Goal: Task Accomplishment & Management: Complete application form

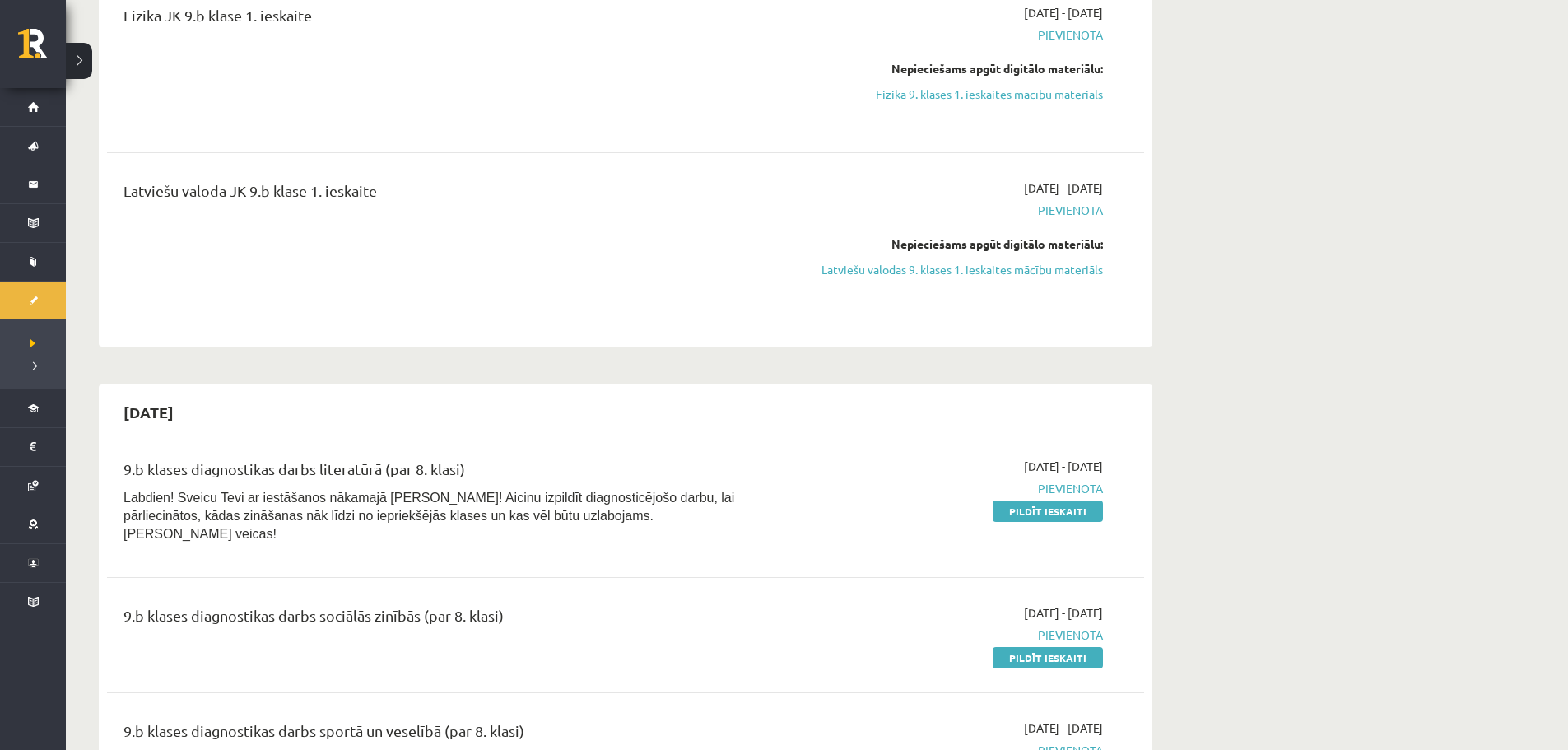
scroll to position [859, 0]
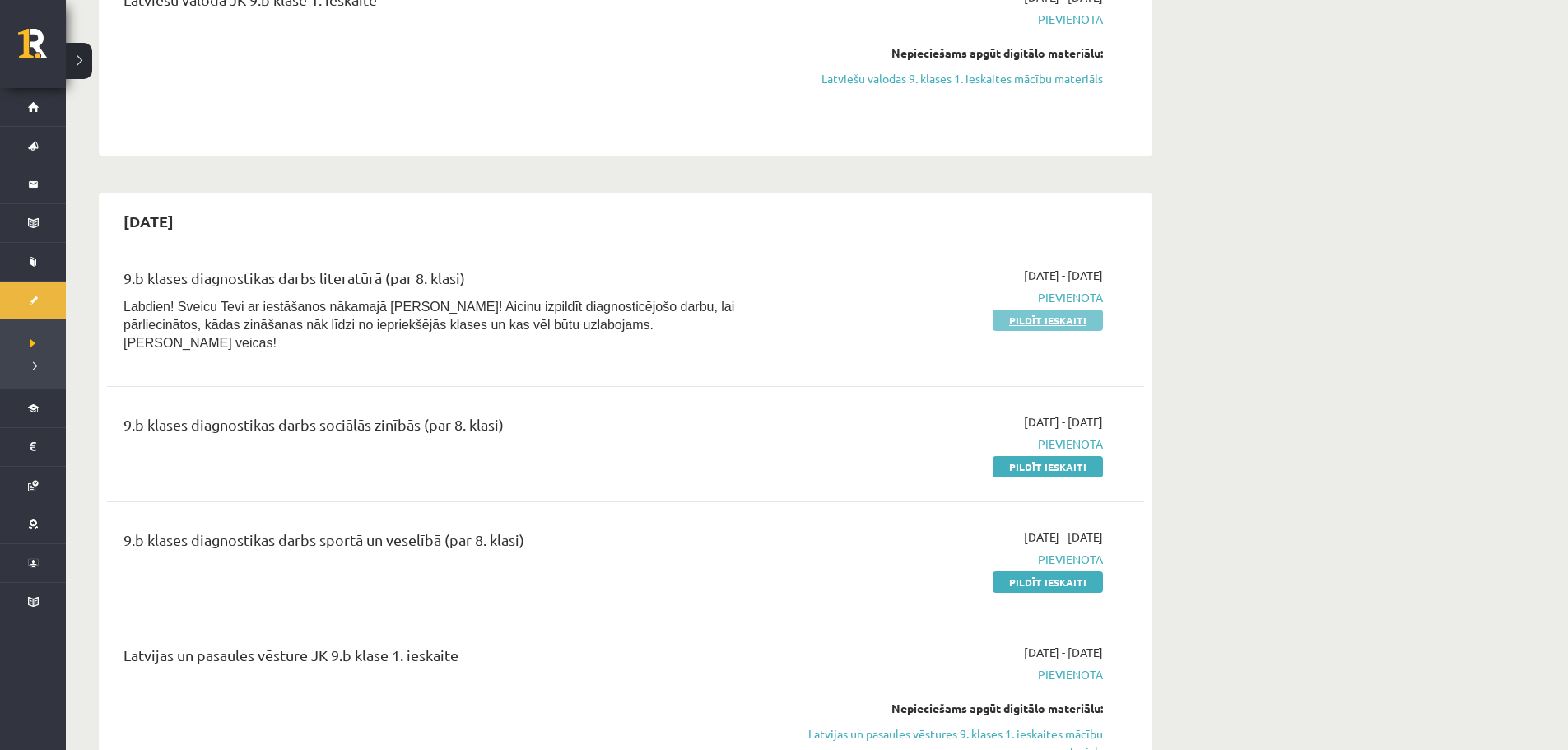
click at [1079, 321] on link "Pildīt ieskaiti" at bounding box center [1047, 320] width 111 height 21
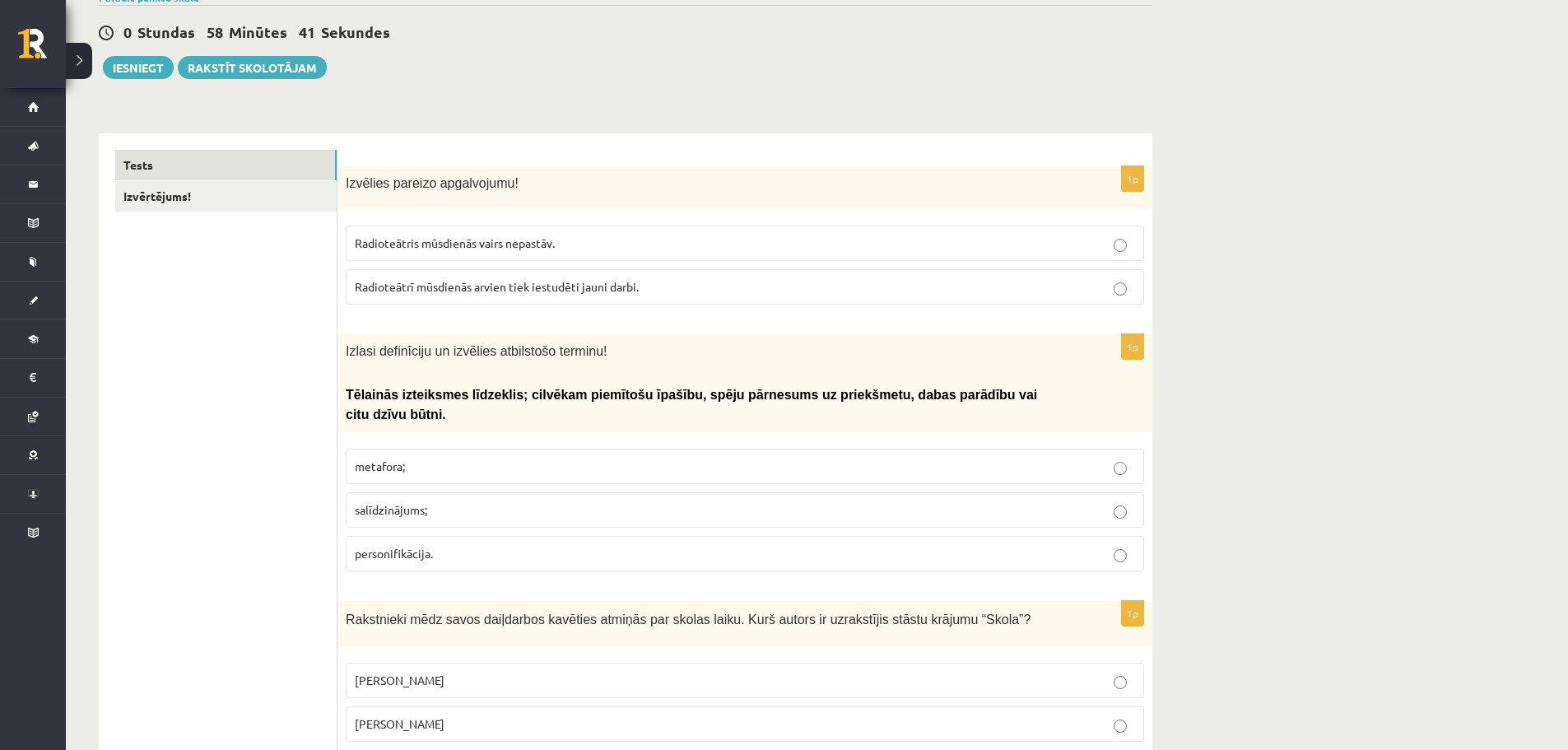
scroll to position [182, 0]
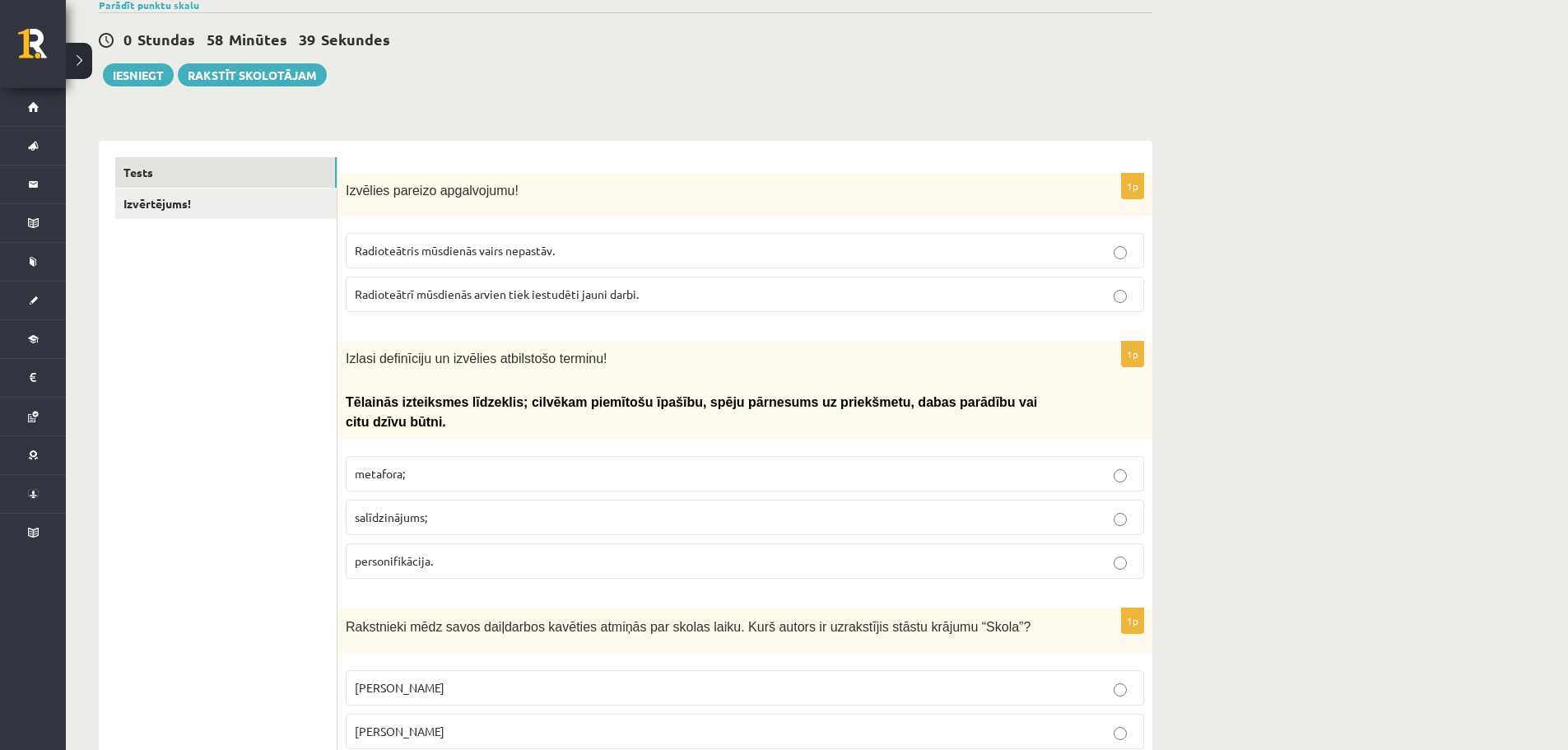
click at [878, 276] on label "Radioteātrī mūsdienās arvien tiek iestudēti jauni darbi." at bounding box center [744, 294] width 799 height 35
click at [497, 499] on label "salīdzinājums;" at bounding box center [744, 517] width 799 height 35
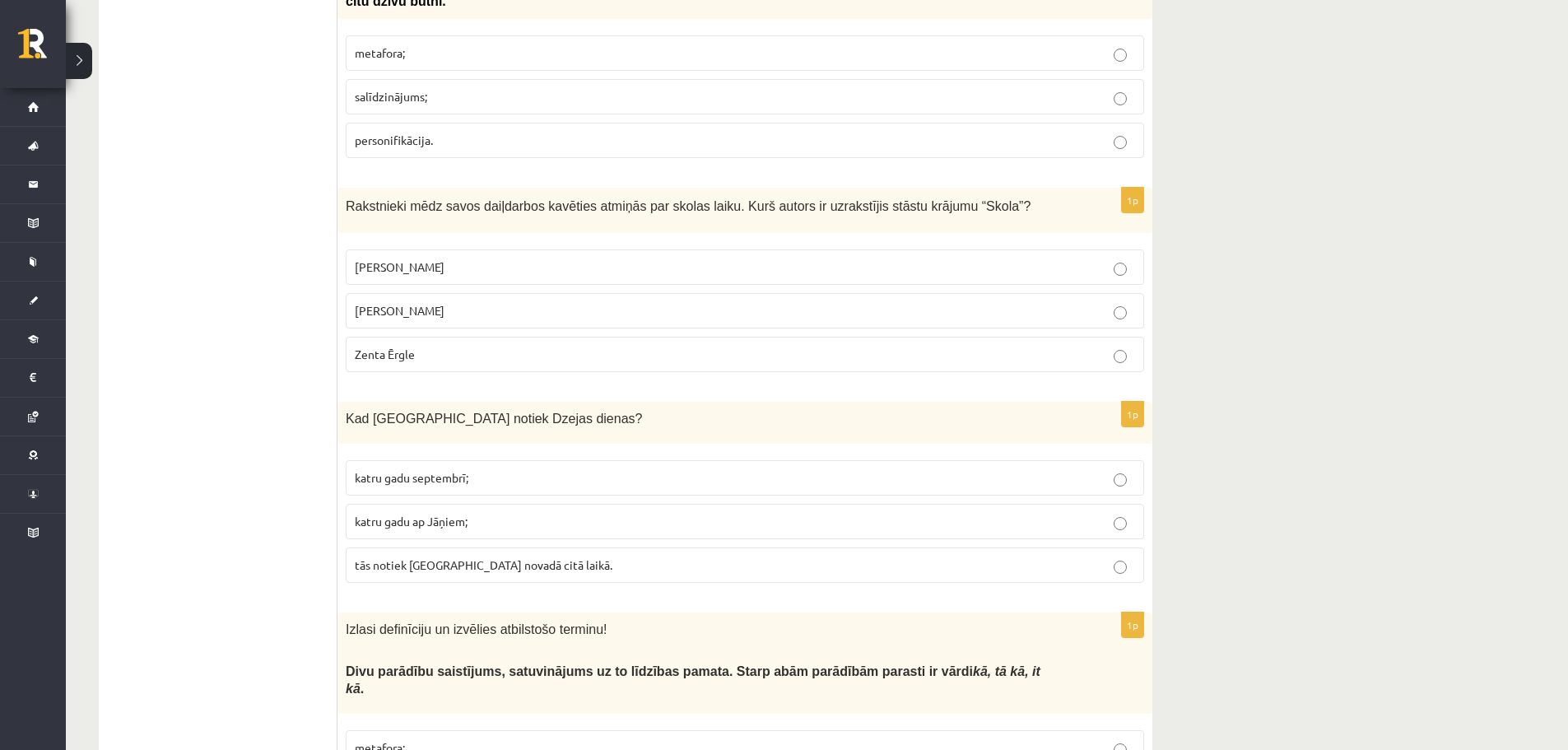
scroll to position [611, 0]
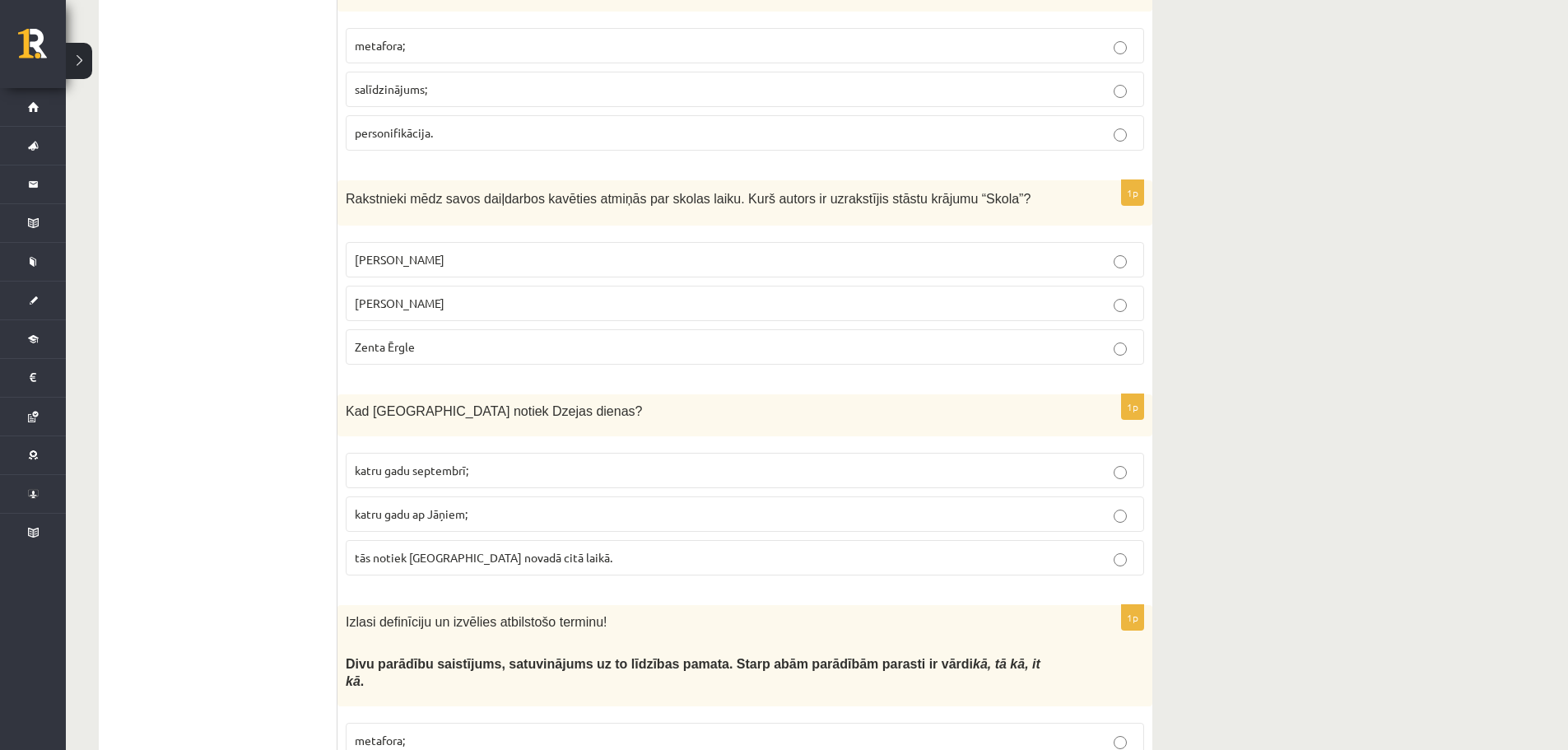
click at [403, 242] on label "Pauls Bankovskis" at bounding box center [744, 260] width 799 height 35
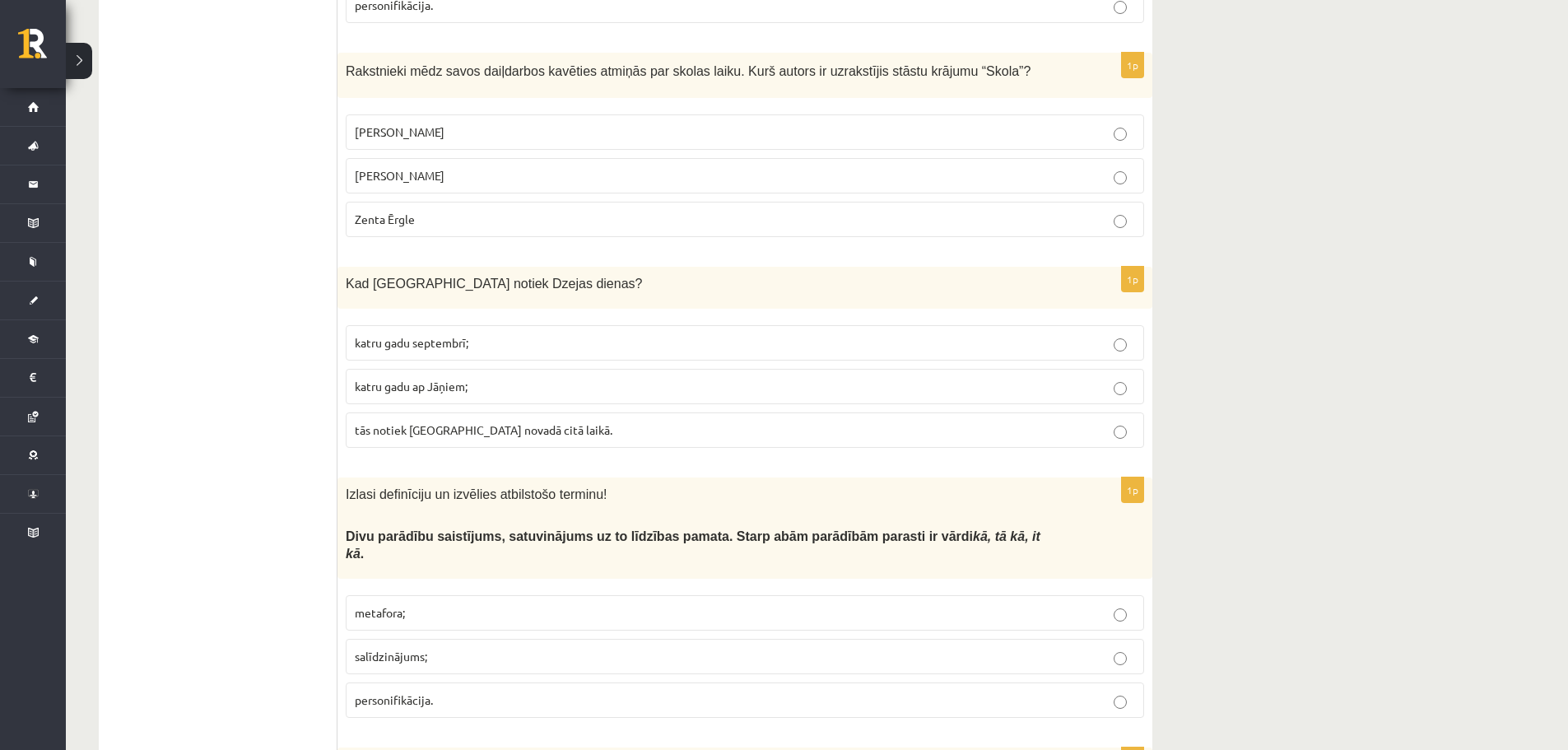
scroll to position [778, 0]
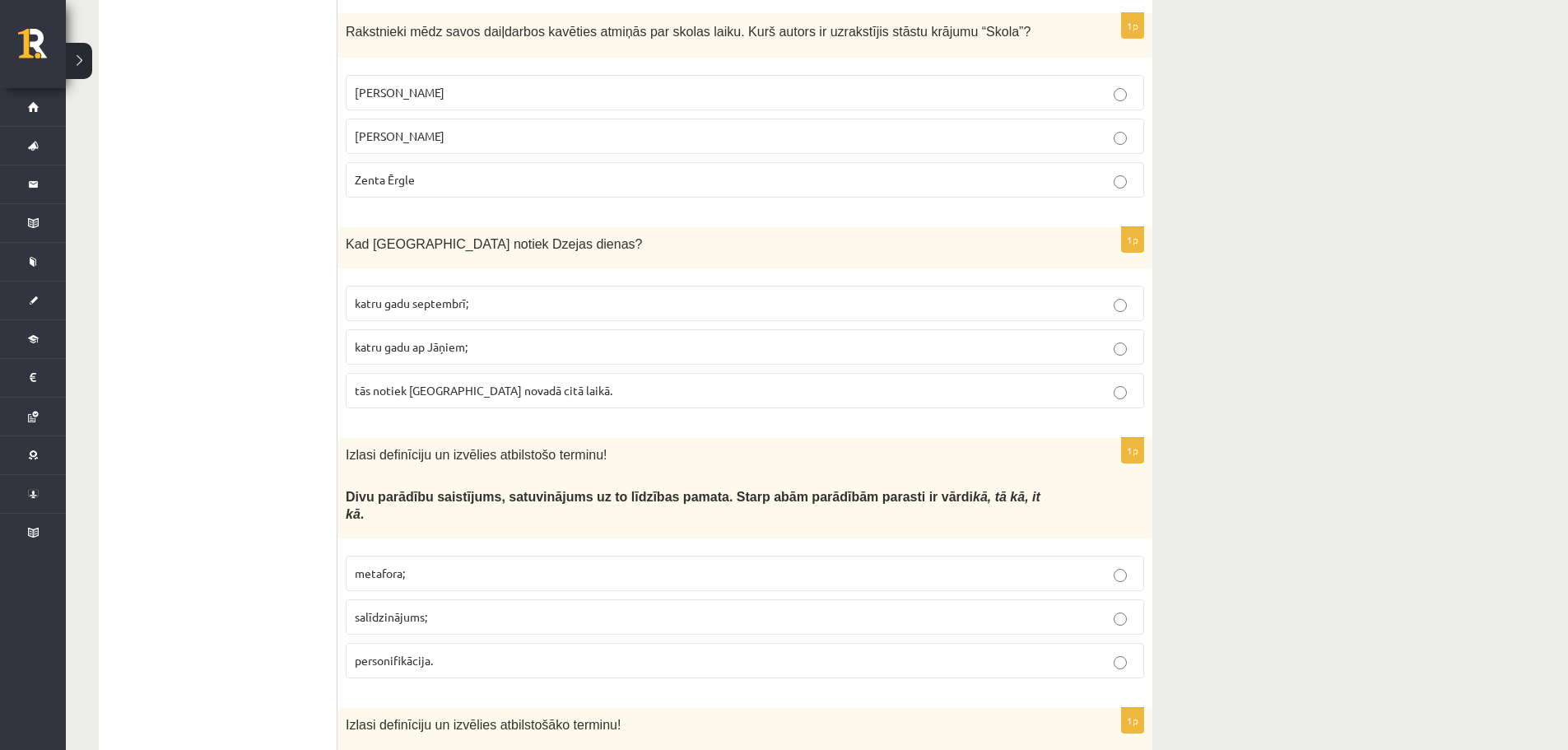
click at [384, 286] on label "katru gadu septembrī;" at bounding box center [744, 303] width 799 height 35
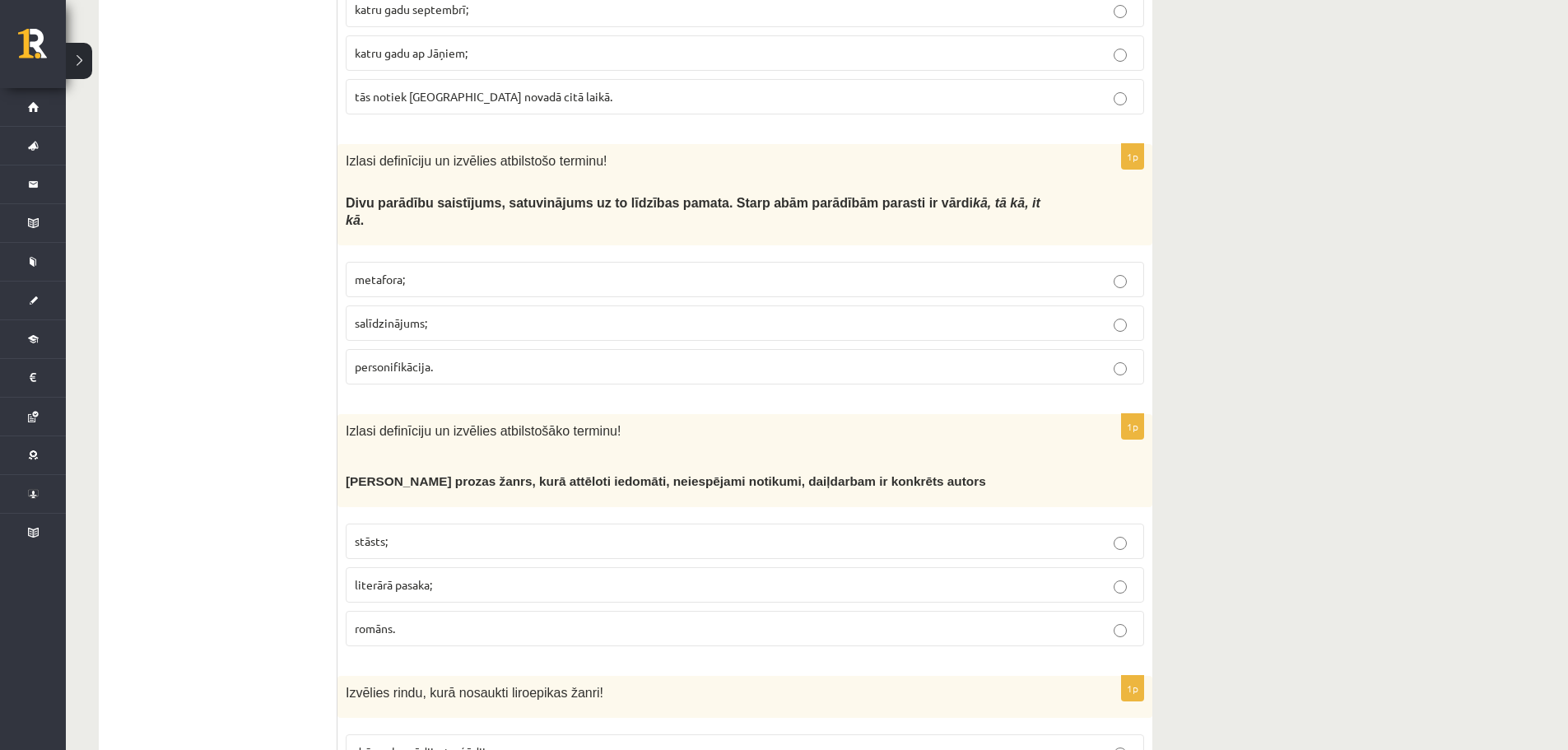
scroll to position [1079, 0]
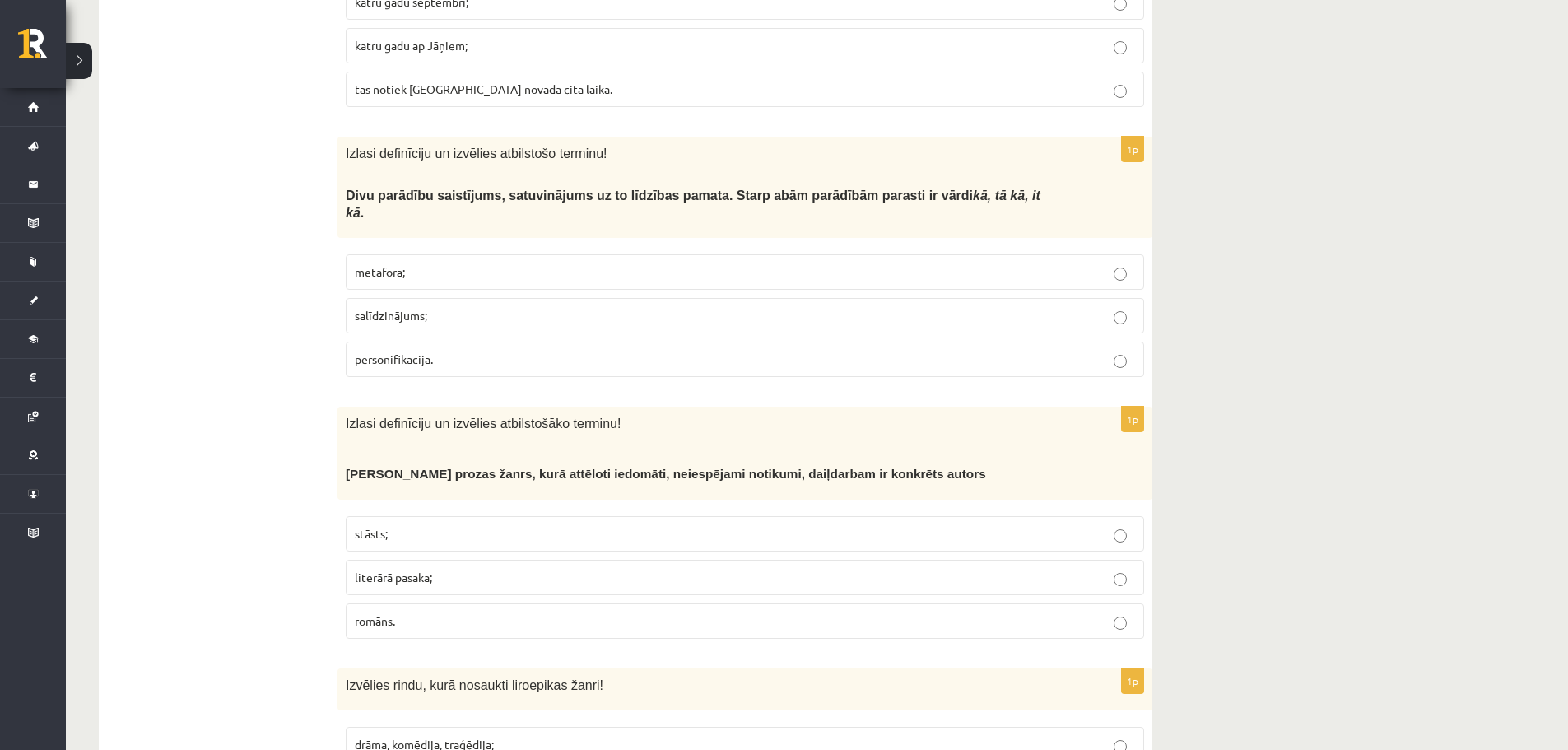
click at [536, 264] on p "metafora;" at bounding box center [744, 272] width 780 height 18
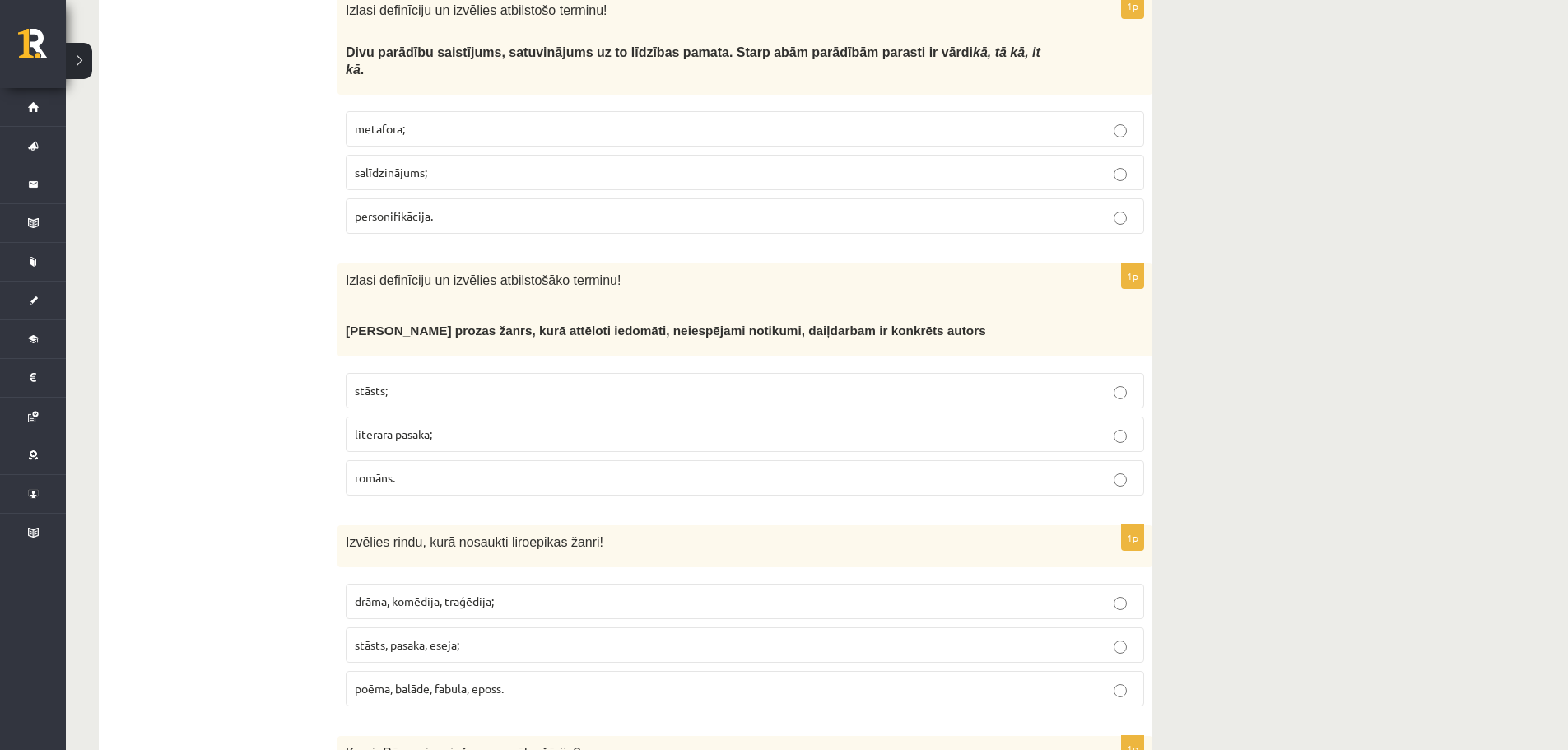
scroll to position [1270, 0]
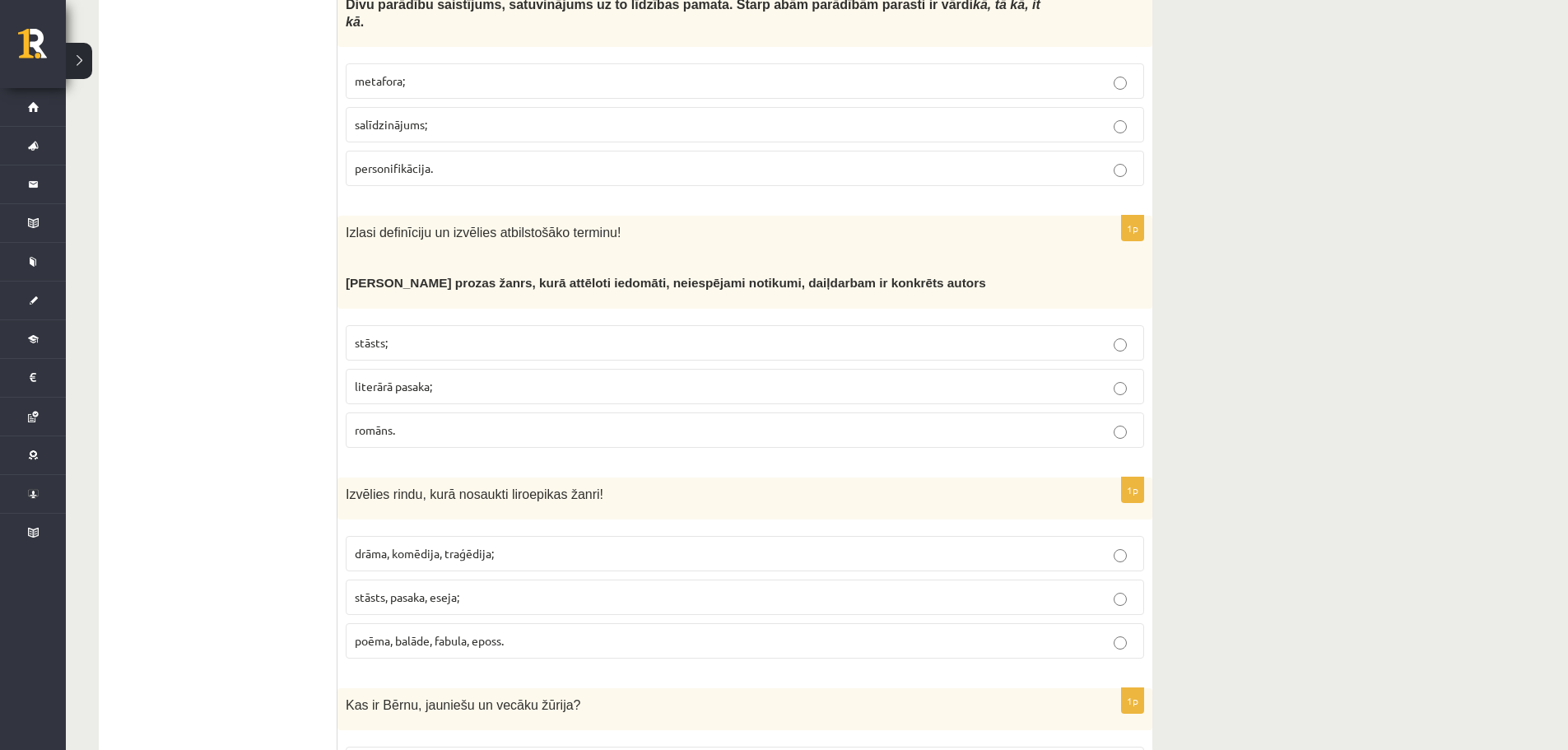
click at [770, 378] on p "literārā pasaka;" at bounding box center [744, 386] width 780 height 18
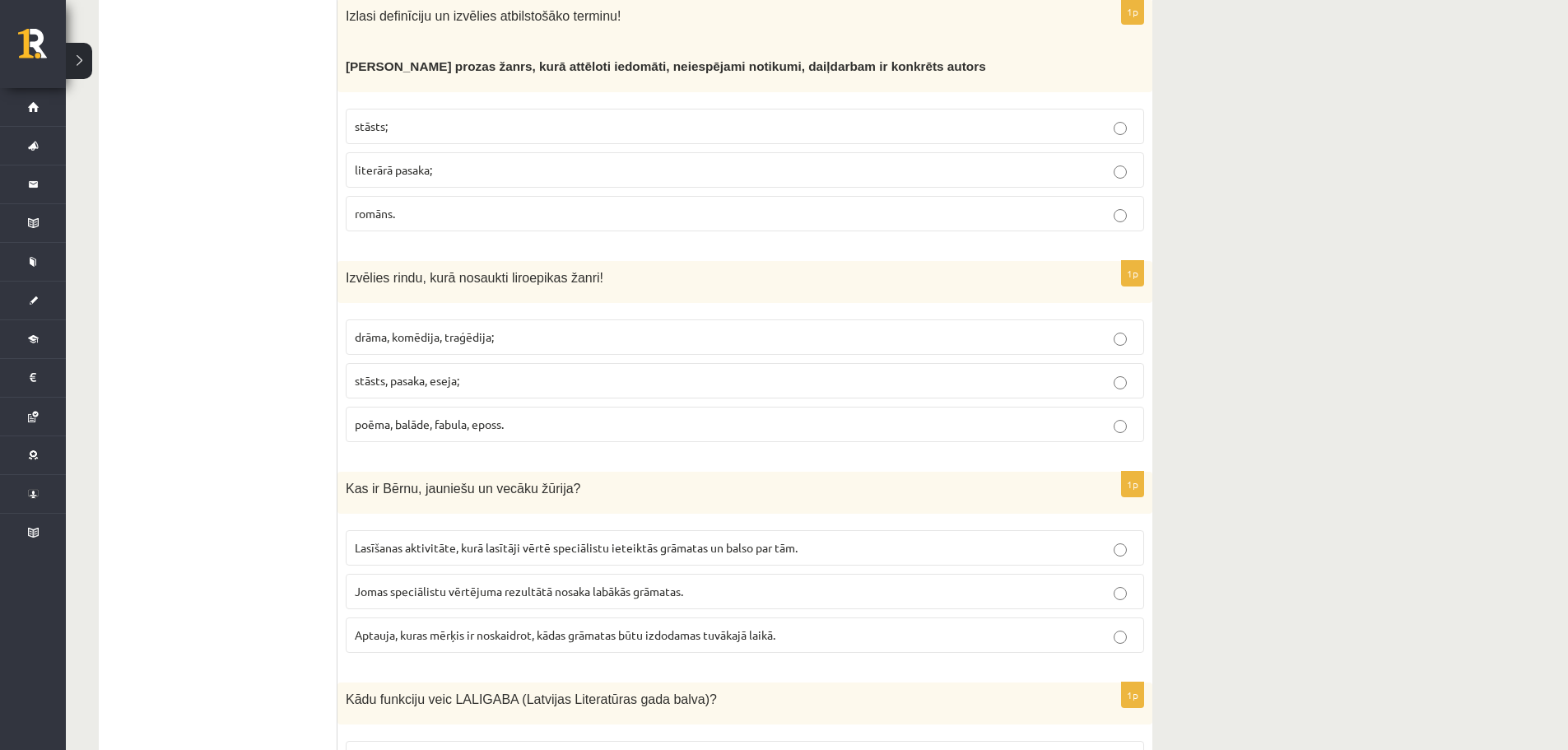
scroll to position [1494, 0]
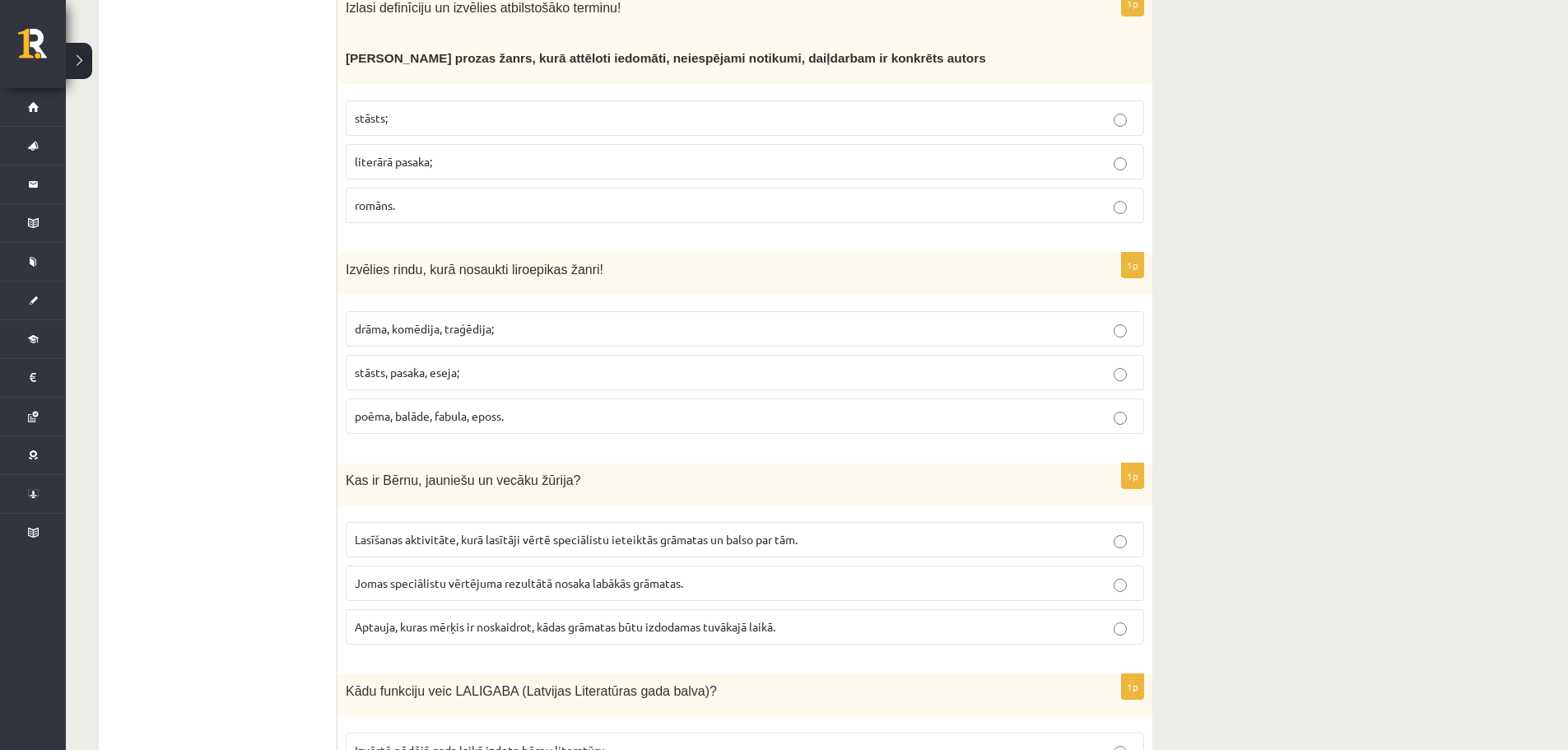
click at [538, 321] on p "drāma, komēdija, traģēdija;" at bounding box center [744, 329] width 780 height 18
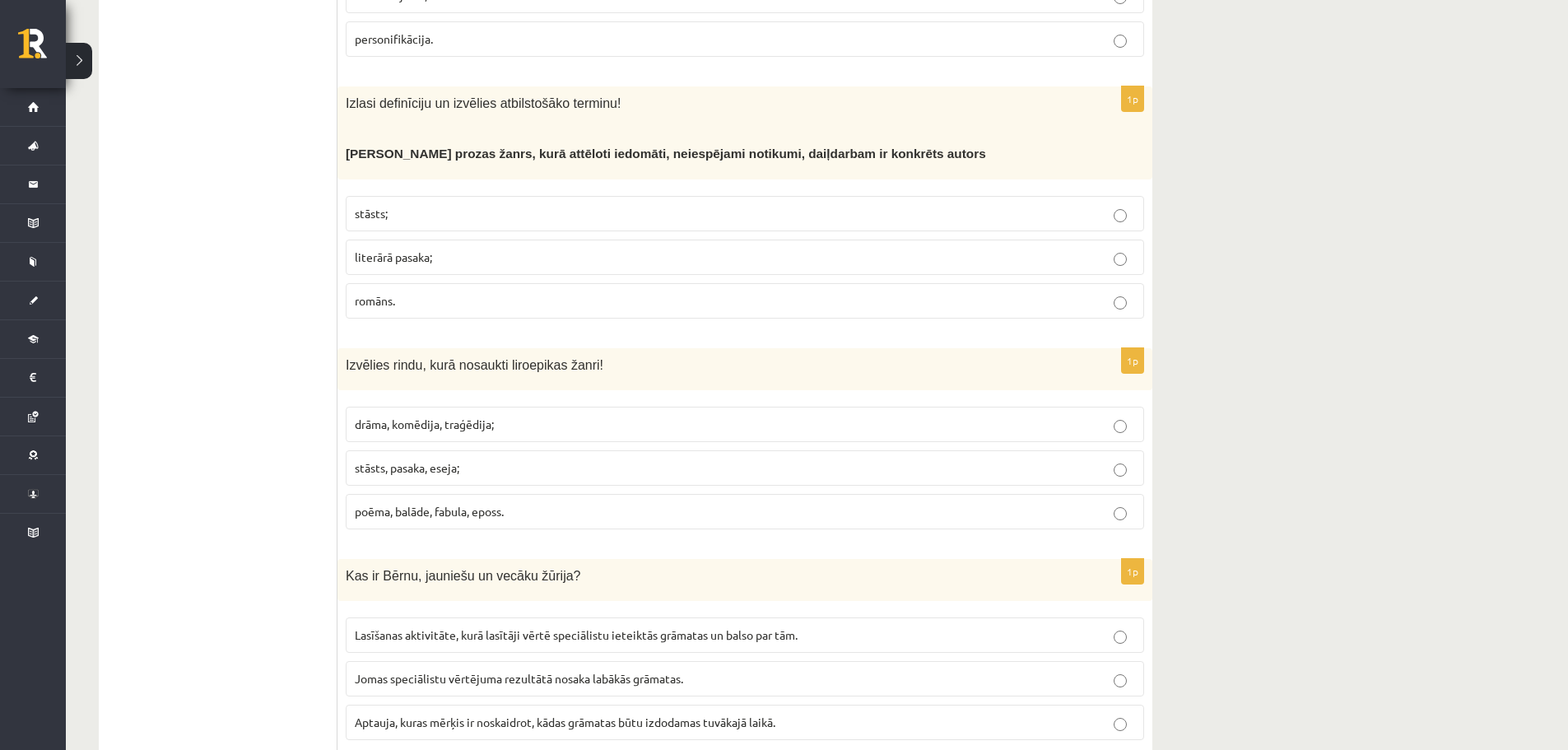
scroll to position [1542, 0]
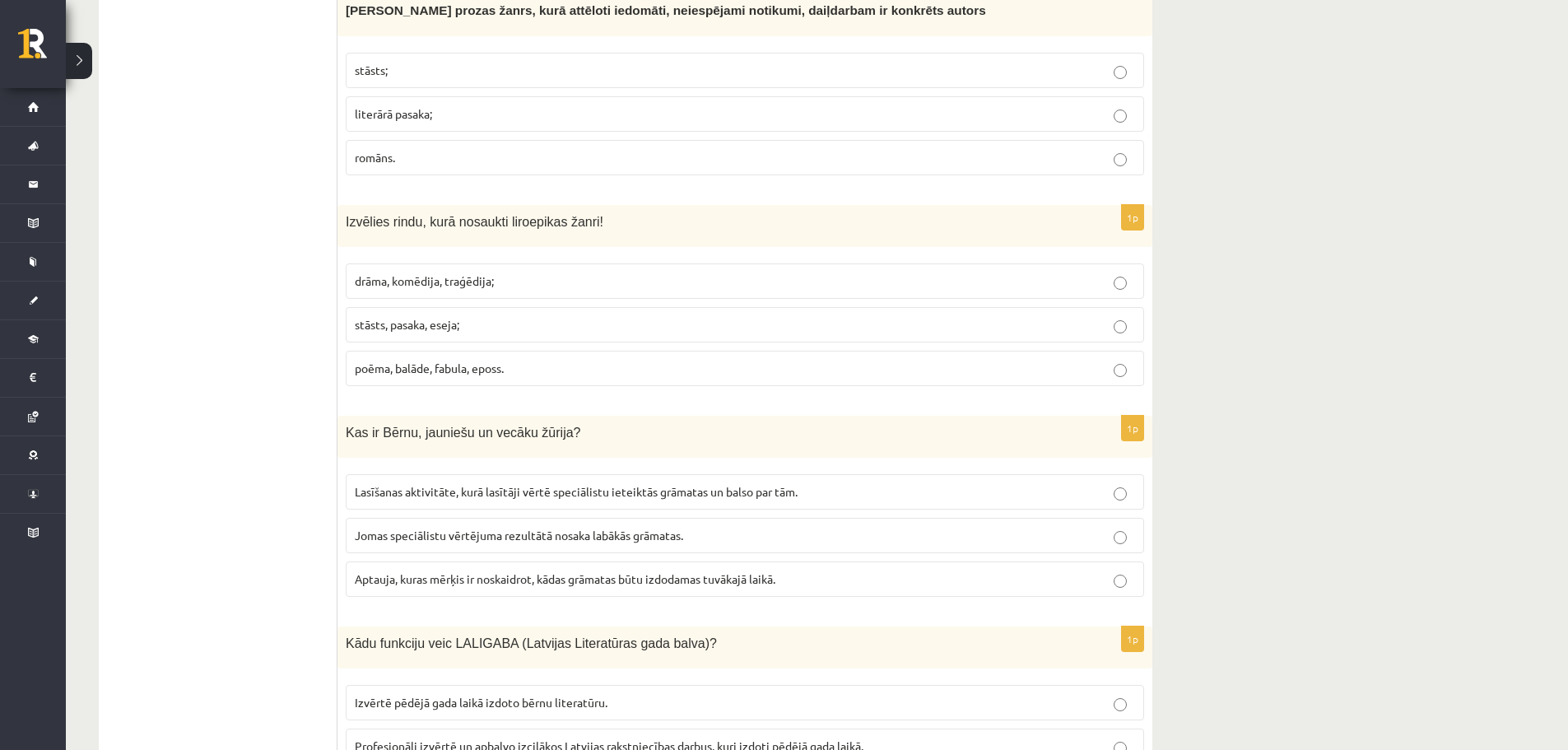
drag, startPoint x: 684, startPoint y: 434, endPoint x: 989, endPoint y: 425, distance: 305.1
click at [685, 484] on span "Lasīšanas aktivitāte, kurā lasītāji vērtē speciālistu ieteiktās grāmatas un bal…" at bounding box center [576, 491] width 443 height 15
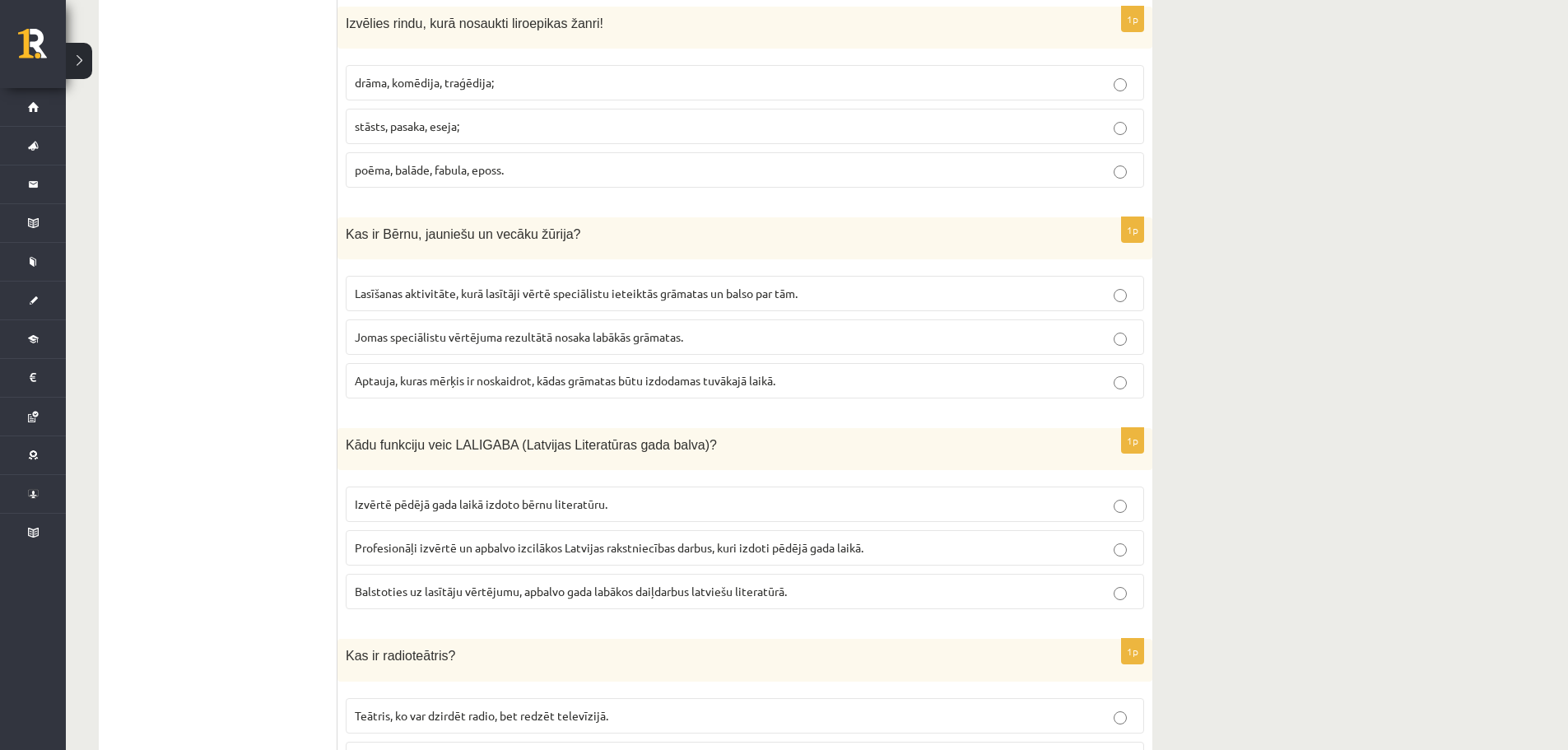
scroll to position [1852, 0]
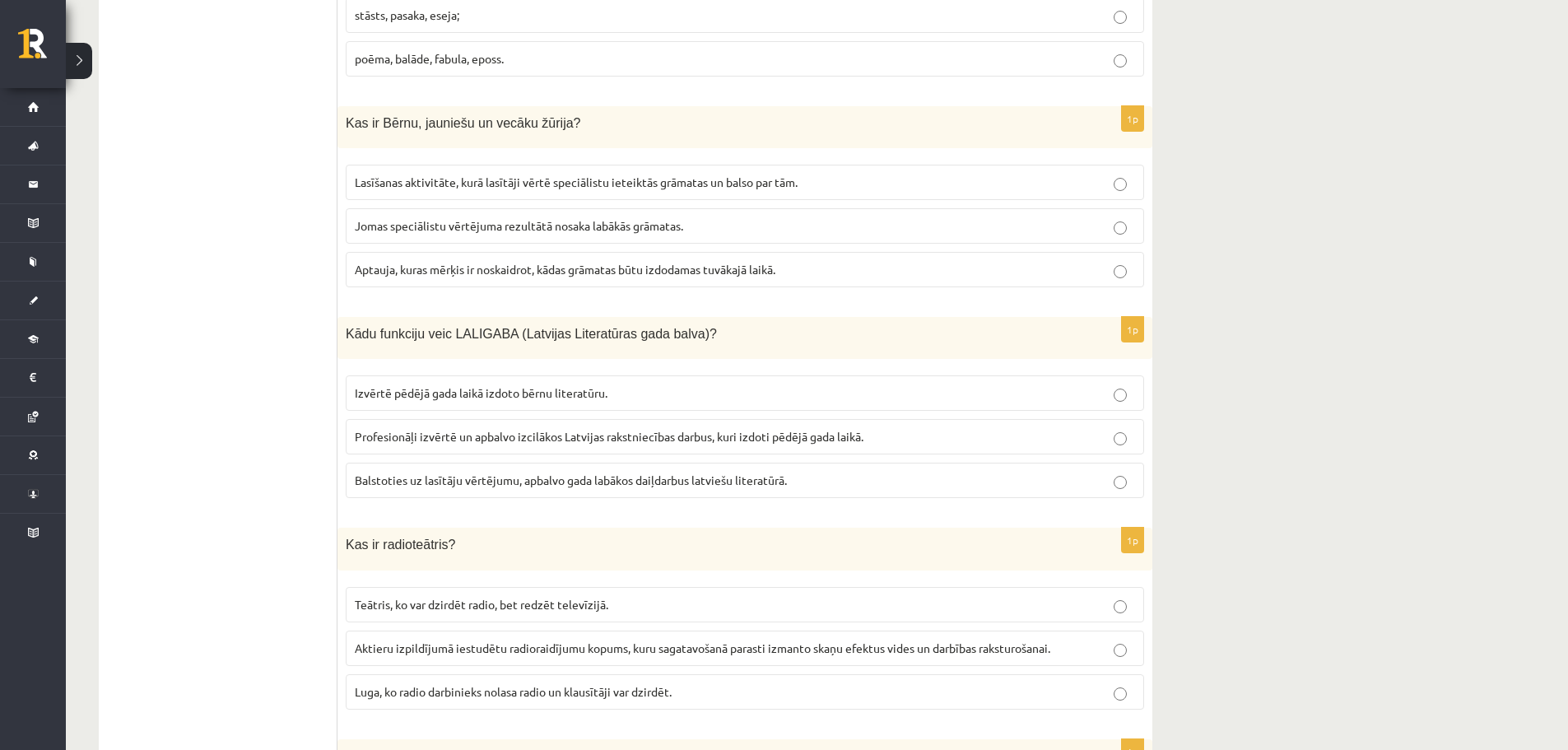
click at [484, 385] on span "Izvērtē pēdējā gada laikā izdoto bērnu literatūru." at bounding box center [481, 393] width 252 height 15
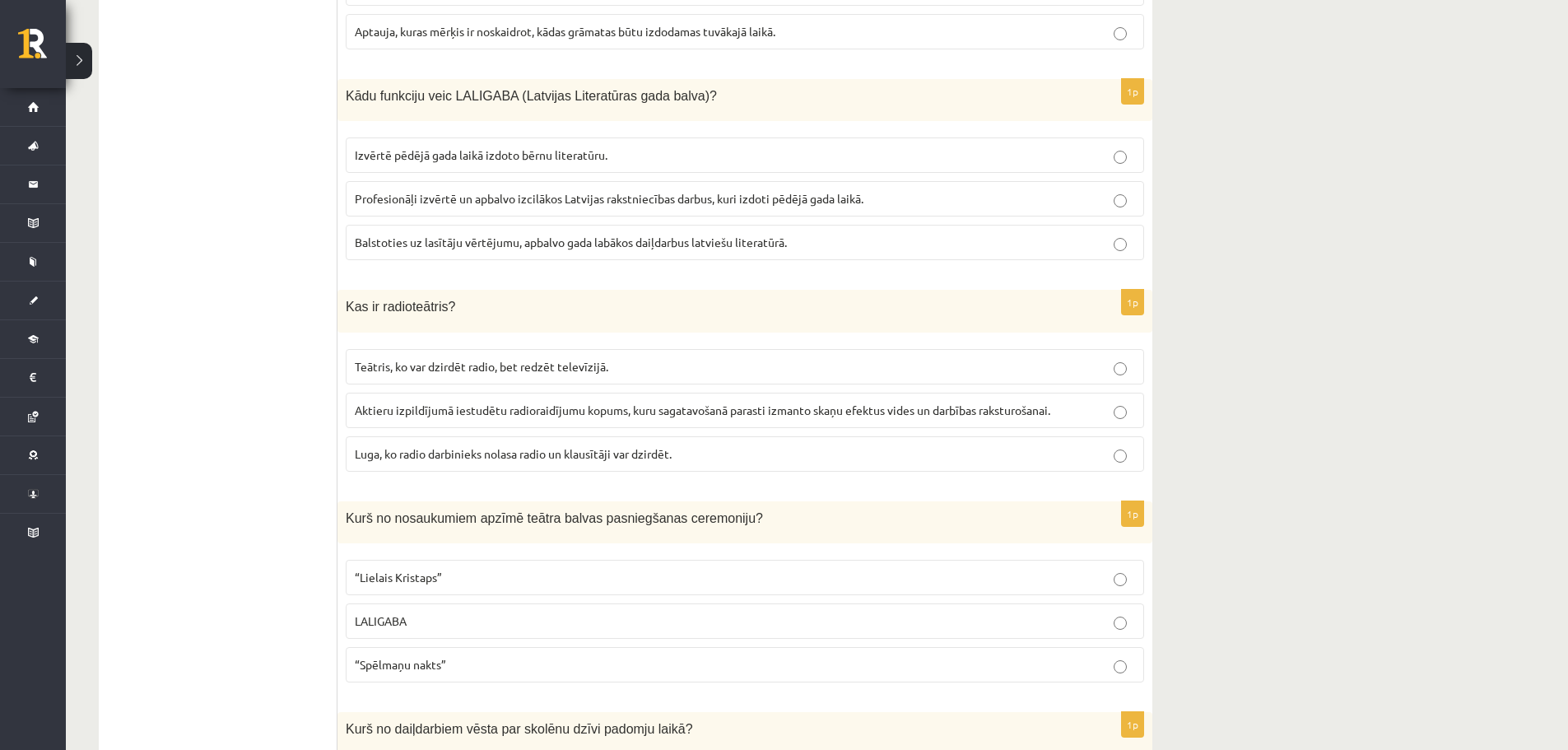
scroll to position [2105, 0]
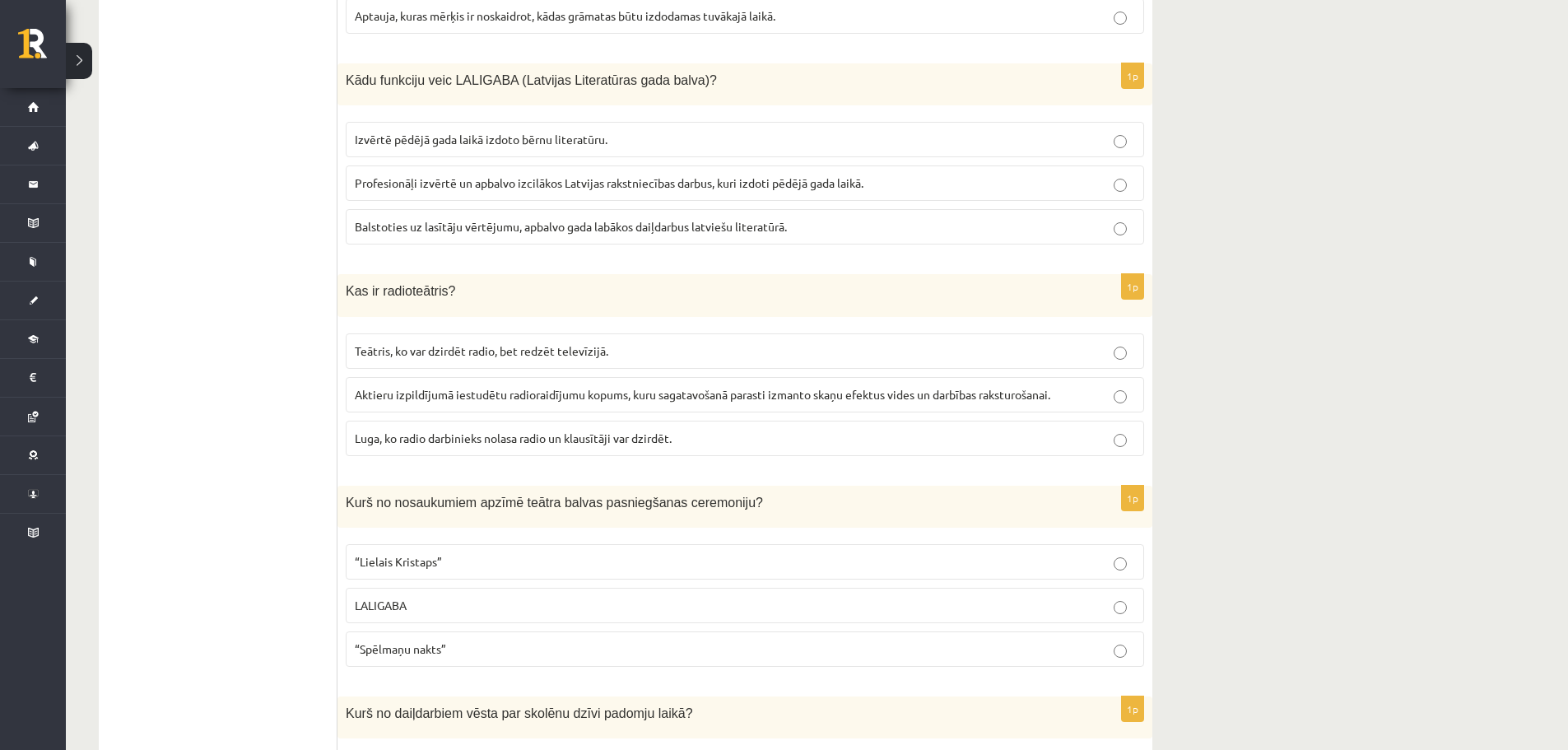
click at [451, 377] on label "Aktieru izpildījumā iestudētu radioraidījumu kopums, kuru sagatavošanā parasti …" at bounding box center [744, 394] width 799 height 35
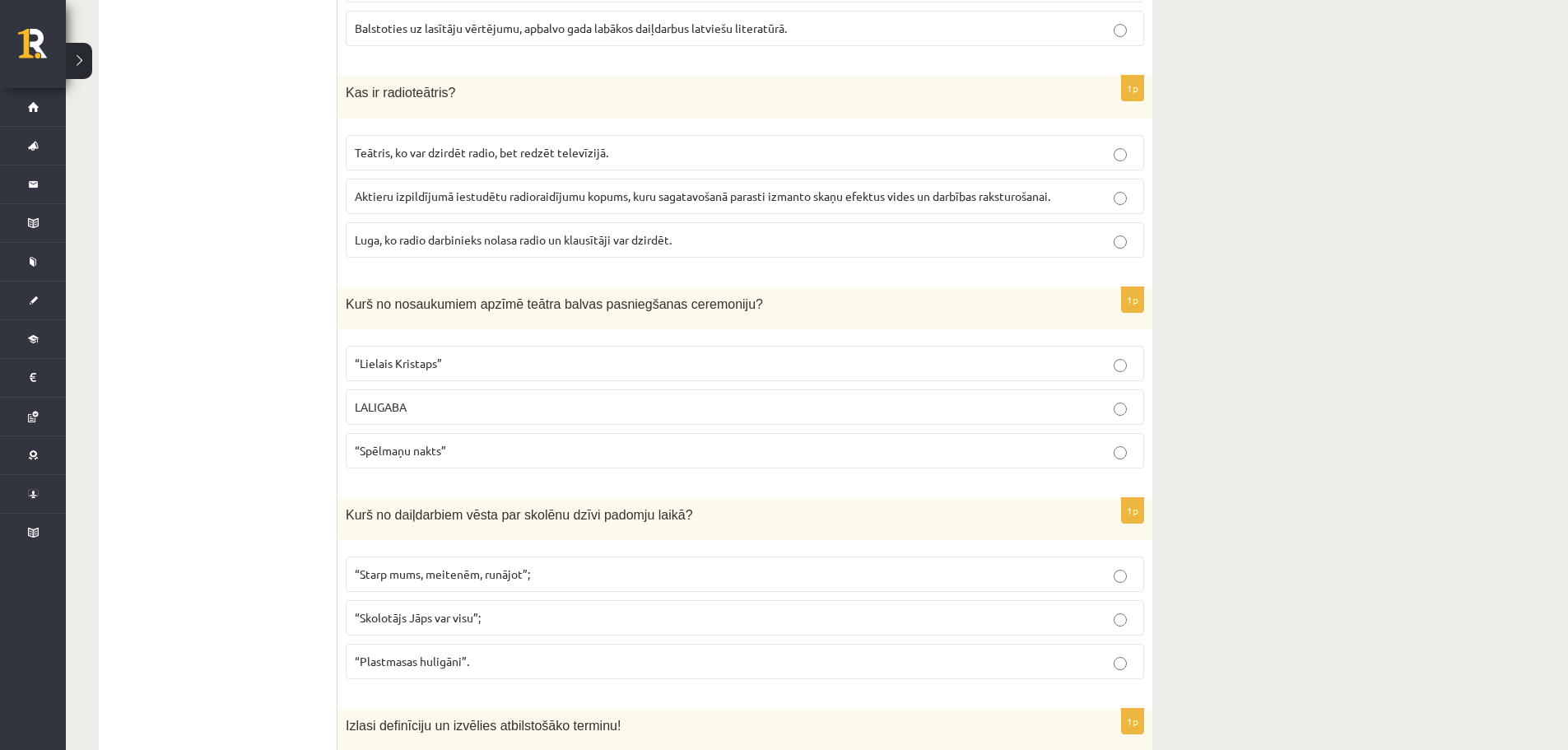
scroll to position [2351, 0]
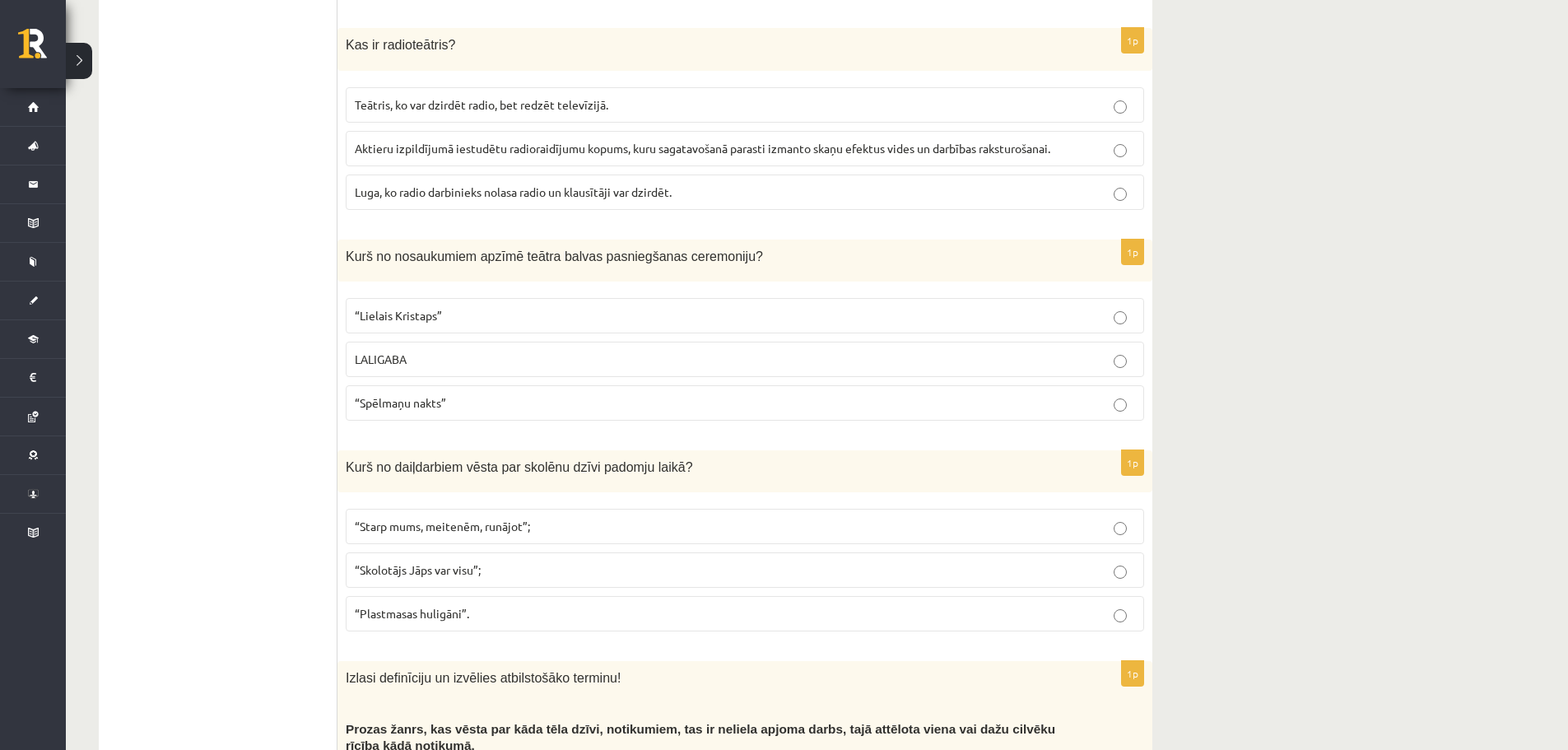
click at [501, 342] on label "LALIGABA" at bounding box center [744, 359] width 799 height 35
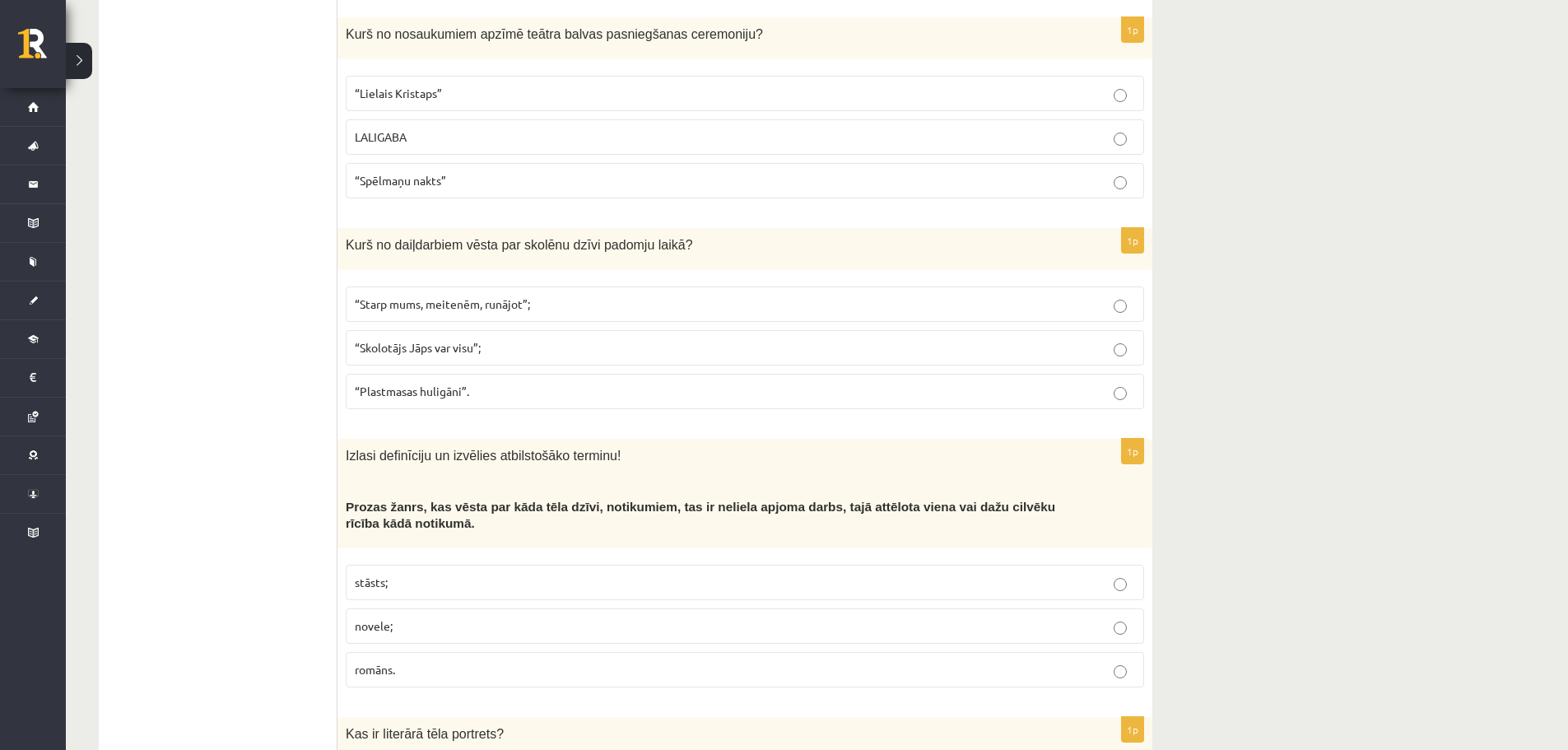
scroll to position [2583, 0]
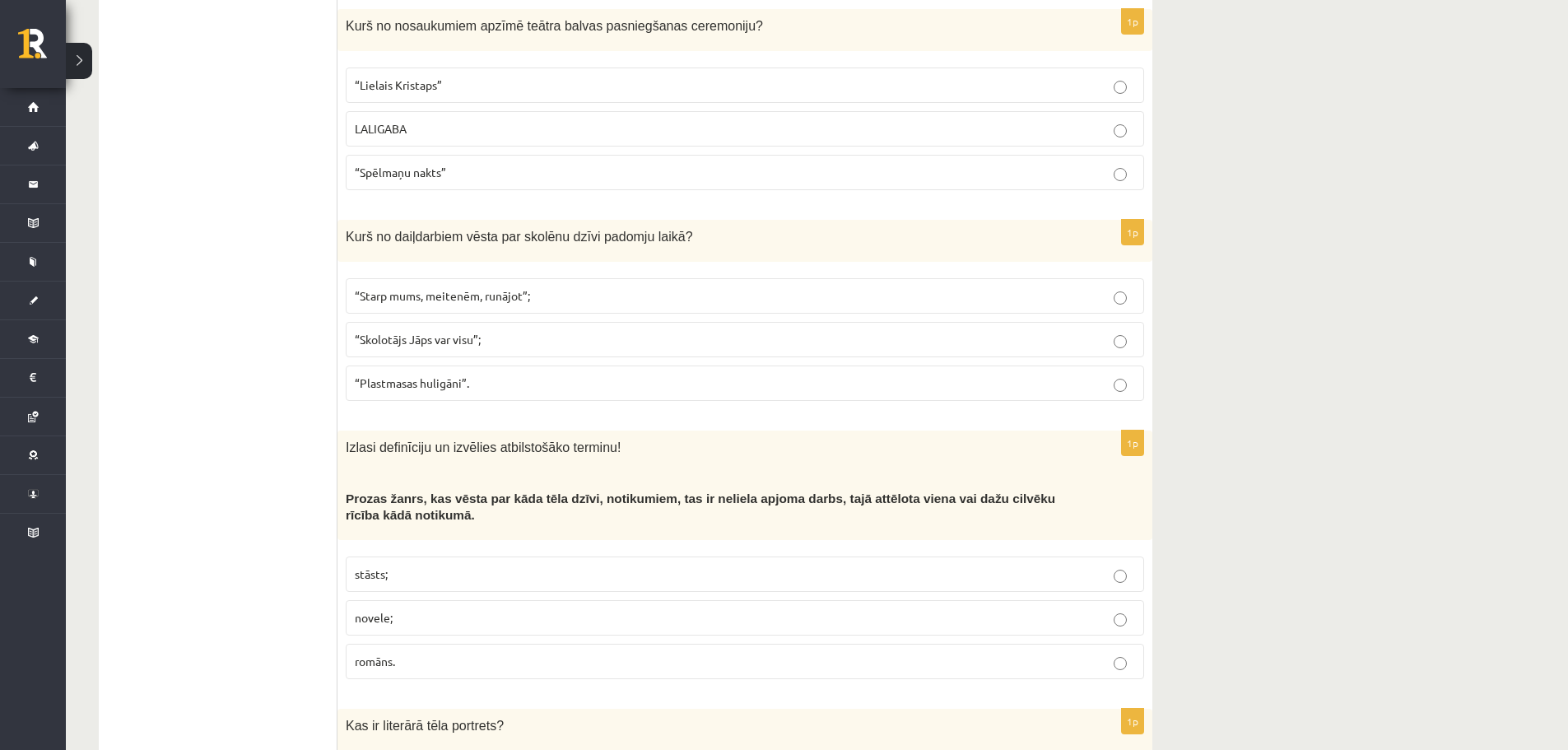
click at [474, 374] on p "“Plastmasas huligāni”." at bounding box center [744, 382] width 780 height 18
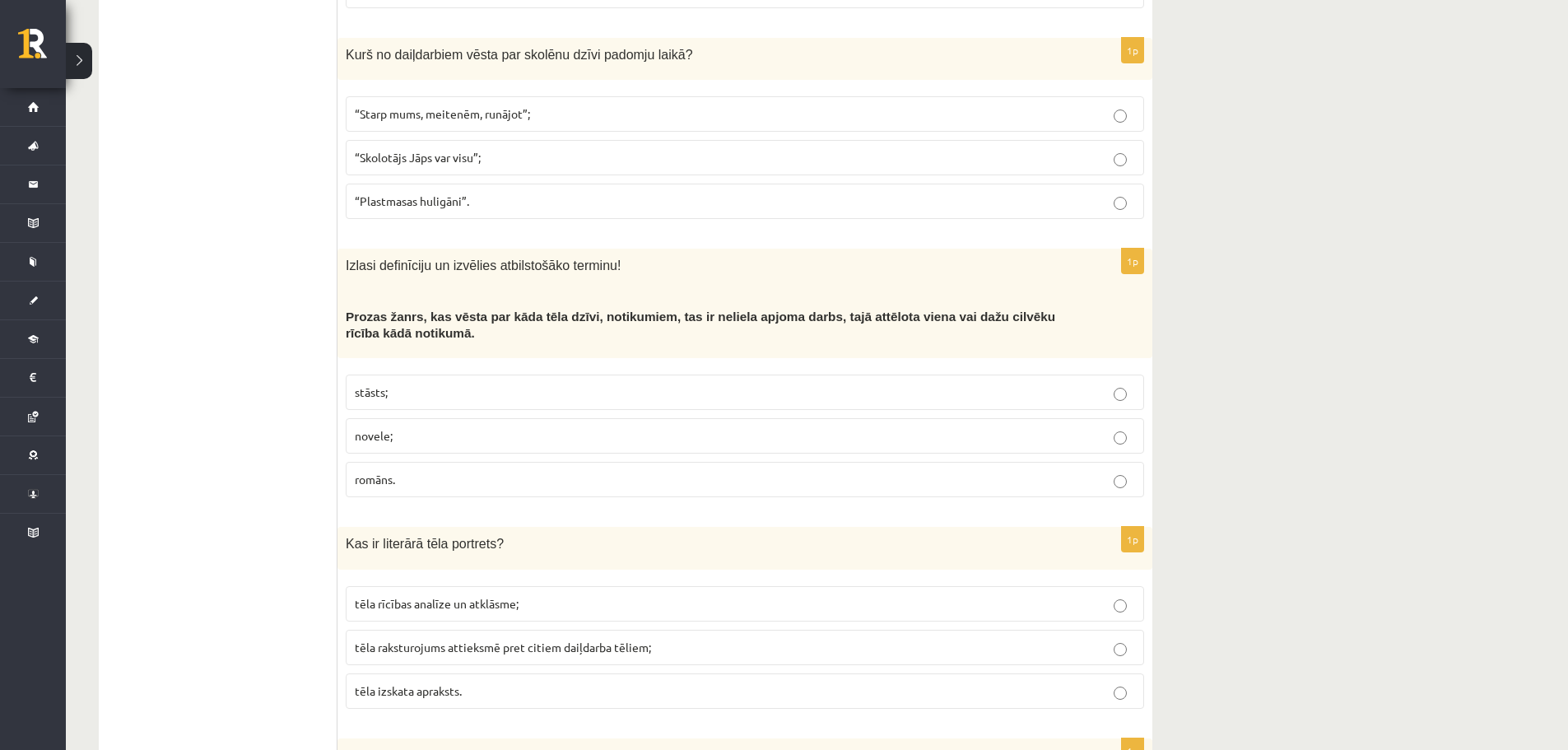
scroll to position [2772, 0]
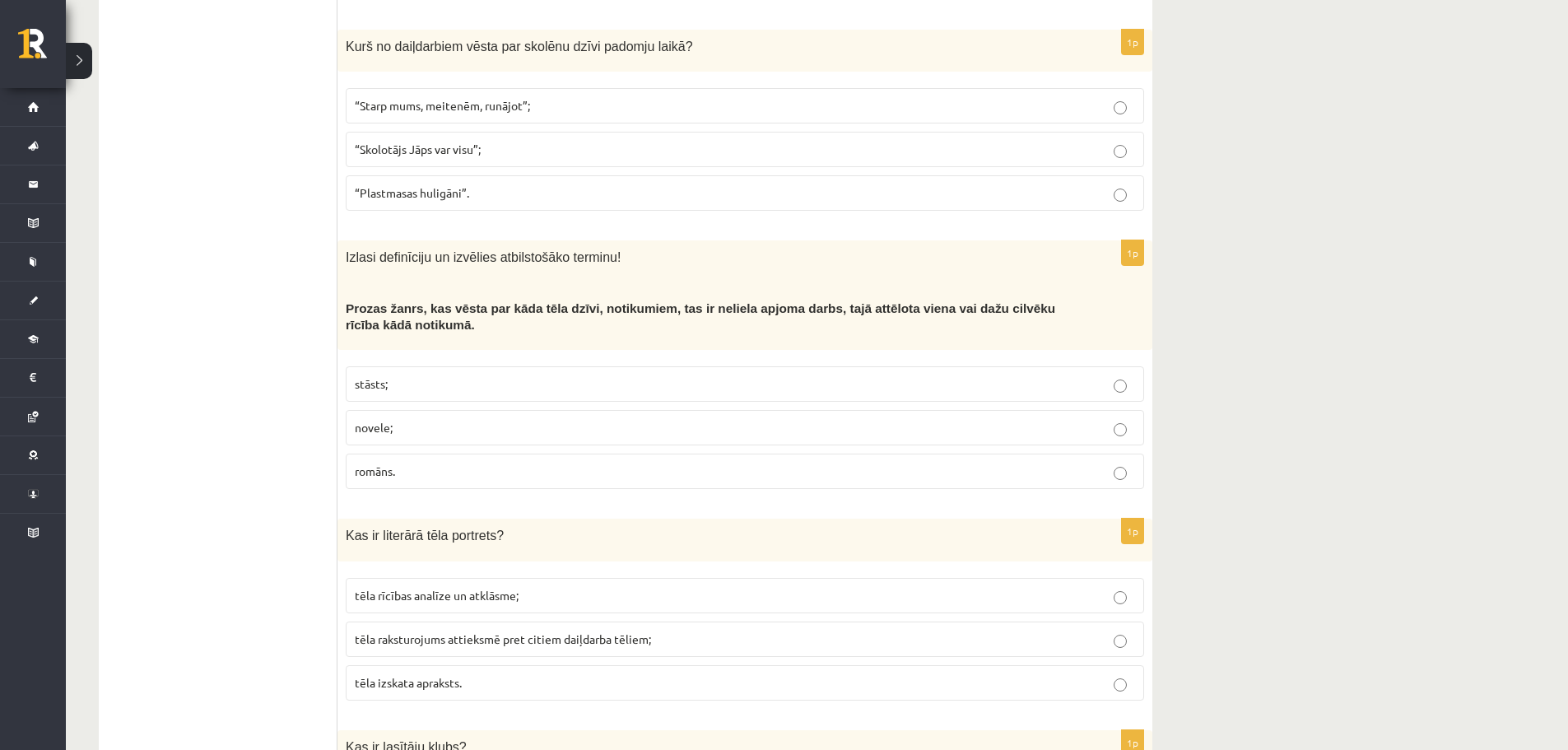
click at [463, 463] on p "romāns." at bounding box center [744, 471] width 780 height 18
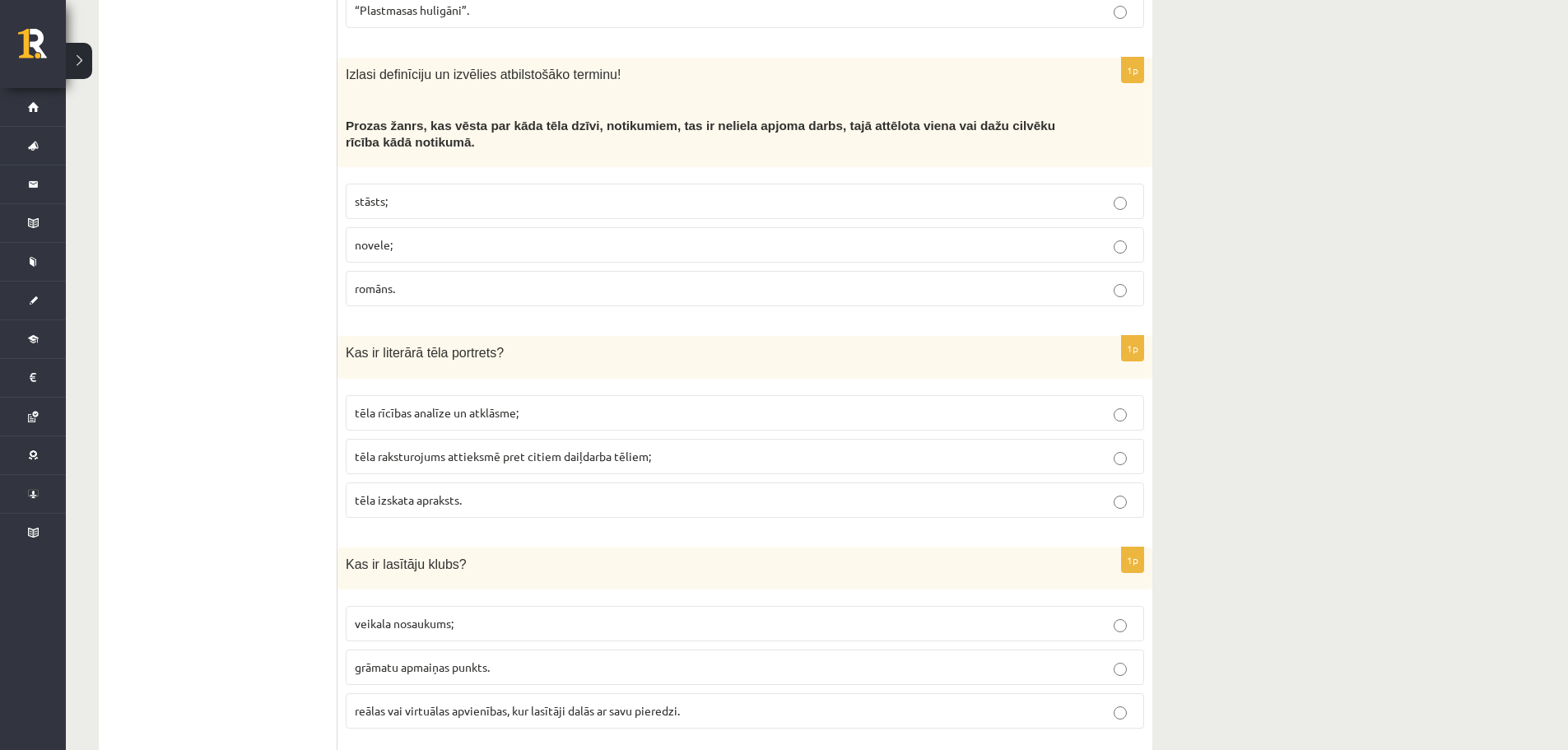
scroll to position [3010, 0]
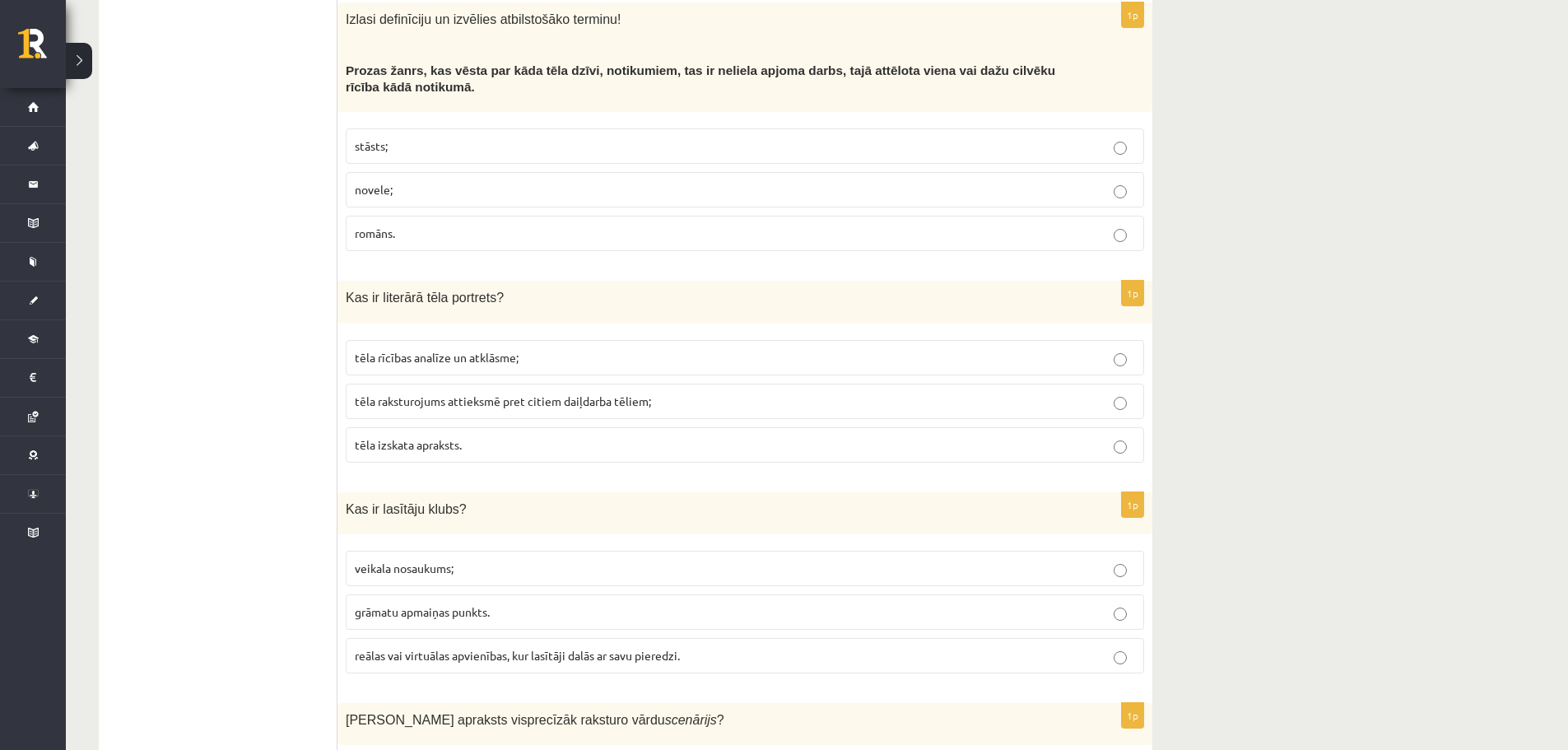
click at [613, 349] on p "tēla rīcības analīze un atklāsme;" at bounding box center [744, 357] width 780 height 18
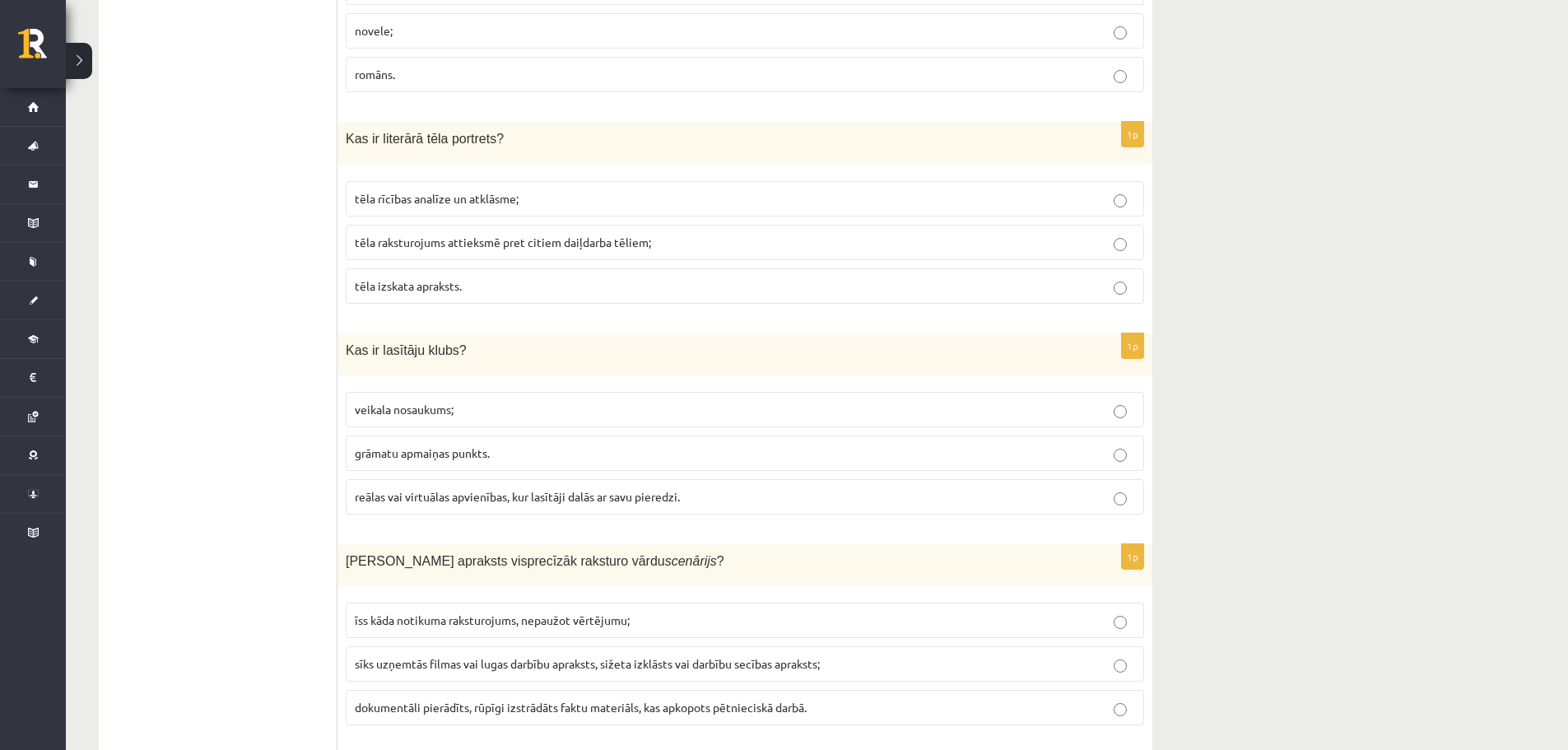
scroll to position [3184, 0]
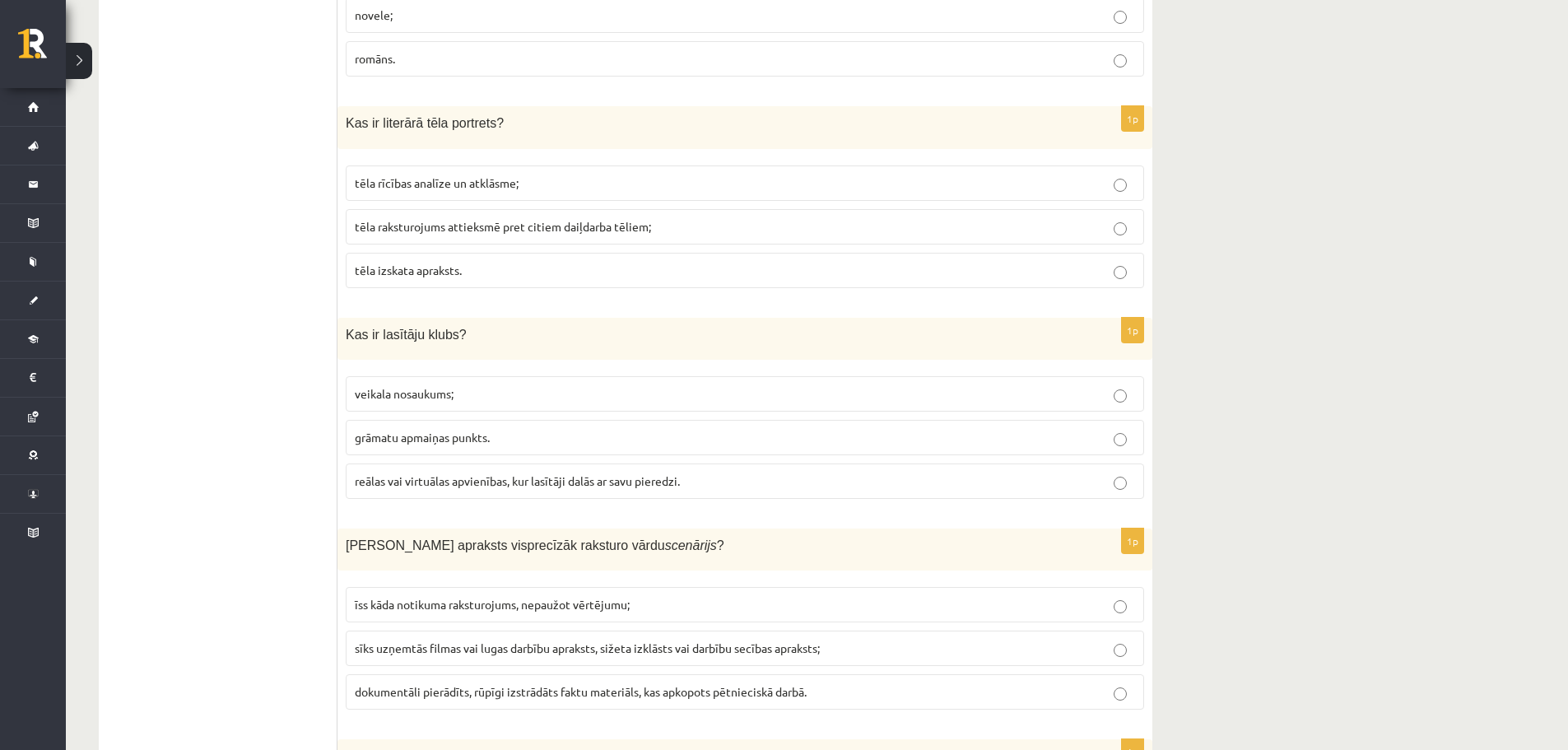
click at [620, 474] on span "reālas vai virtuālas apvienības, kur lasītāji dalās ar savu pieredzi." at bounding box center [517, 481] width 325 height 15
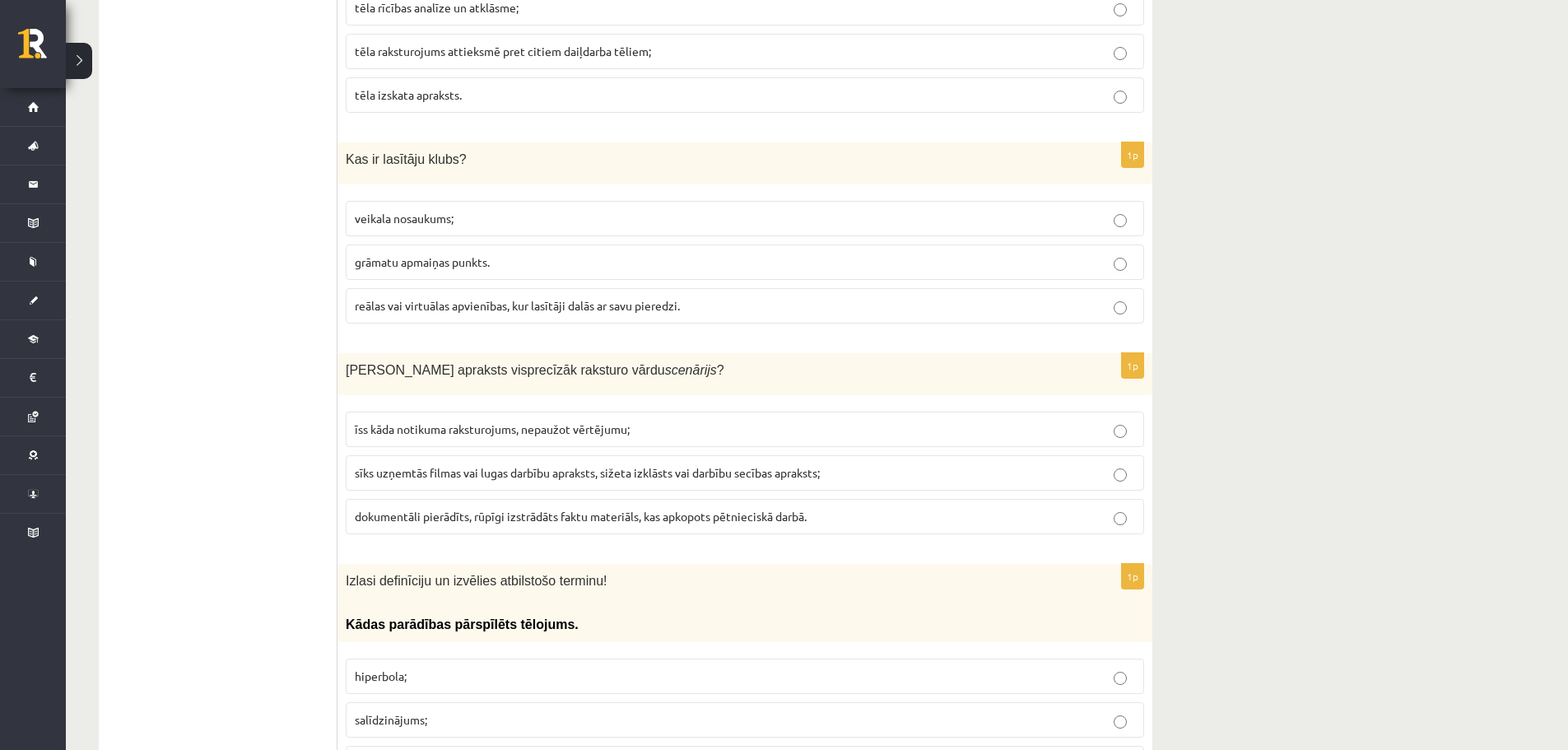
scroll to position [3384, 0]
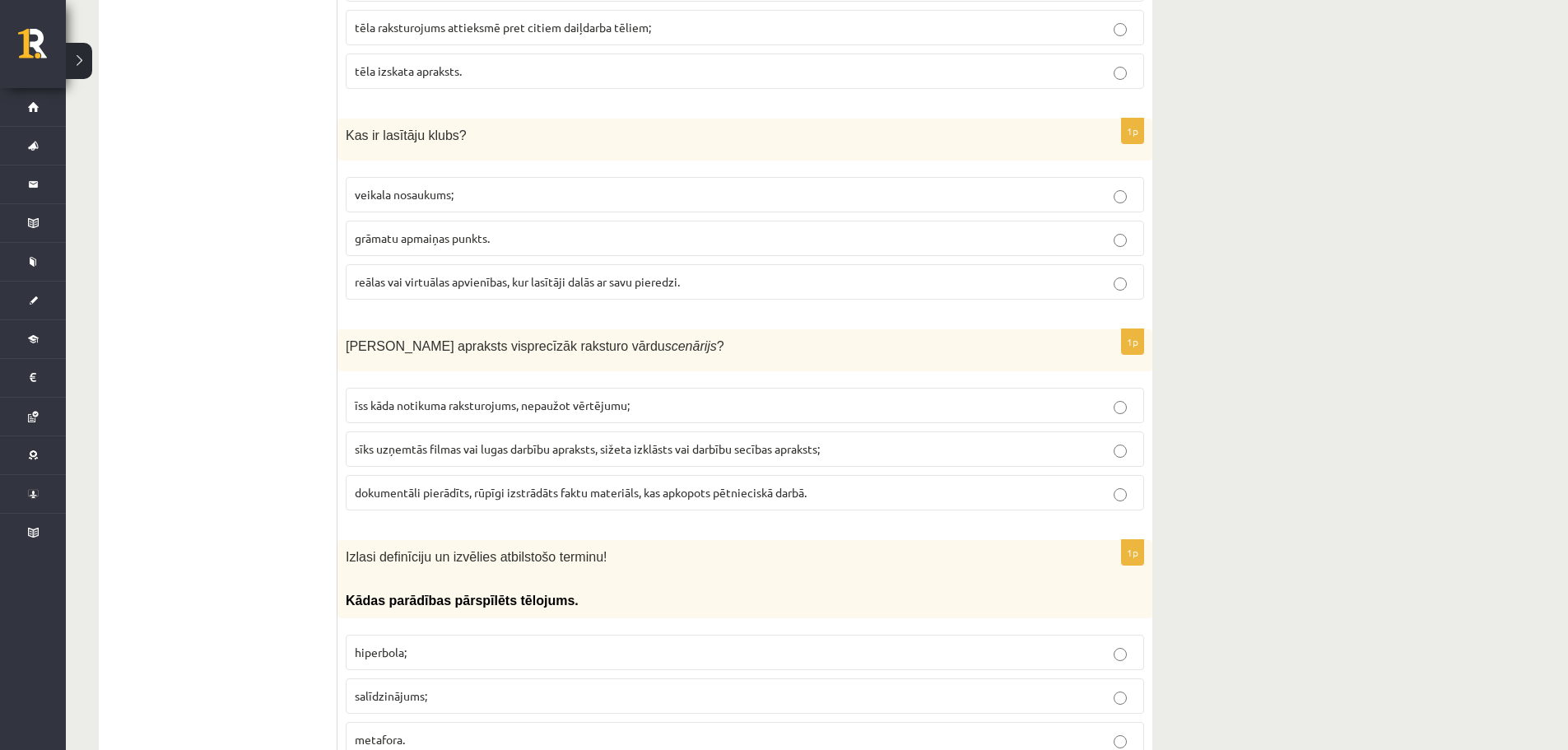
click at [517, 485] on span "dokumentāli pierādīts, rūpīgi izstrādāts faktu materiāls, kas apkopots pētnieci…" at bounding box center [580, 492] width 451 height 15
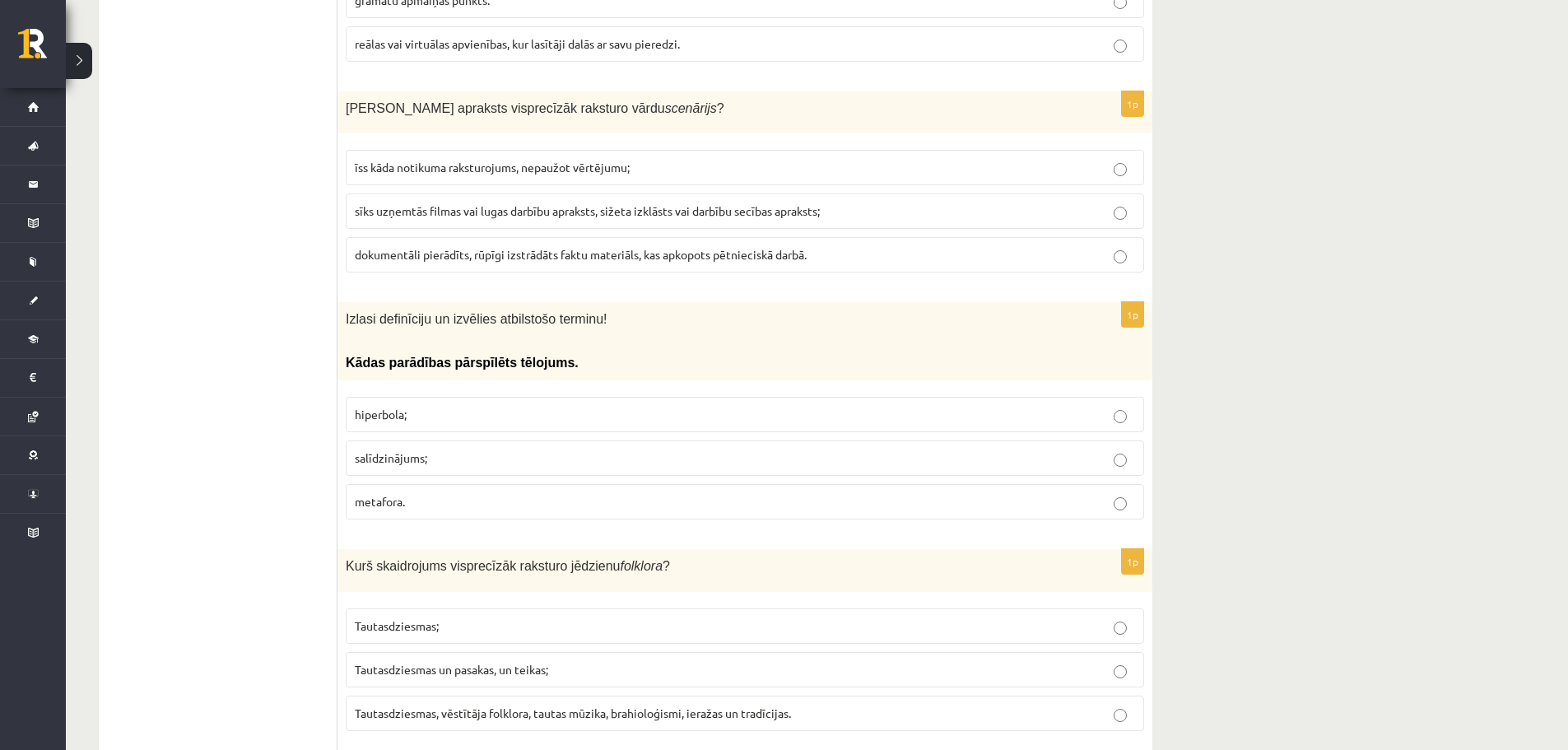
scroll to position [3629, 0]
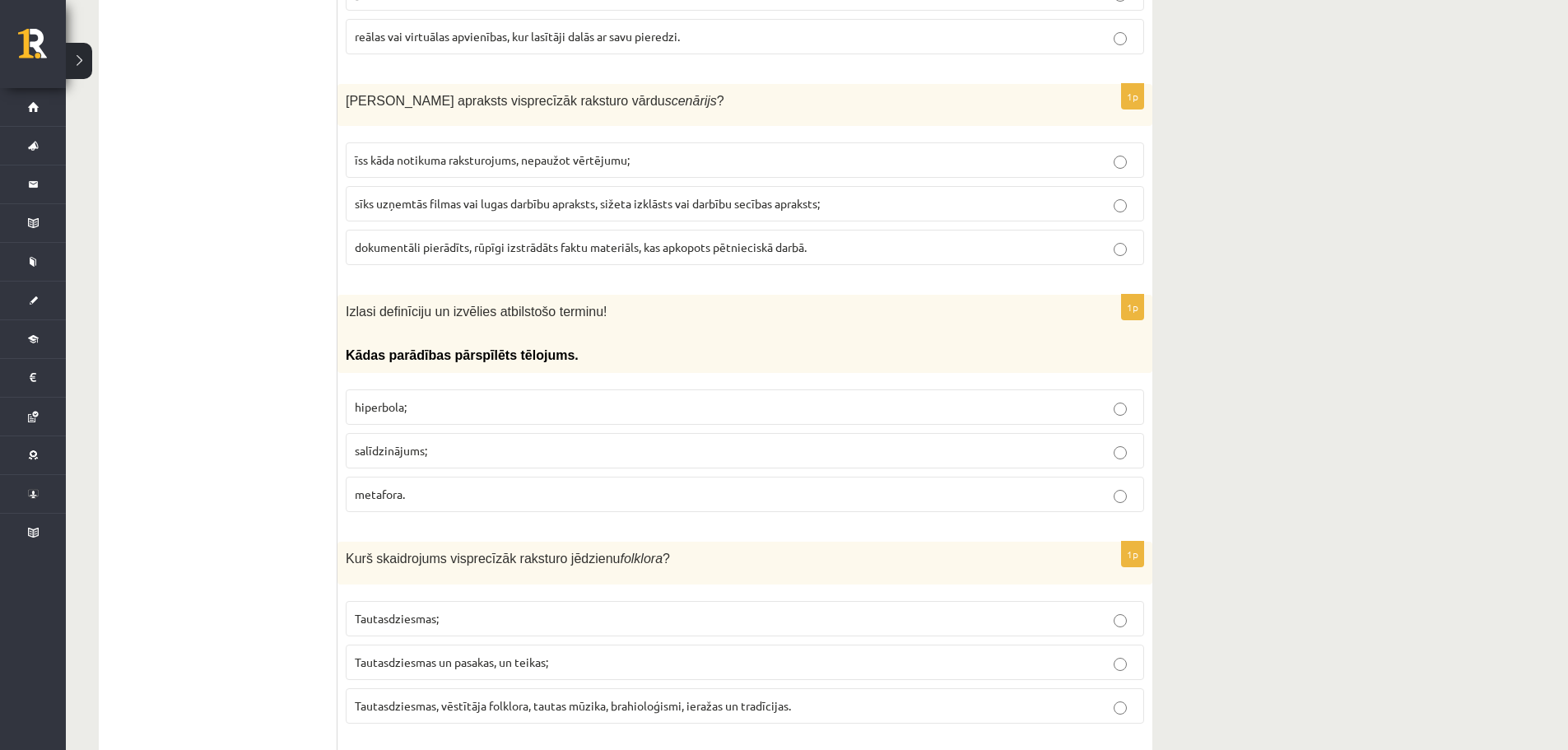
click at [438, 398] on p "hiperbola;" at bounding box center [744, 406] width 780 height 18
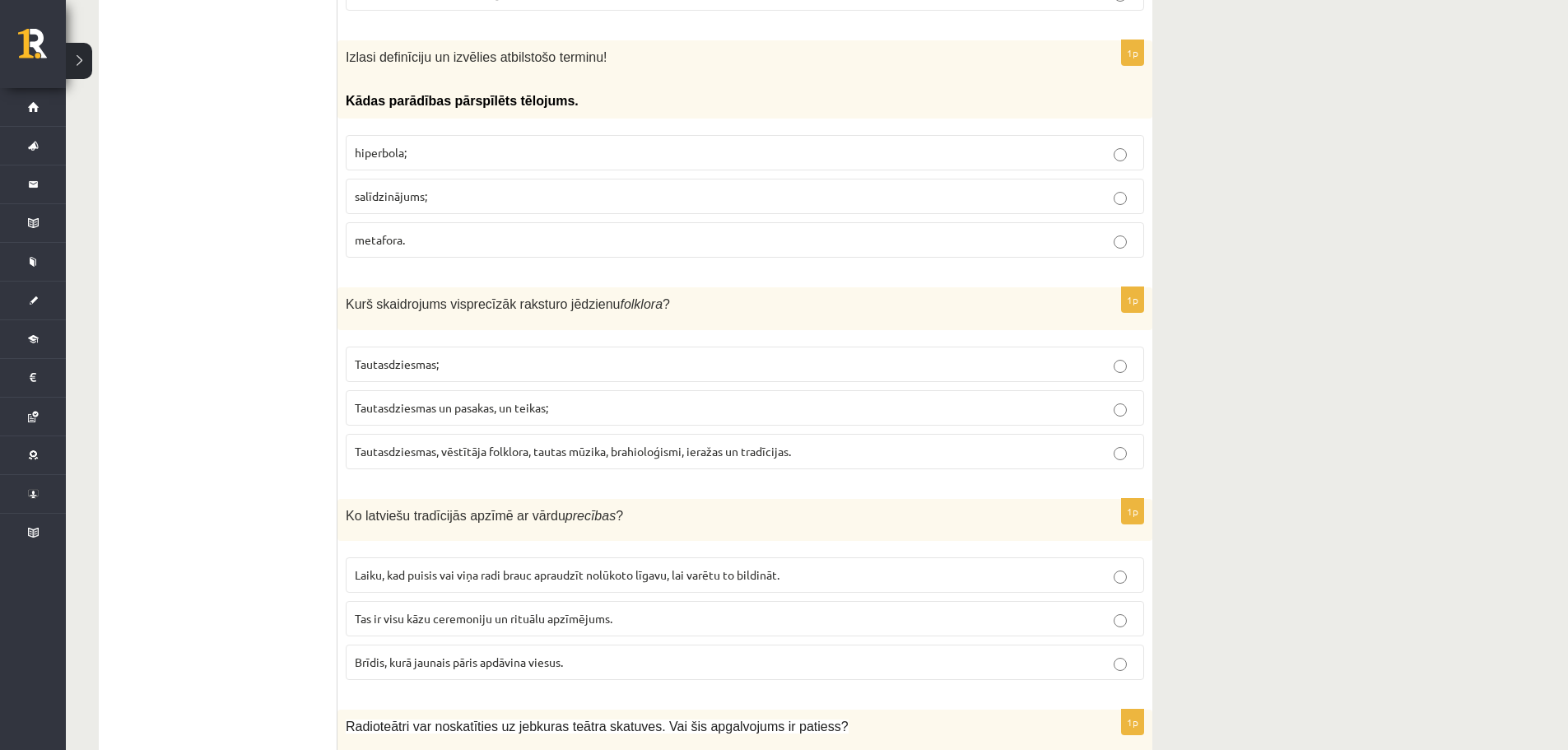
scroll to position [3915, 0]
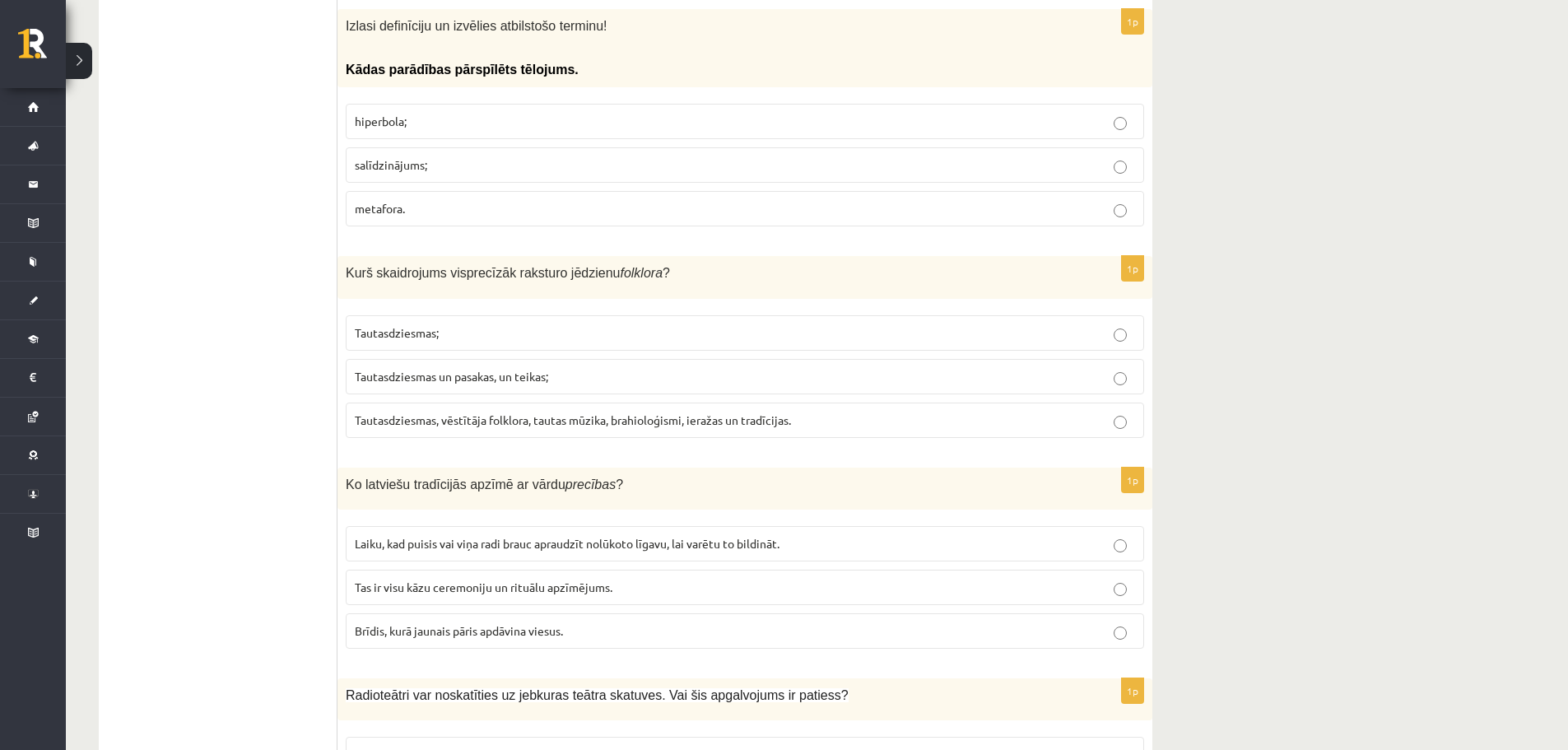
click at [568, 368] on p "Tautasdziesmas un pasakas, un teikas;" at bounding box center [744, 376] width 780 height 18
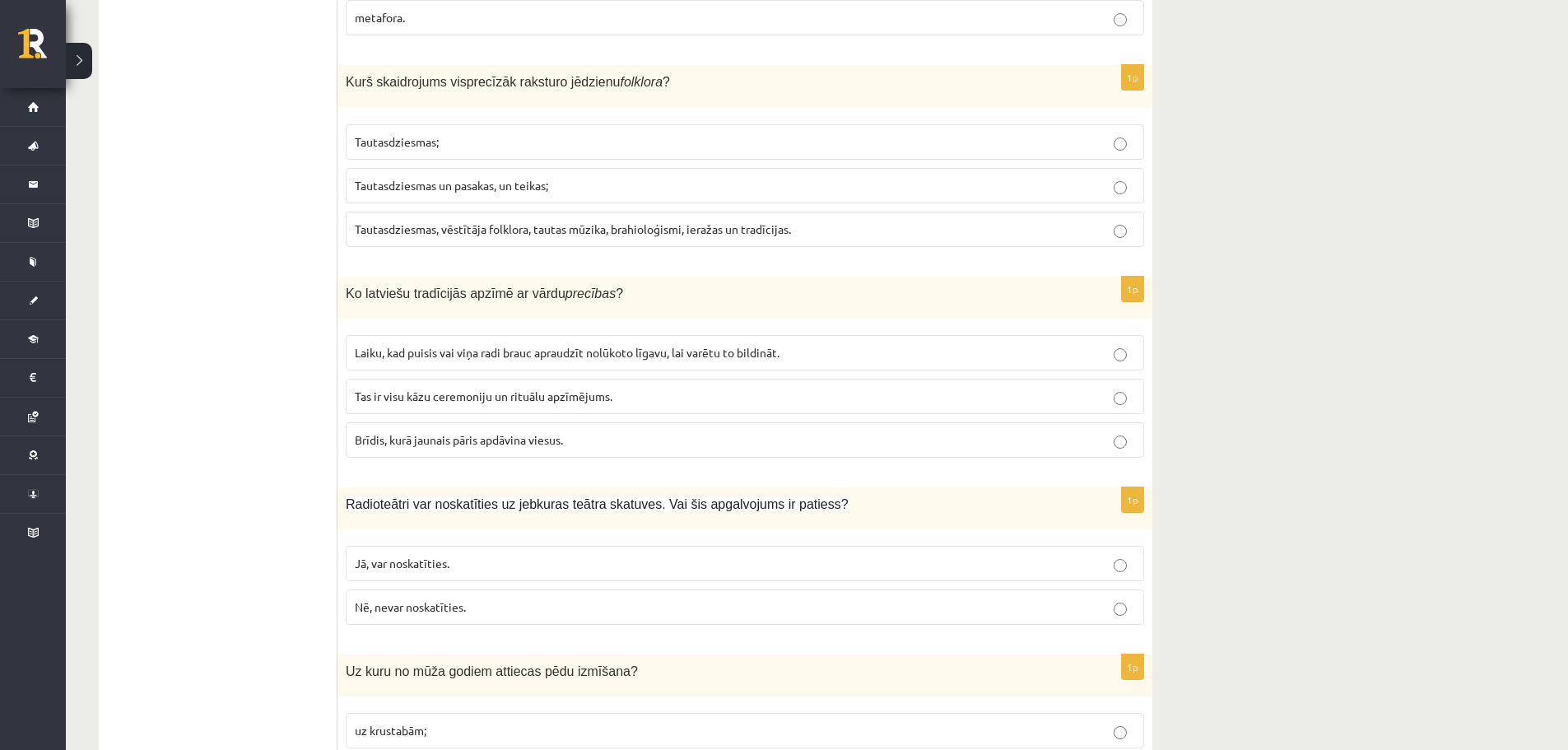
scroll to position [4114, 0]
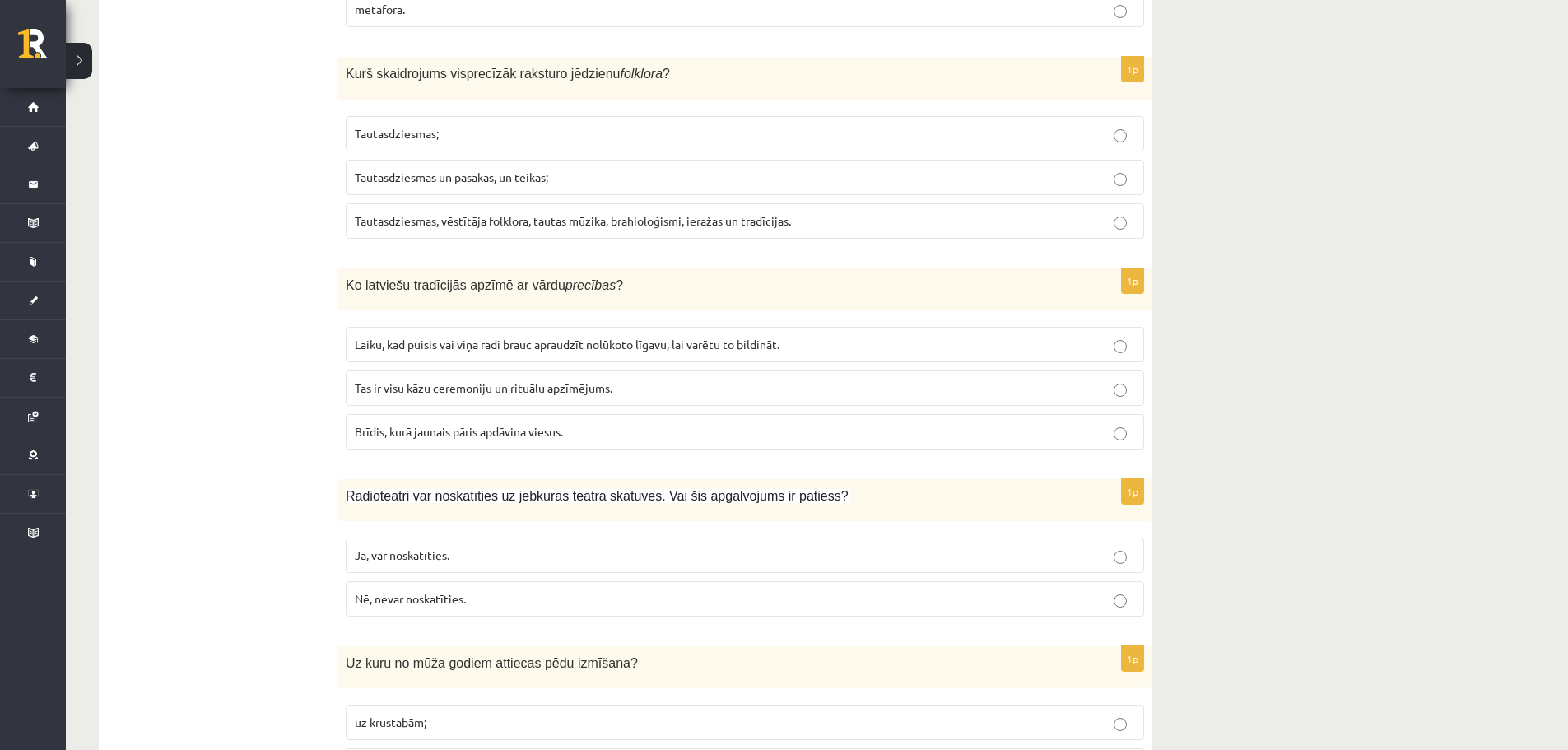
click at [555, 381] on span "Tas ir visu kāzu ceremoniju un rituālu apzīmējums." at bounding box center [484, 388] width 258 height 15
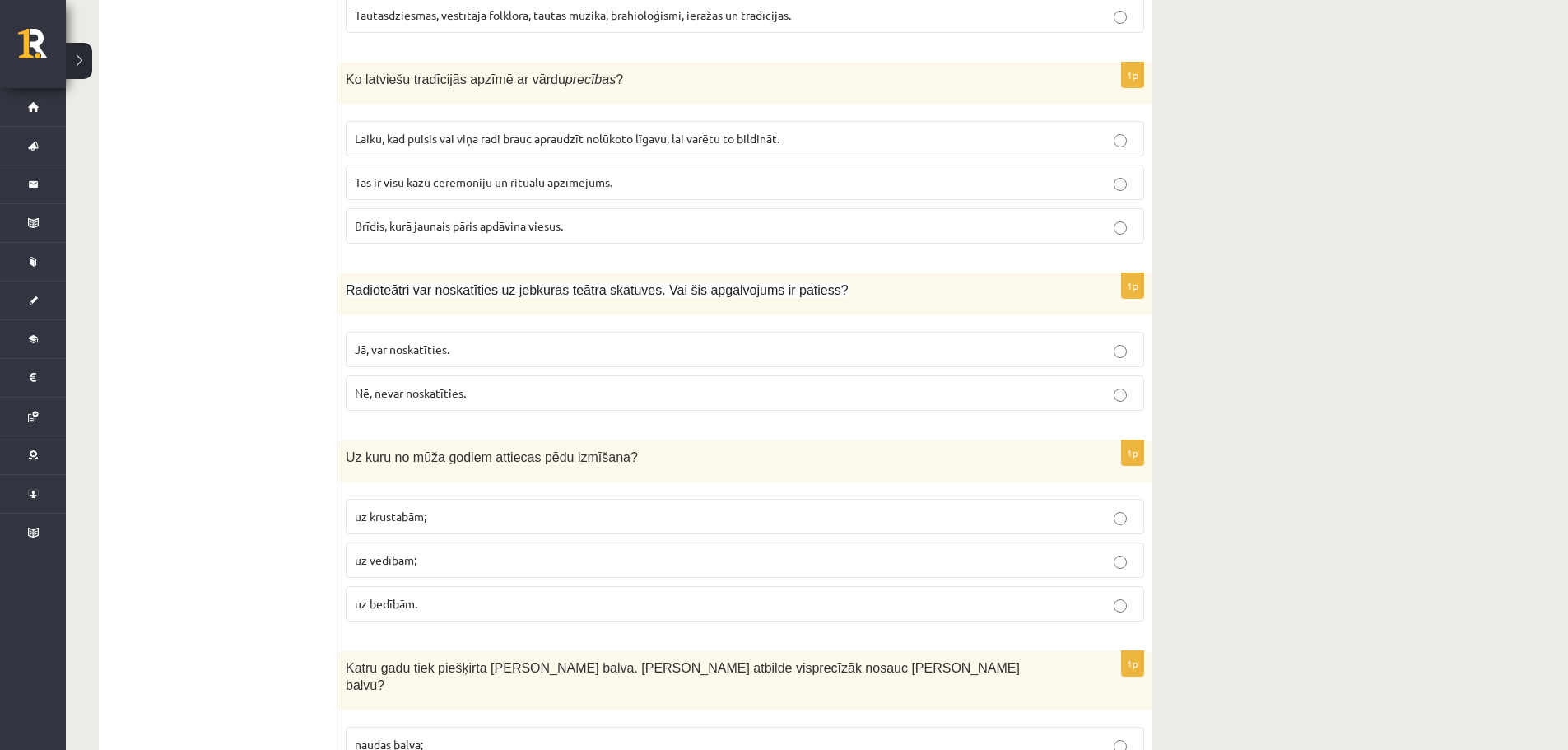
scroll to position [4328, 0]
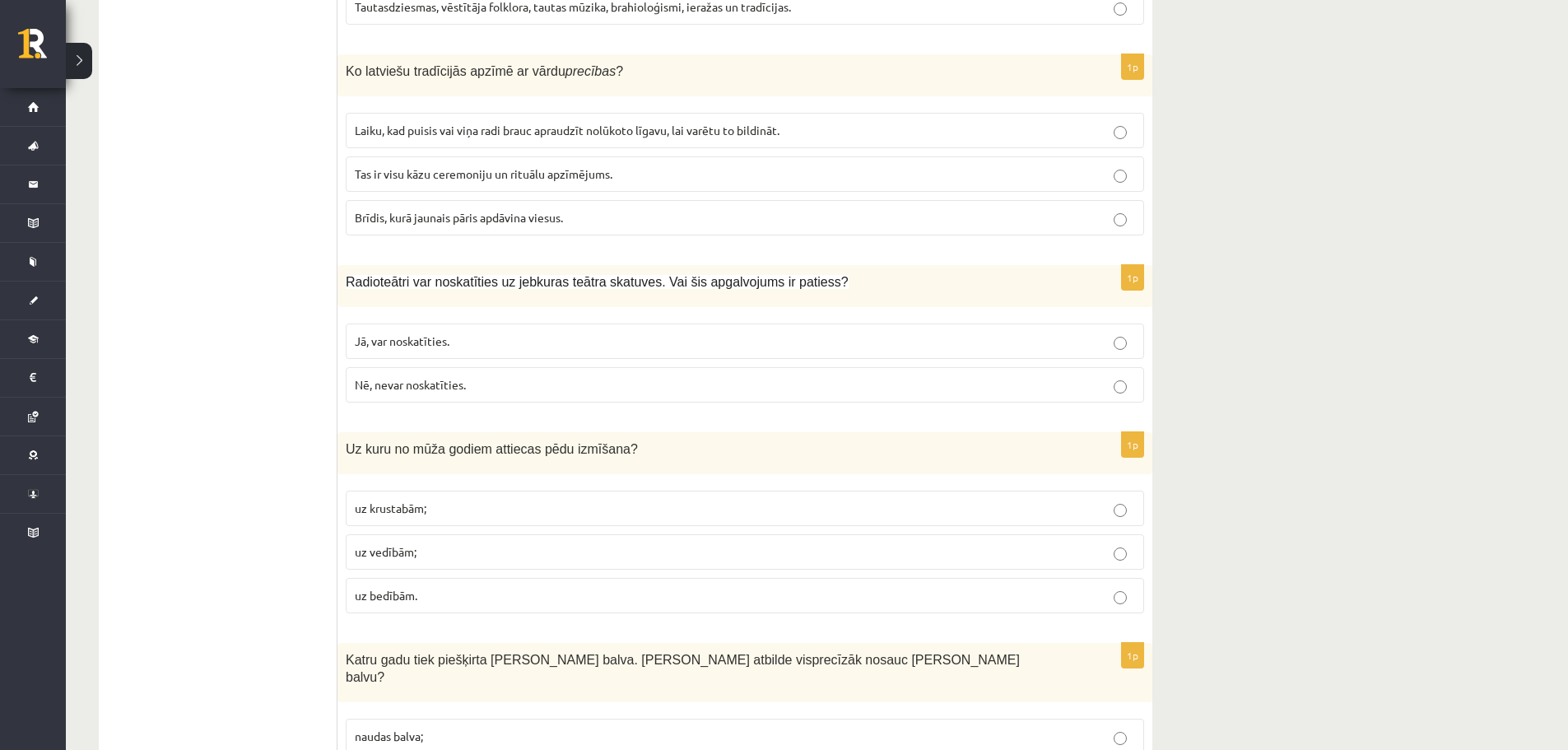
click at [495, 376] on p "Nē, nevar noskatīties." at bounding box center [744, 384] width 780 height 18
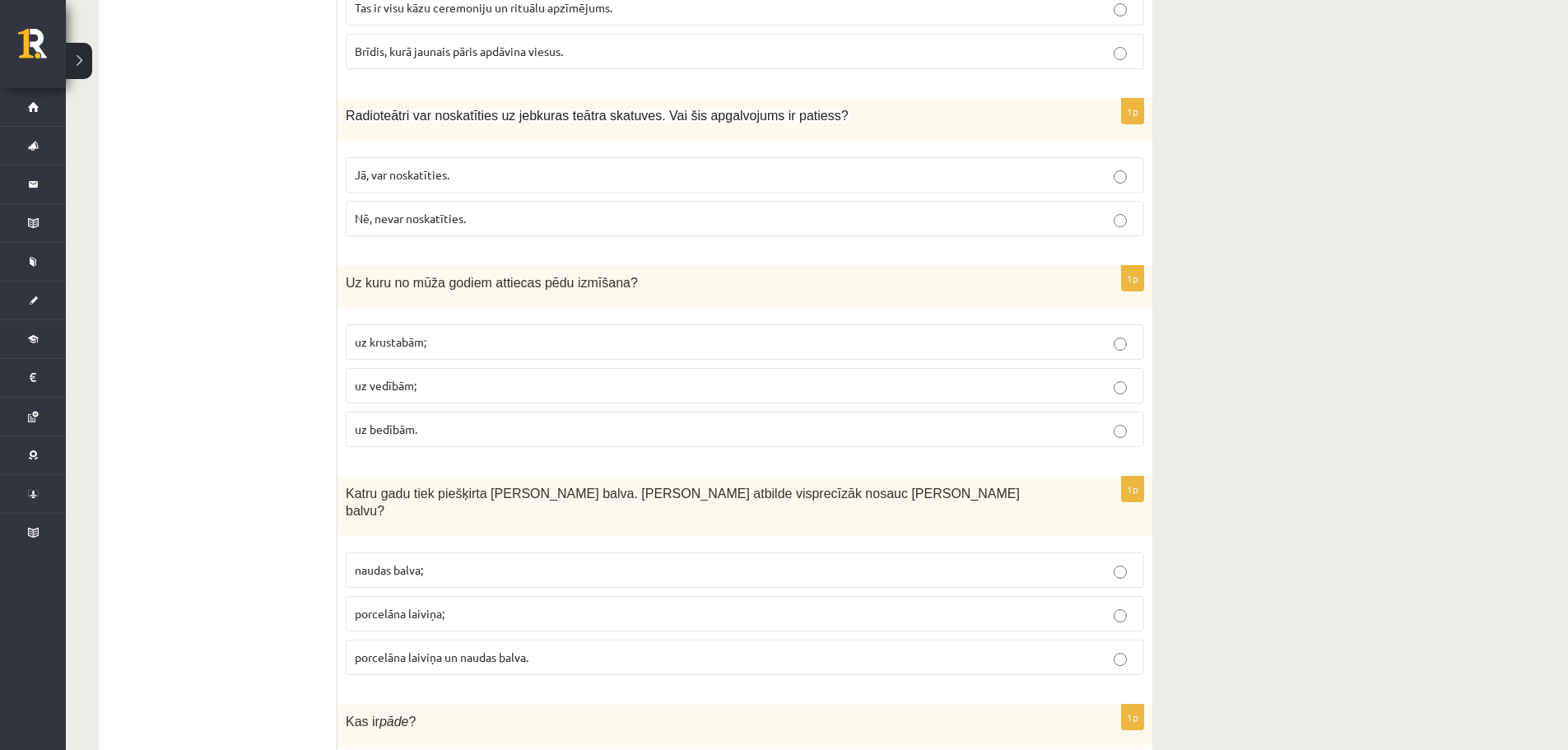
scroll to position [4511, 0]
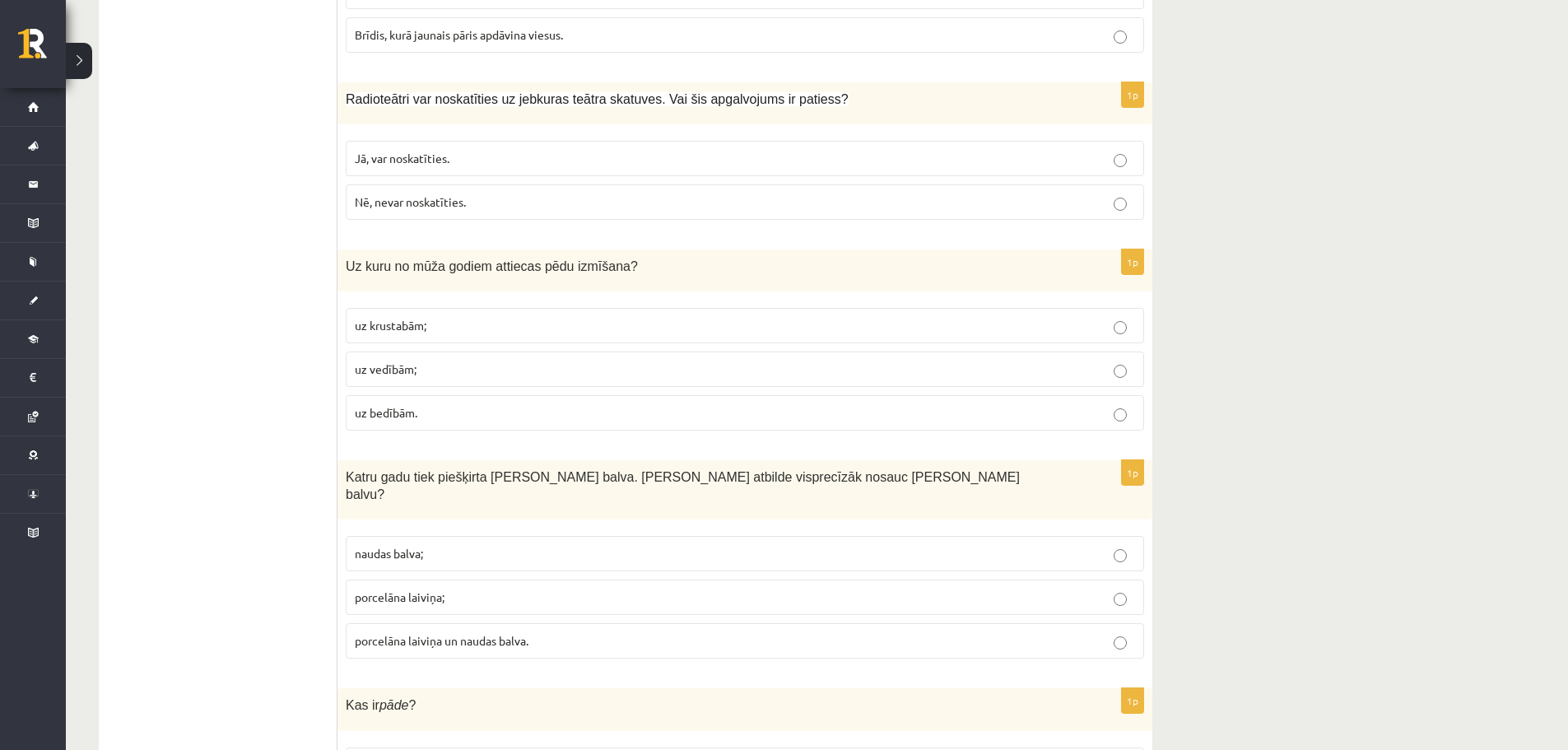
click at [523, 317] on p "uz krustabām;" at bounding box center [744, 325] width 780 height 18
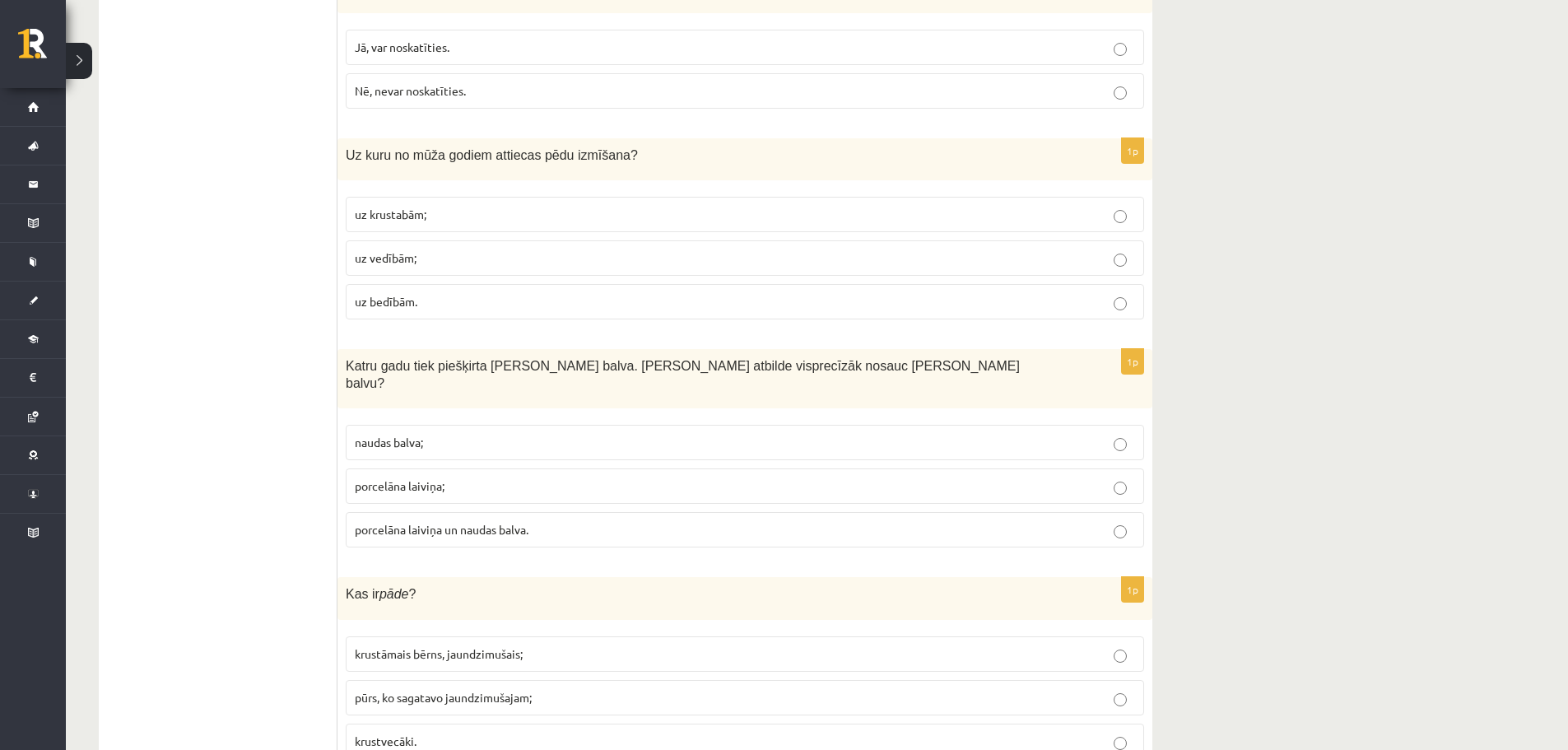
scroll to position [4637, 0]
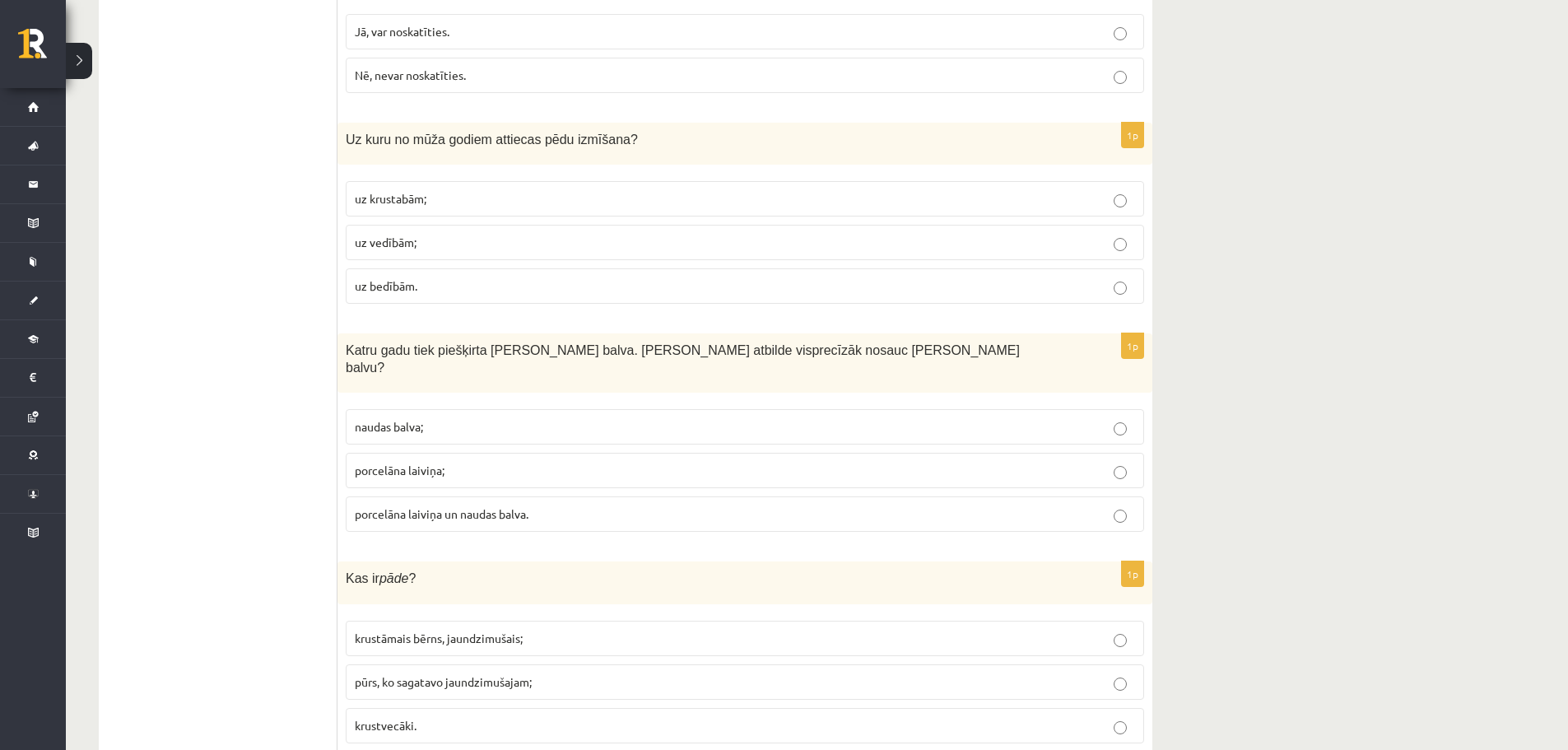
click at [523, 418] on p "naudas balva;" at bounding box center [744, 427] width 780 height 18
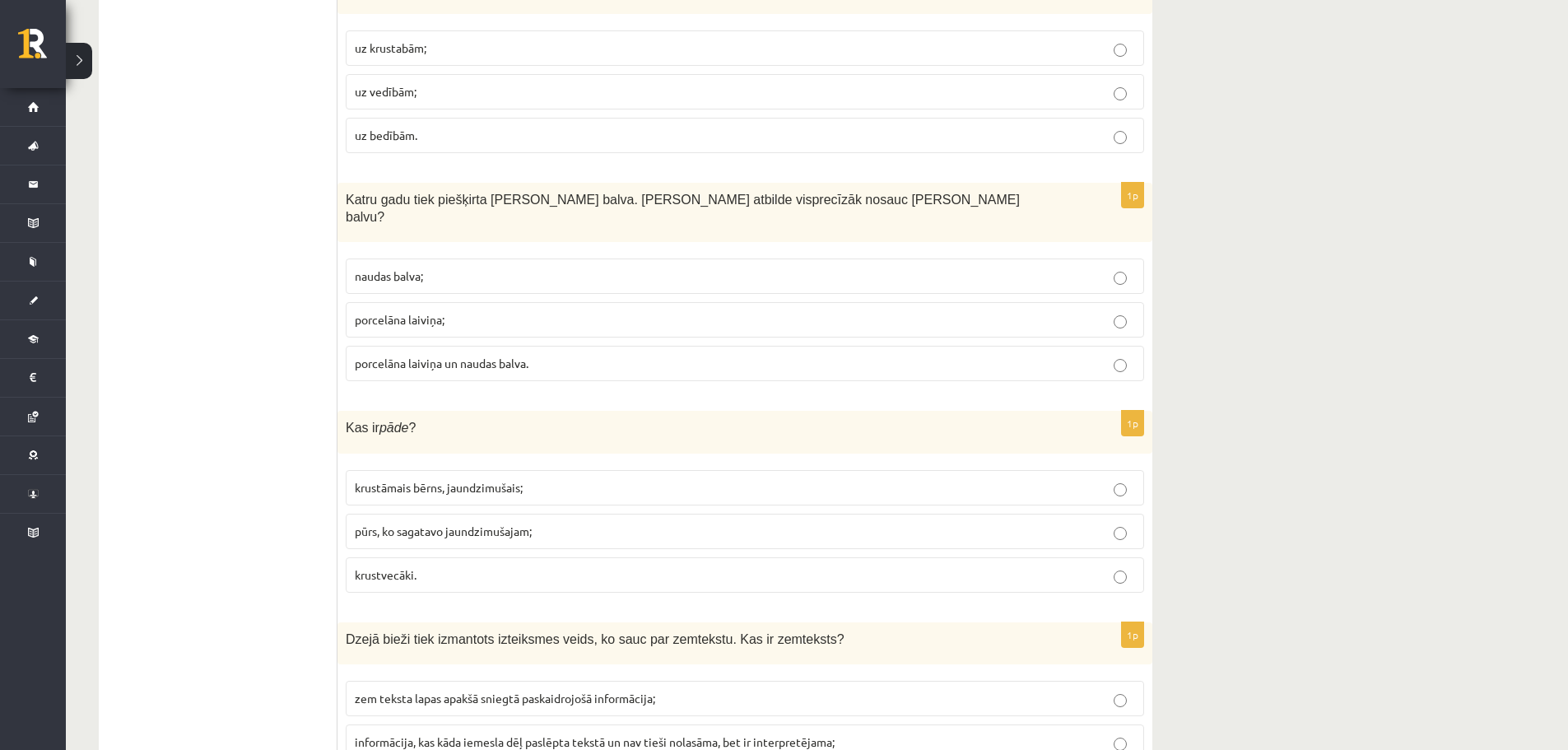
scroll to position [4907, 0]
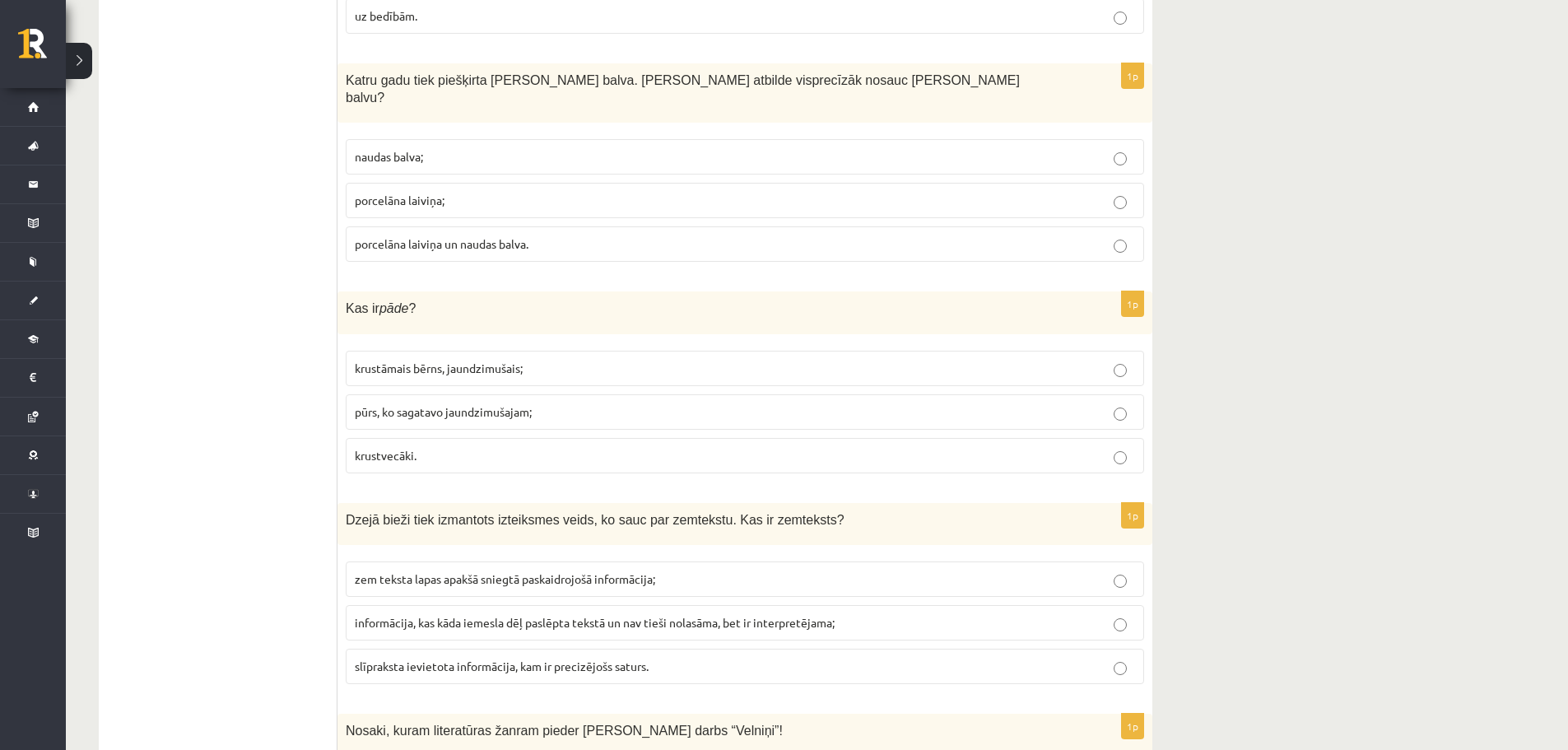
click at [490, 360] on span "krustāmais bērns, jaundzimušais;" at bounding box center [439, 368] width 168 height 15
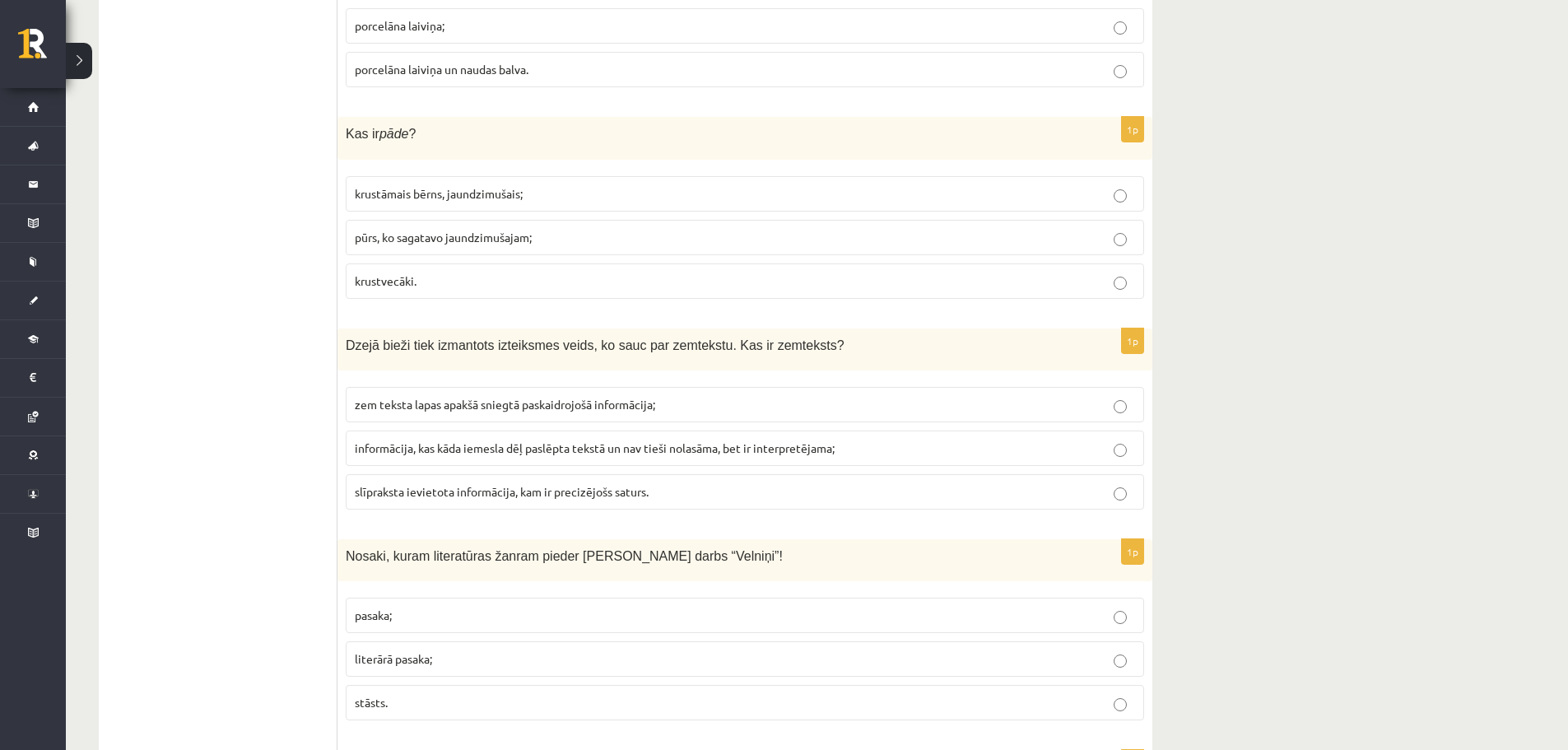
scroll to position [5122, 0]
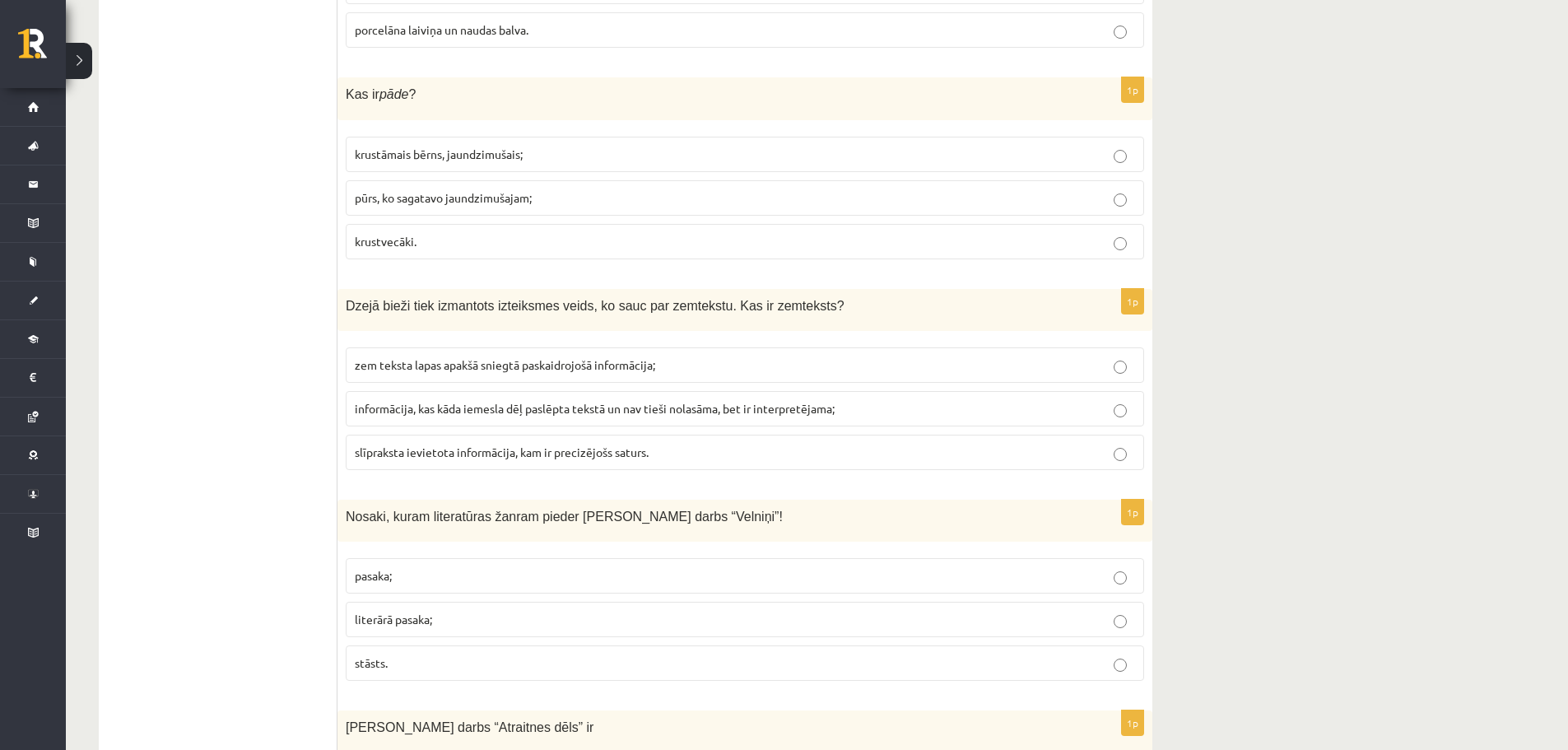
click at [641, 357] on span "zem teksta lapas apakšā sniegtā paskaidrojošā informācija;" at bounding box center [505, 365] width 300 height 15
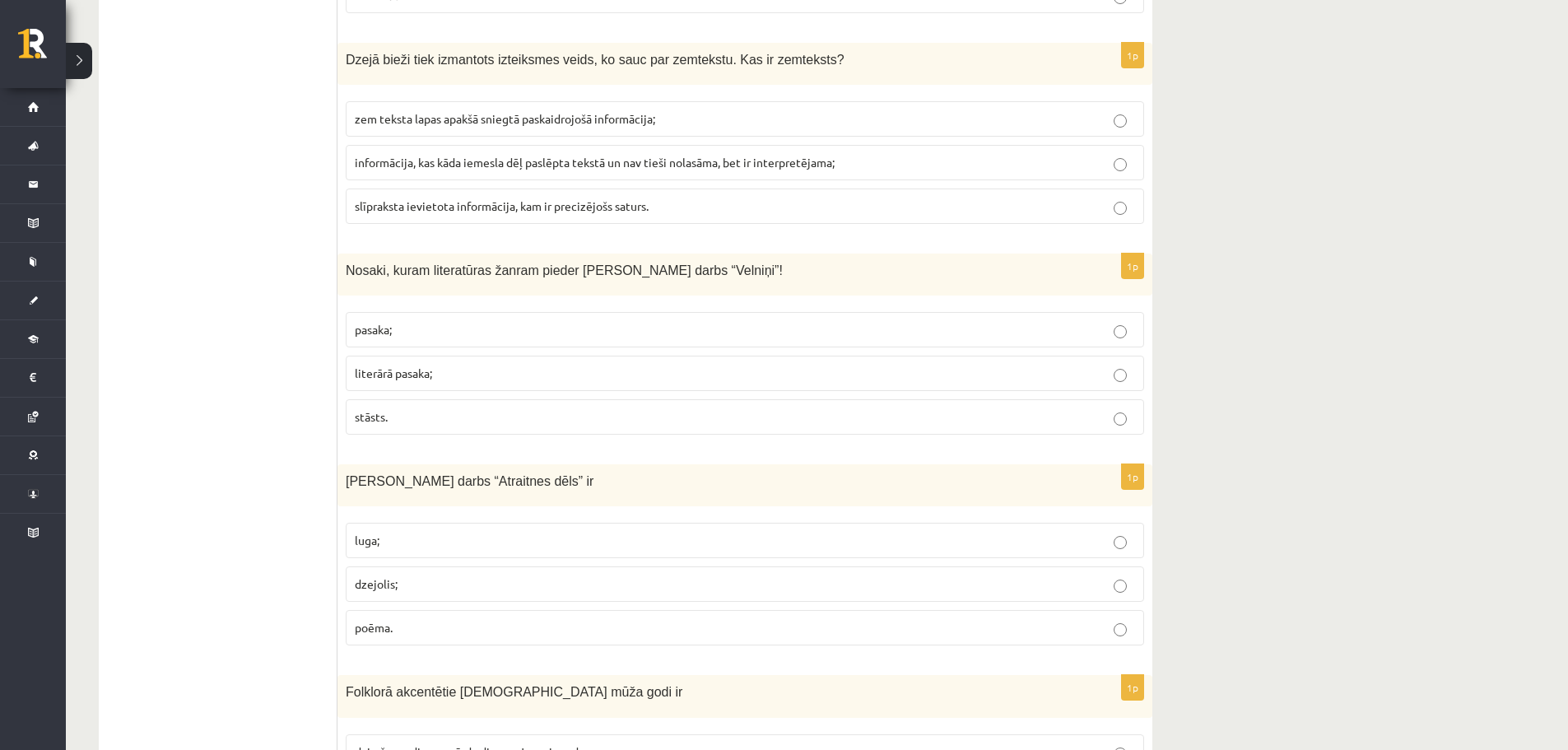
scroll to position [5376, 0]
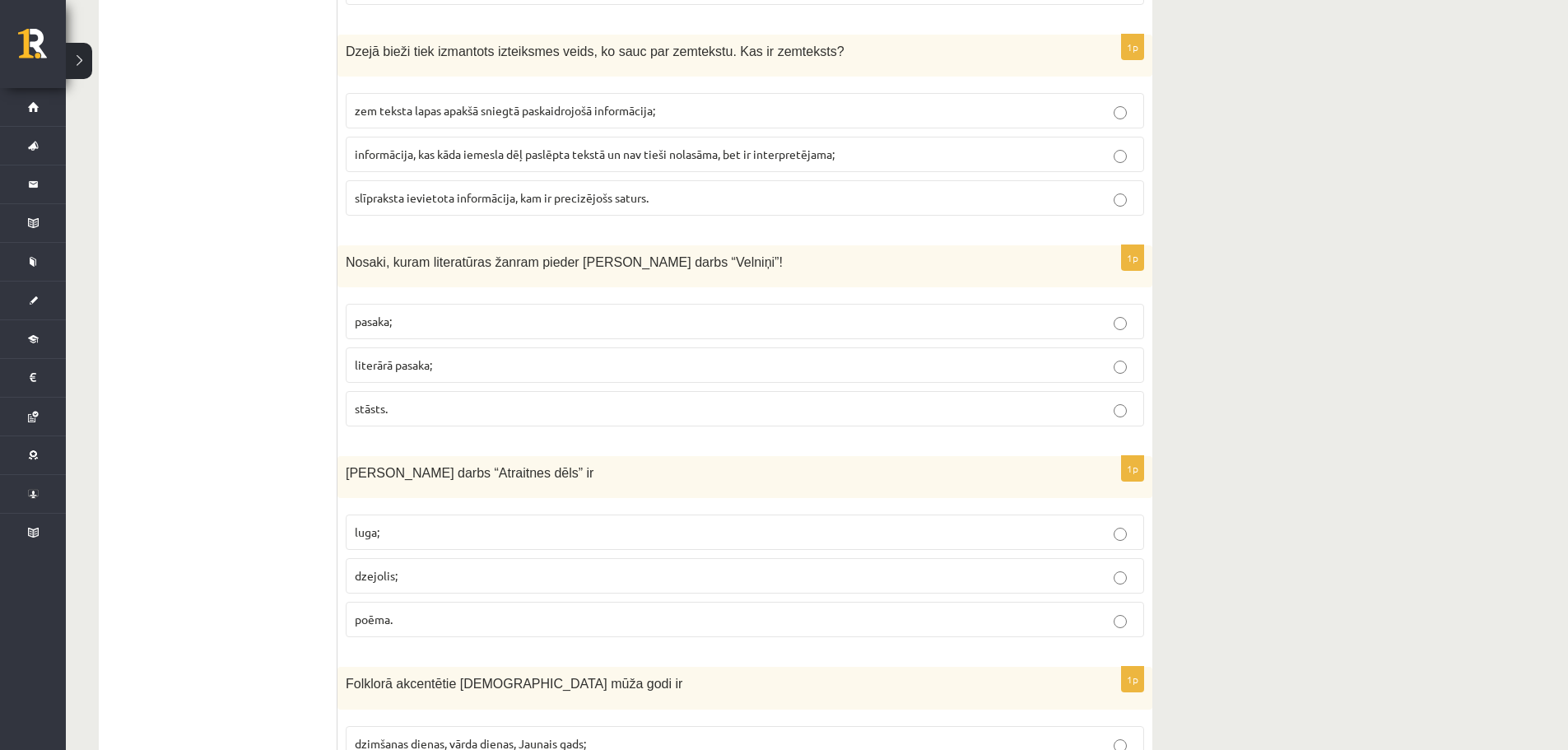
click at [474, 357] on p "literārā pasaka;" at bounding box center [744, 365] width 780 height 18
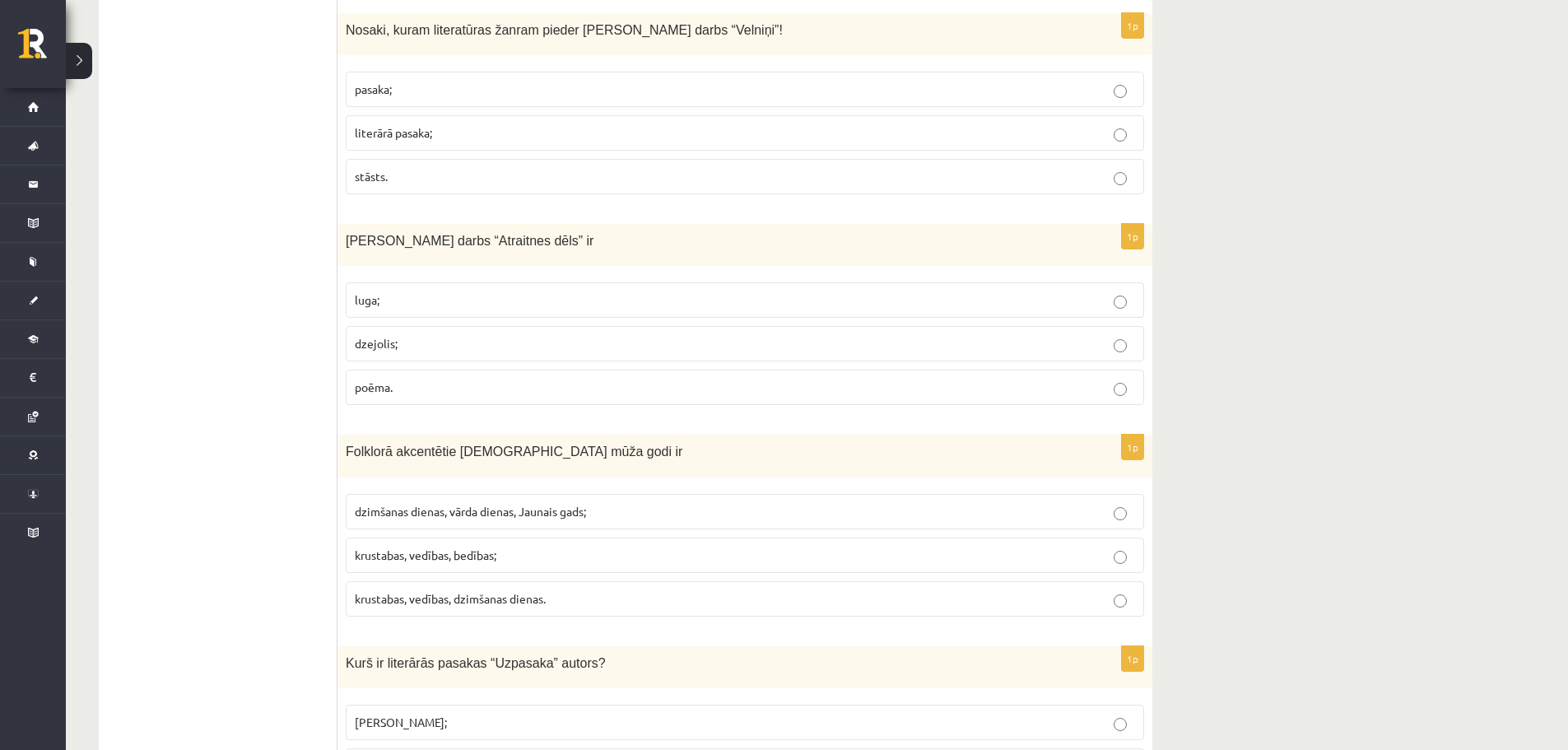
scroll to position [5767, 0]
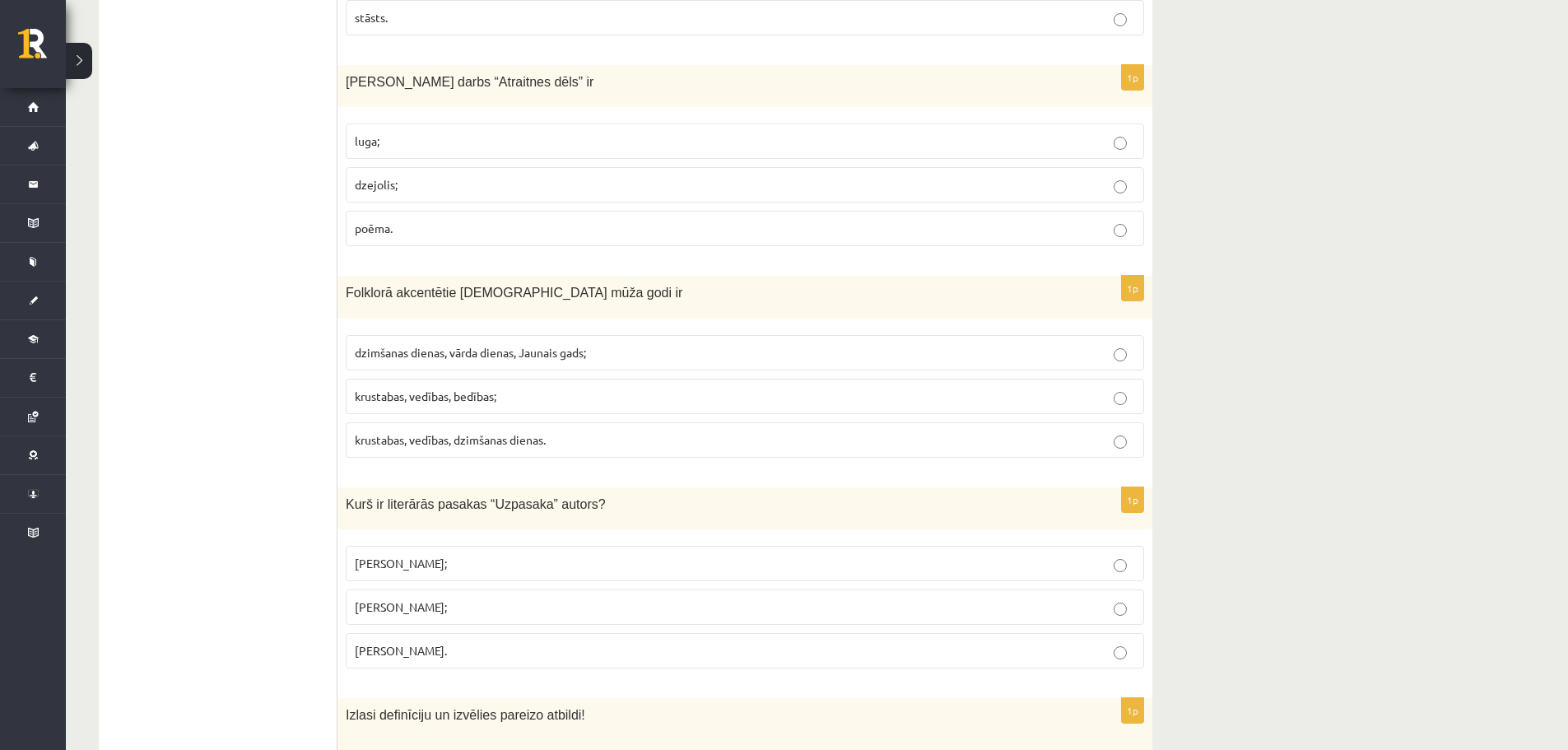
click at [467, 211] on label "poēma." at bounding box center [744, 229] width 799 height 35
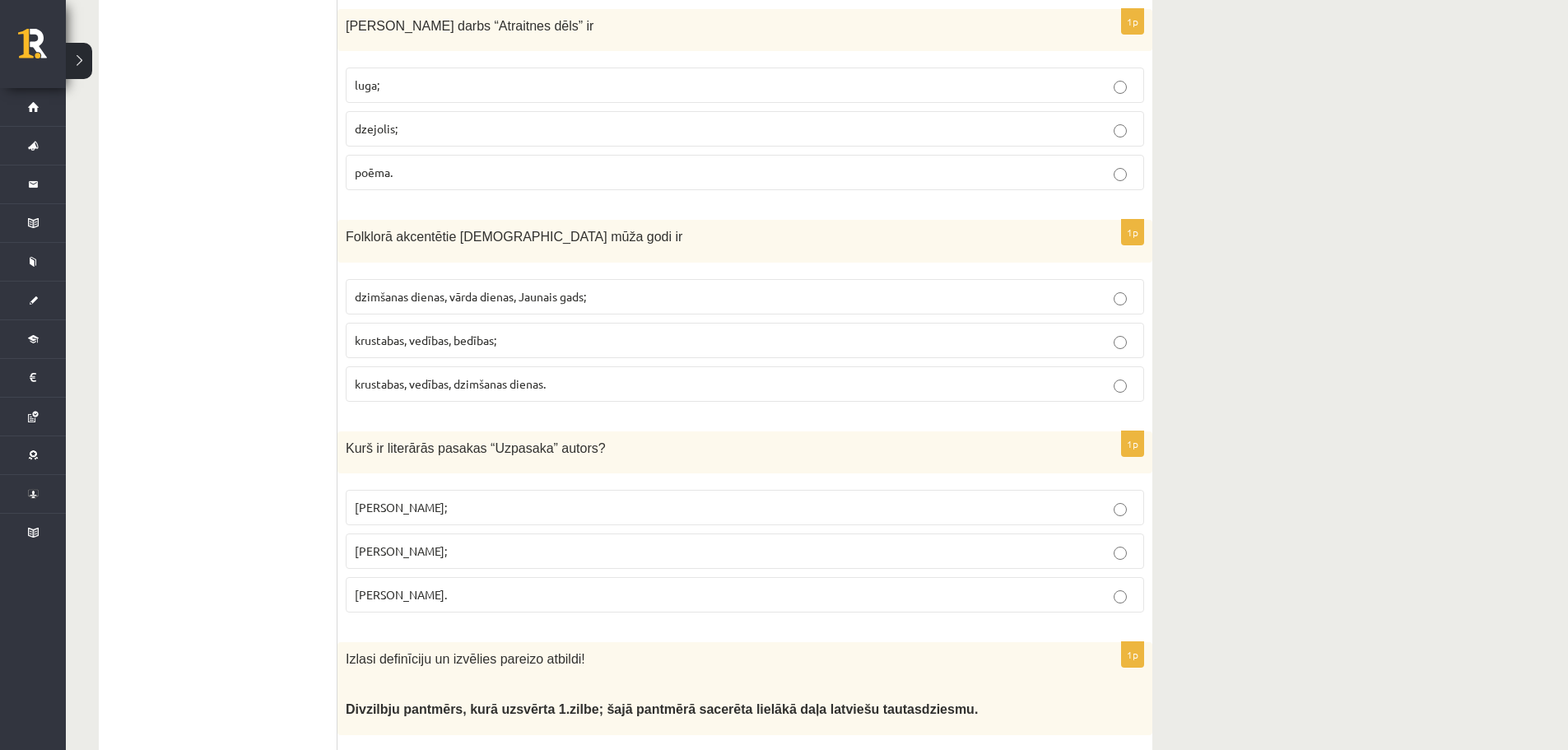
click at [419, 76] on p "luga;" at bounding box center [744, 85] width 780 height 18
click at [478, 333] on span "krustabas, vedības, bedības;" at bounding box center [426, 340] width 142 height 15
click at [1093, 332] on p "krustabas, vedības, bedības;" at bounding box center [744, 340] width 780 height 18
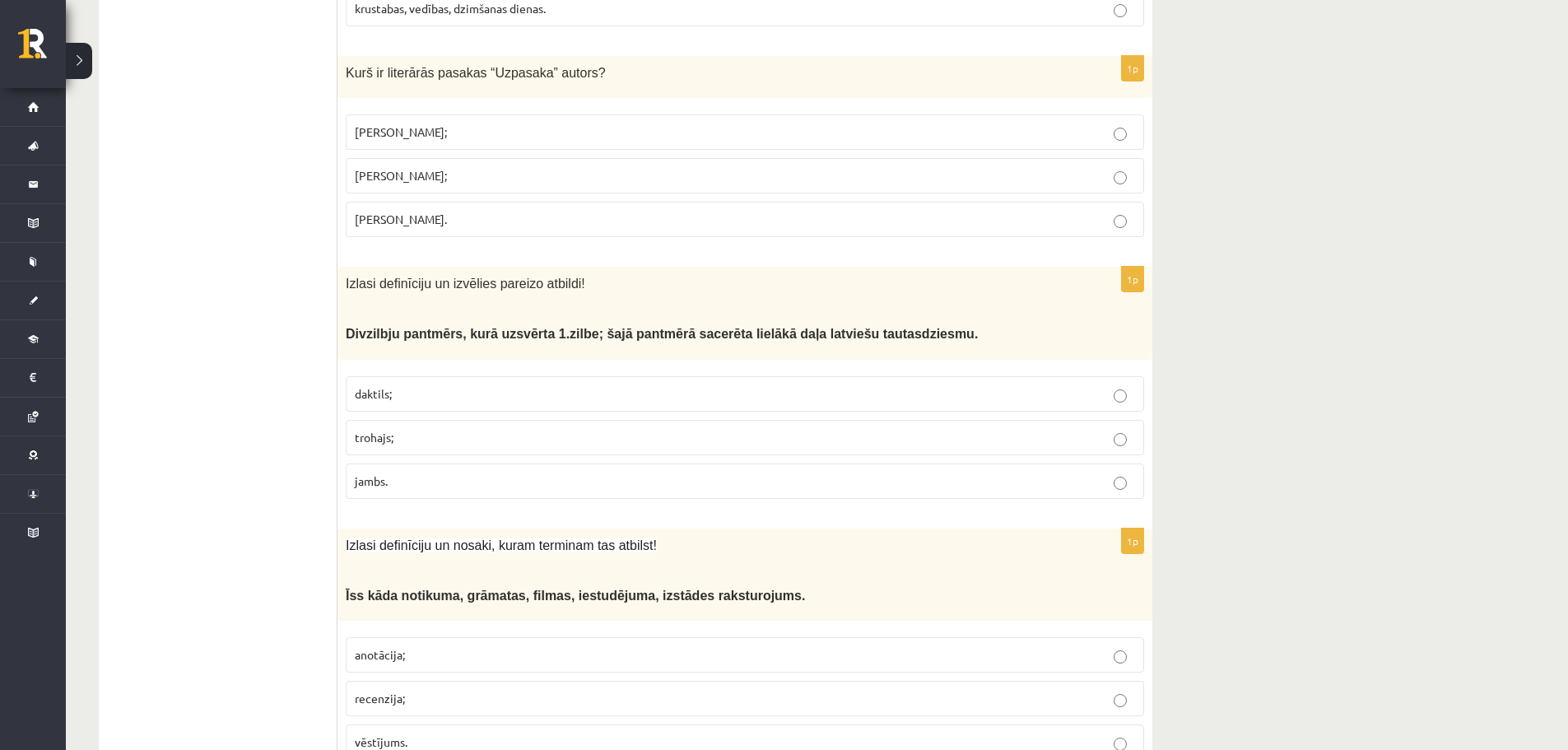
scroll to position [6079, 0]
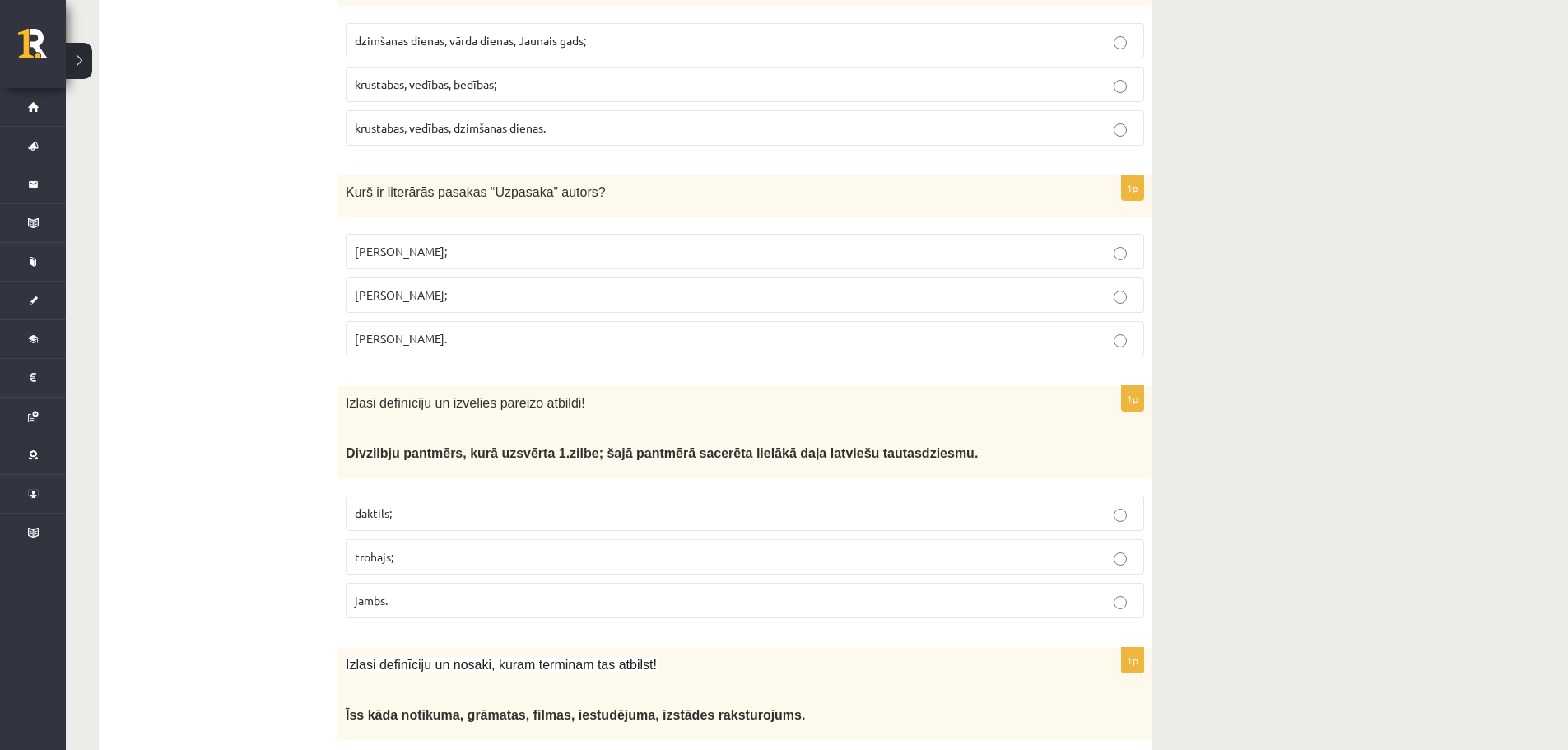
click at [468, 234] on label "Imants Ziedonis;" at bounding box center [744, 252] width 799 height 35
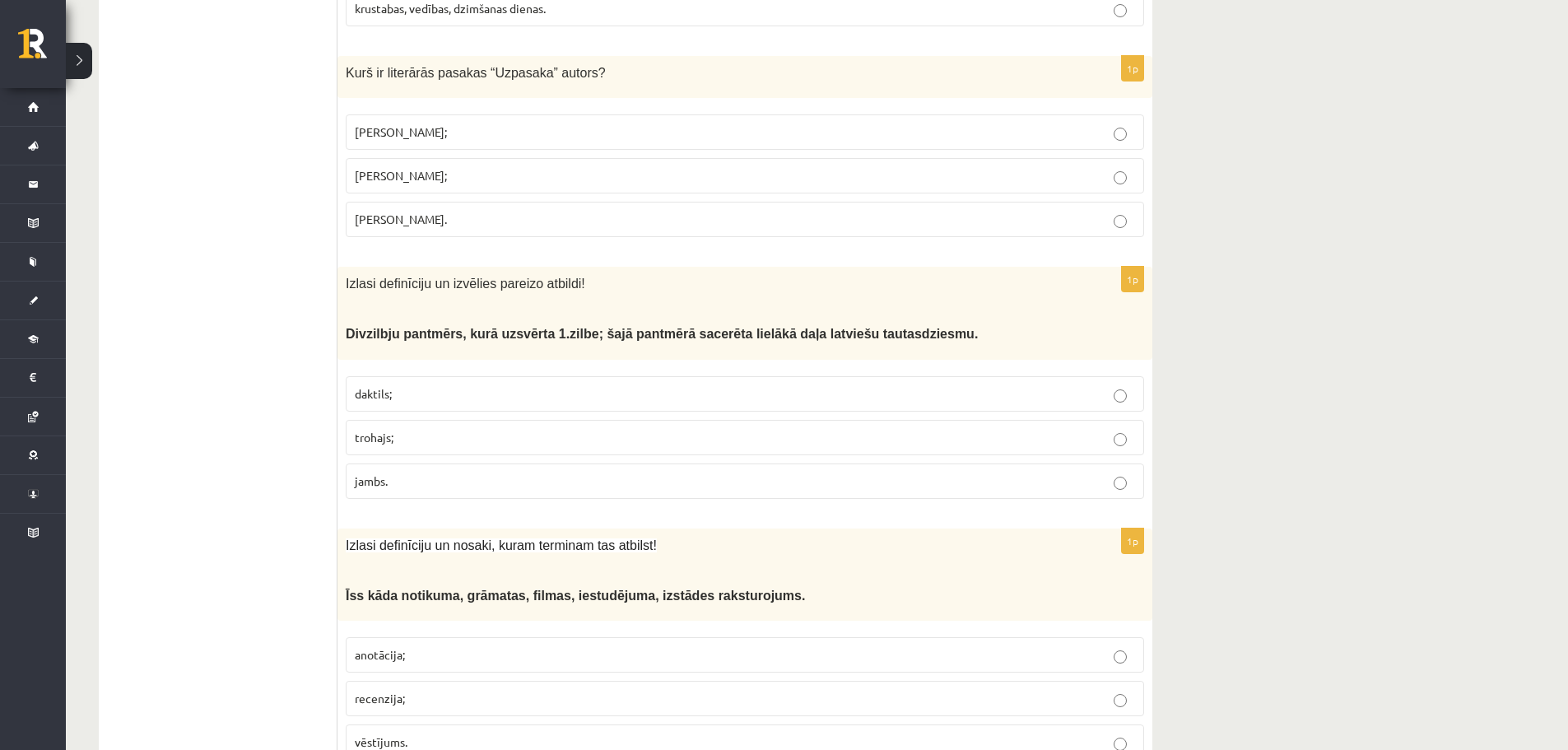
click at [393, 385] on p "daktils;" at bounding box center [744, 393] width 780 height 18
click at [588, 637] on label "anotācija;" at bounding box center [744, 654] width 799 height 35
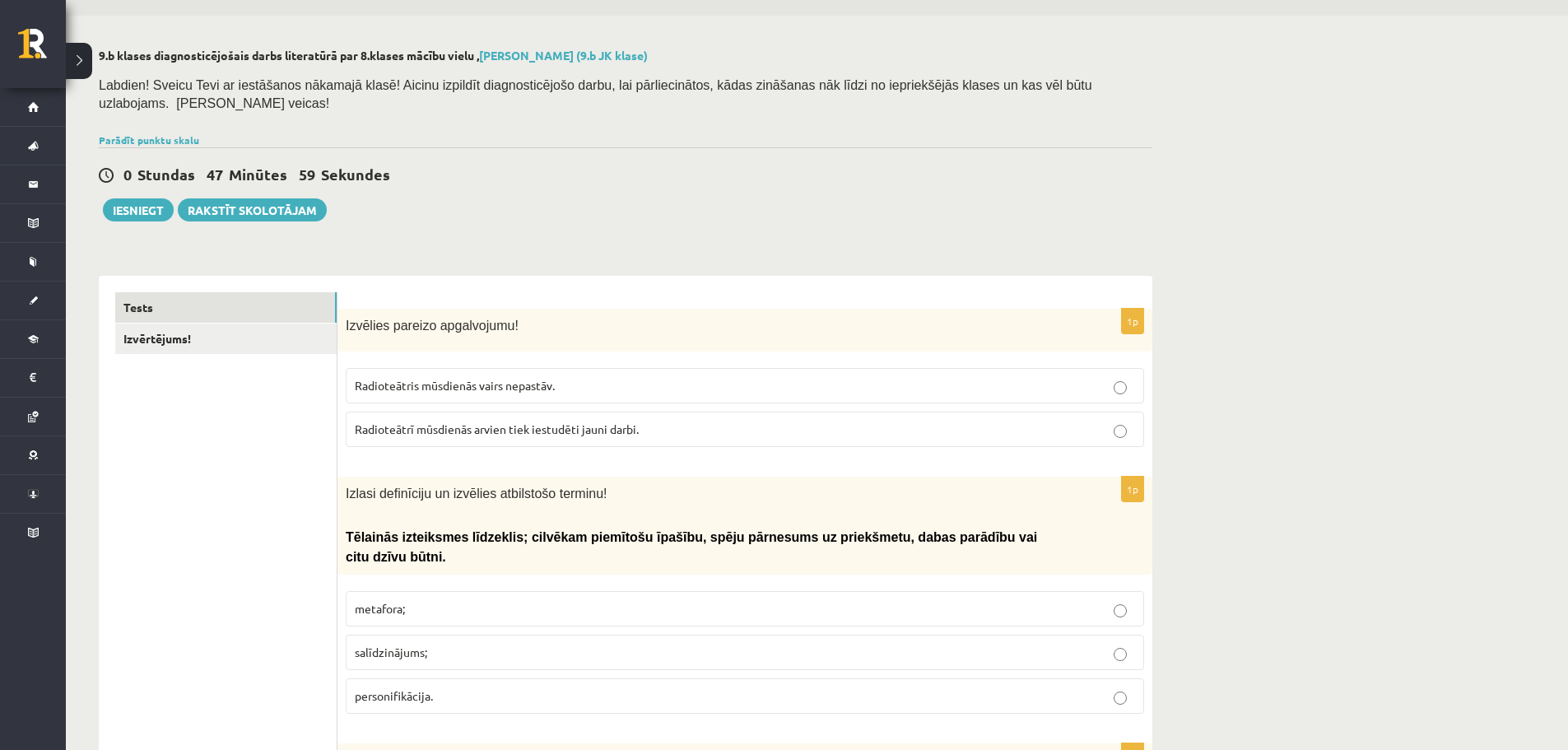
scroll to position [0, 0]
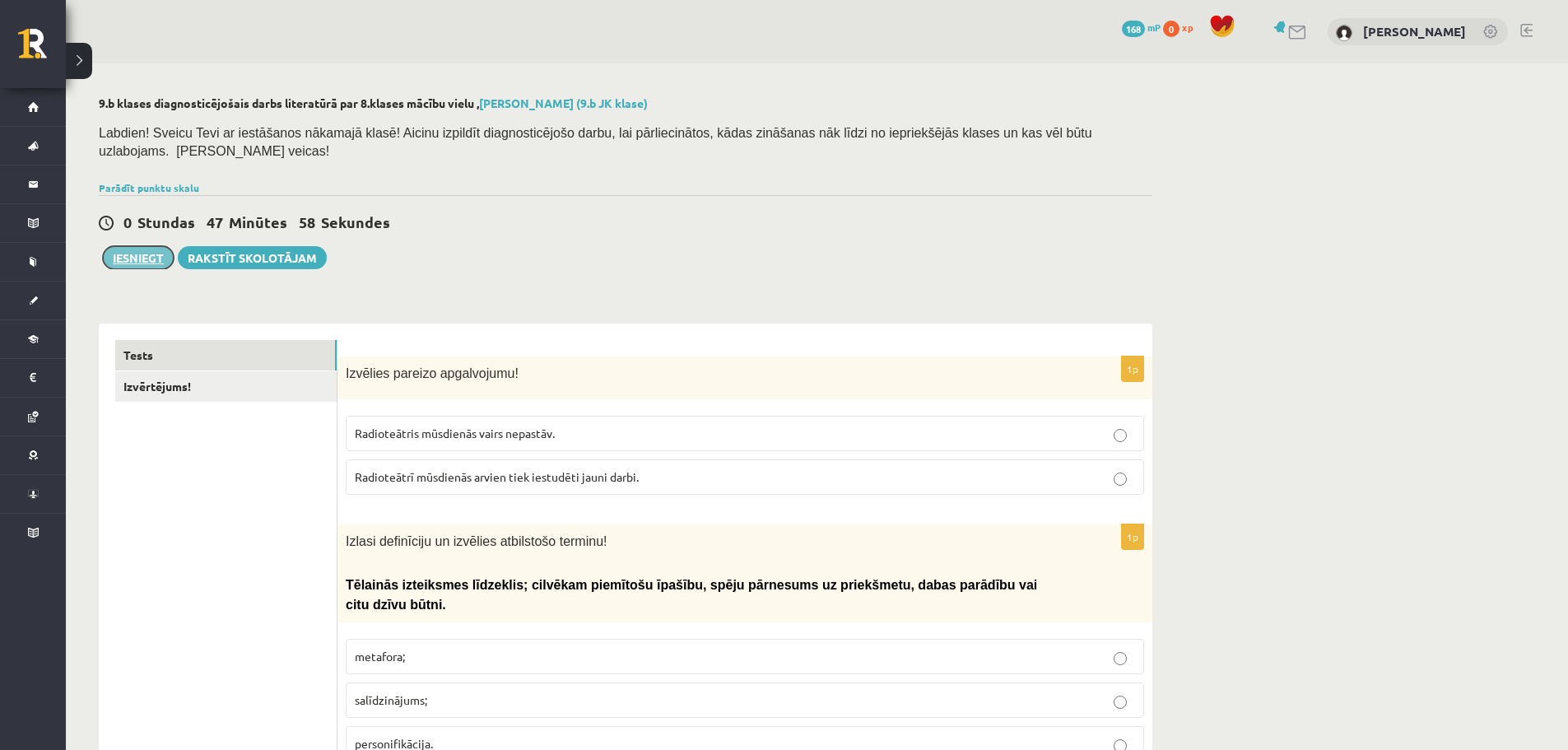
click at [143, 246] on button "Iesniegt" at bounding box center [138, 257] width 71 height 23
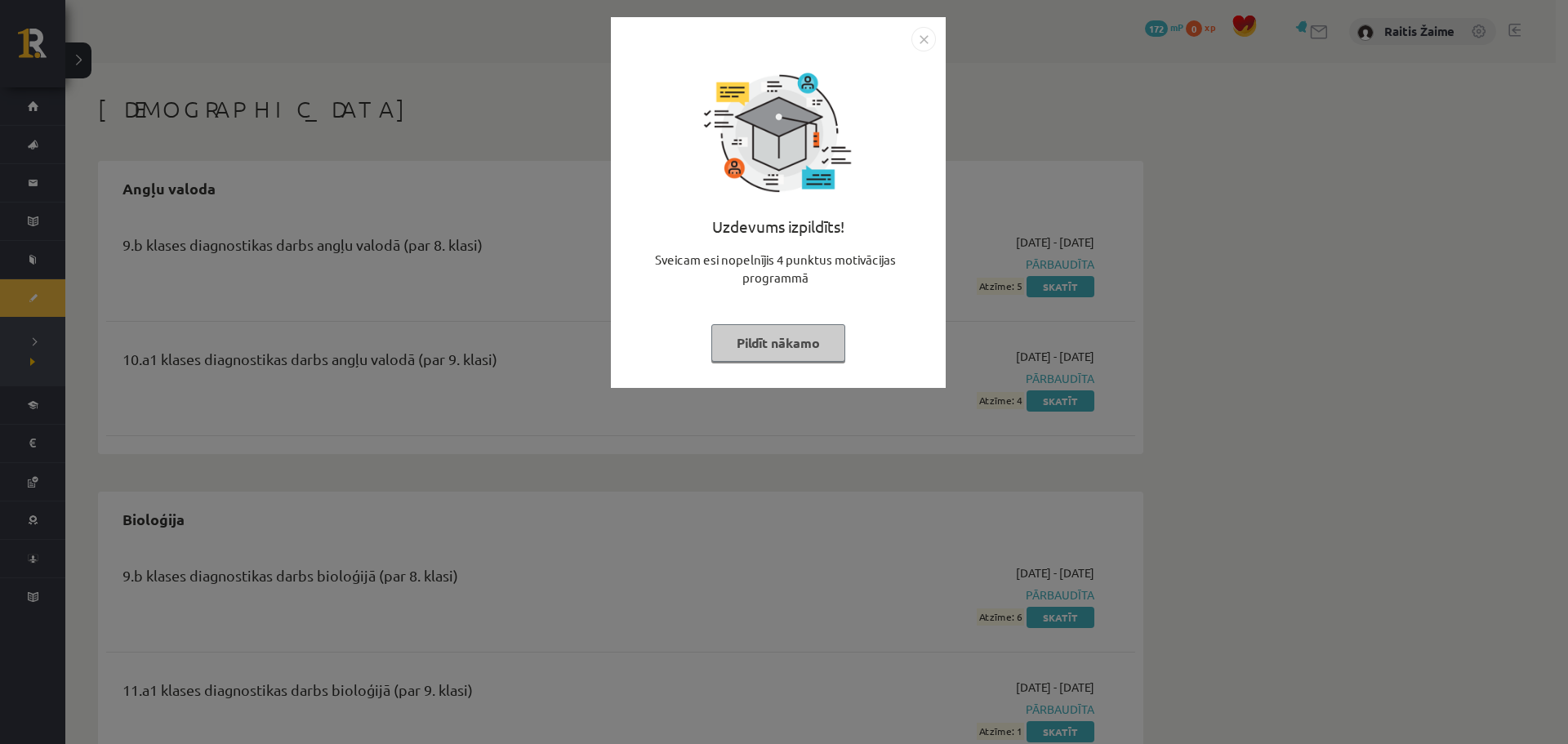
click at [931, 33] on img "Close" at bounding box center [923, 38] width 25 height 25
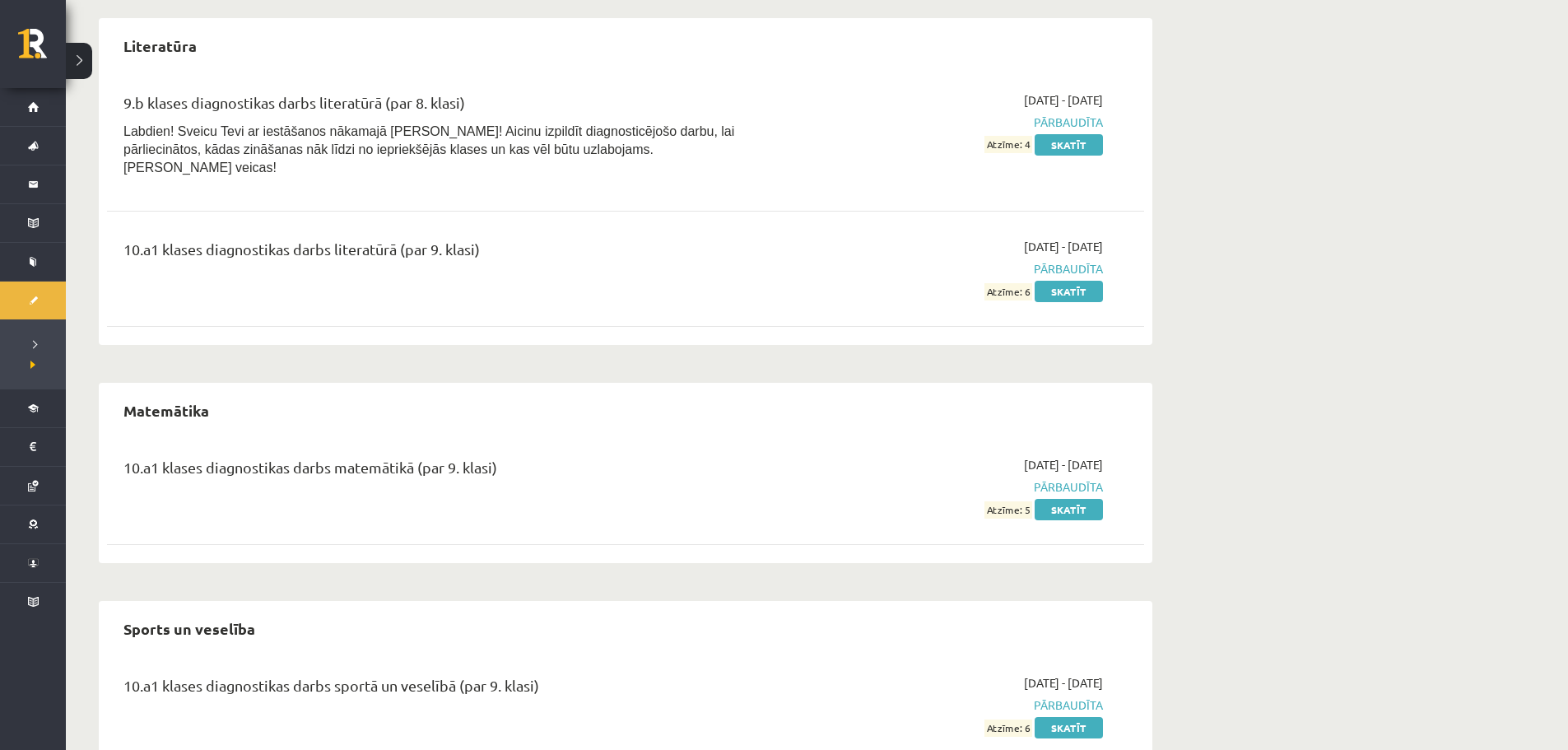
scroll to position [2614, 0]
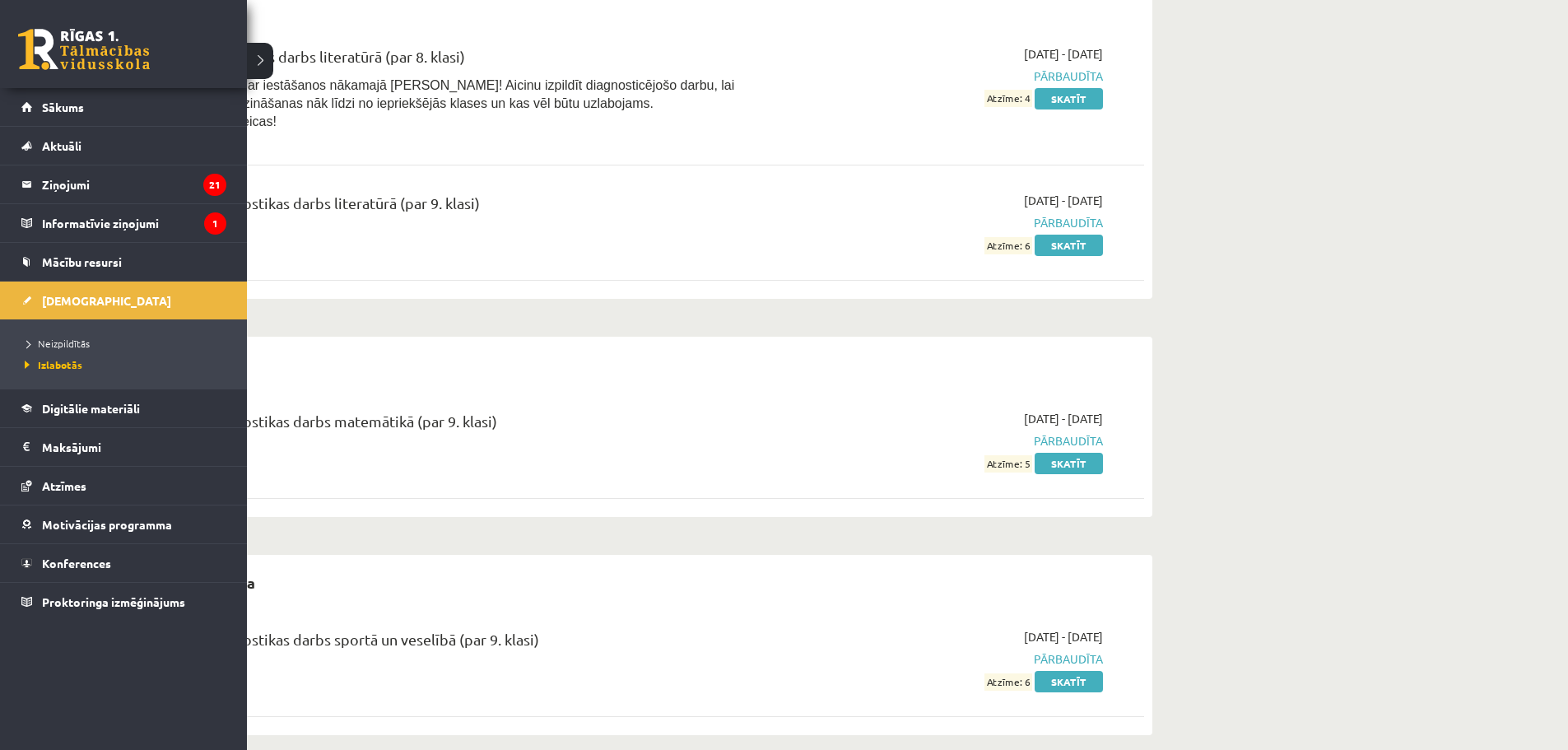
click at [74, 334] on li "Neizpildītās" at bounding box center [125, 343] width 210 height 21
click at [70, 336] on link "Neizpildītās" at bounding box center [125, 343] width 210 height 15
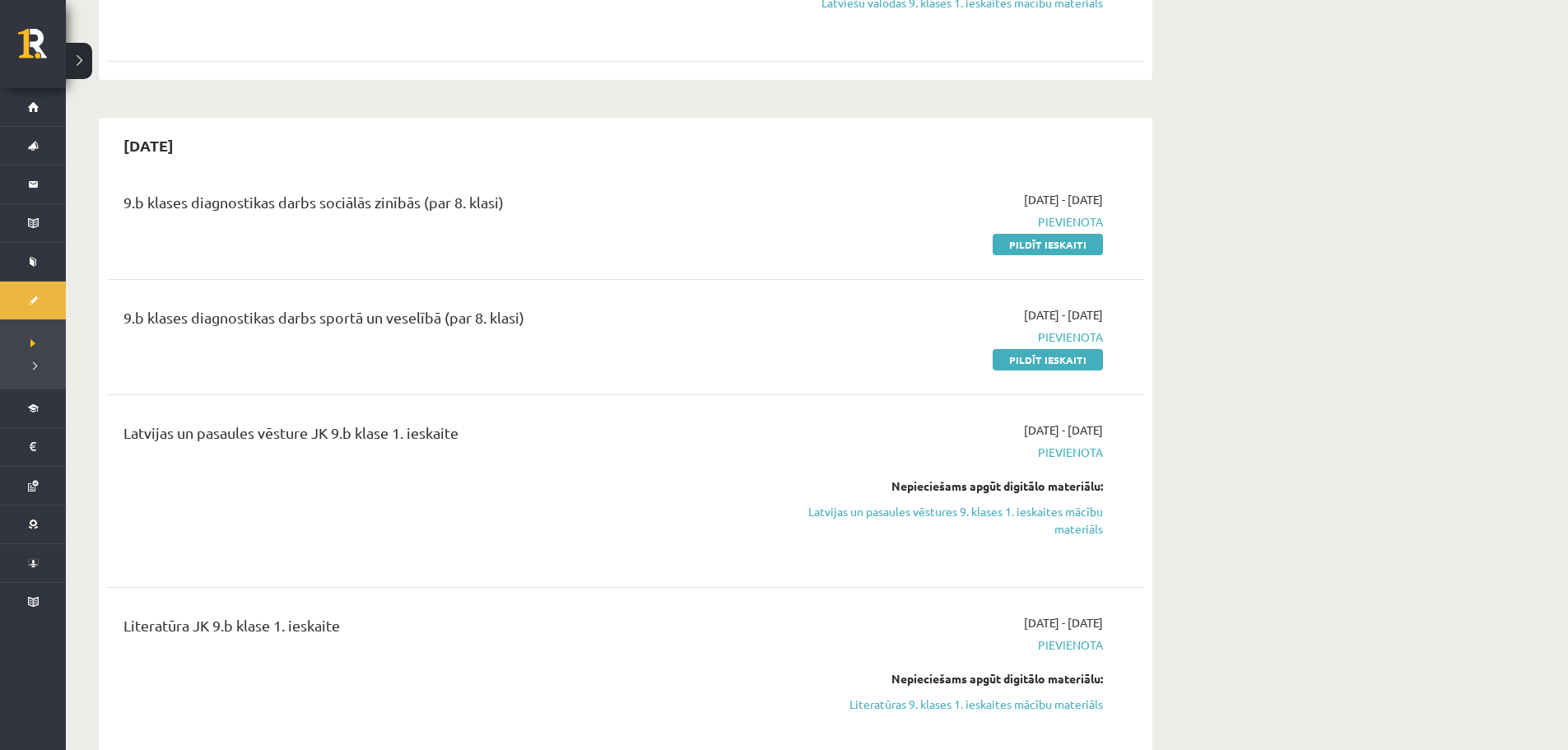
scroll to position [821, 0]
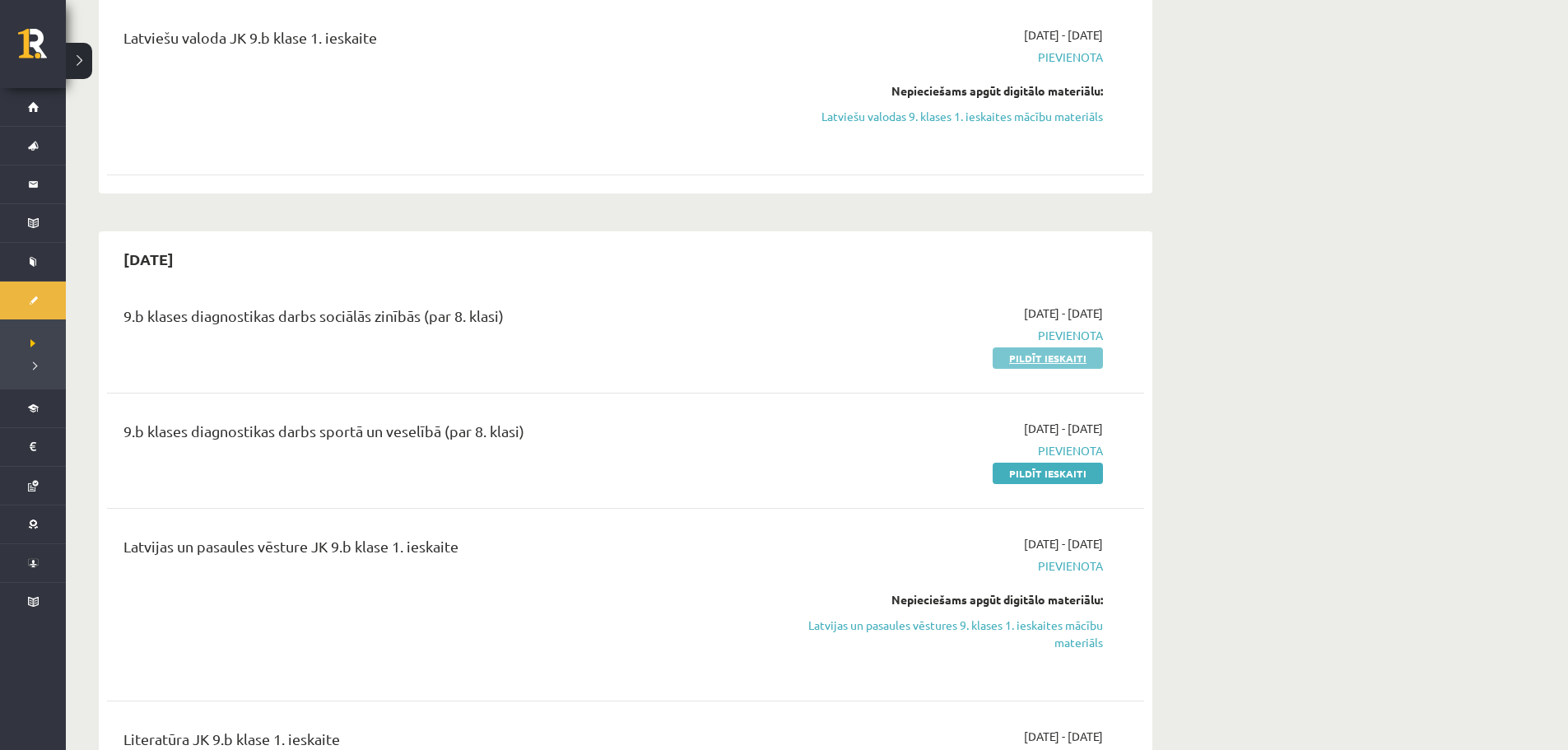
click at [1047, 359] on link "Pildīt ieskaiti" at bounding box center [1047, 357] width 111 height 21
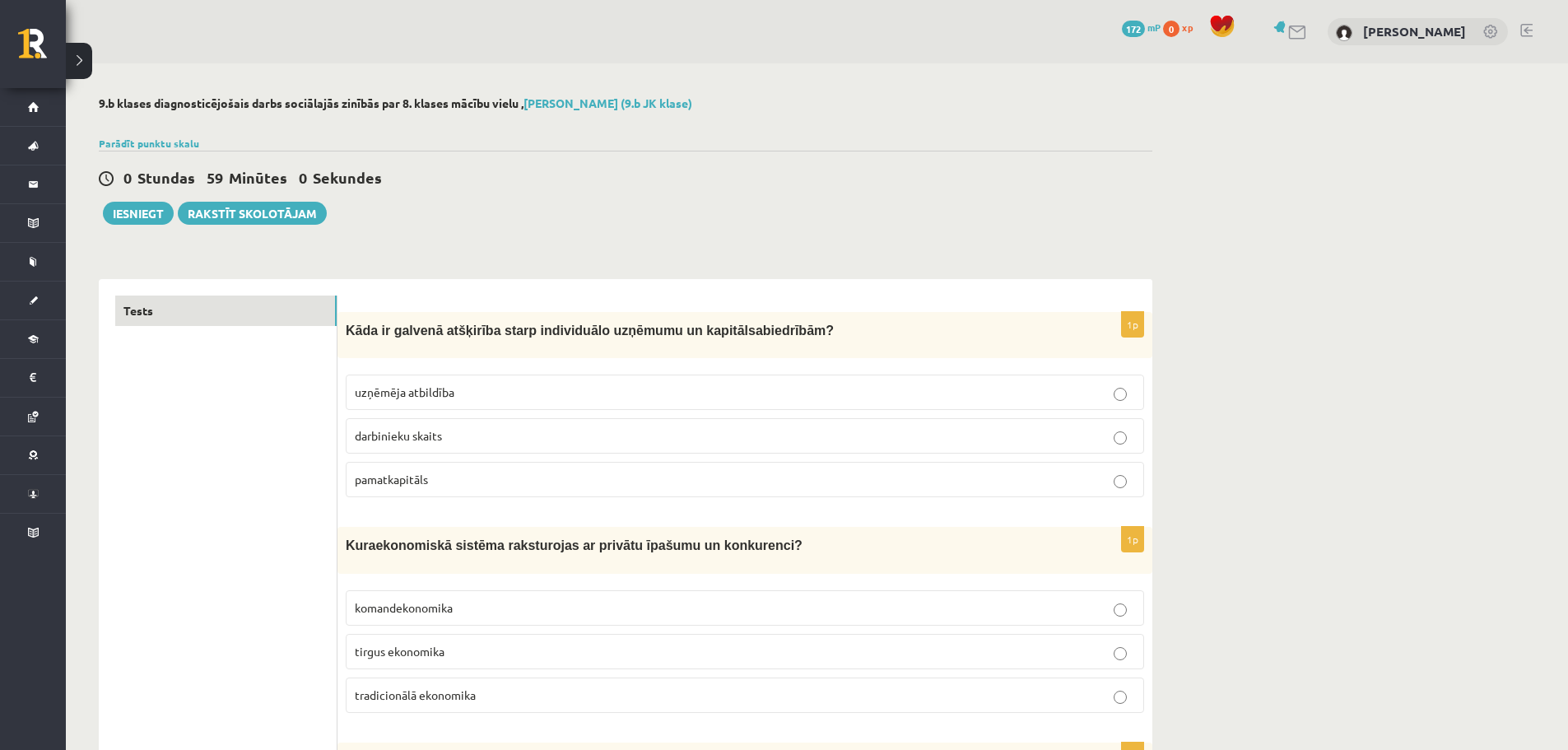
click at [374, 391] on span "uzņēmēja atbildība" at bounding box center [404, 392] width 99 height 15
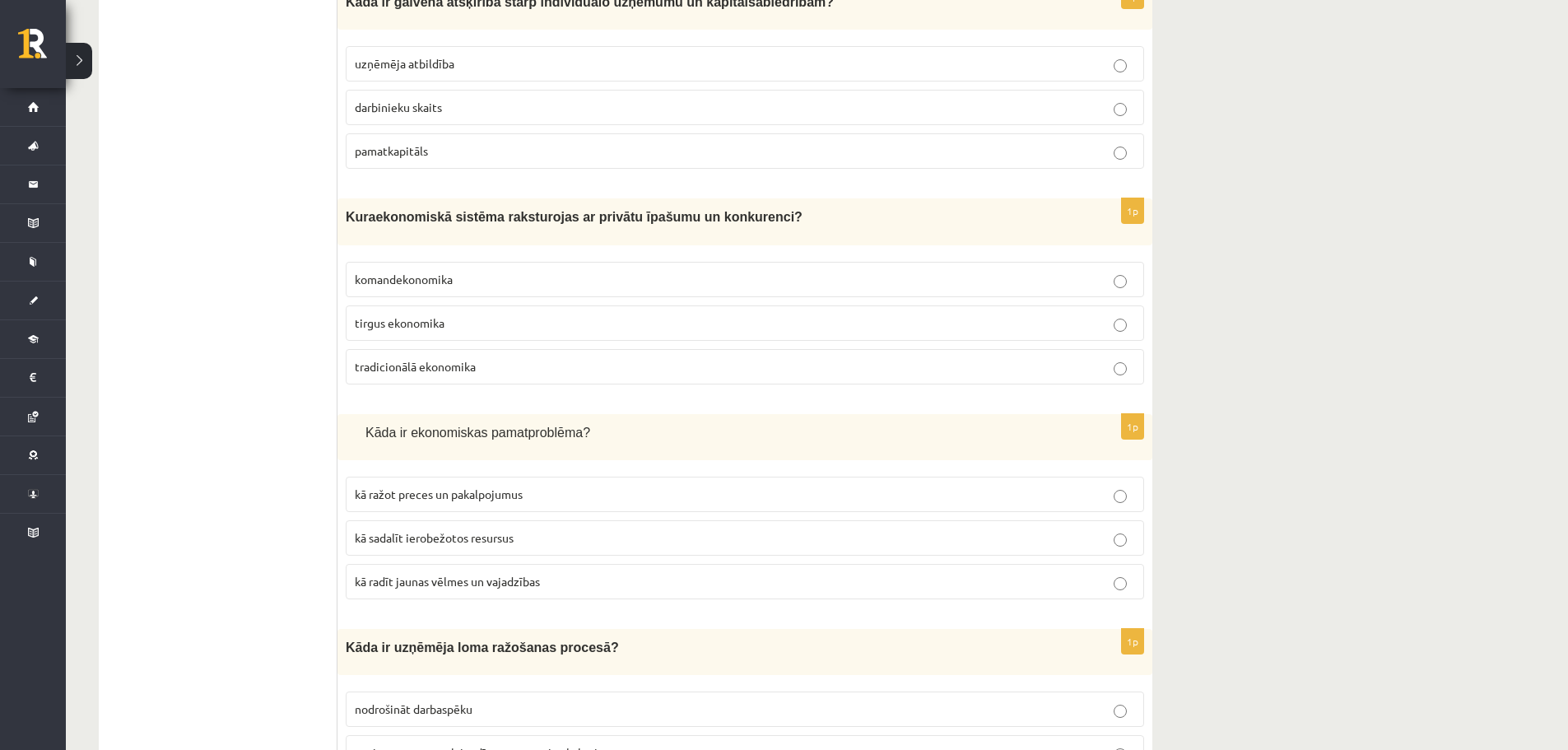
scroll to position [344, 0]
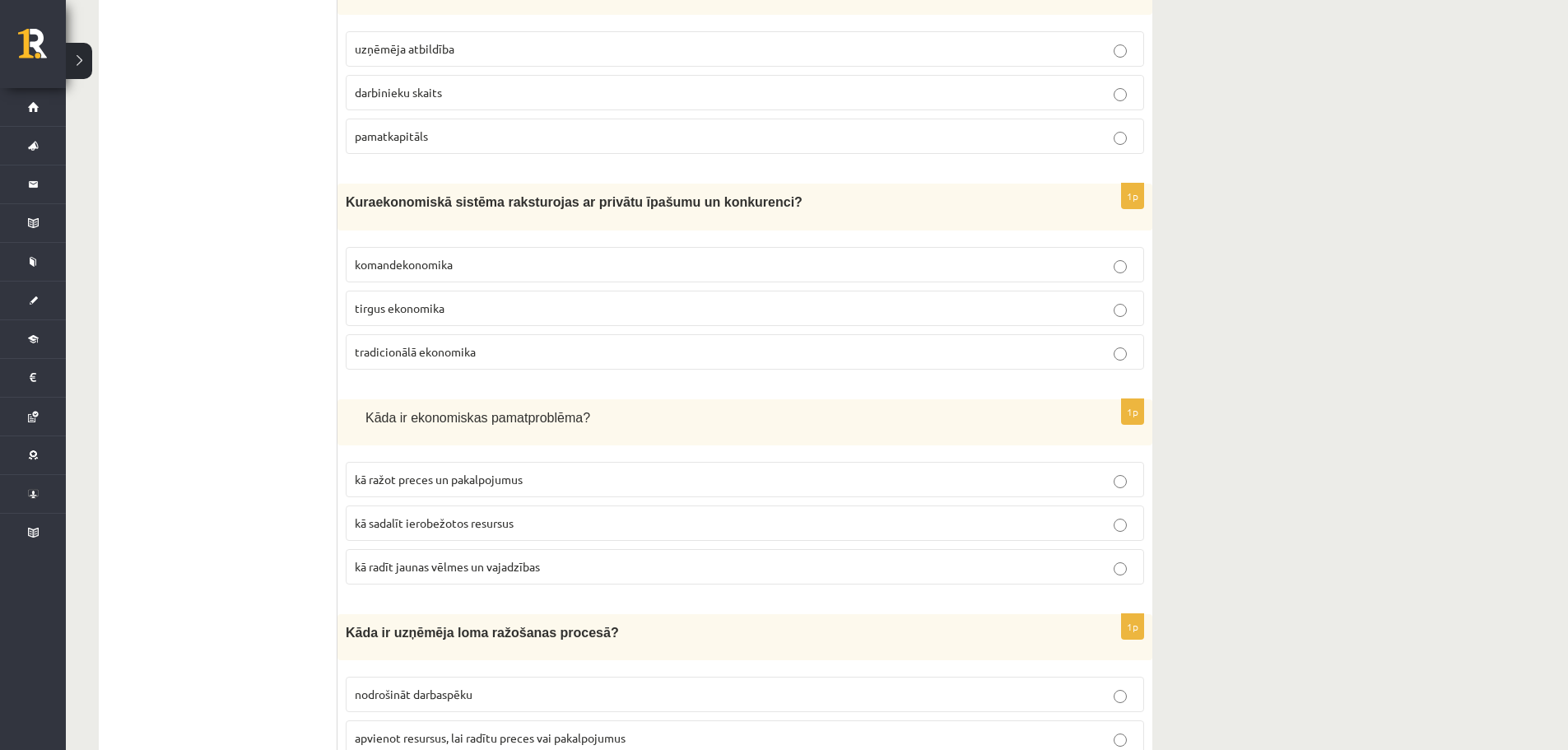
click at [443, 306] on span "tirgus ekonomika" at bounding box center [399, 308] width 89 height 15
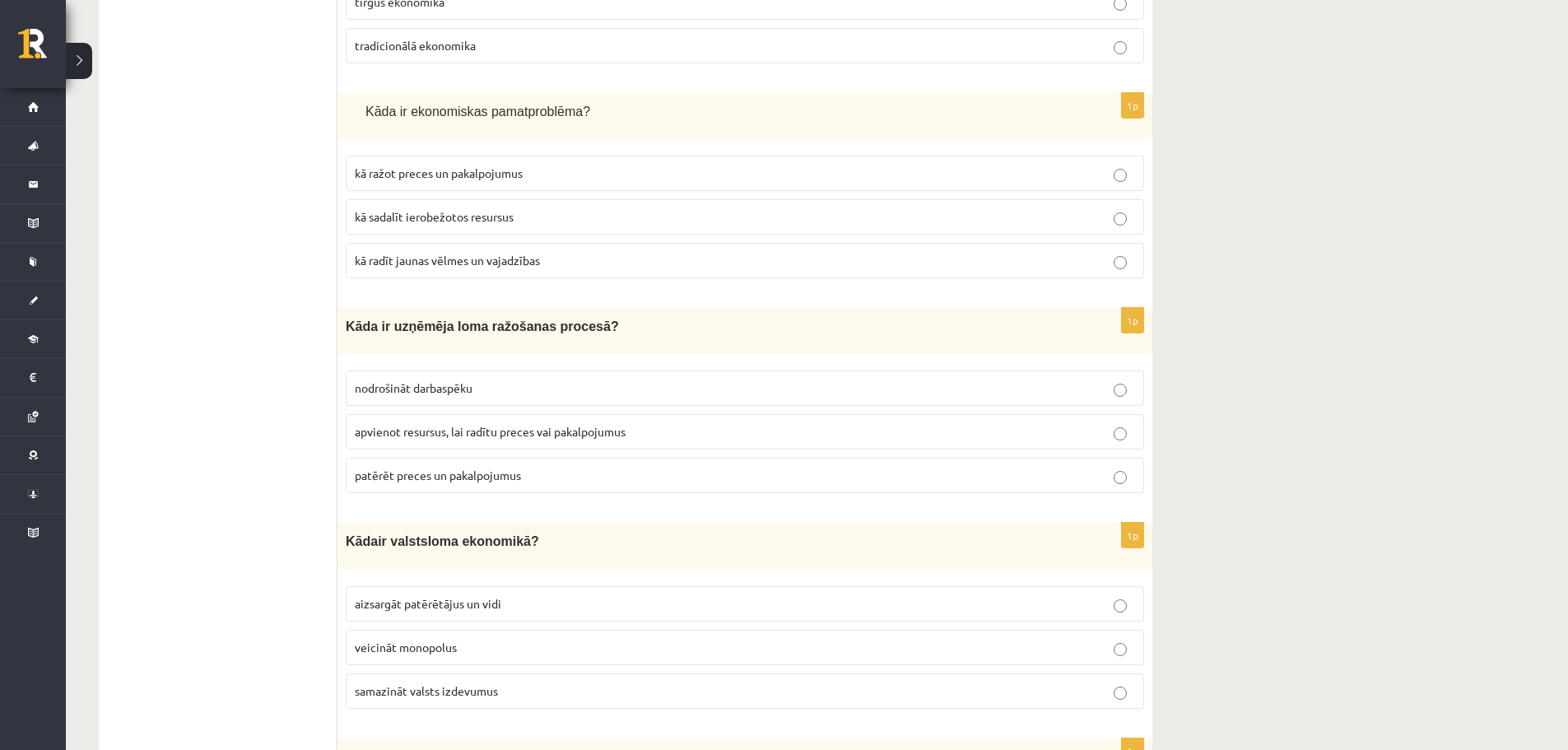
scroll to position [672, 0]
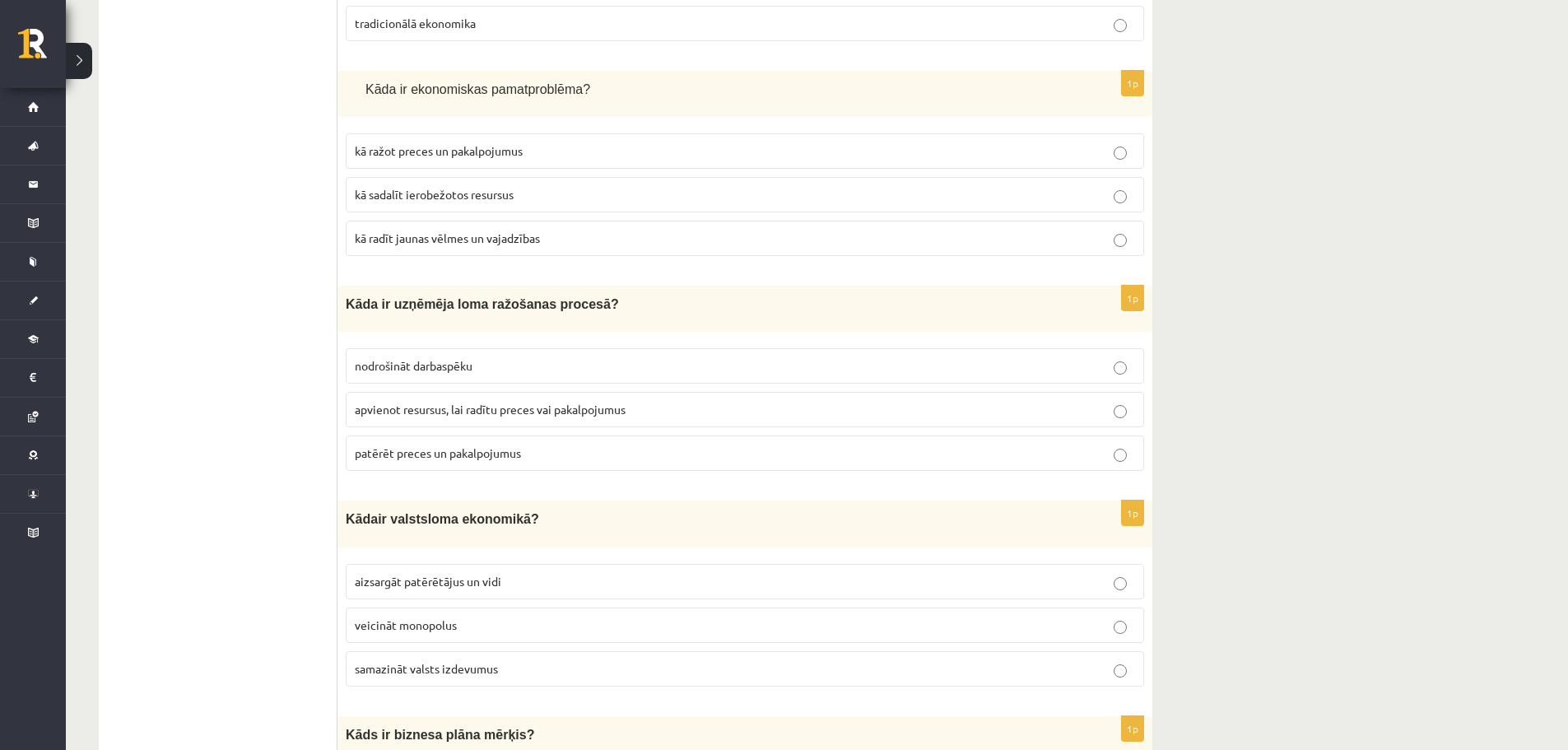
click at [457, 197] on span "kā sadalīt ierobežotos resursus" at bounding box center [434, 194] width 158 height 15
click at [1100, 243] on p "kā radīt jaunas vēlmes un vajadzības" at bounding box center [744, 238] width 780 height 18
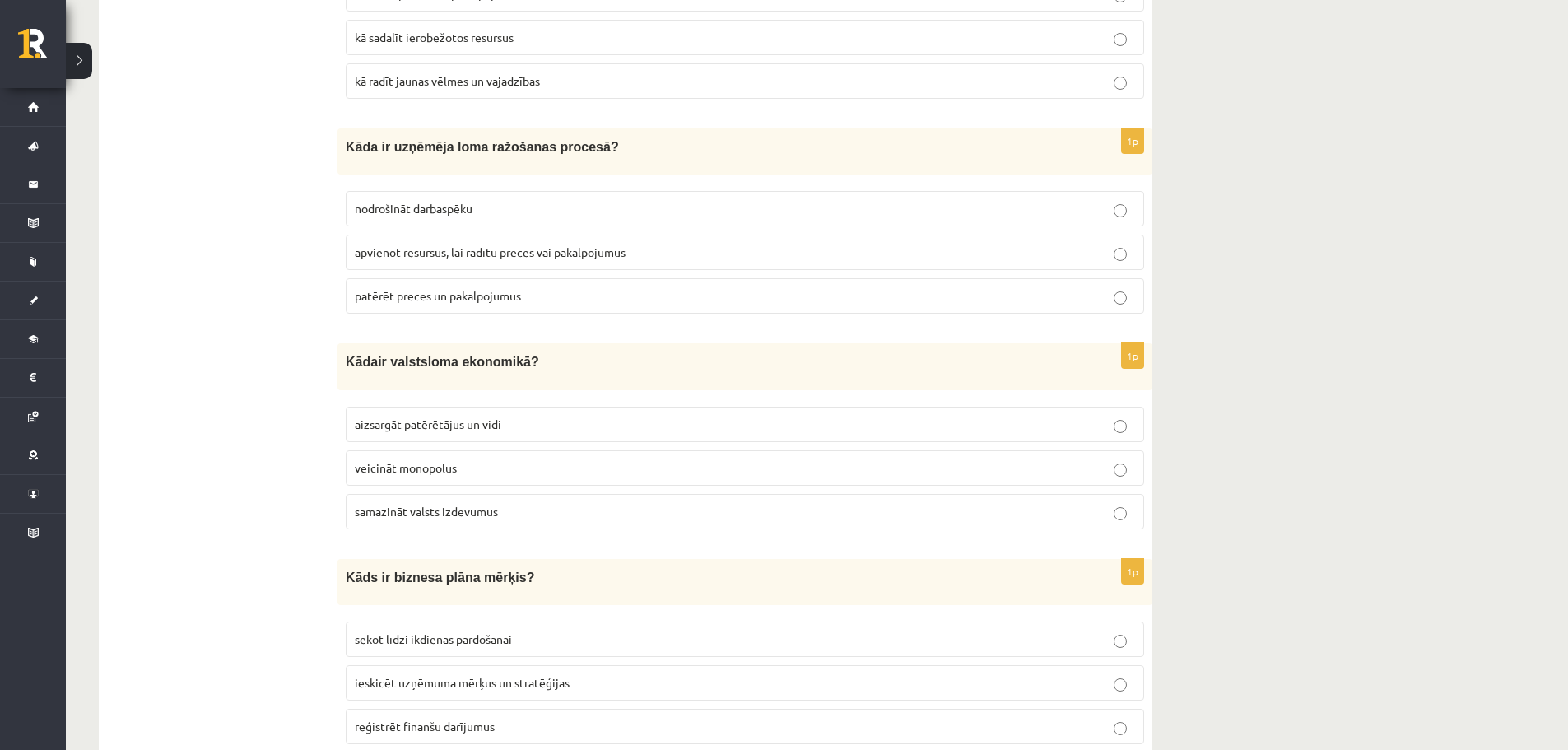
scroll to position [859, 0]
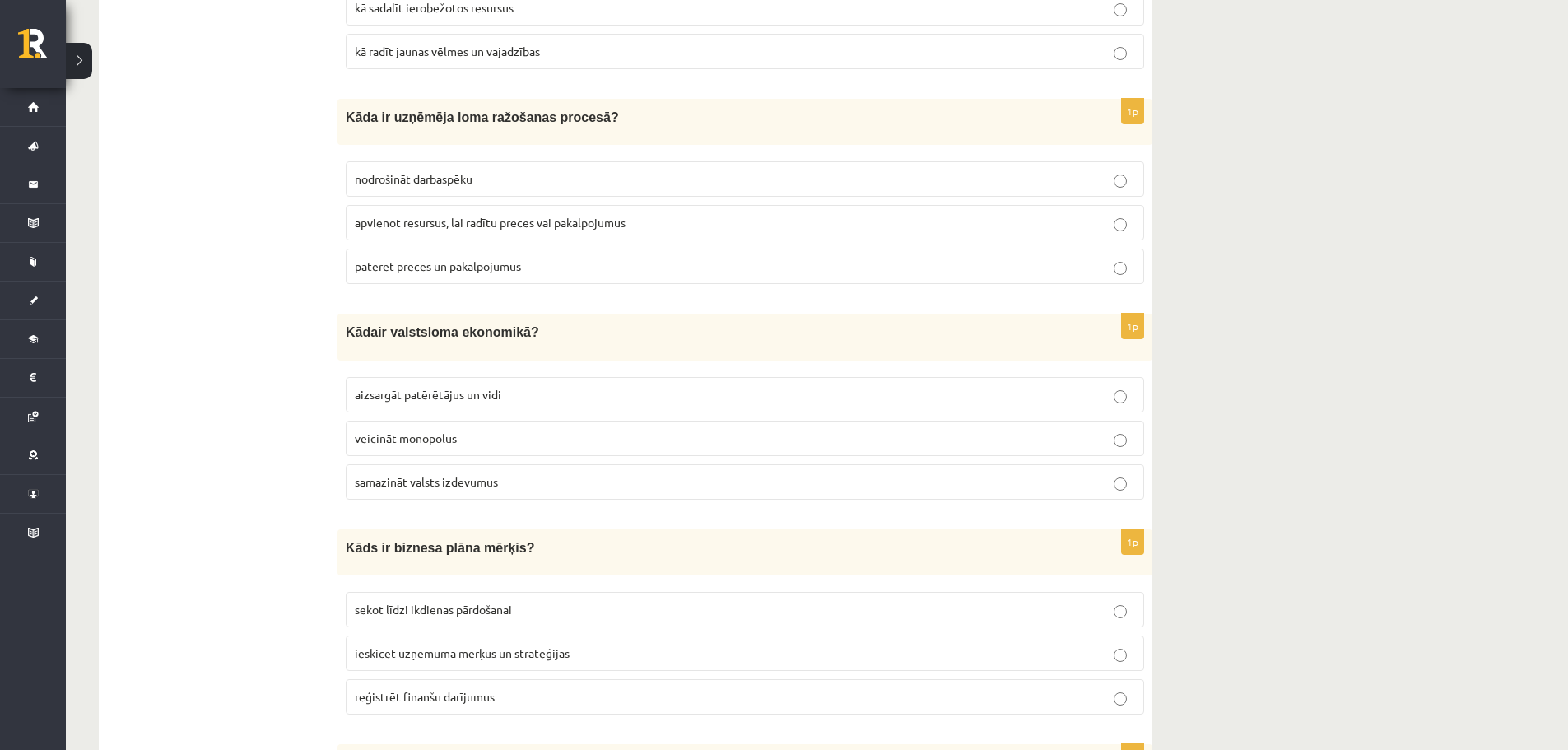
click at [497, 197] on fieldset "nodrošināt darbaspēku apvienot resursus, lai radītu preces vai pakalpojumus pat…" at bounding box center [744, 220] width 799 height 135
click at [499, 226] on span "apvienot resursus, lai radītu preces vai pakalpojumus" at bounding box center [490, 222] width 271 height 15
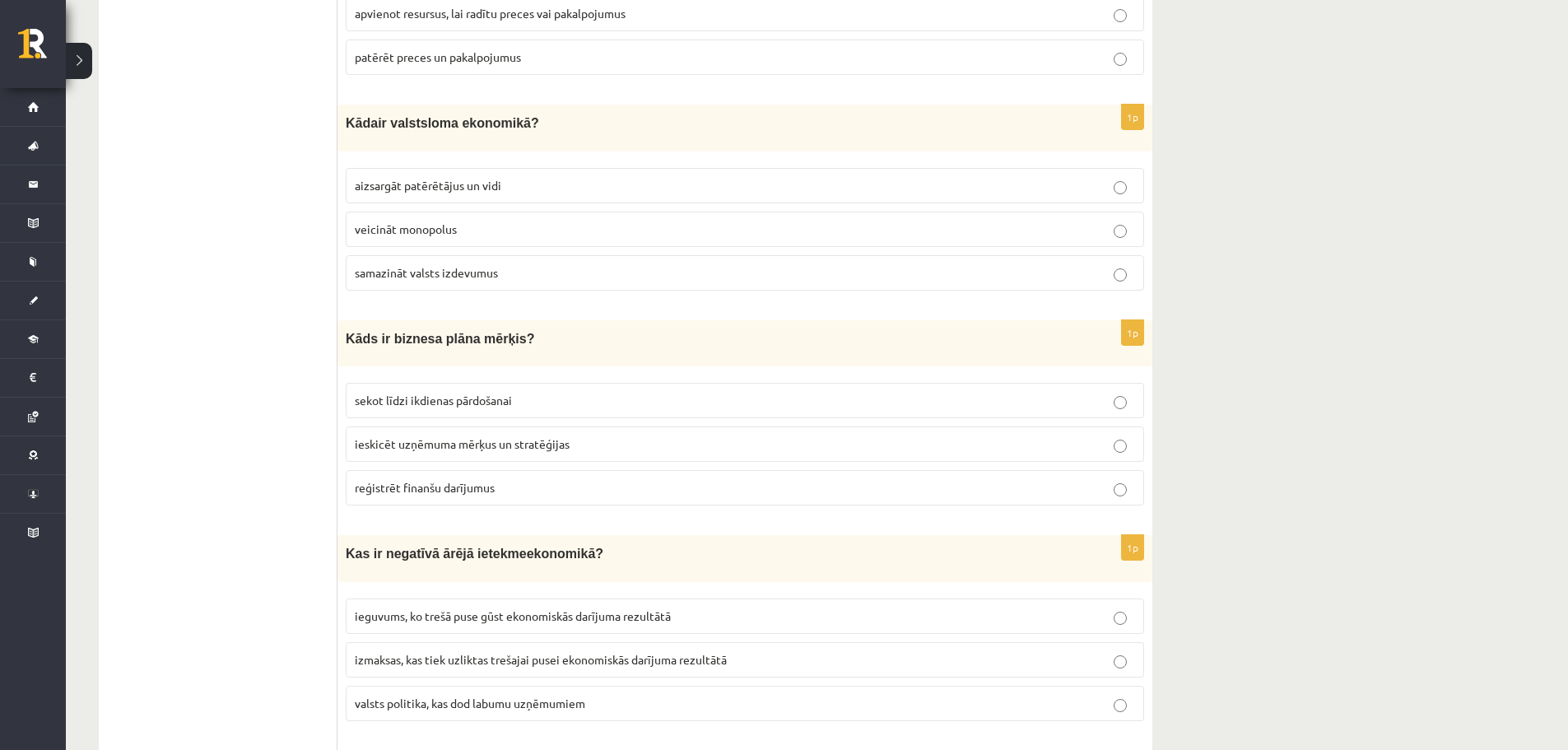
scroll to position [1090, 0]
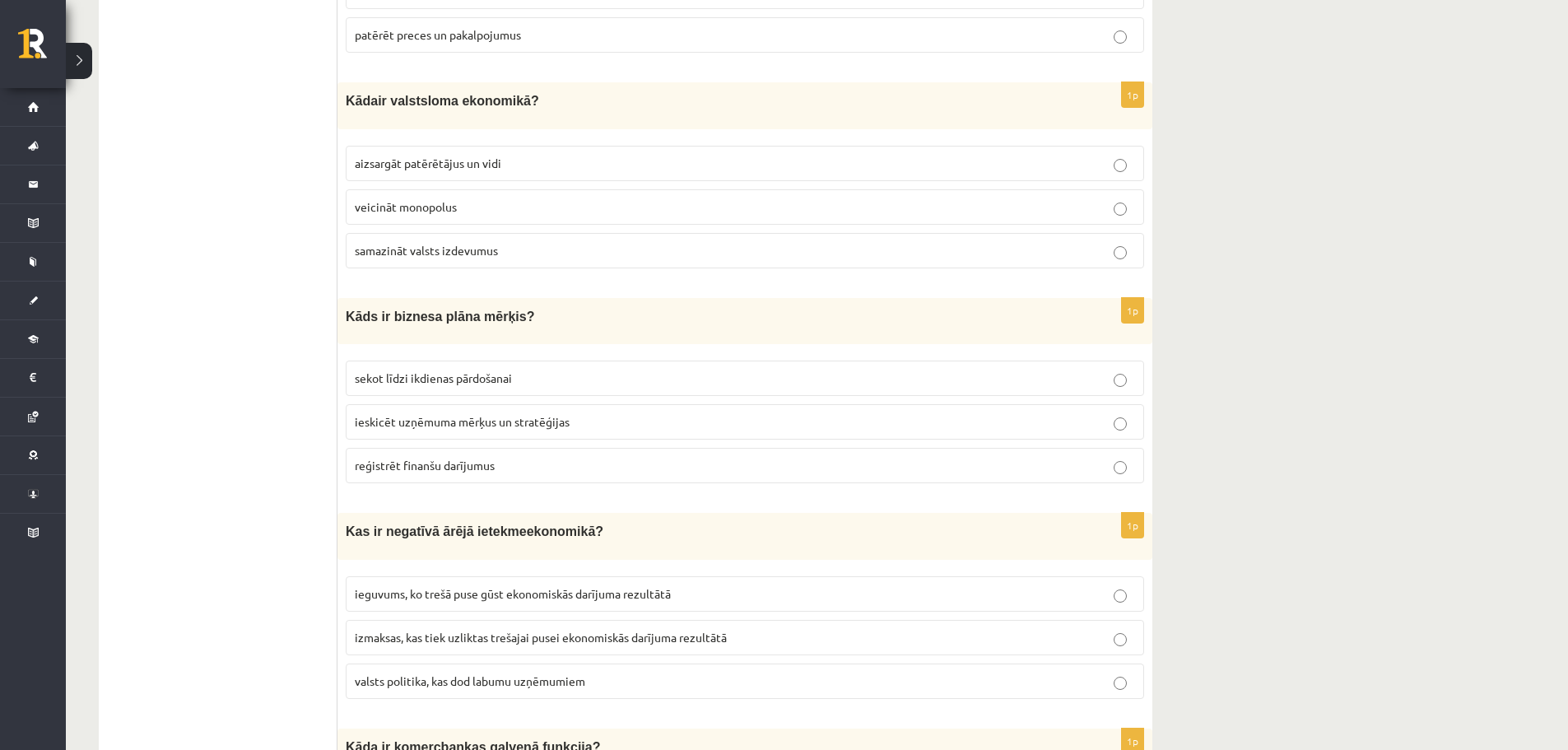
click at [390, 162] on span "aizsargāt patērētājus un vidi" at bounding box center [427, 163] width 146 height 15
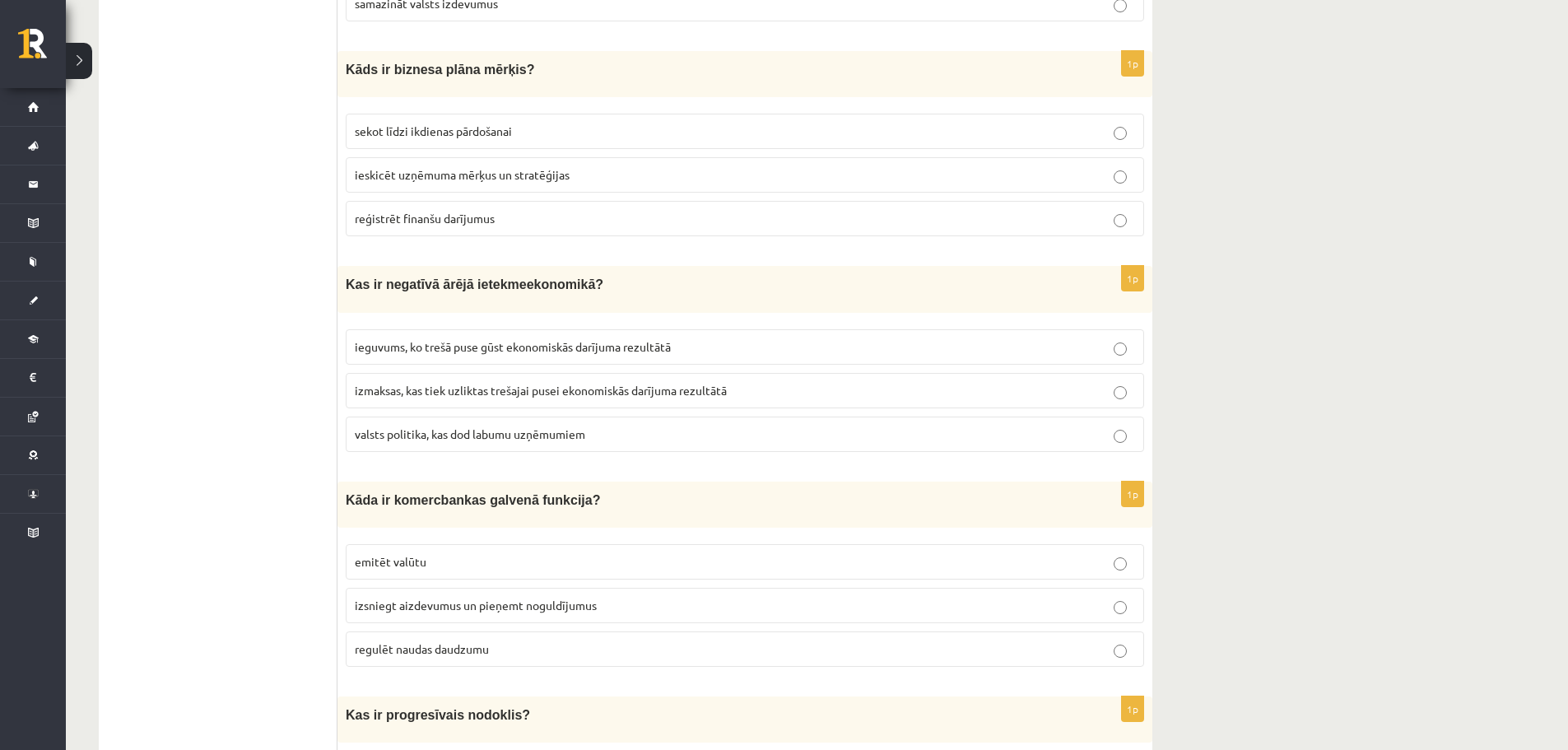
scroll to position [1352, 0]
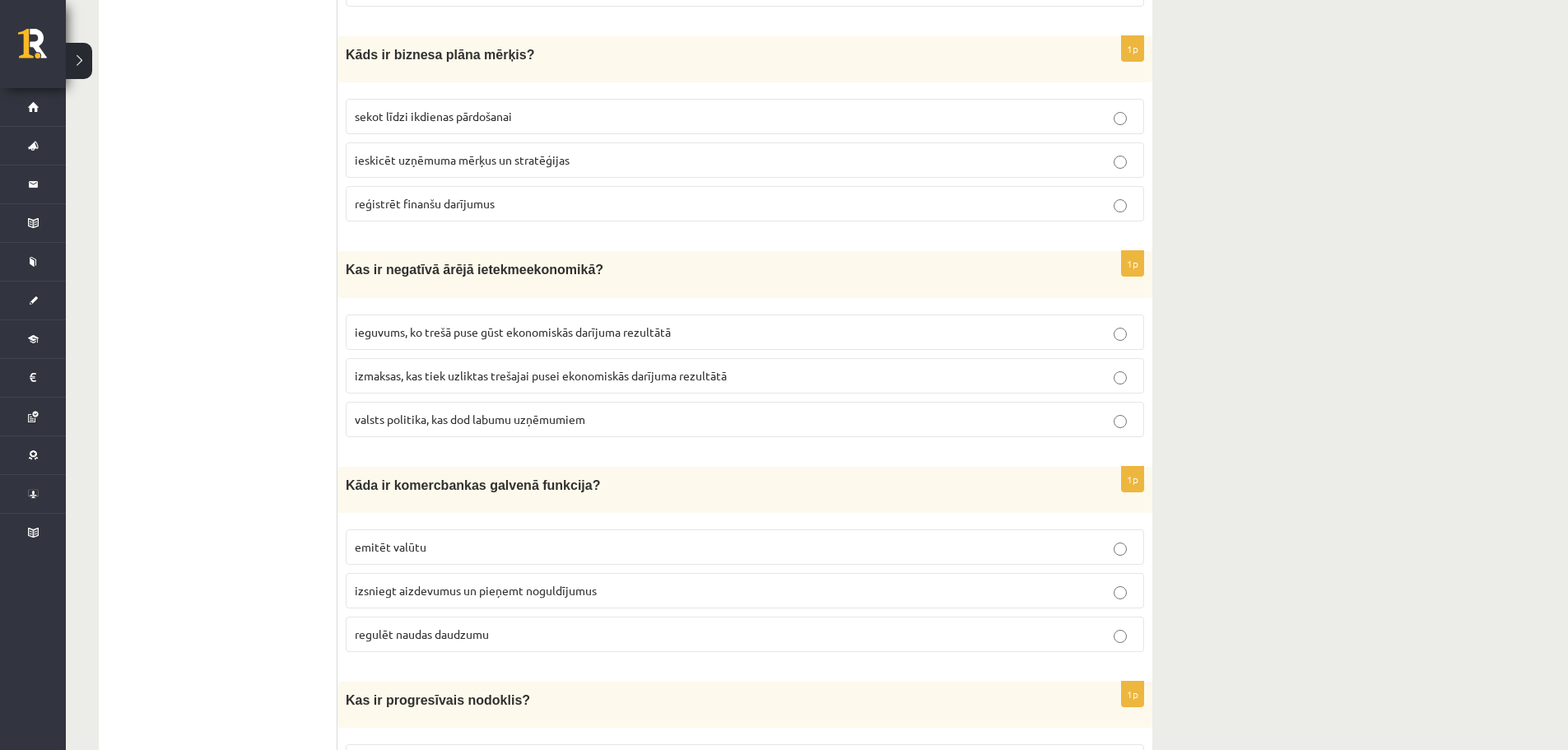
click at [484, 204] on span "reģistrēt finanšu darījumus" at bounding box center [425, 204] width 140 height 15
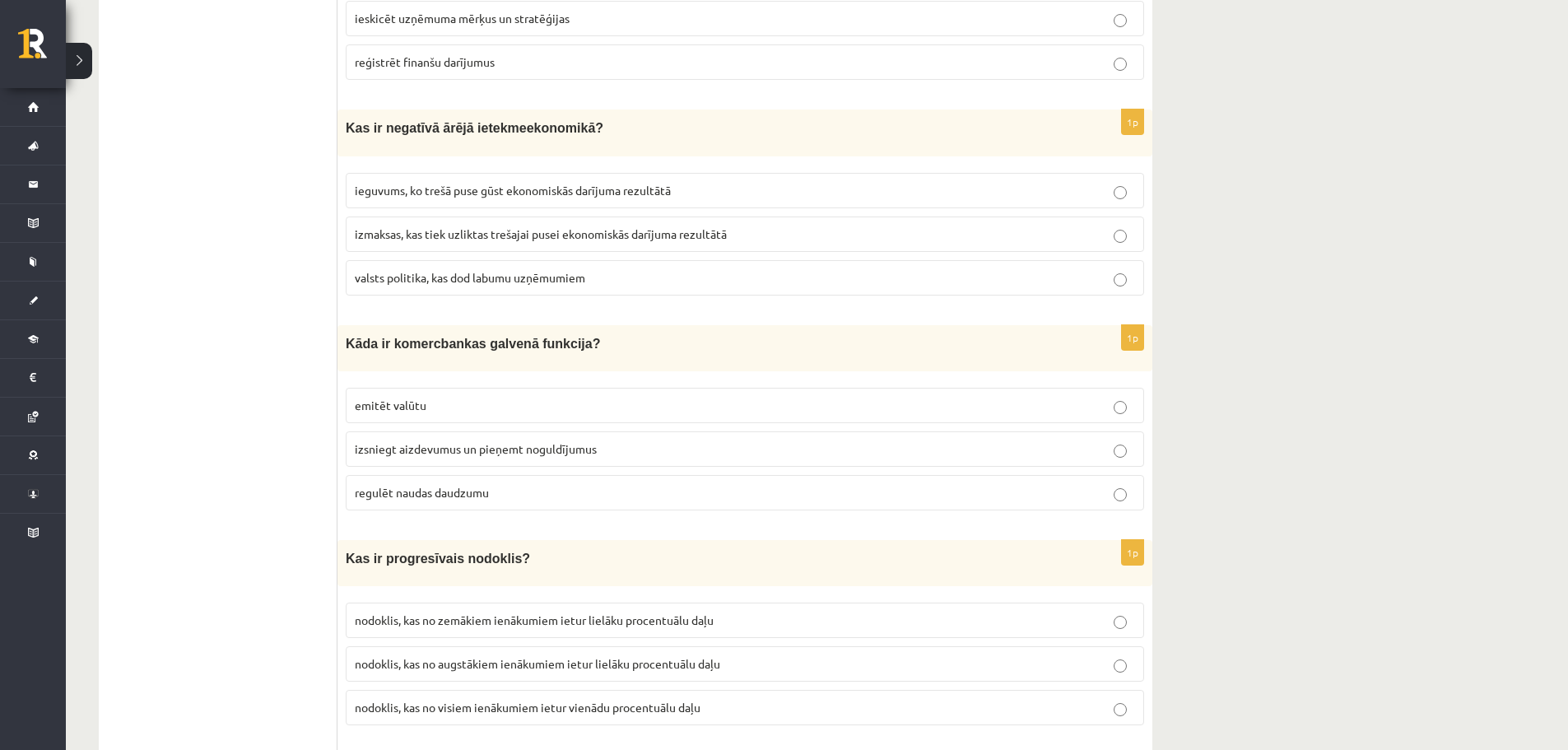
scroll to position [1508, 0]
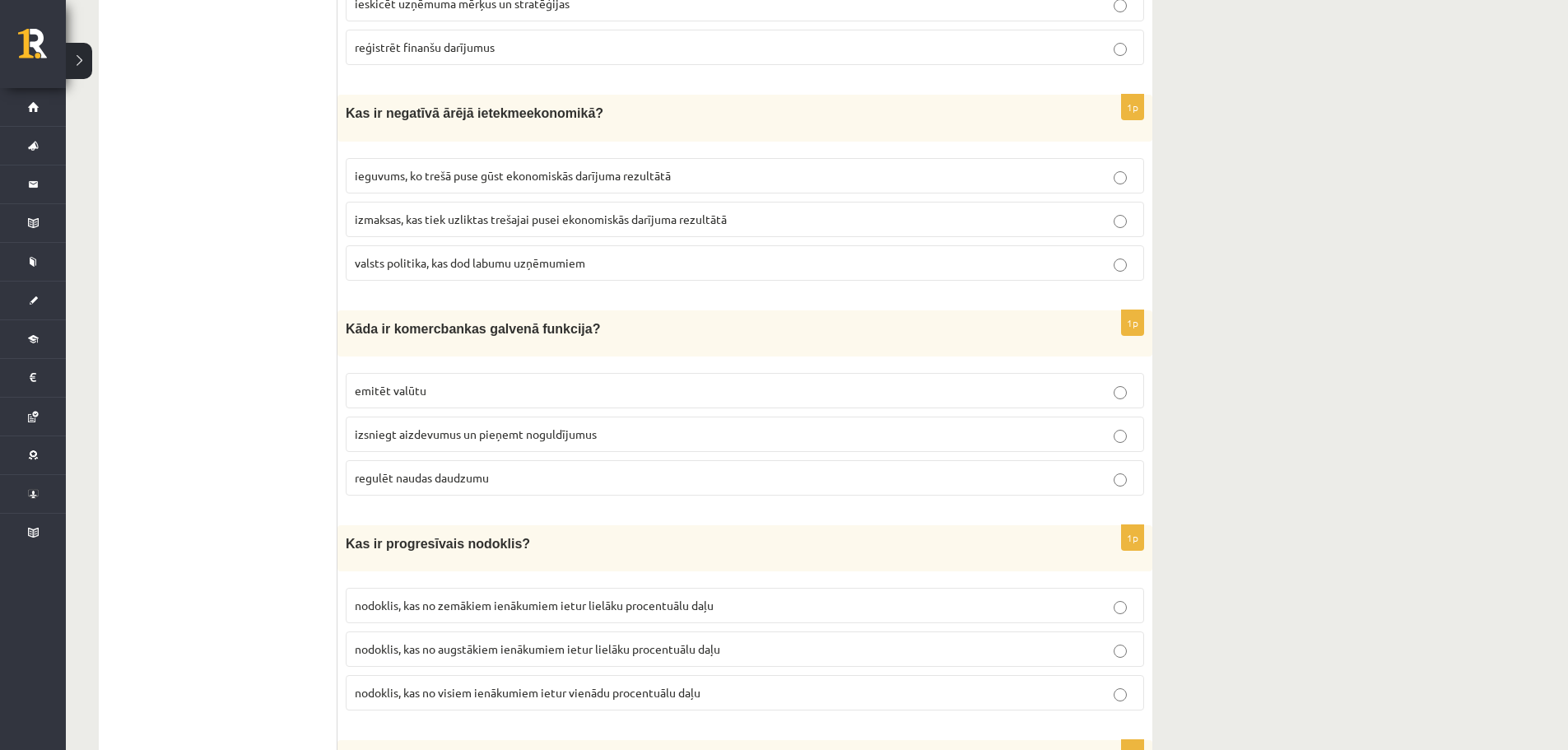
click at [709, 220] on p "izmaksas, kas tiek uzliktas trešajai pusei ekonomiskās darījuma rezultātā" at bounding box center [744, 219] width 780 height 18
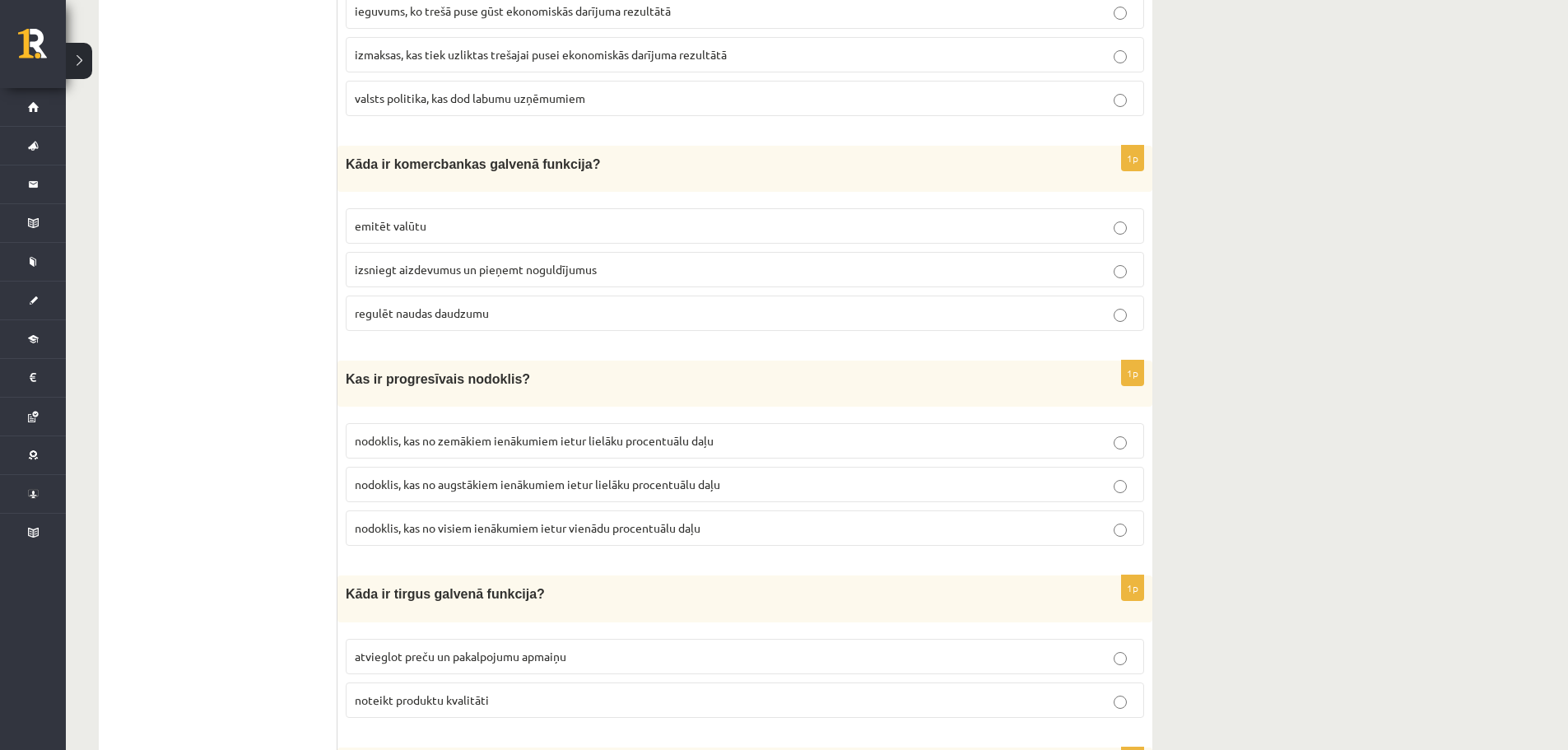
scroll to position [1694, 0]
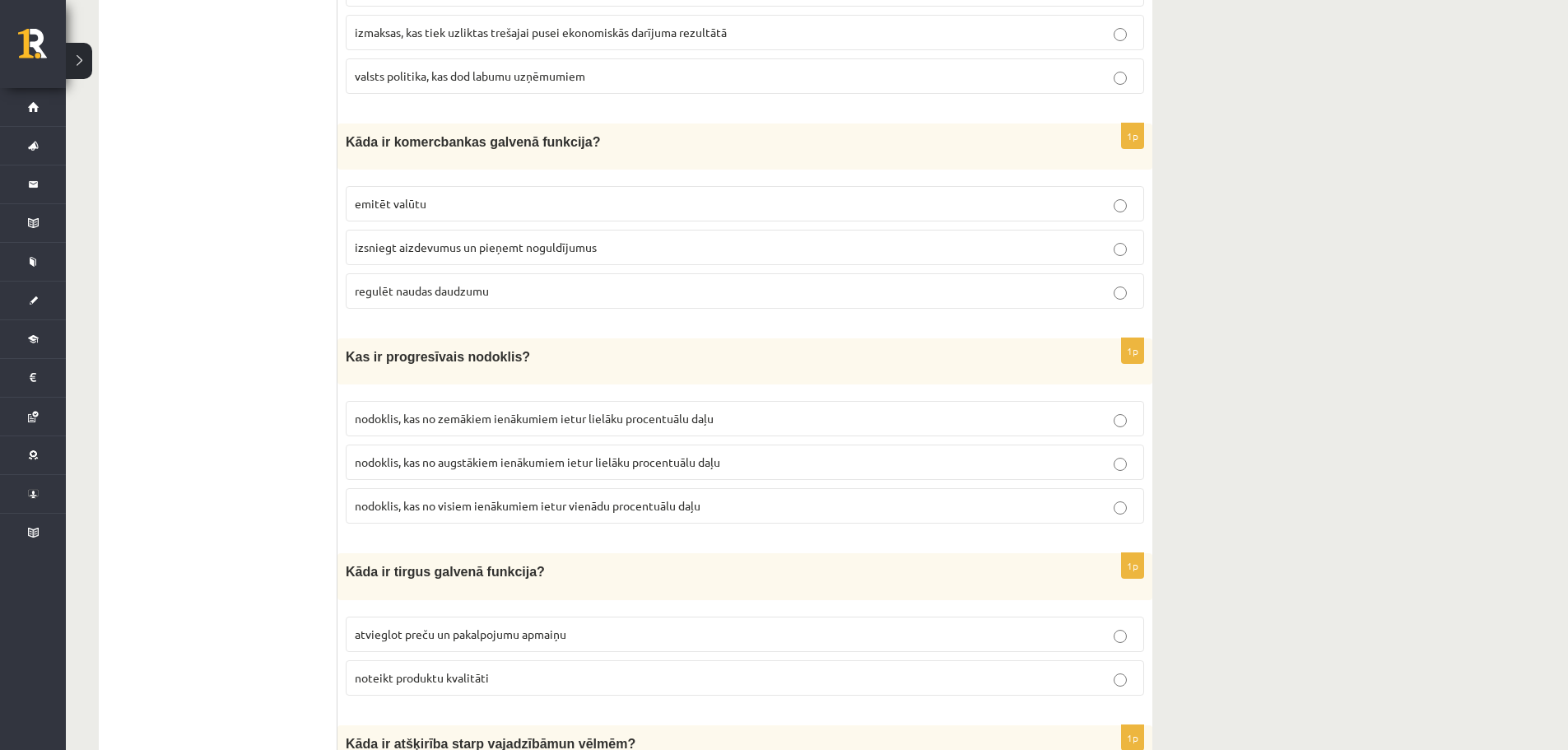
click at [495, 240] on span "izsniegt aizdevumus un pieņemt noguldījumus" at bounding box center [475, 247] width 242 height 15
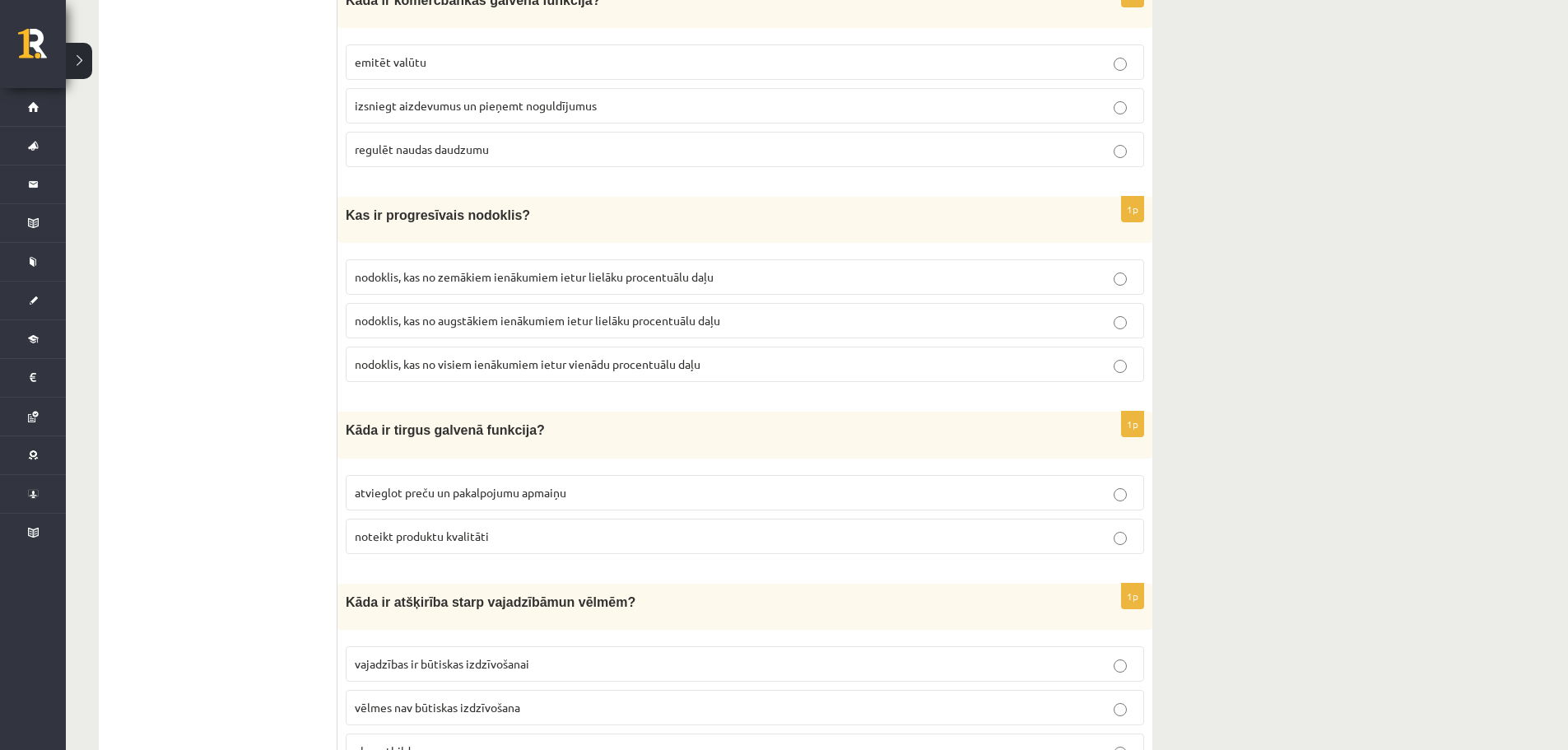
scroll to position [1845, 0]
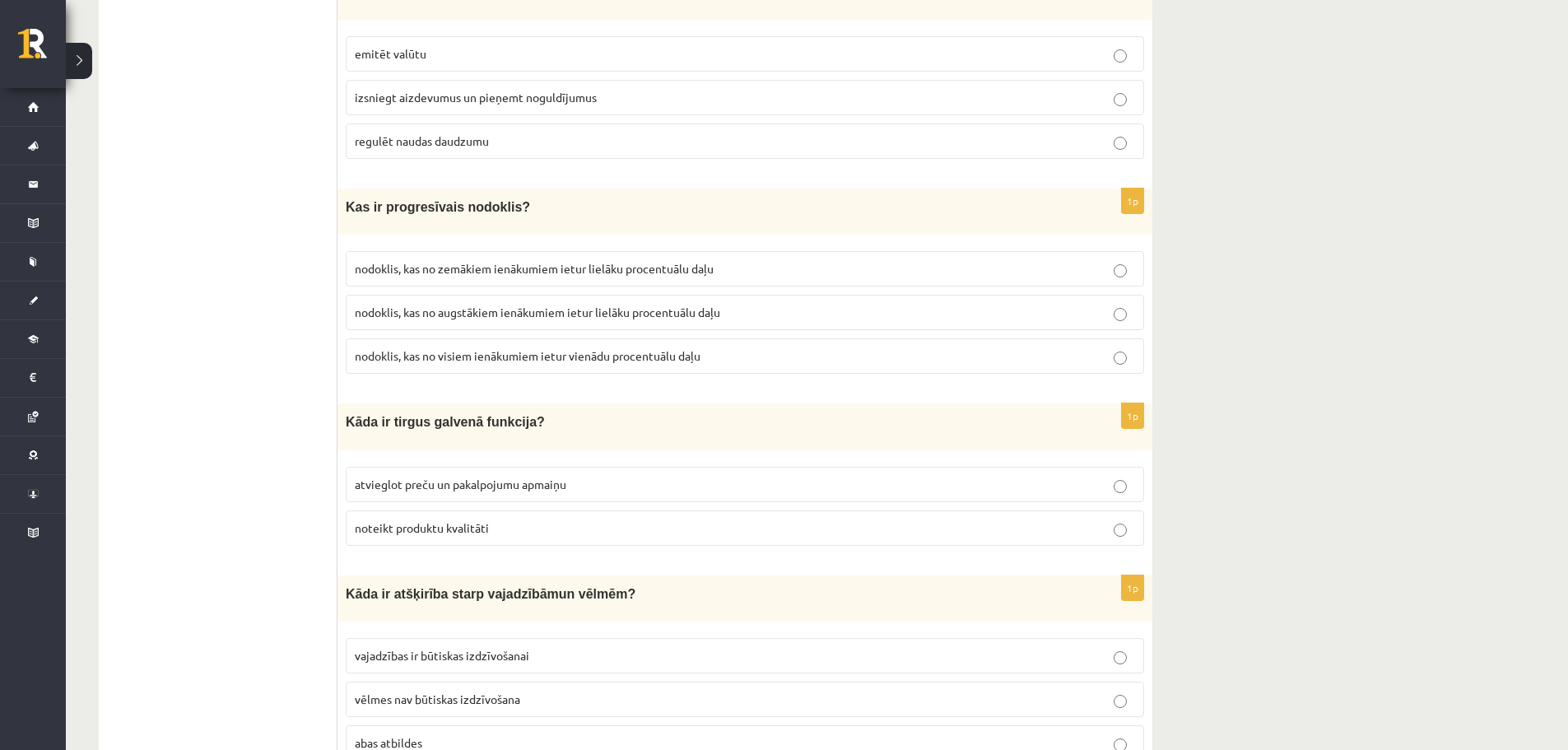
click at [610, 266] on span "nodoklis, kas no zemākiem ienākumiem ietur lielāku procentuālu daļu" at bounding box center [534, 268] width 359 height 15
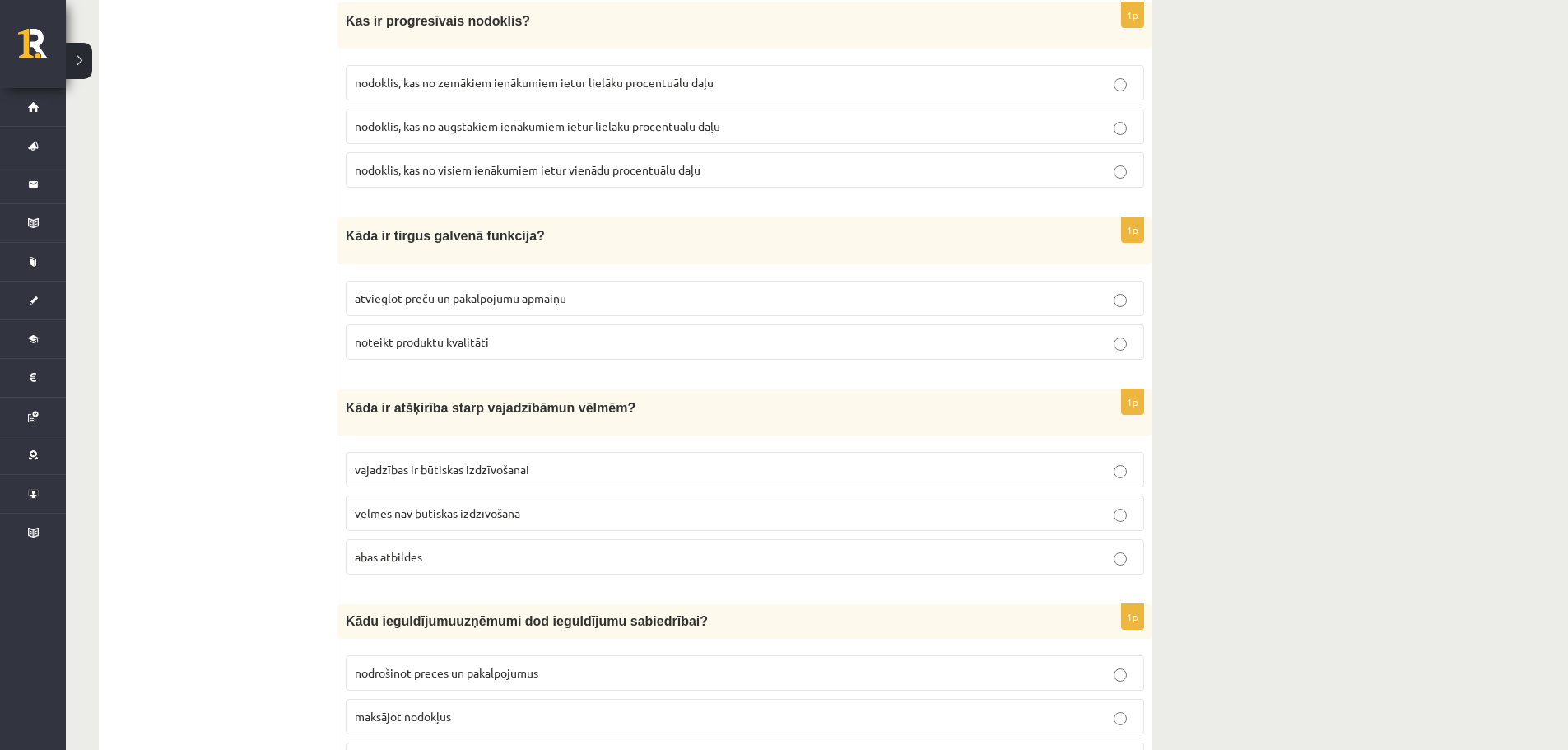
scroll to position [2045, 0]
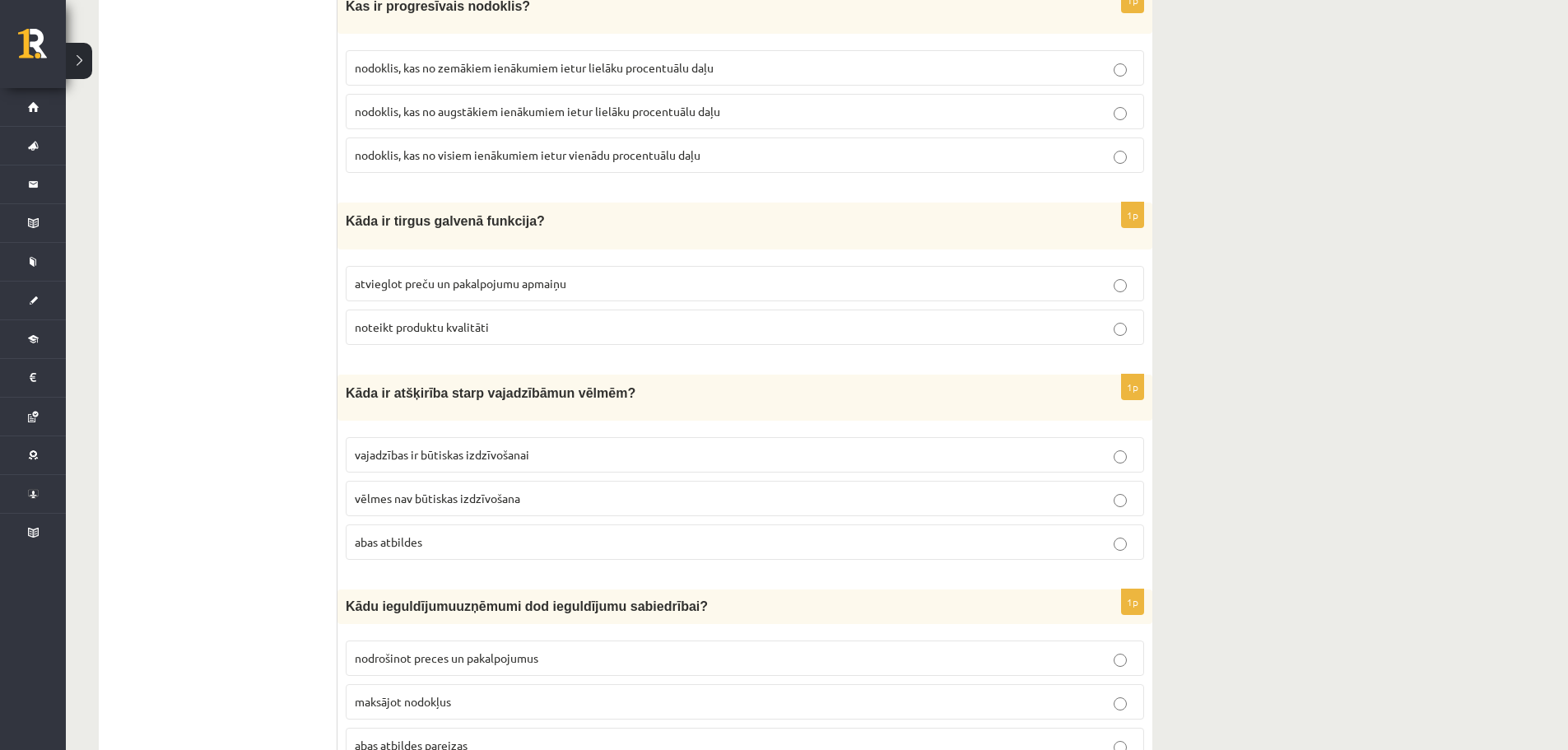
click at [497, 310] on label "noteikt produktu kvalitāti" at bounding box center [744, 327] width 799 height 35
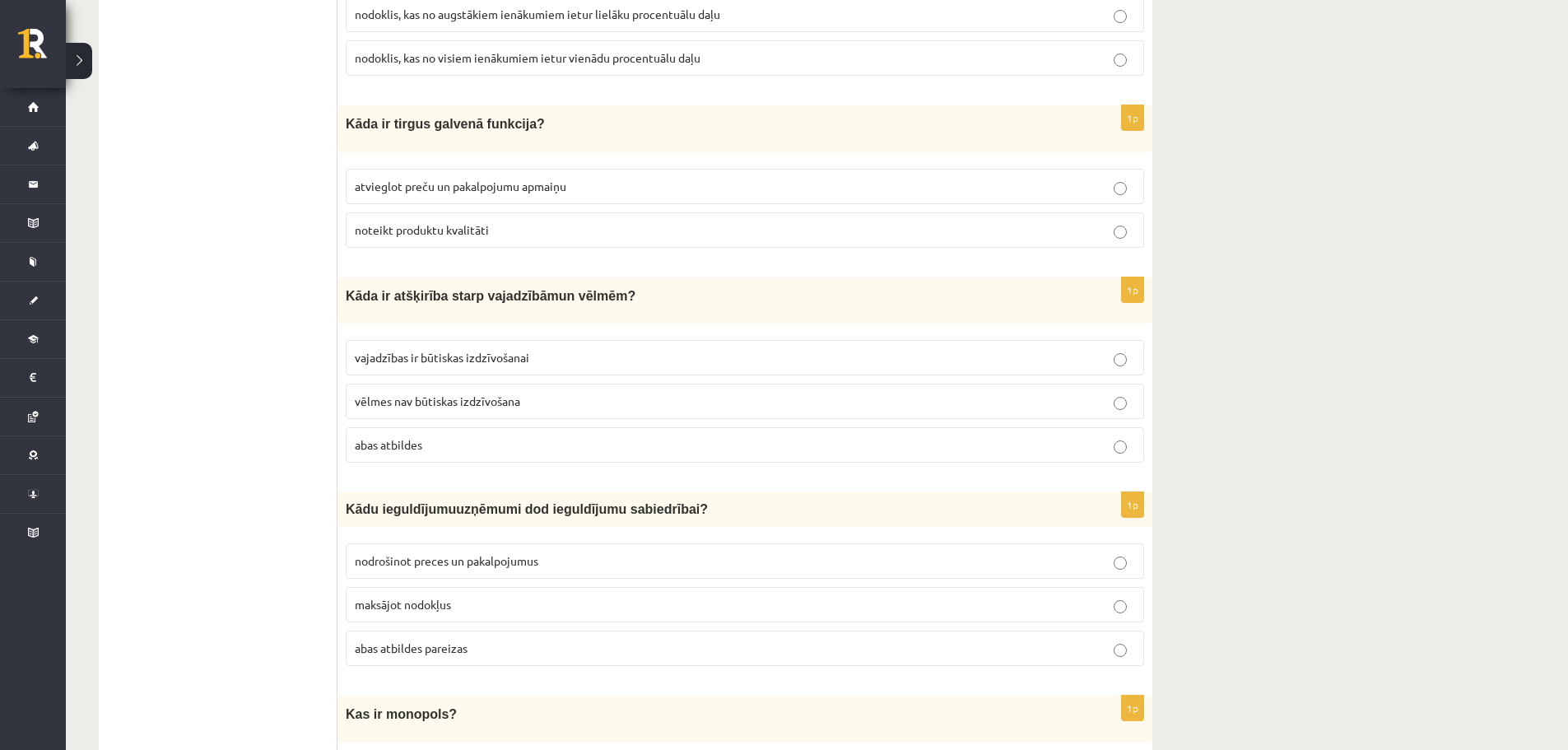
scroll to position [2196, 0]
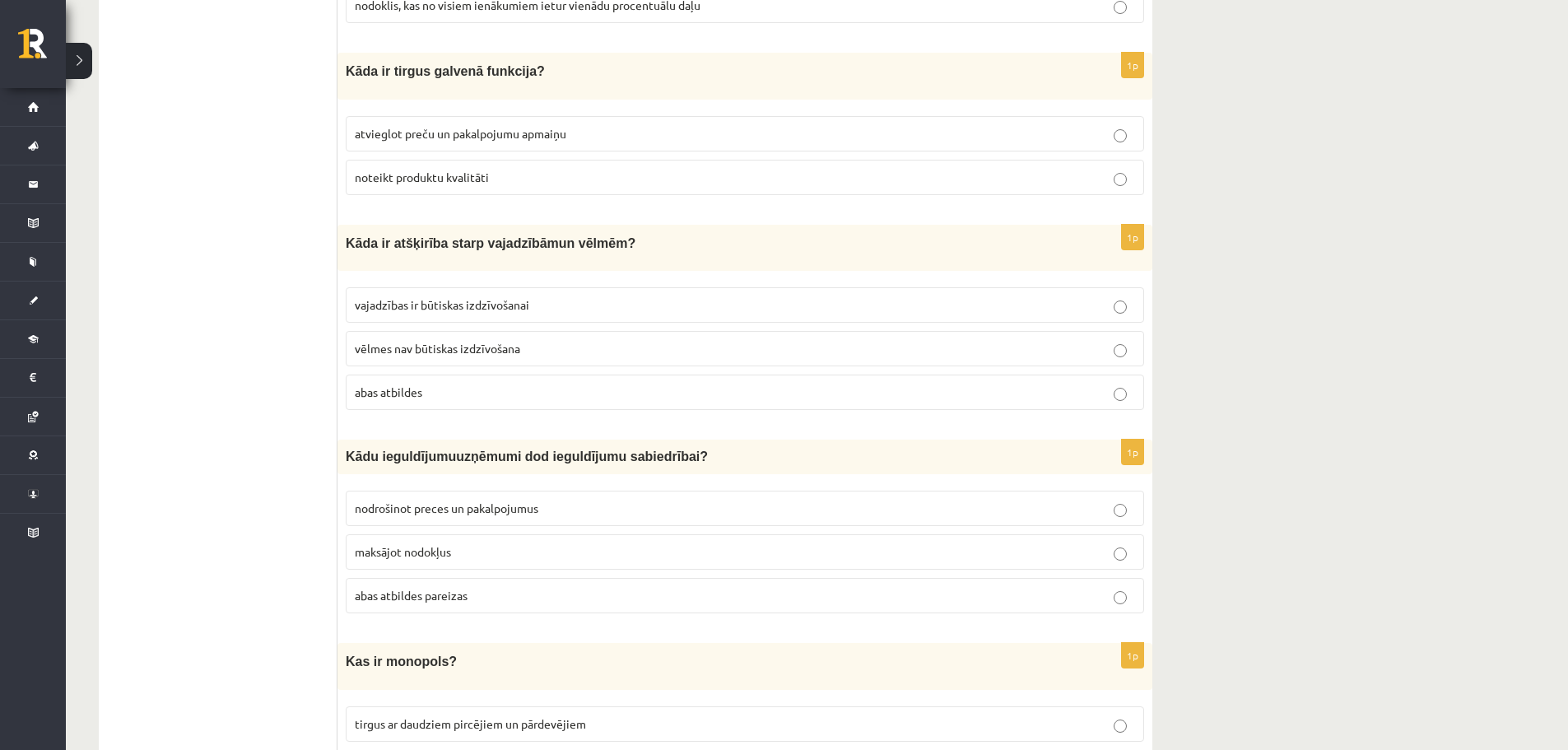
click at [497, 299] on span "vajadzības ir būtiskas izdzīvošanai" at bounding box center [441, 305] width 174 height 15
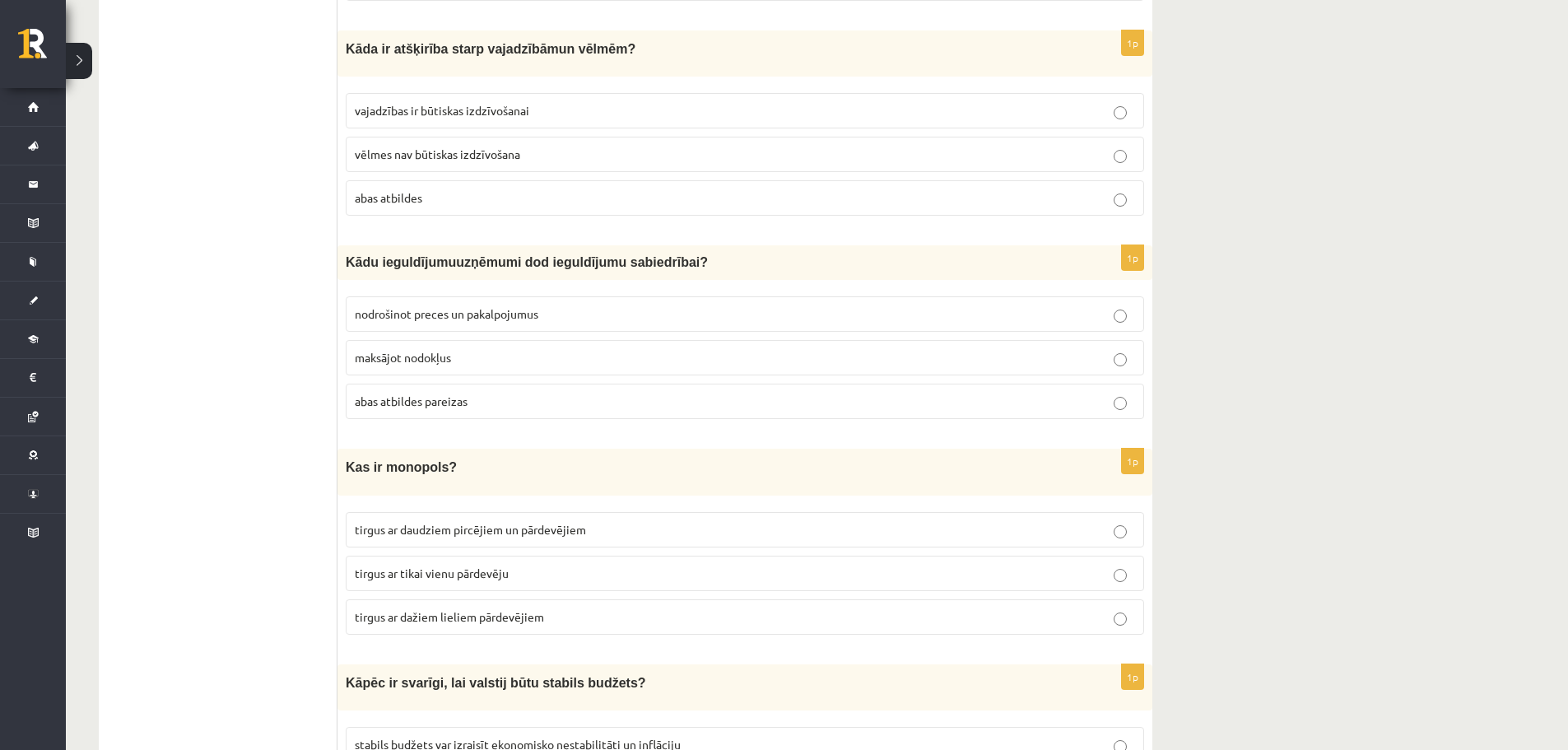
scroll to position [2397, 0]
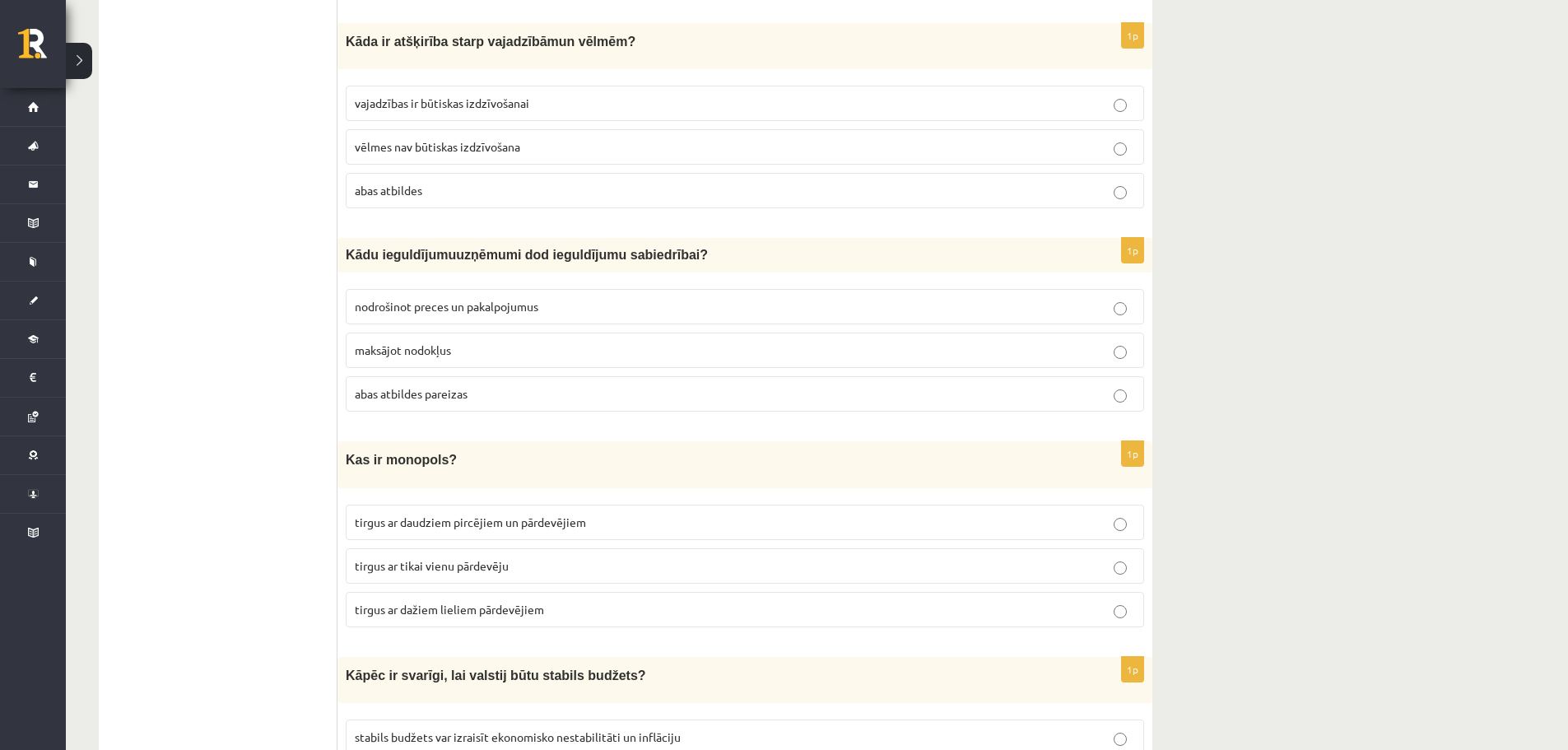
click at [529, 351] on p "maksājot nodokļus" at bounding box center [744, 350] width 780 height 18
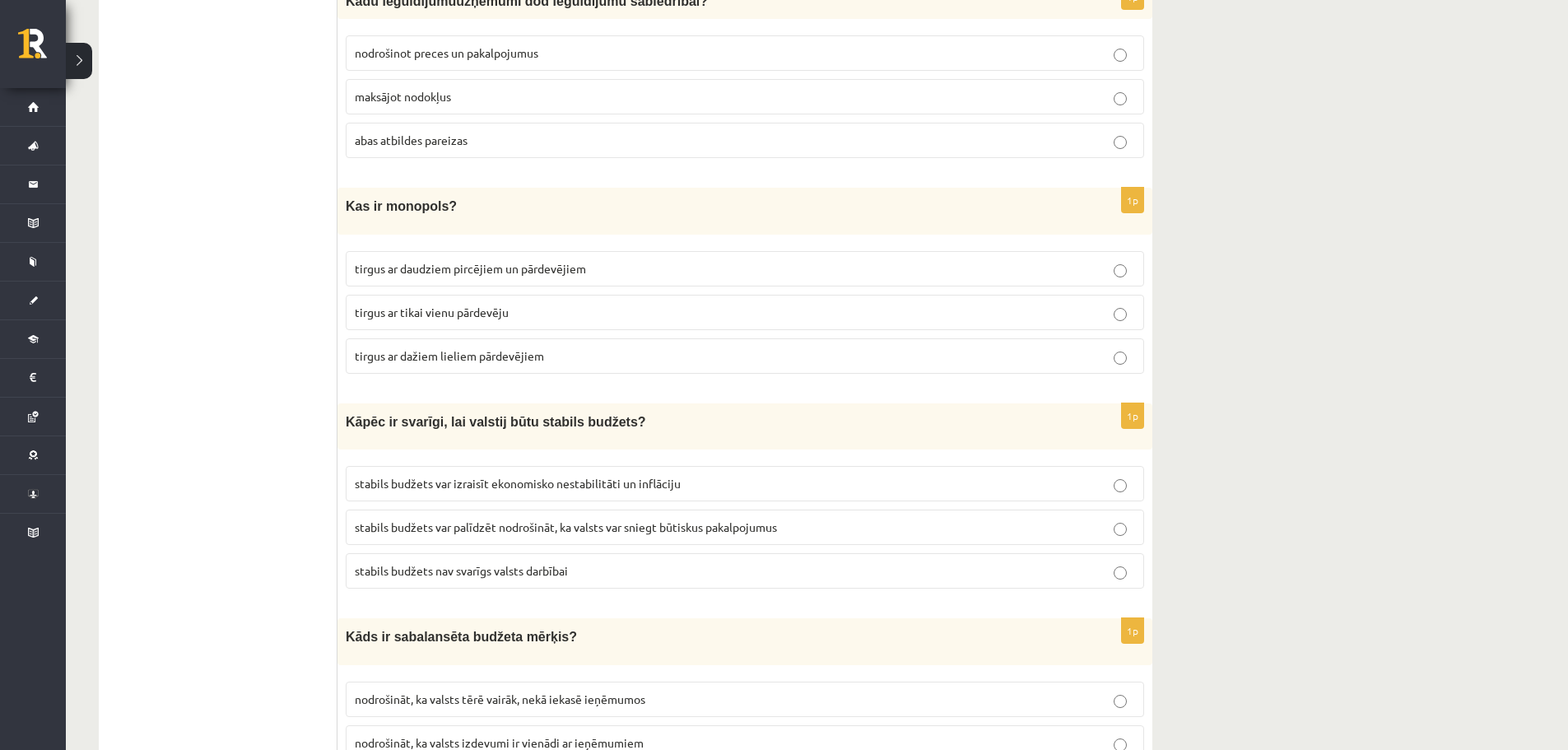
scroll to position [2658, 0]
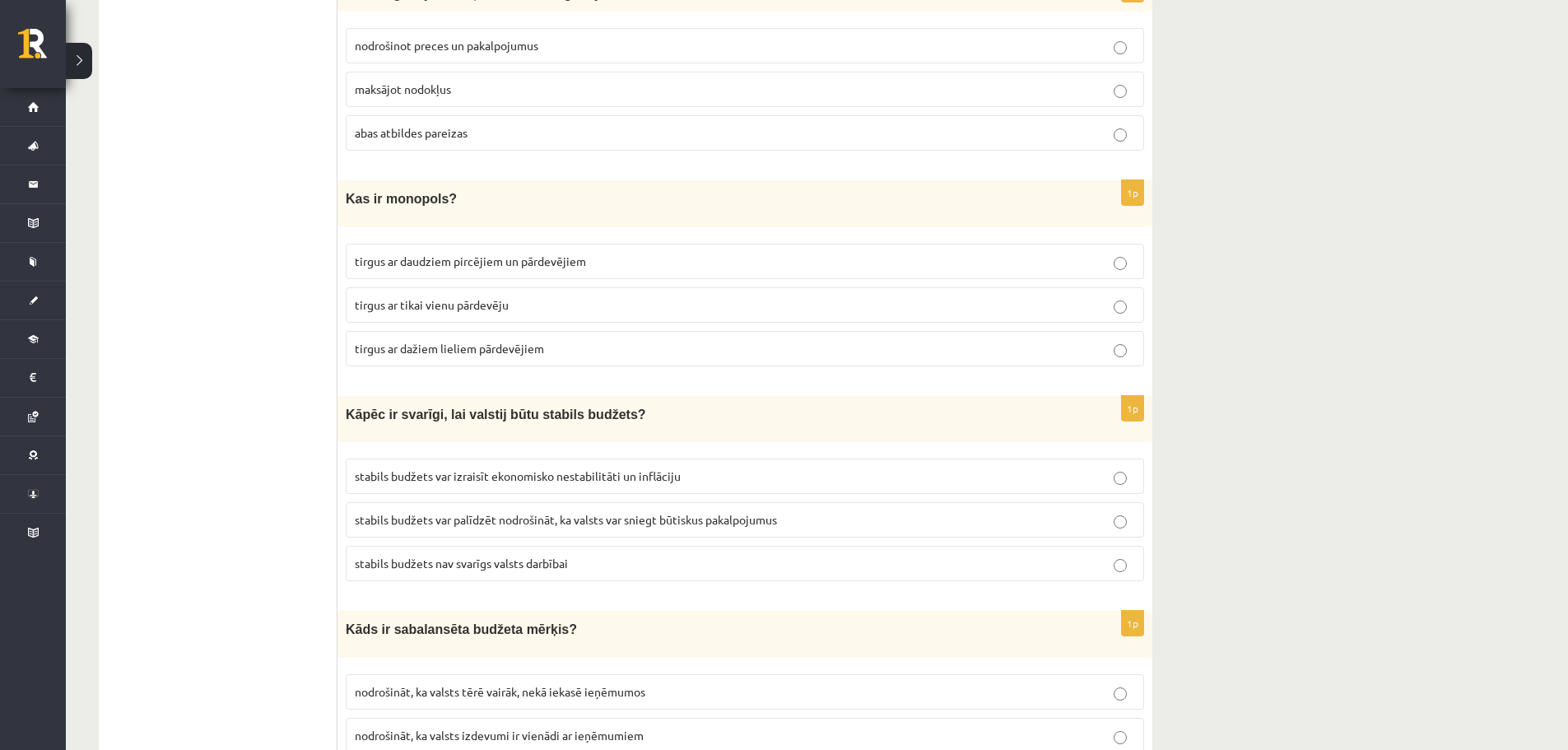
click at [551, 349] on label "tirgus ar dažiem lieliem pārdevējiem" at bounding box center [744, 348] width 799 height 35
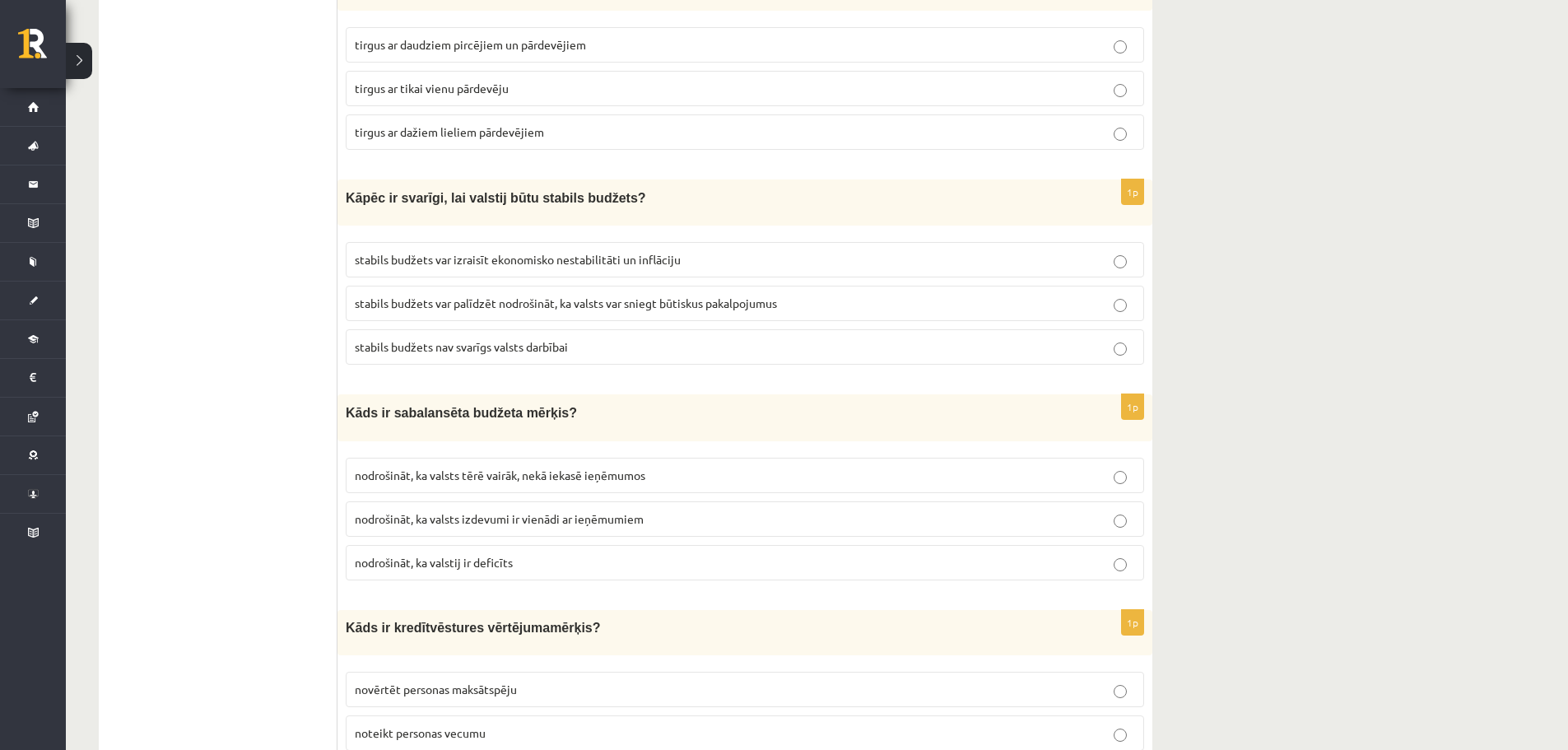
scroll to position [2905, 0]
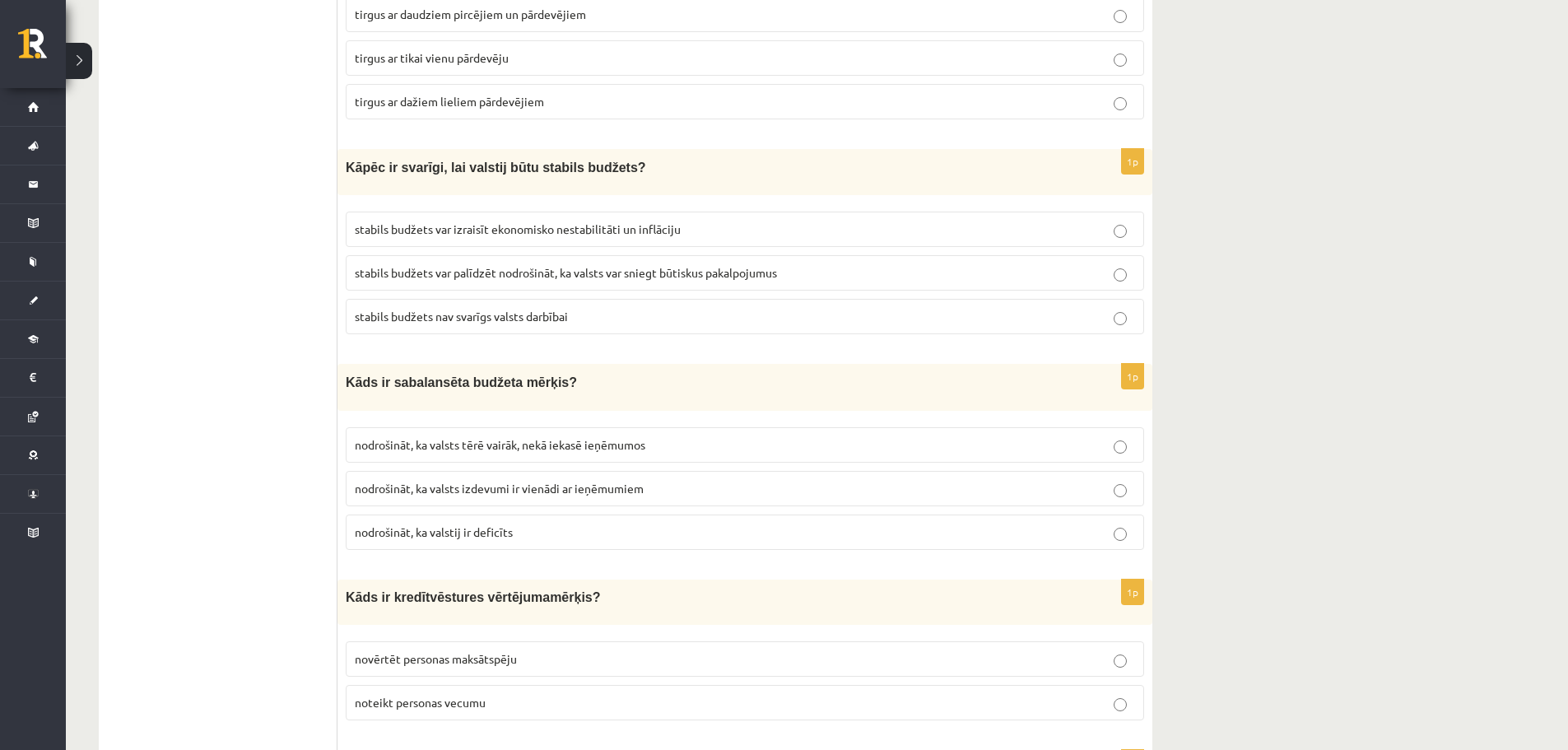
click at [527, 233] on label "stabils budžets var izraisīt ekonomisko nestabilitāti un inflāciju" at bounding box center [744, 229] width 799 height 35
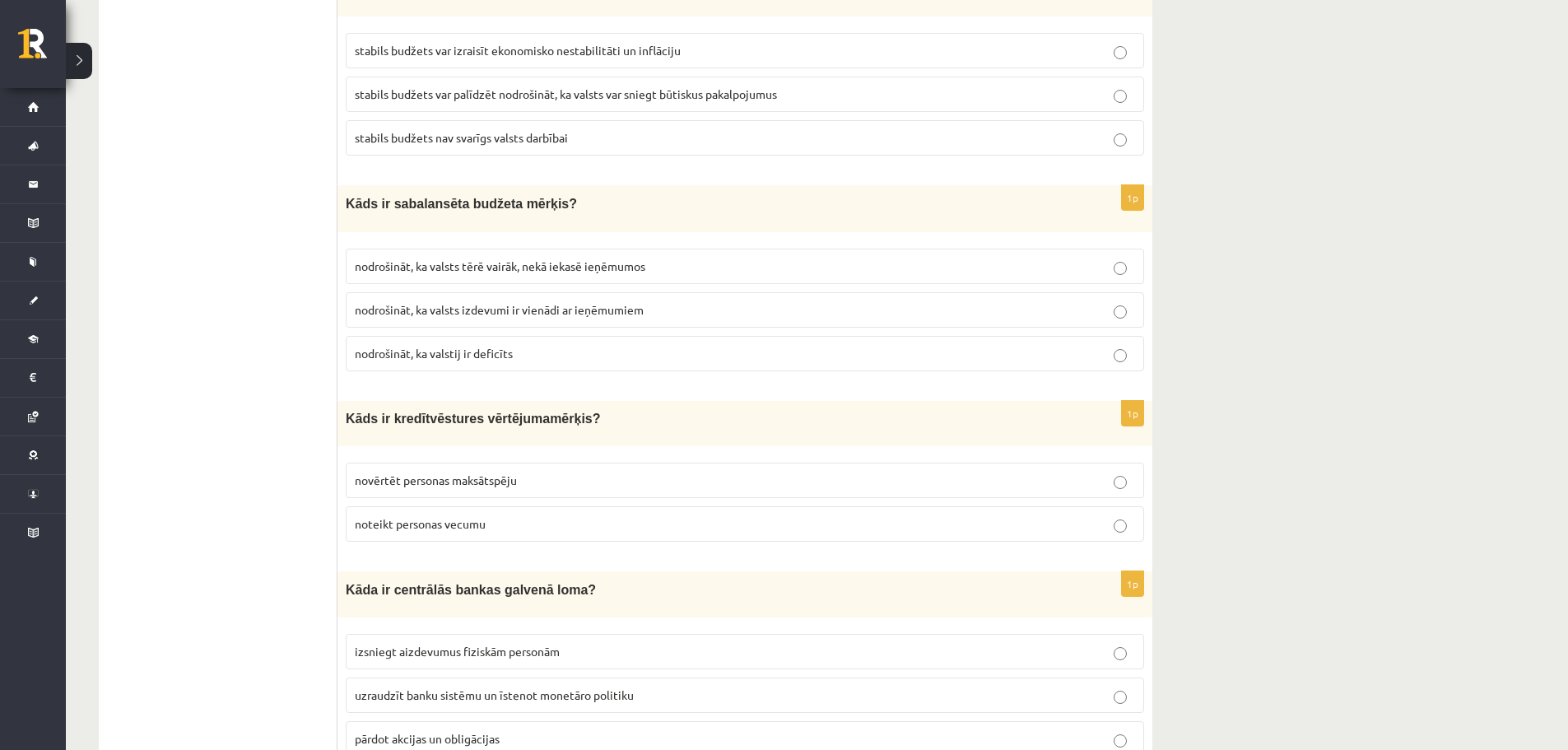
scroll to position [3099, 0]
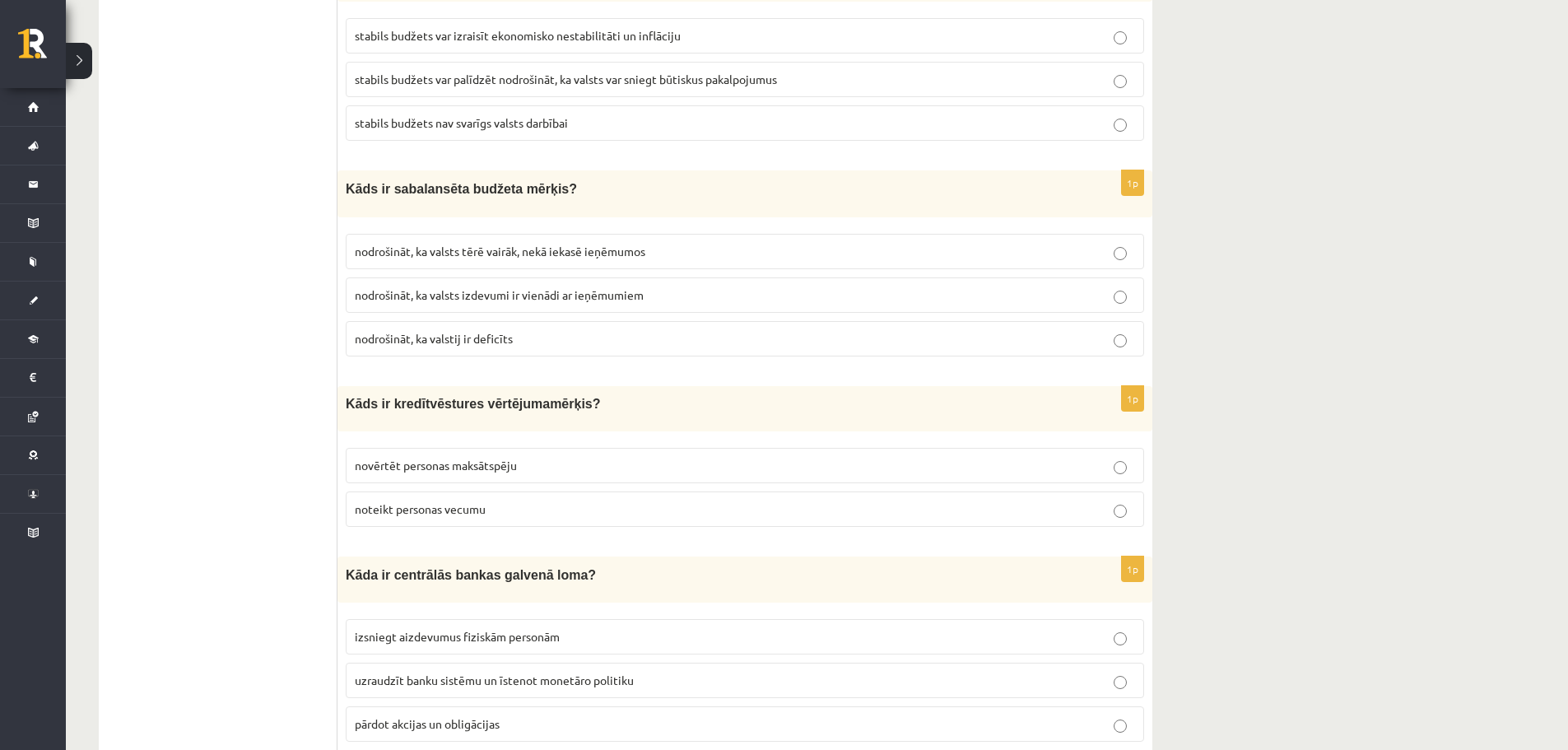
click at [548, 234] on label "nodrošināt, ka valsts tērē vairāk, nekā iekasē ieņēmumos" at bounding box center [744, 252] width 799 height 35
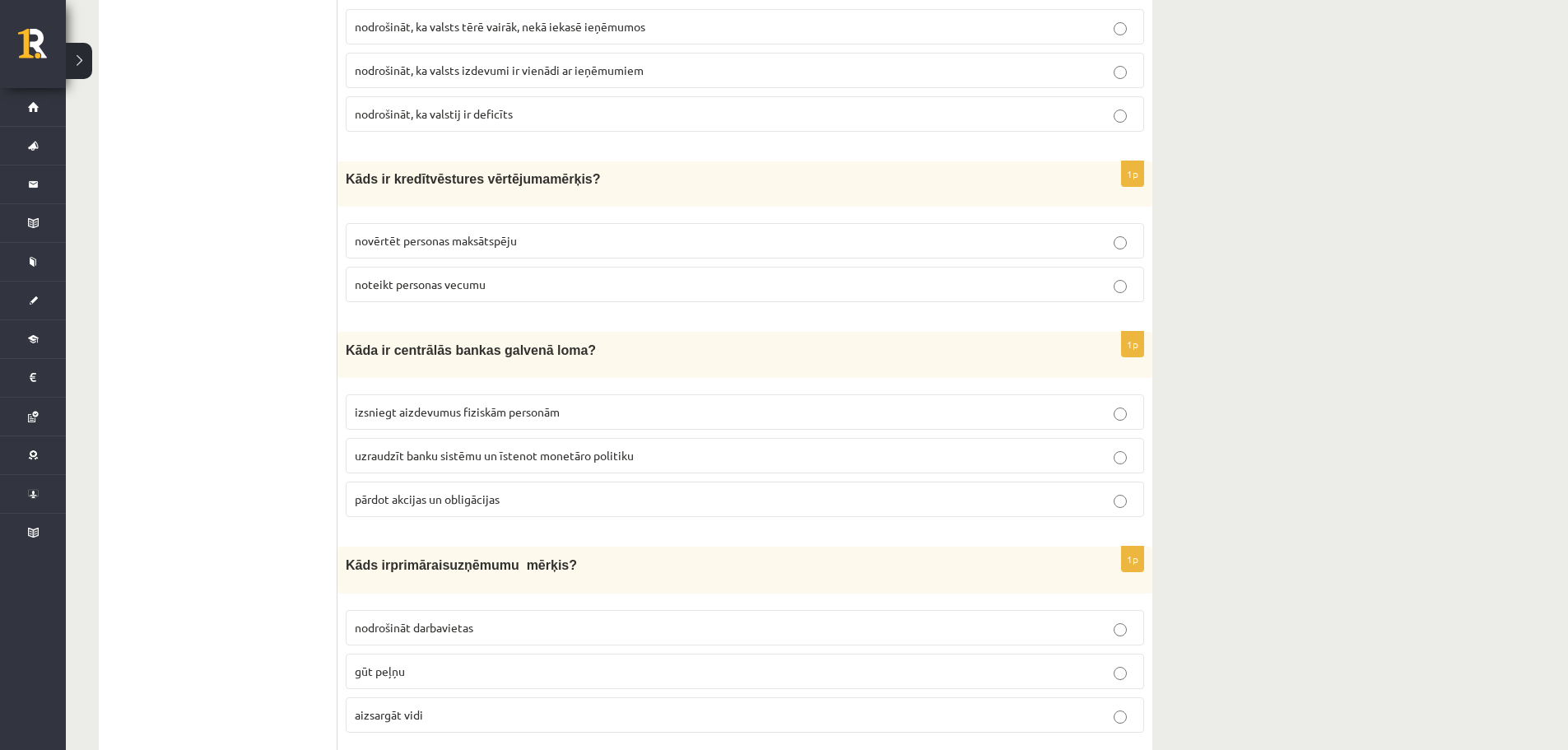
scroll to position [3338, 0]
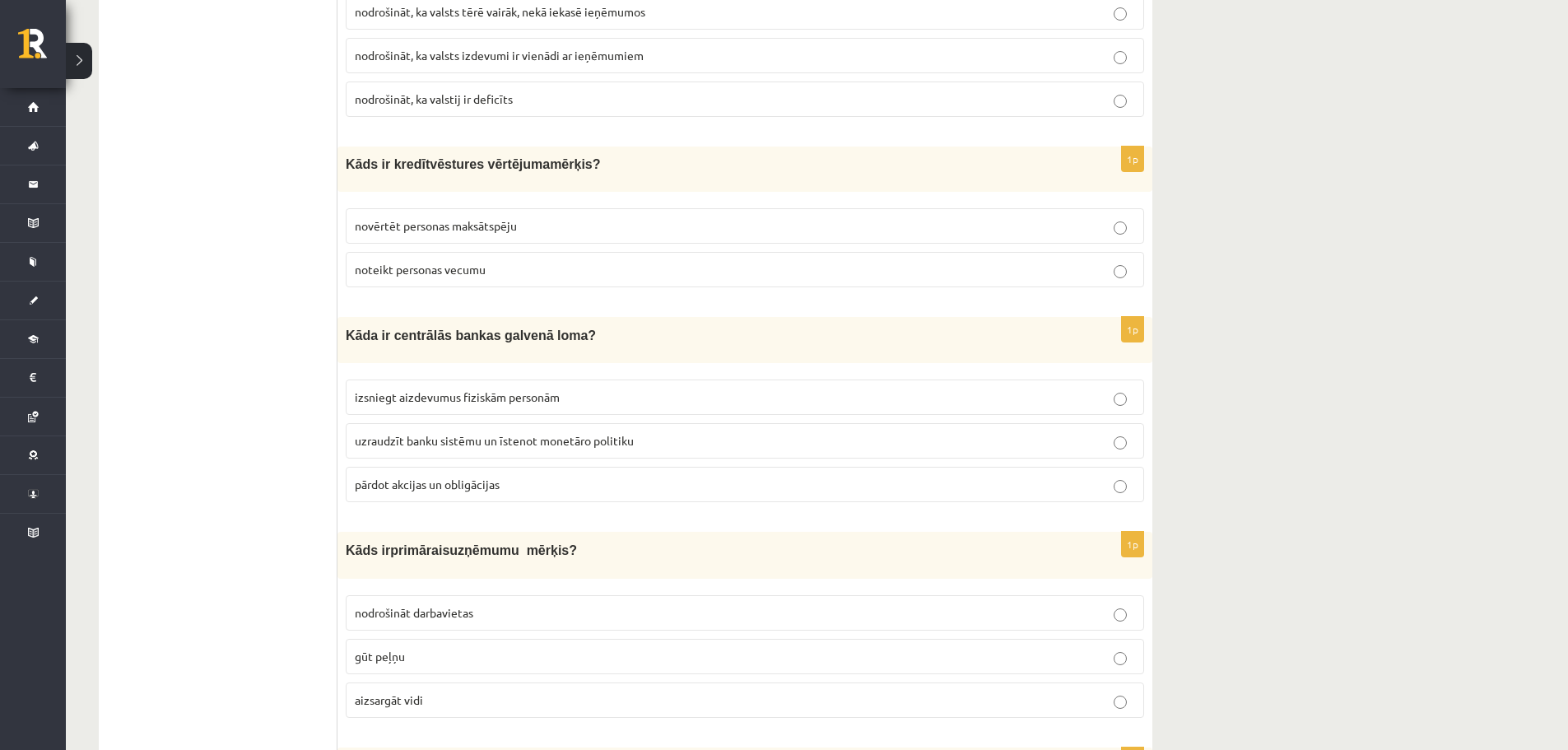
click at [517, 218] on span "novērtēt personas maksātspēju" at bounding box center [436, 226] width 162 height 15
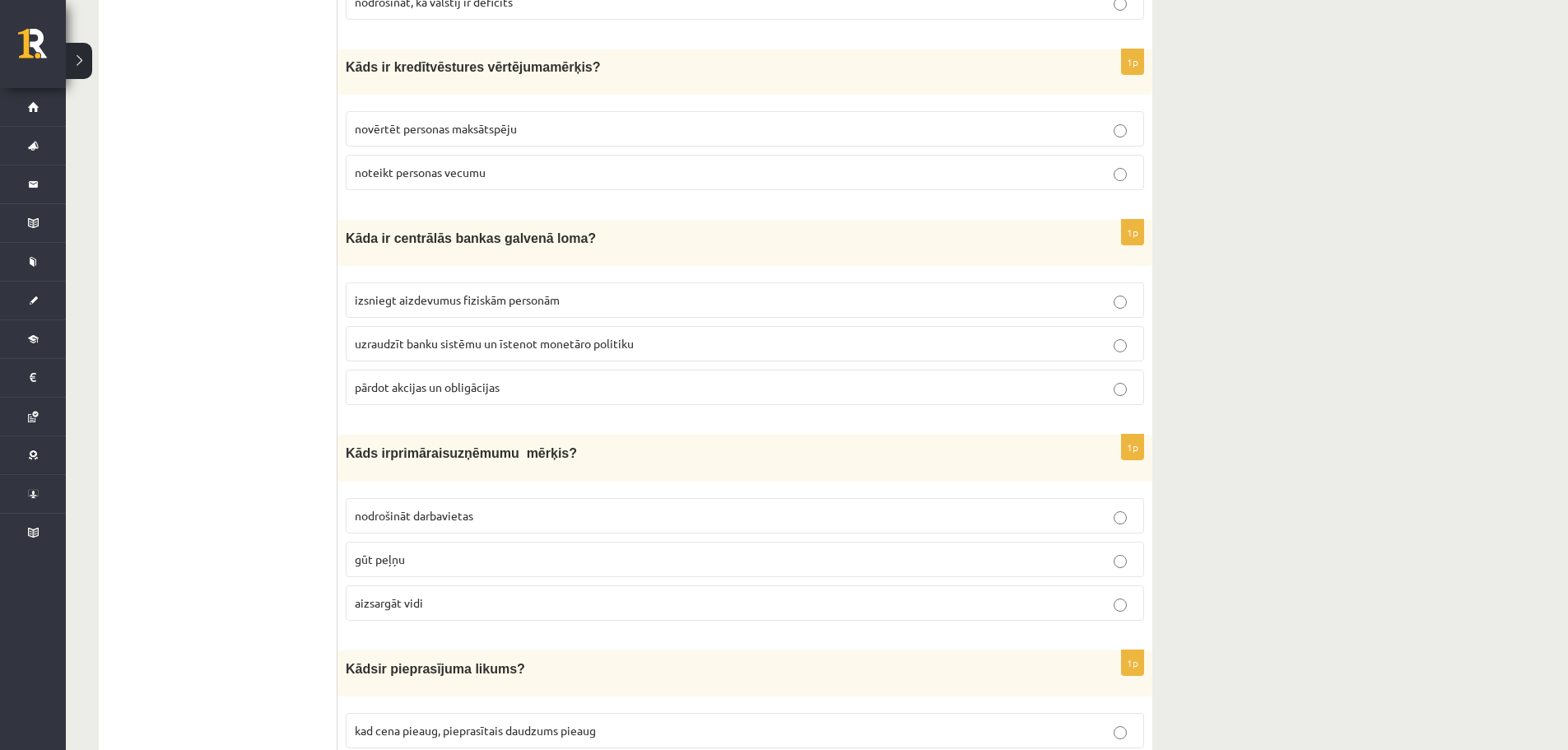
scroll to position [3464, 0]
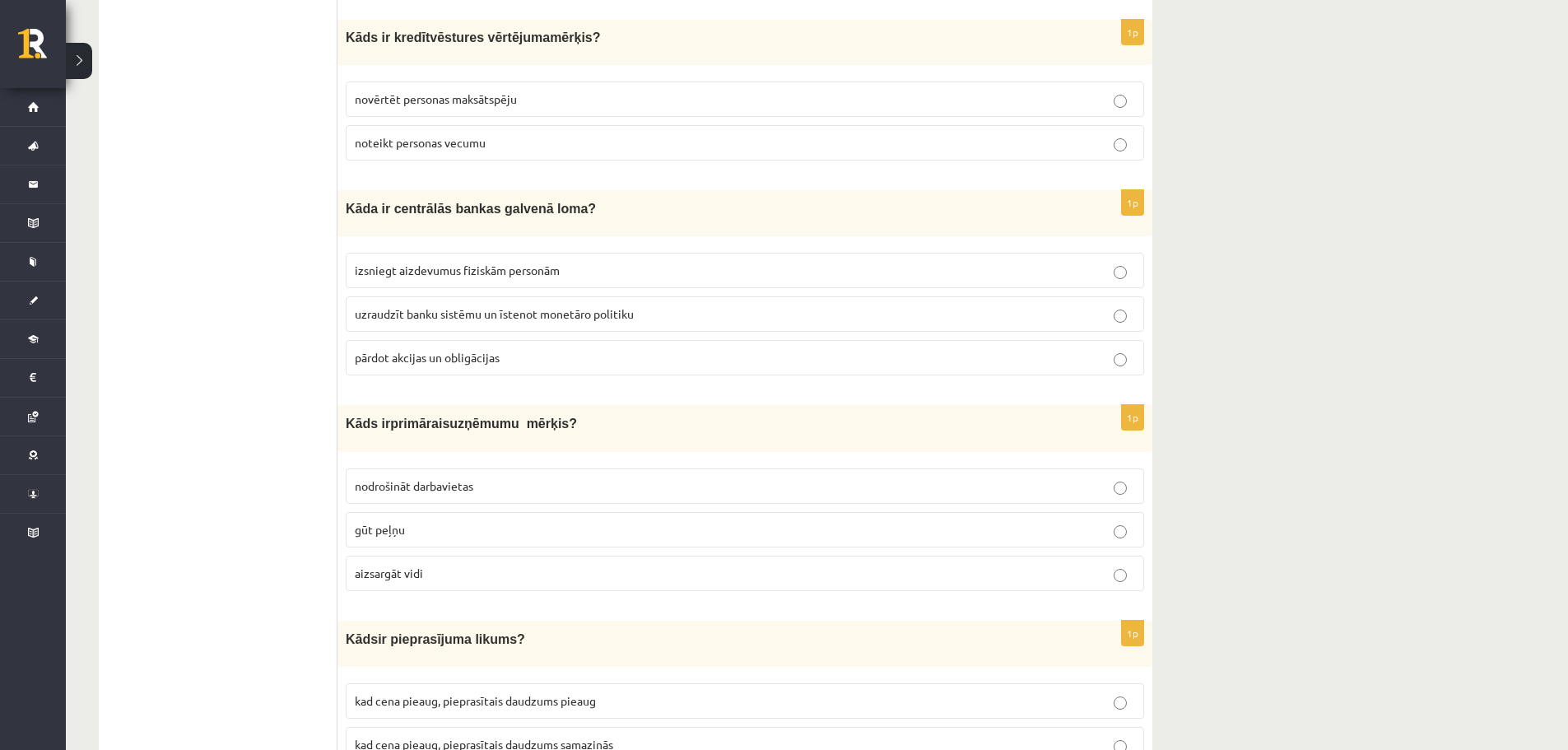
click at [478, 135] on span "noteikt personas vecumu" at bounding box center [420, 143] width 131 height 15
click at [460, 314] on label "uzraudzīt banku sistēmu un īstenot monetāro politiku" at bounding box center [744, 314] width 799 height 35
click at [400, 468] on label "nodrošināt darbavietas" at bounding box center [744, 486] width 799 height 35
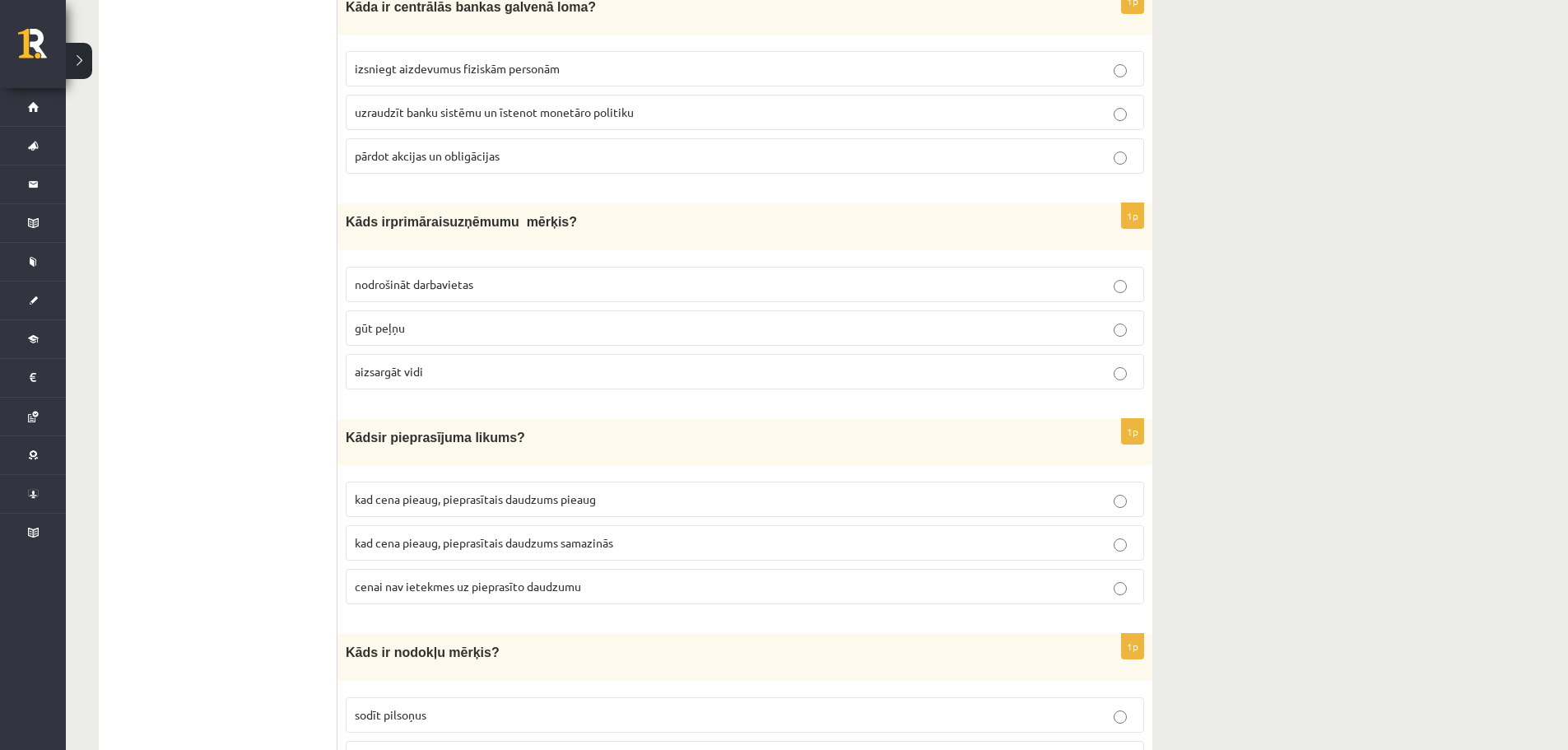
scroll to position [3688, 0]
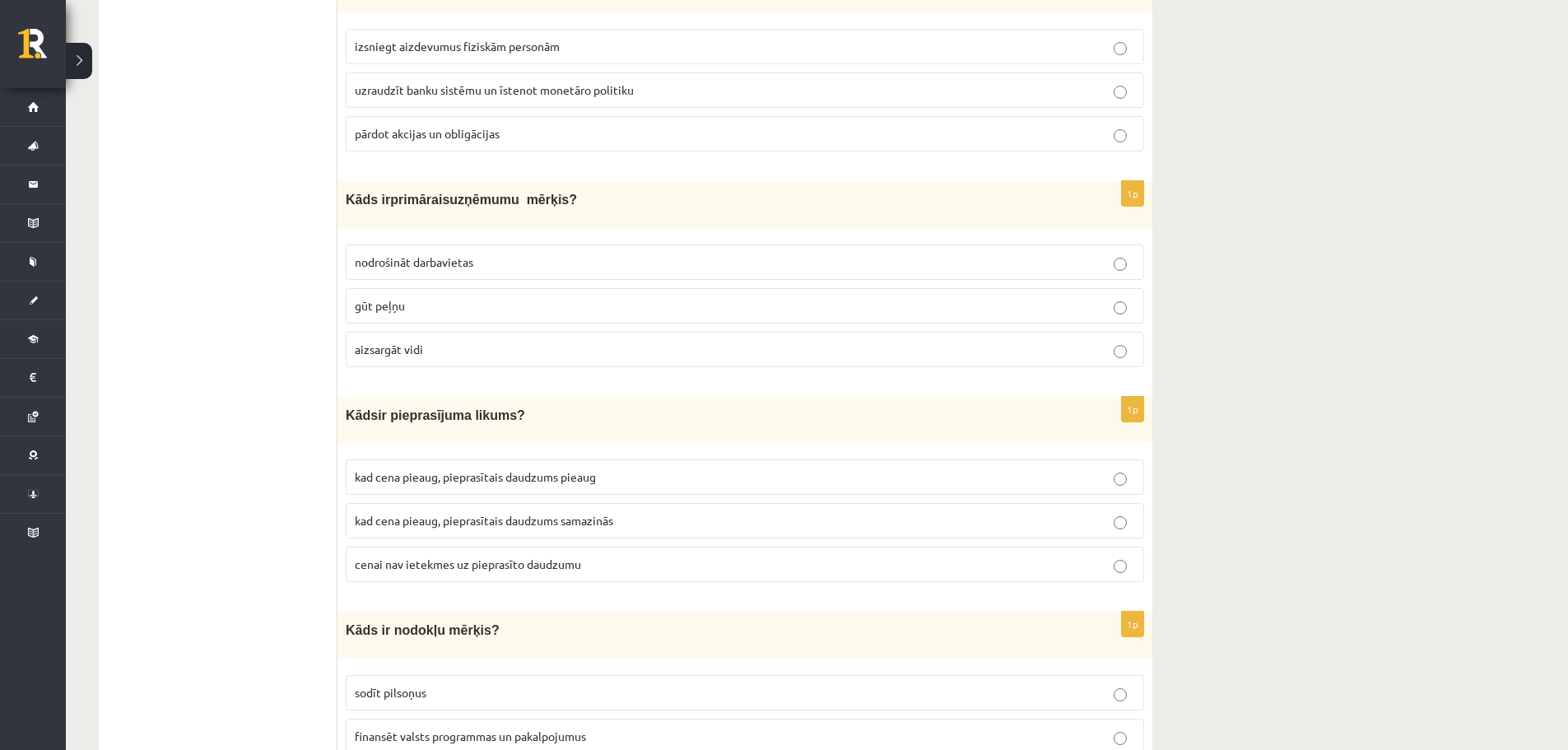
click at [458, 469] on span "kad cena pieaug, pieprasītais daudzums pieaug" at bounding box center [475, 476] width 241 height 15
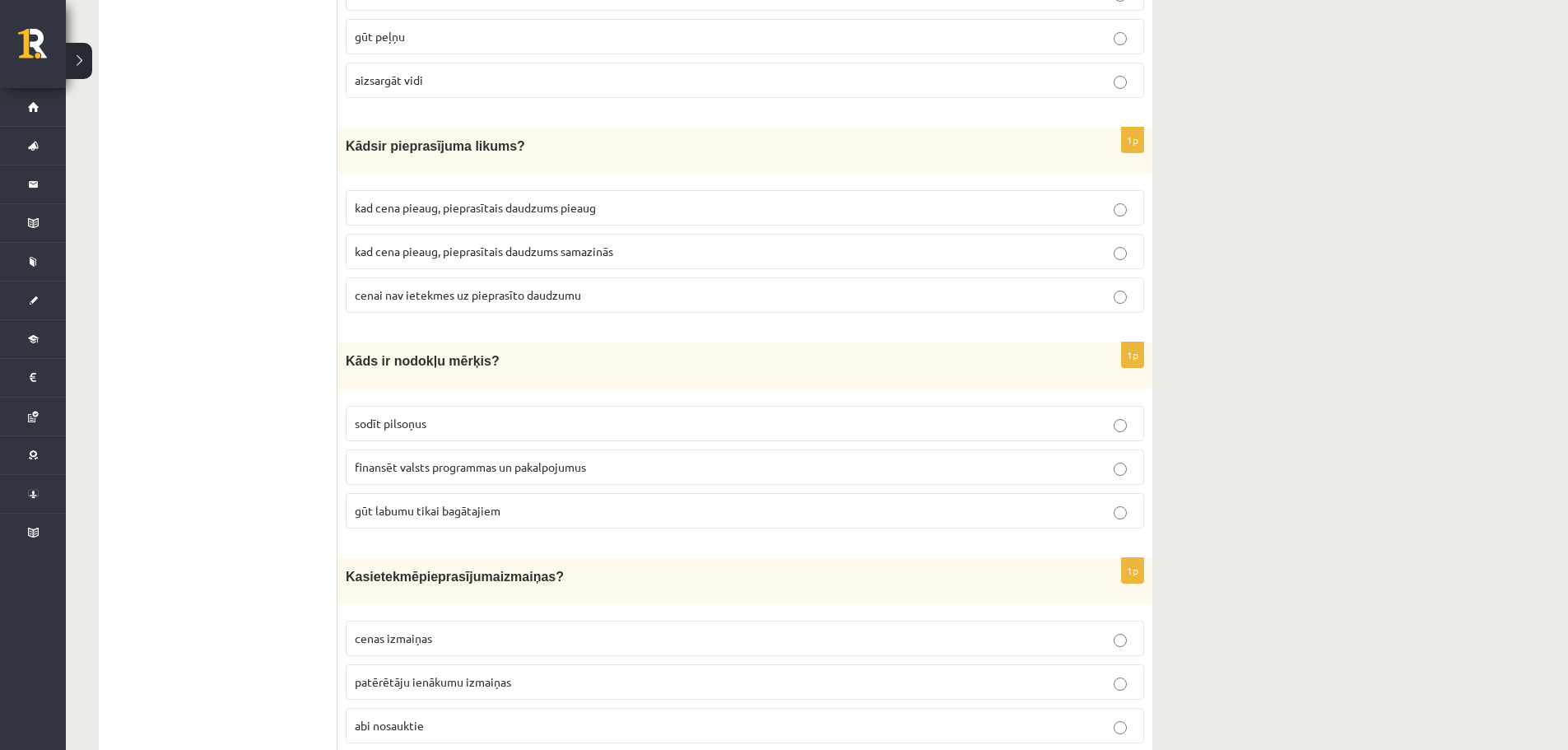
scroll to position [3965, 0]
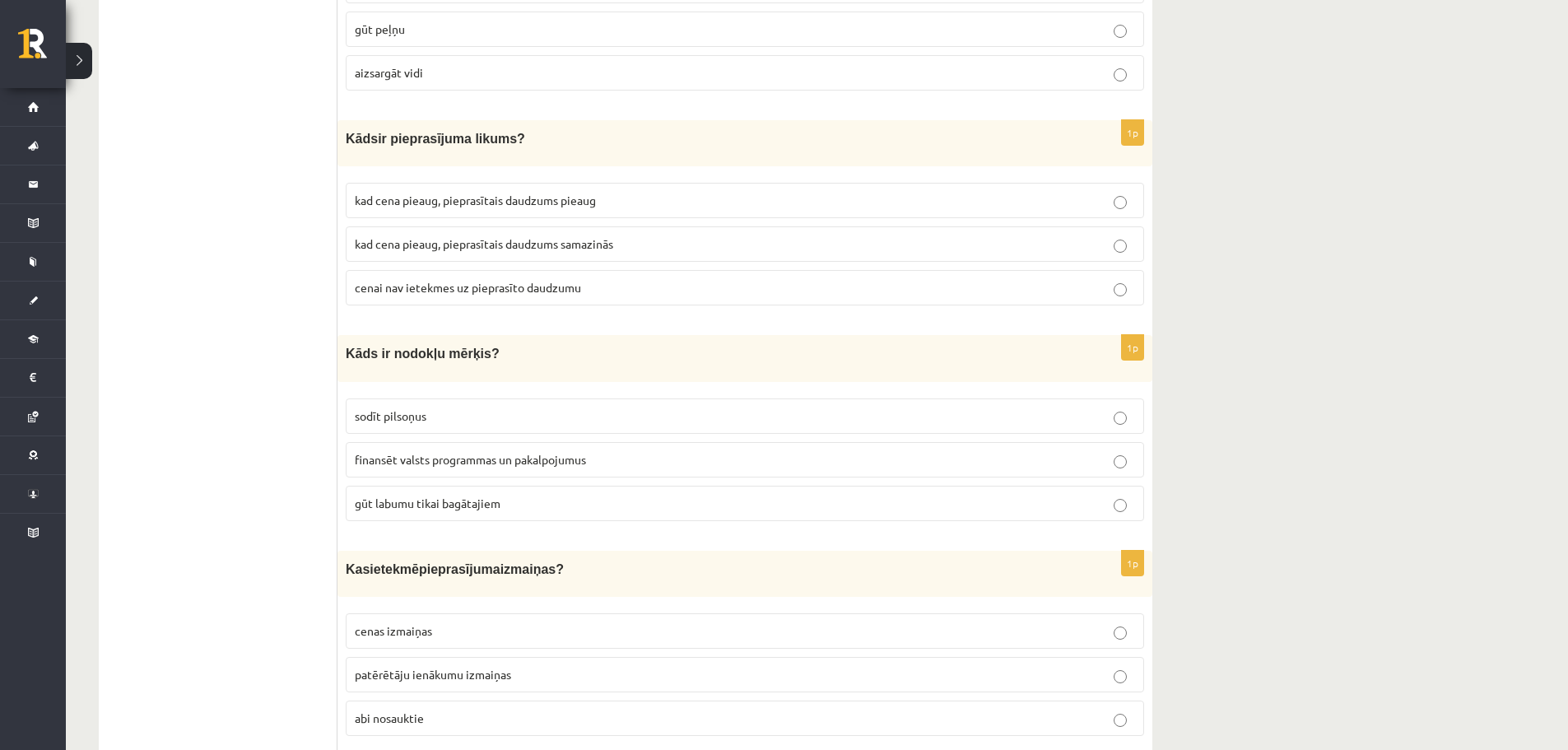
click at [730, 451] on p "finansēt valsts programmas un pakalpojumus" at bounding box center [744, 460] width 780 height 18
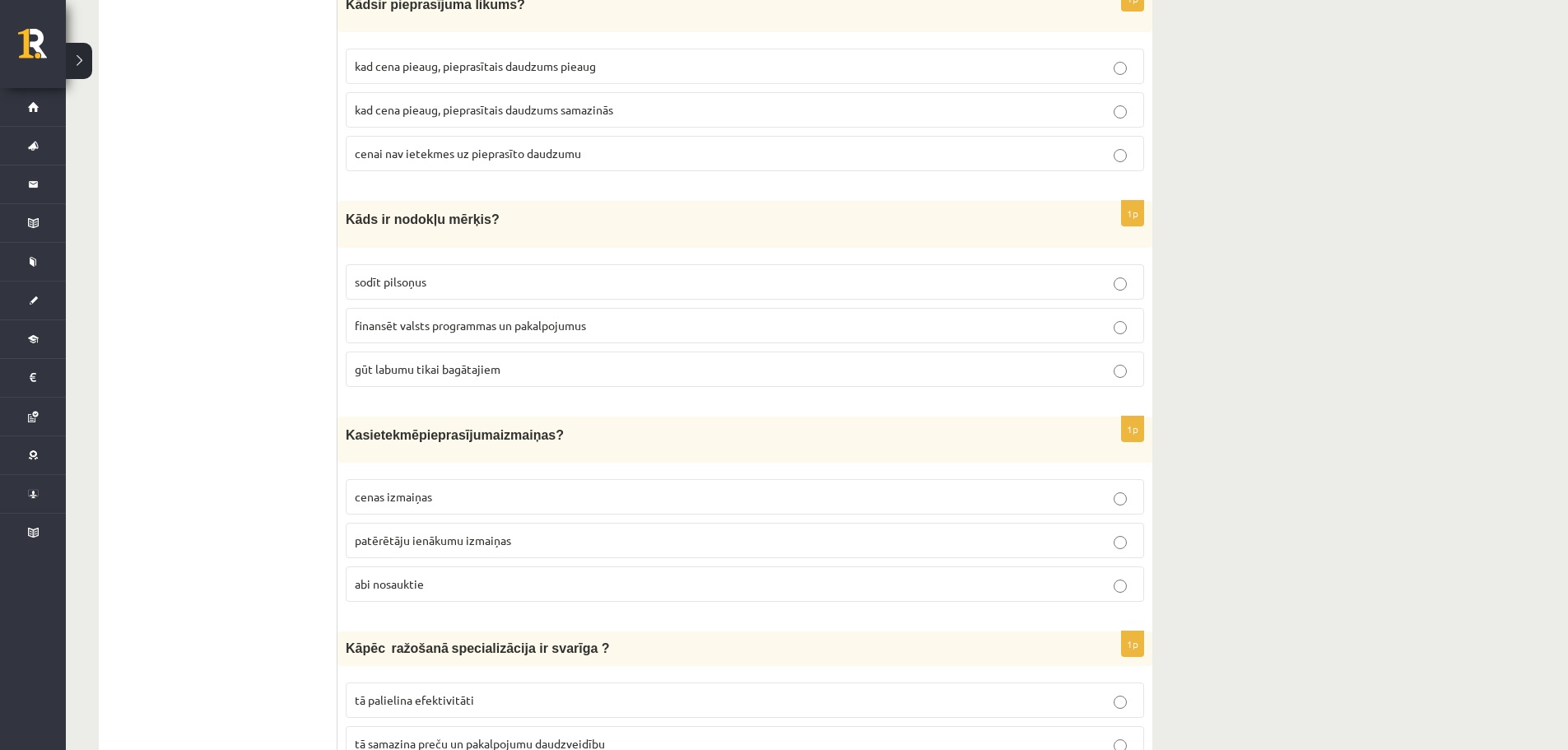
scroll to position [4203, 0]
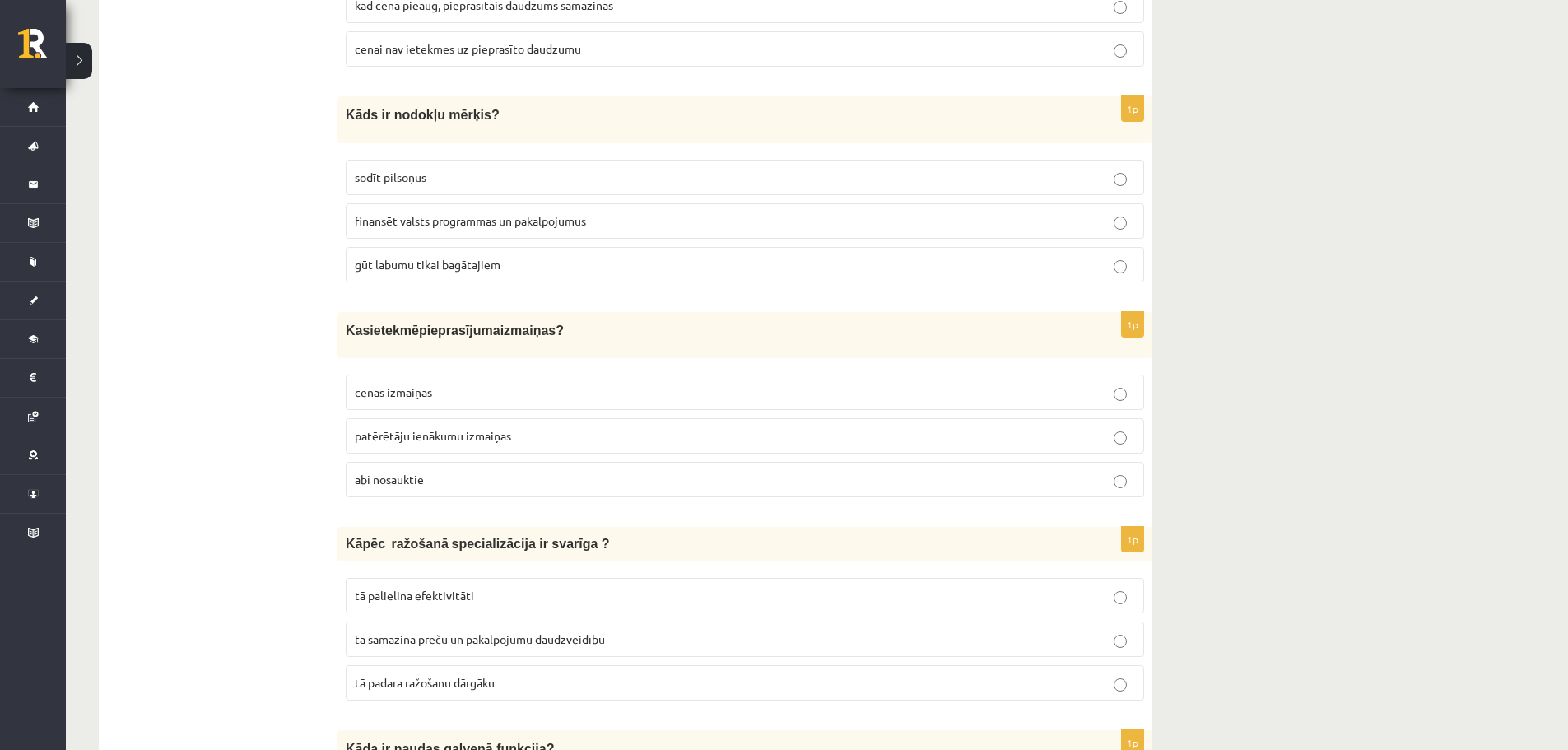
click at [507, 383] on p "cenas izmaiņas" at bounding box center [744, 392] width 780 height 18
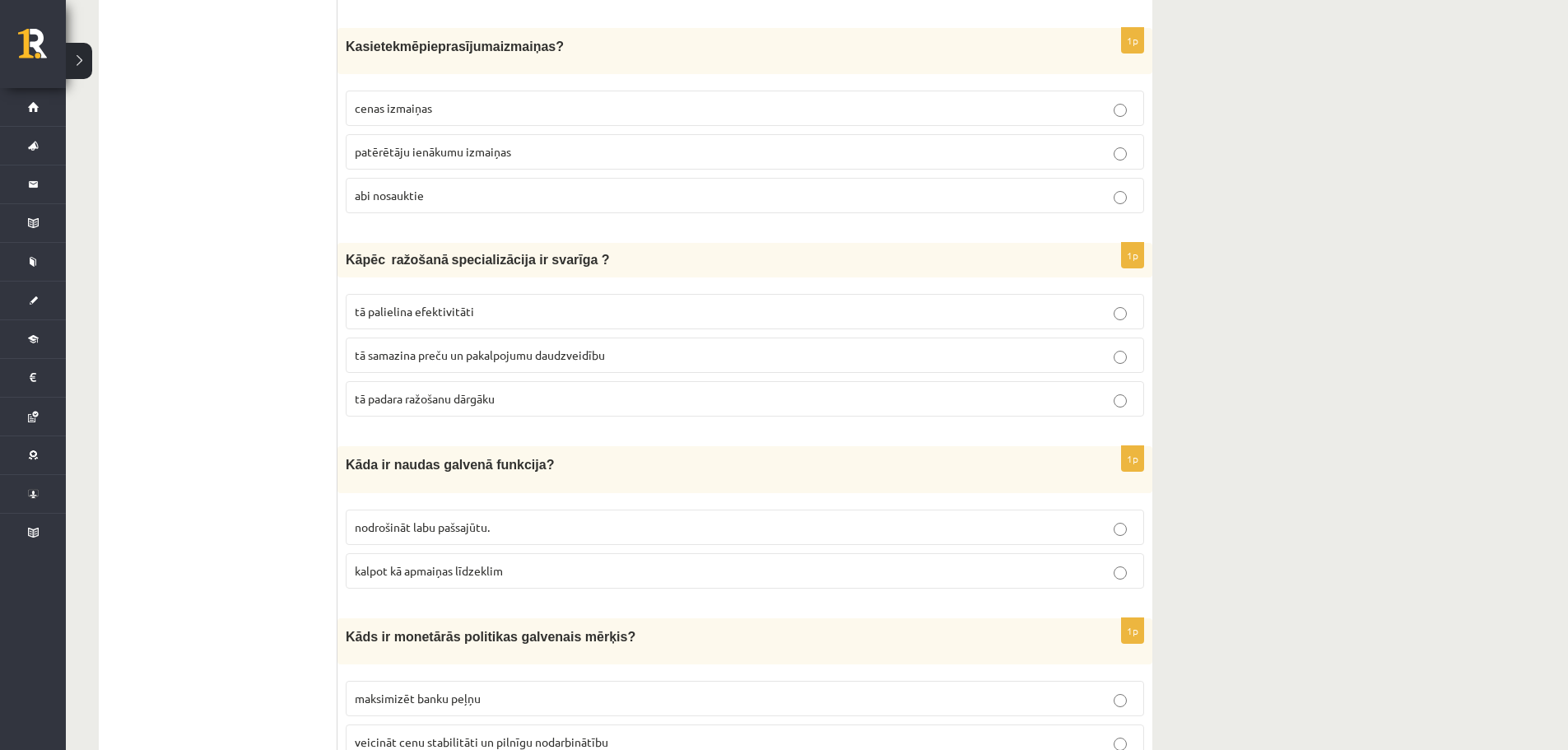
scroll to position [4495, 0]
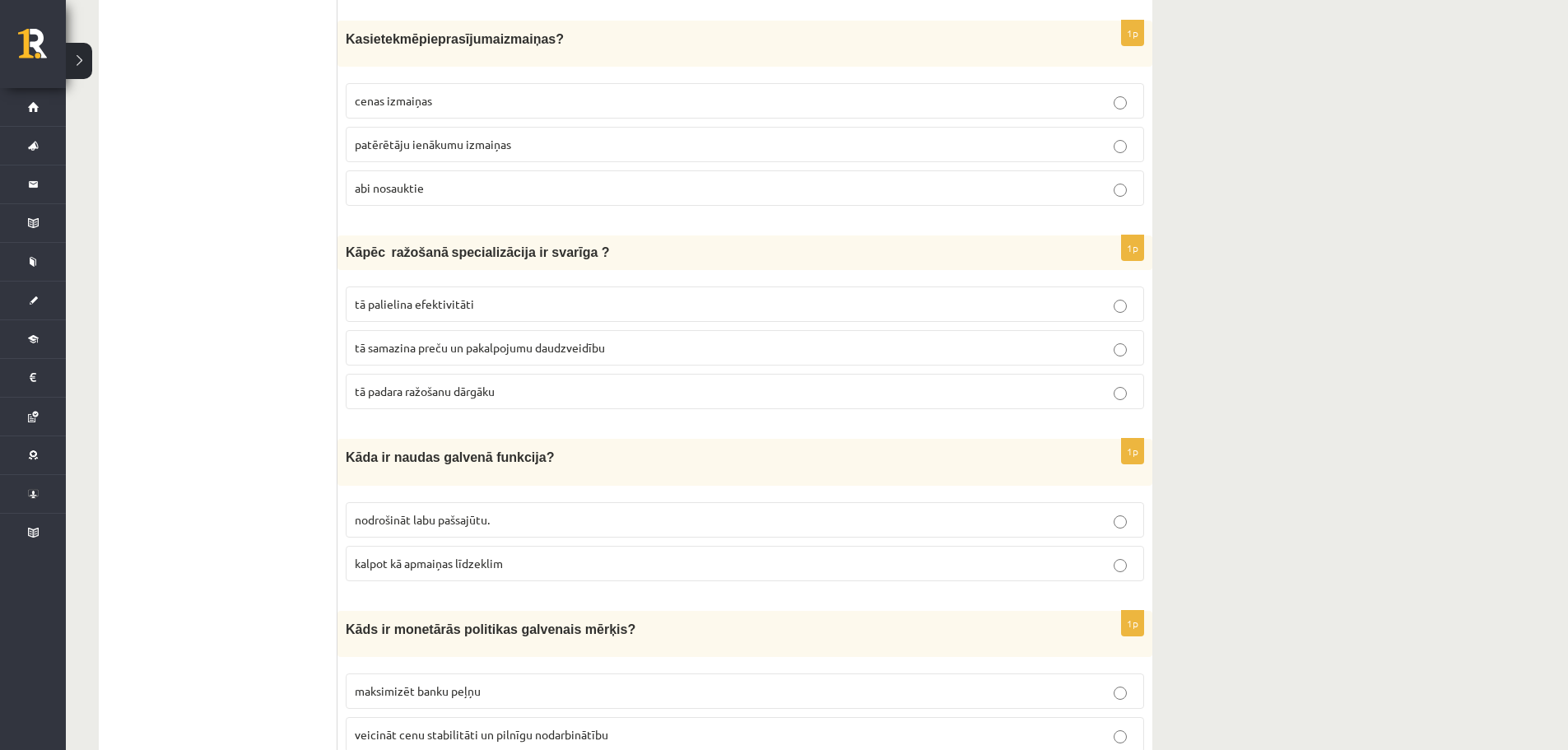
click at [411, 340] on span "tā samazina preču un pakalpojumu daudzveidību" at bounding box center [480, 347] width 251 height 15
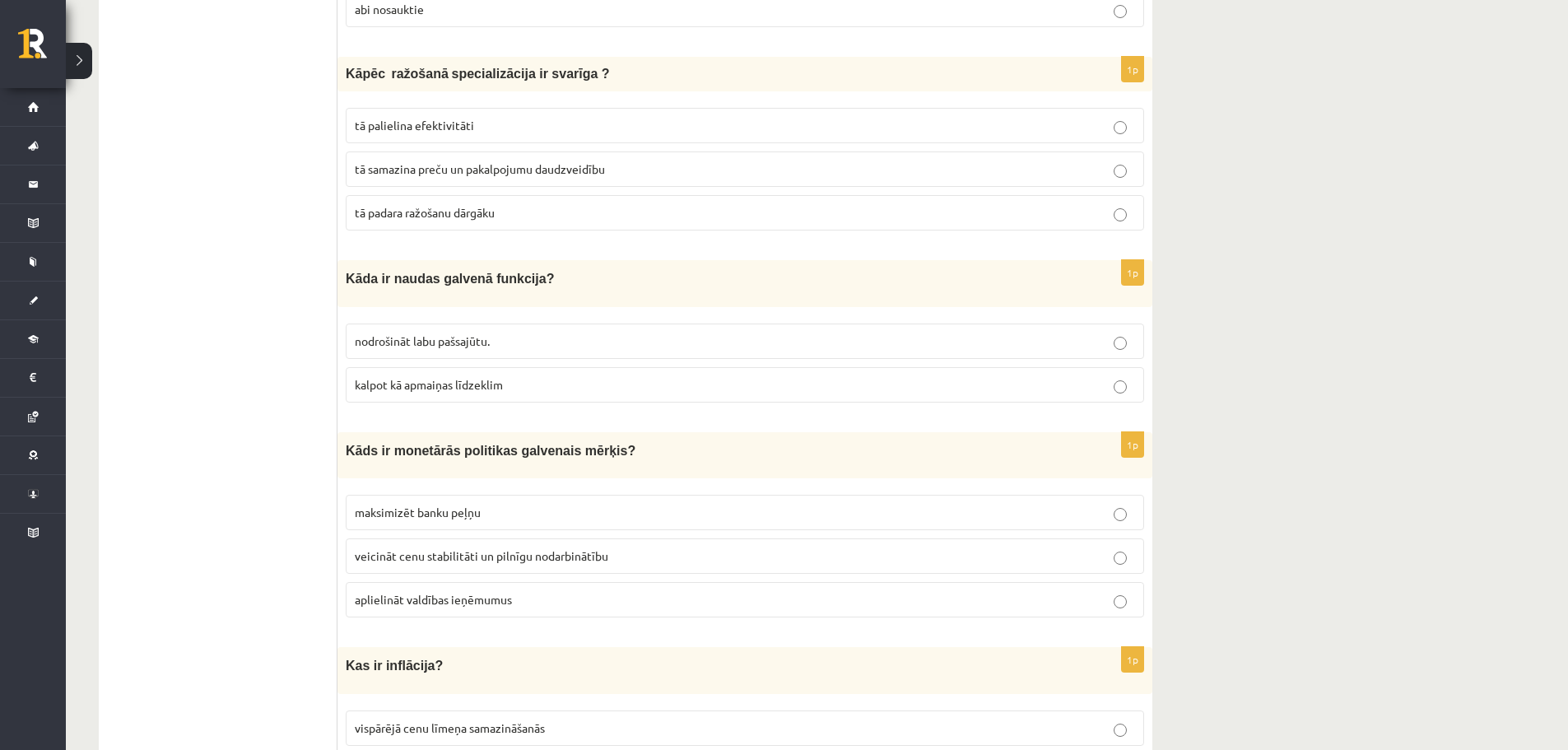
scroll to position [4682, 0]
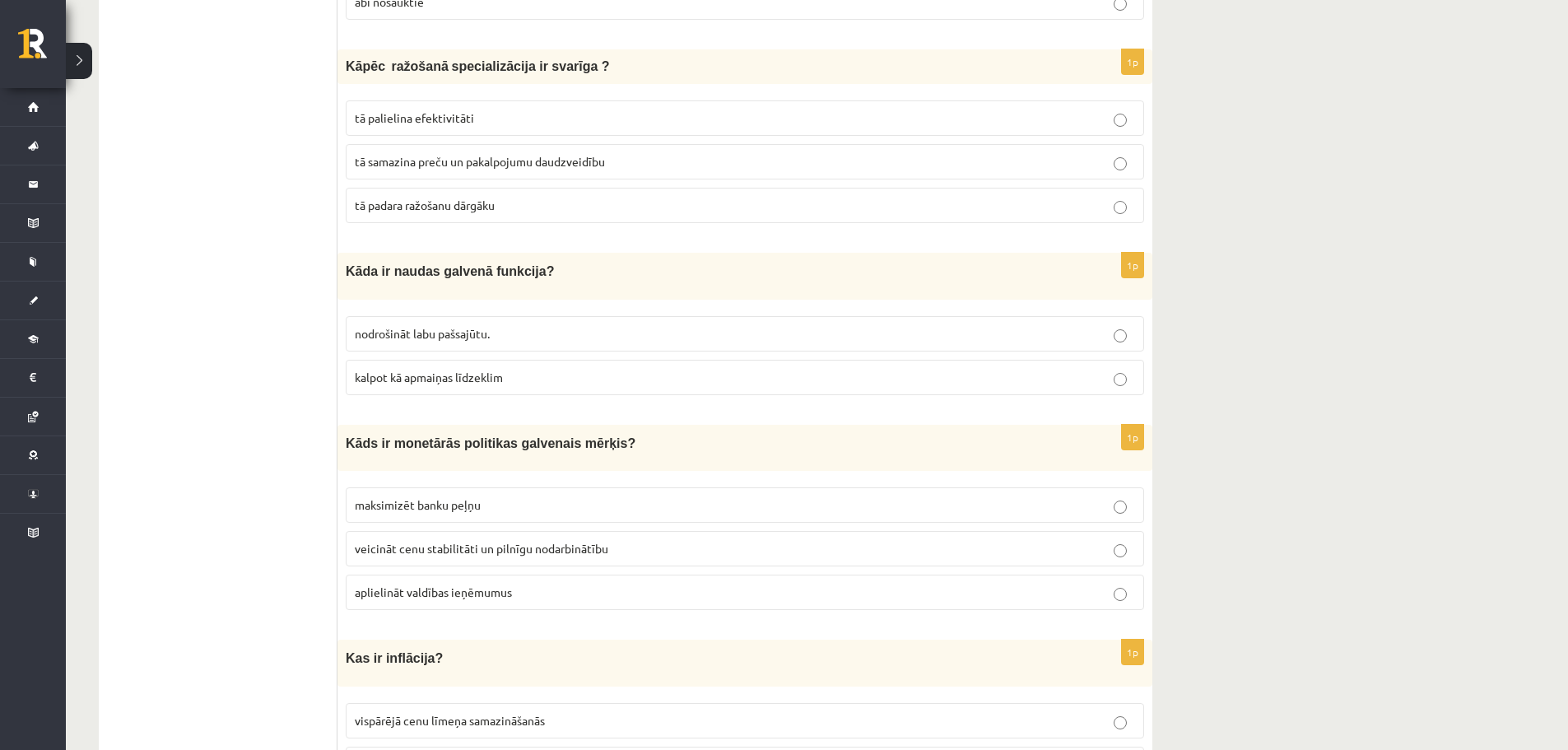
drag, startPoint x: 496, startPoint y: 369, endPoint x: 563, endPoint y: 369, distance: 67.0
click at [497, 369] on p "kalpot kā apmaiņas līdzeklim" at bounding box center [744, 377] width 780 height 18
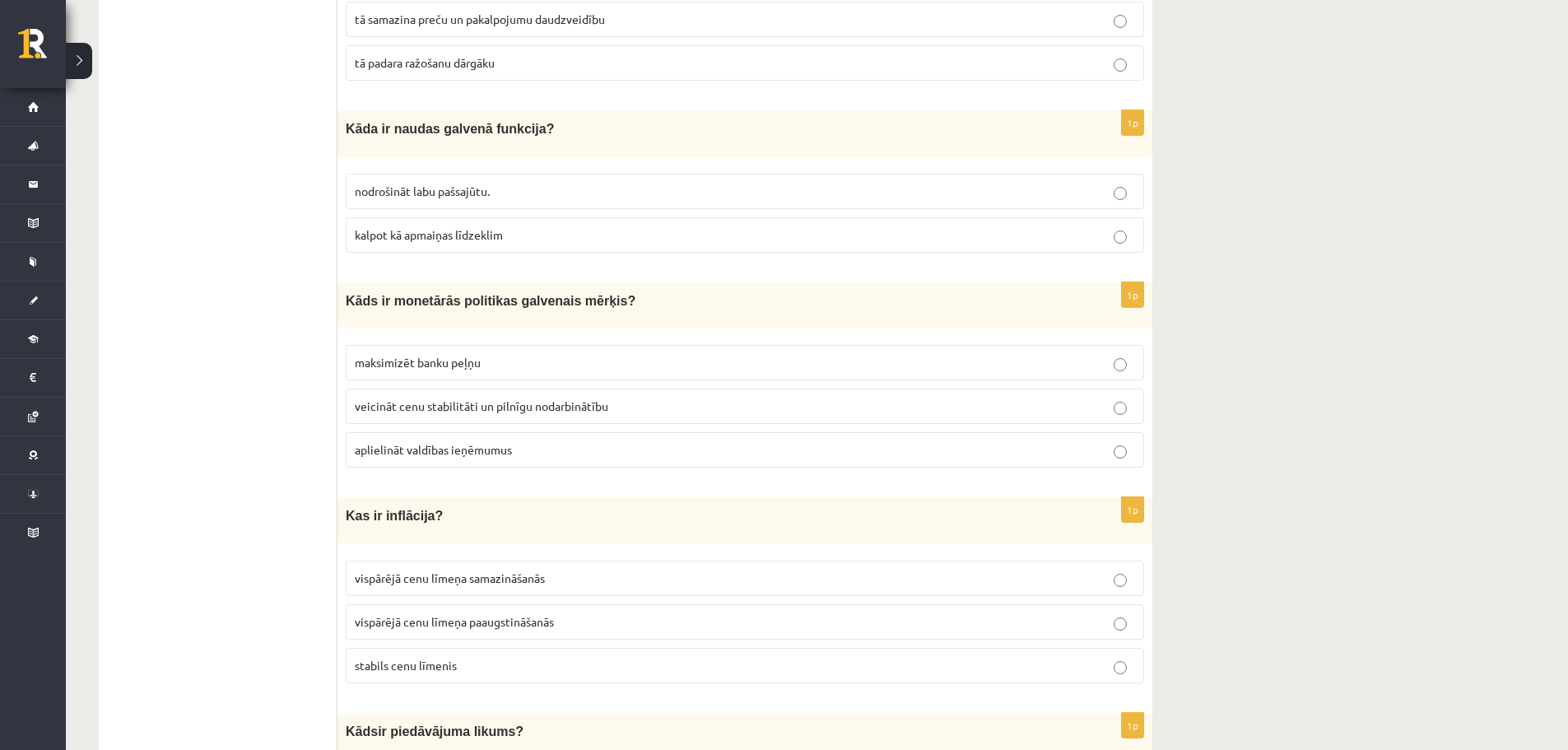
scroll to position [4831, 0]
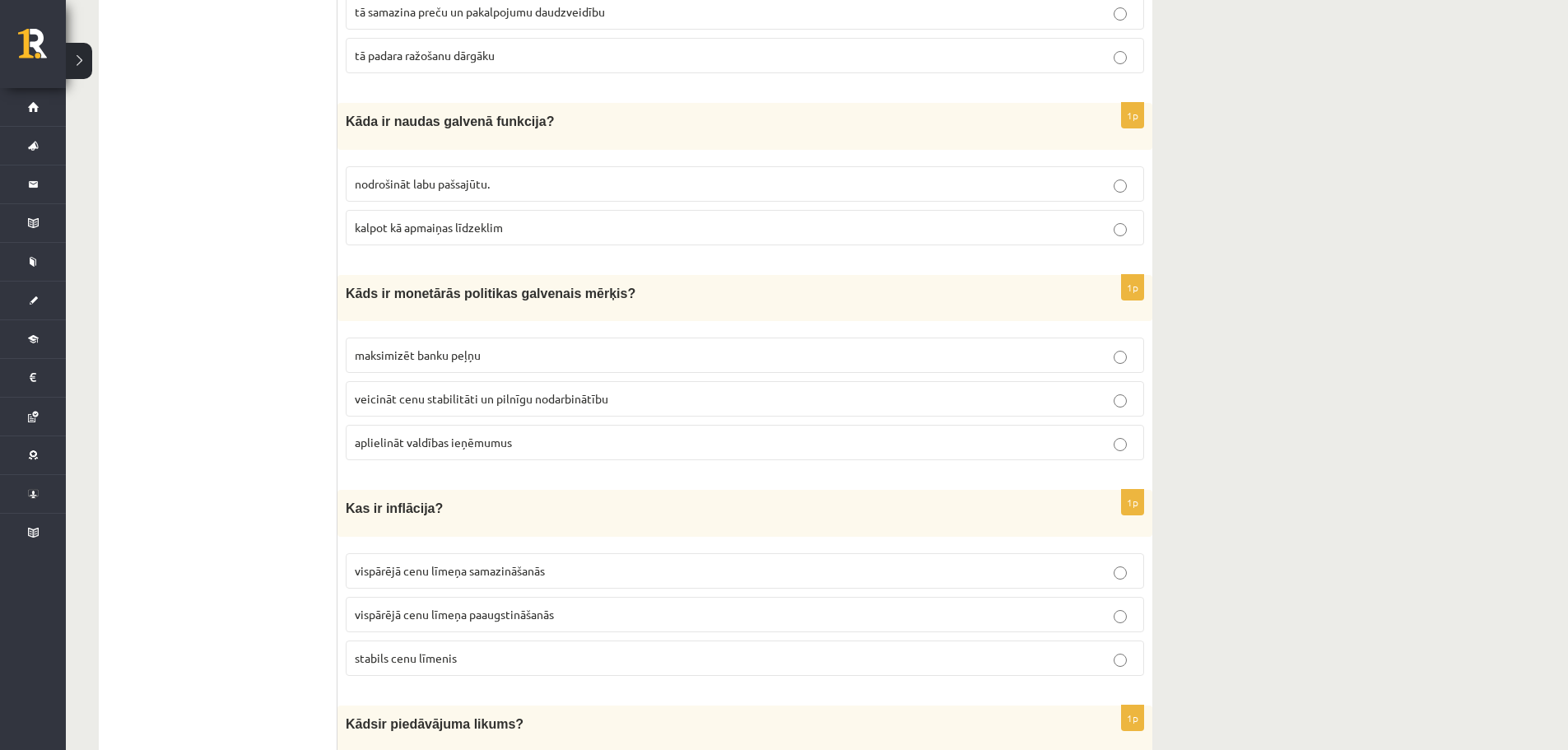
click at [509, 390] on p "veicināt cenu stabilitāti un pilnīgu nodarbinātību" at bounding box center [744, 398] width 780 height 18
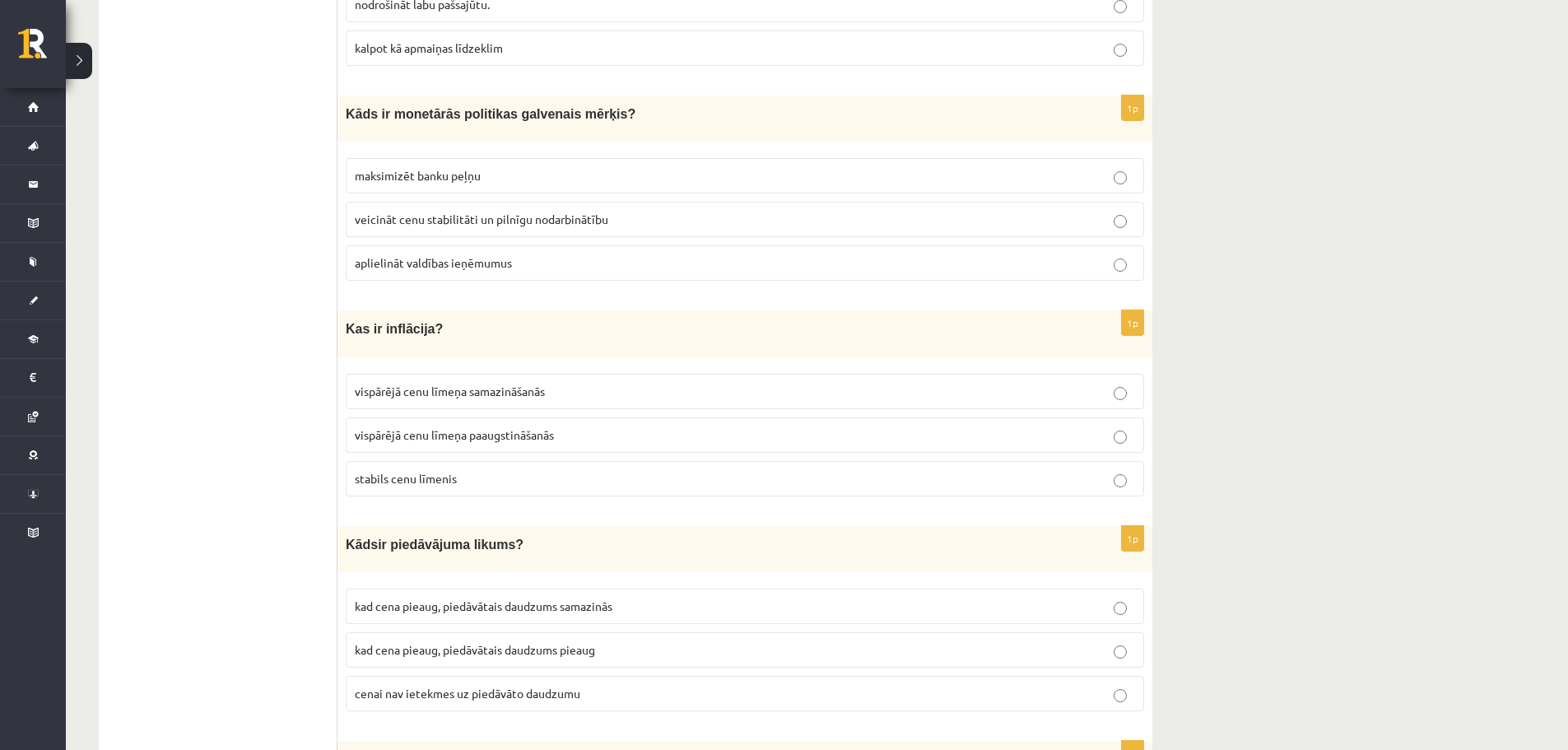
scroll to position [5025, 0]
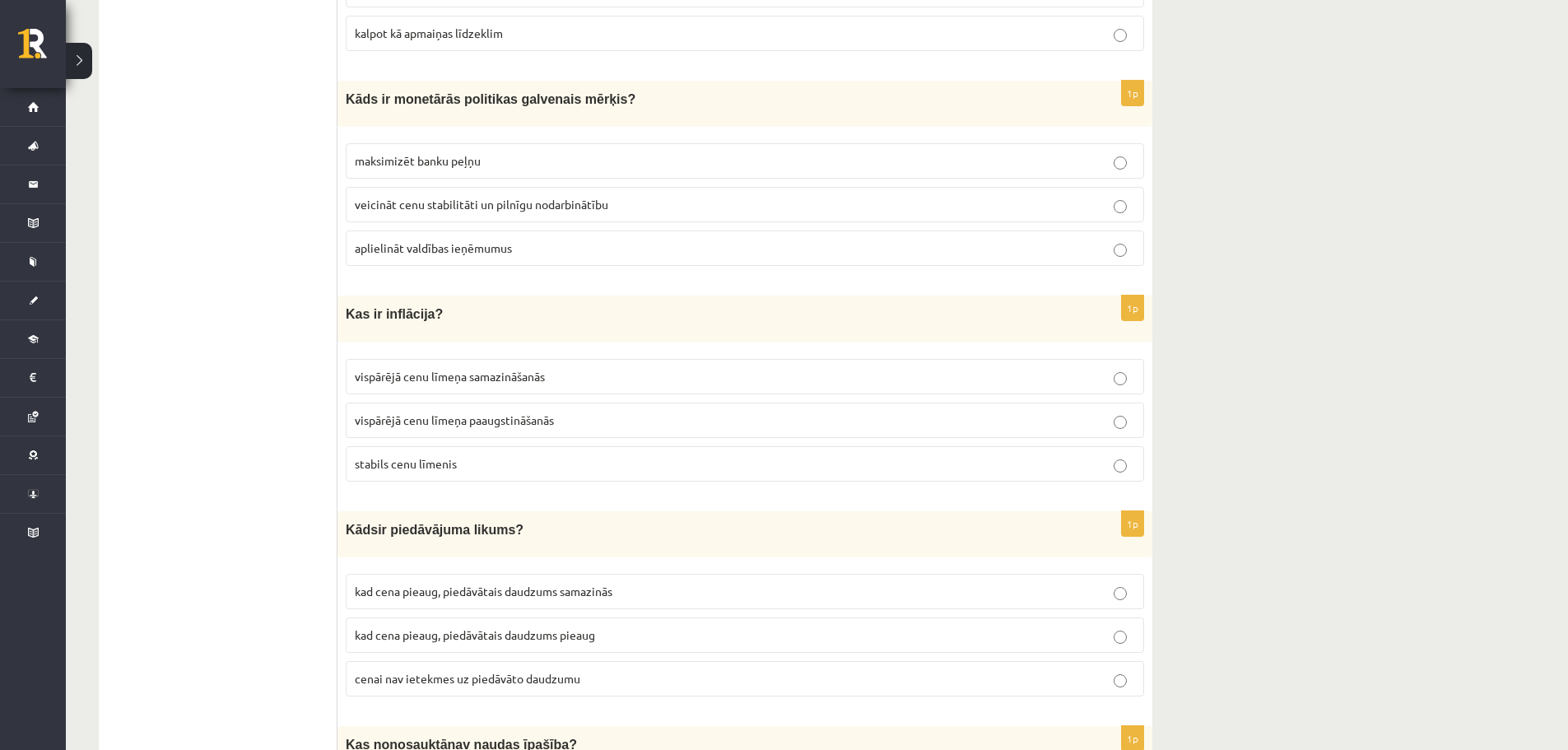
click at [552, 412] on p "vispārējā cenu līmeņa paaugstināšanās" at bounding box center [744, 420] width 780 height 18
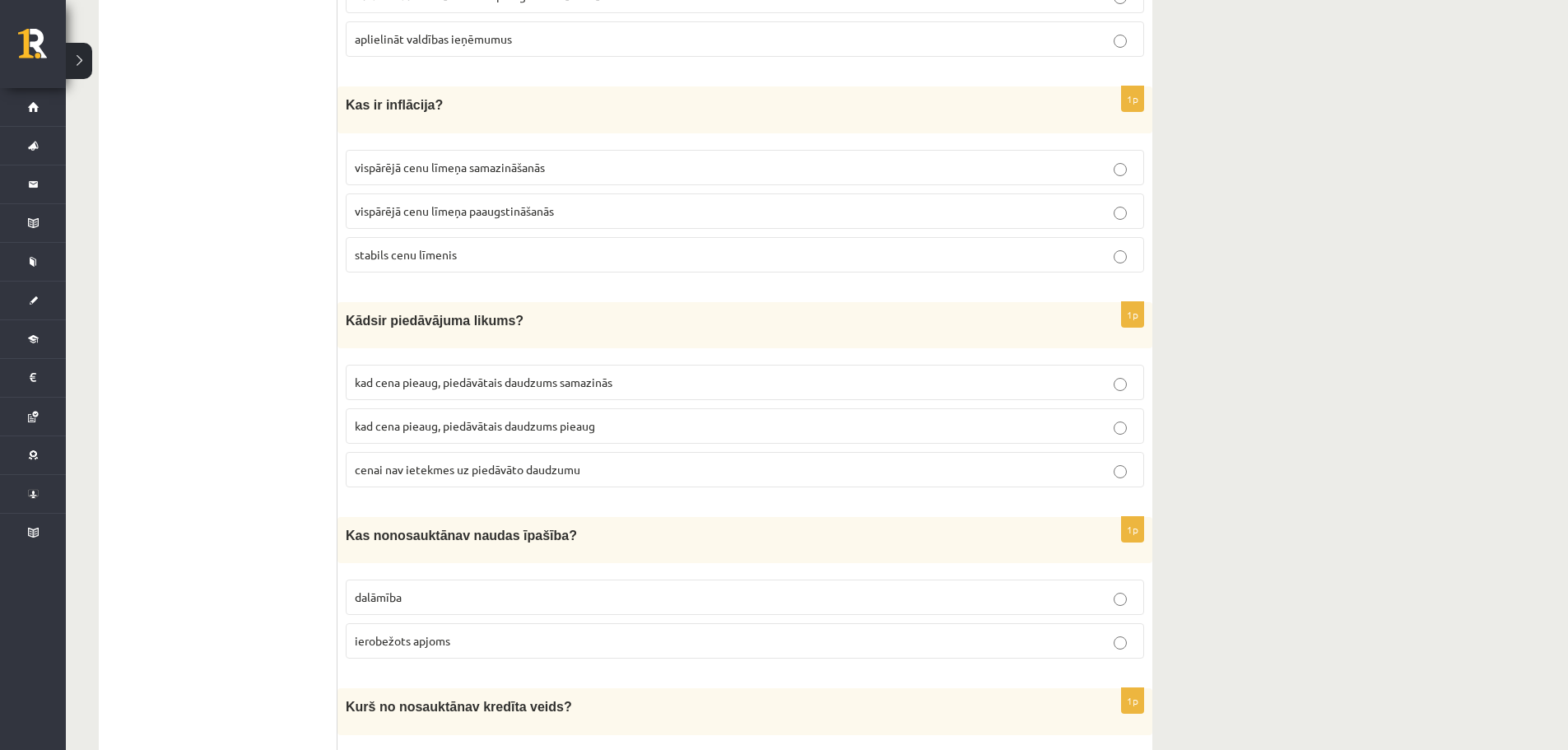
scroll to position [5301, 0]
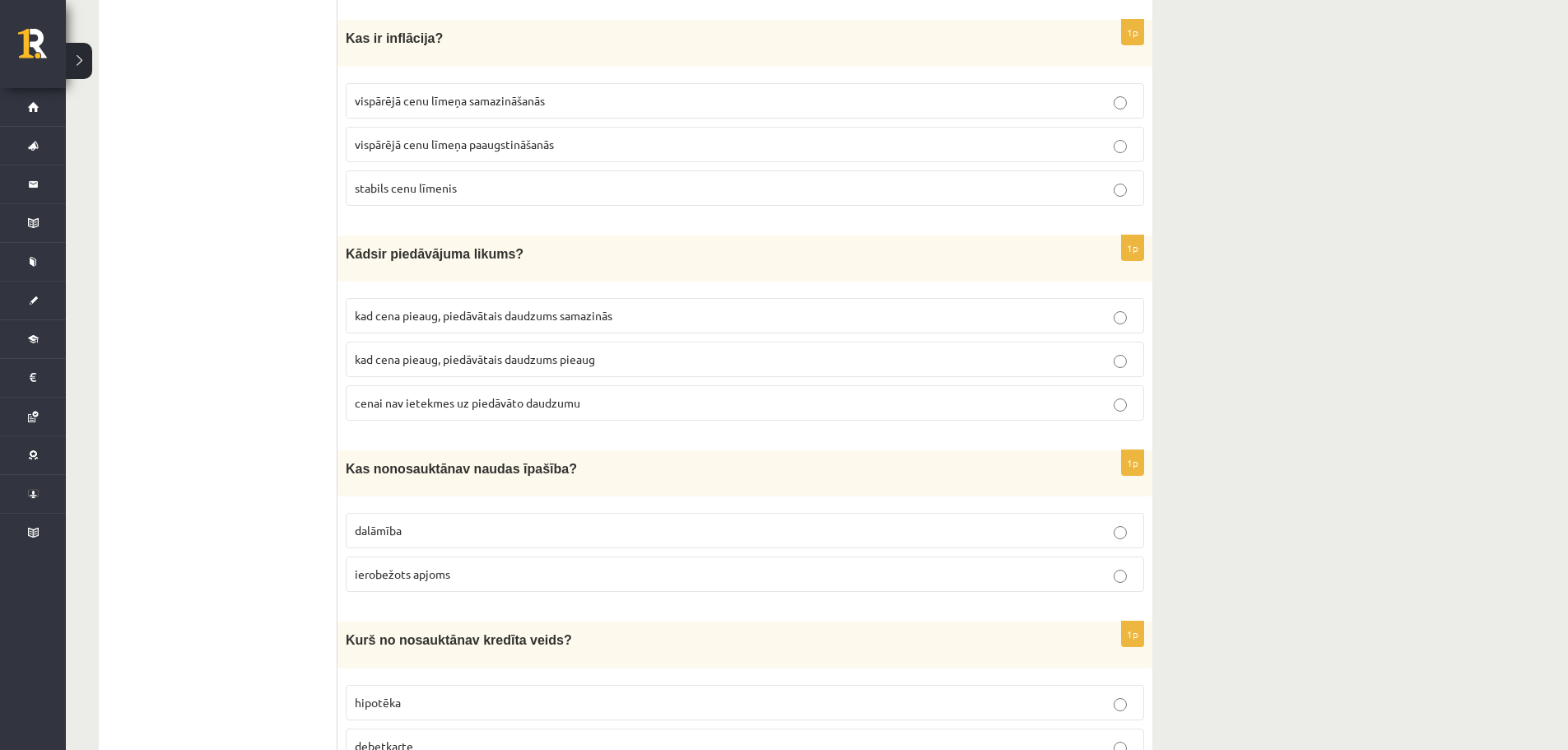
click at [700, 351] on p "kad cena pieaug, piedāvātais daudzums pieaug" at bounding box center [744, 359] width 780 height 18
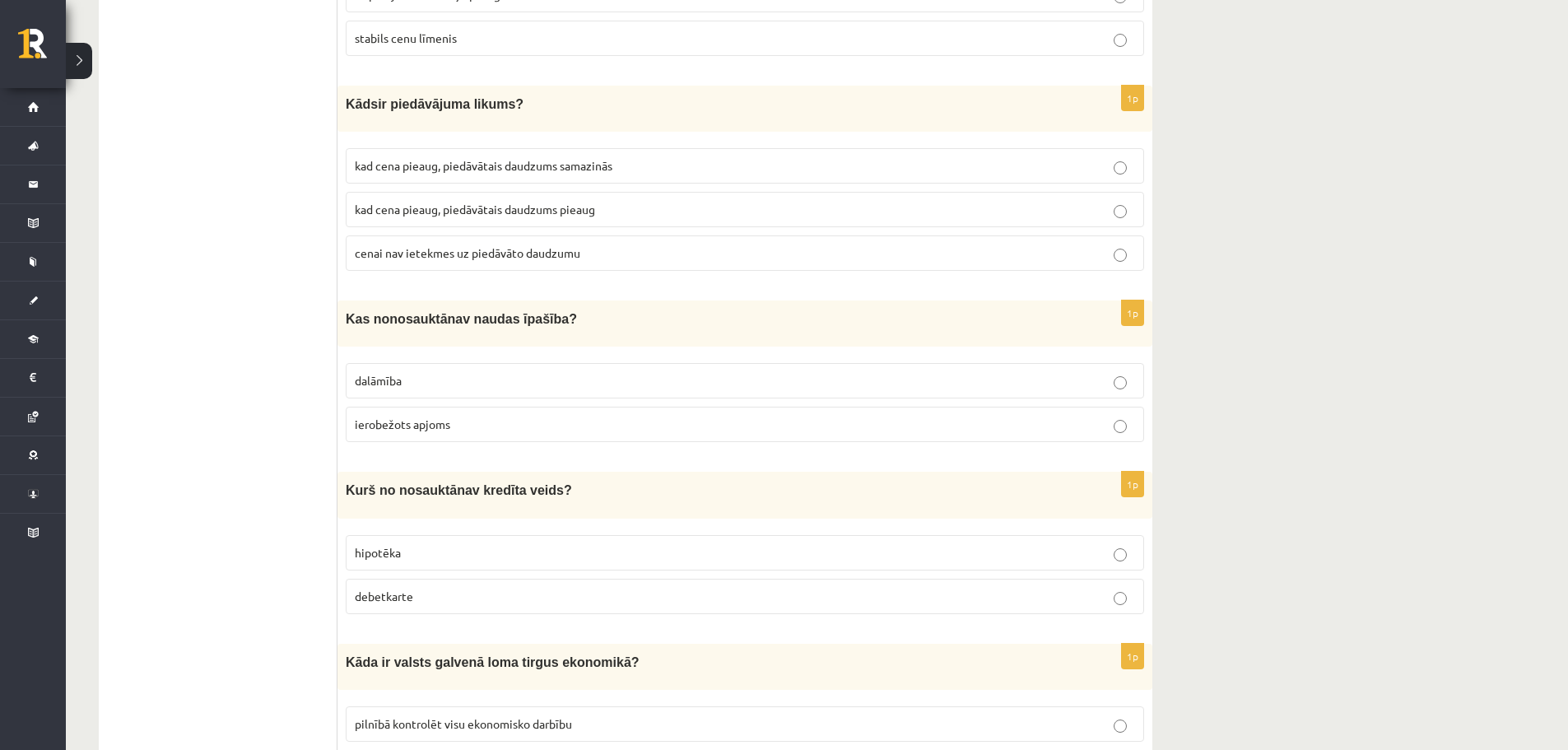
scroll to position [5488, 0]
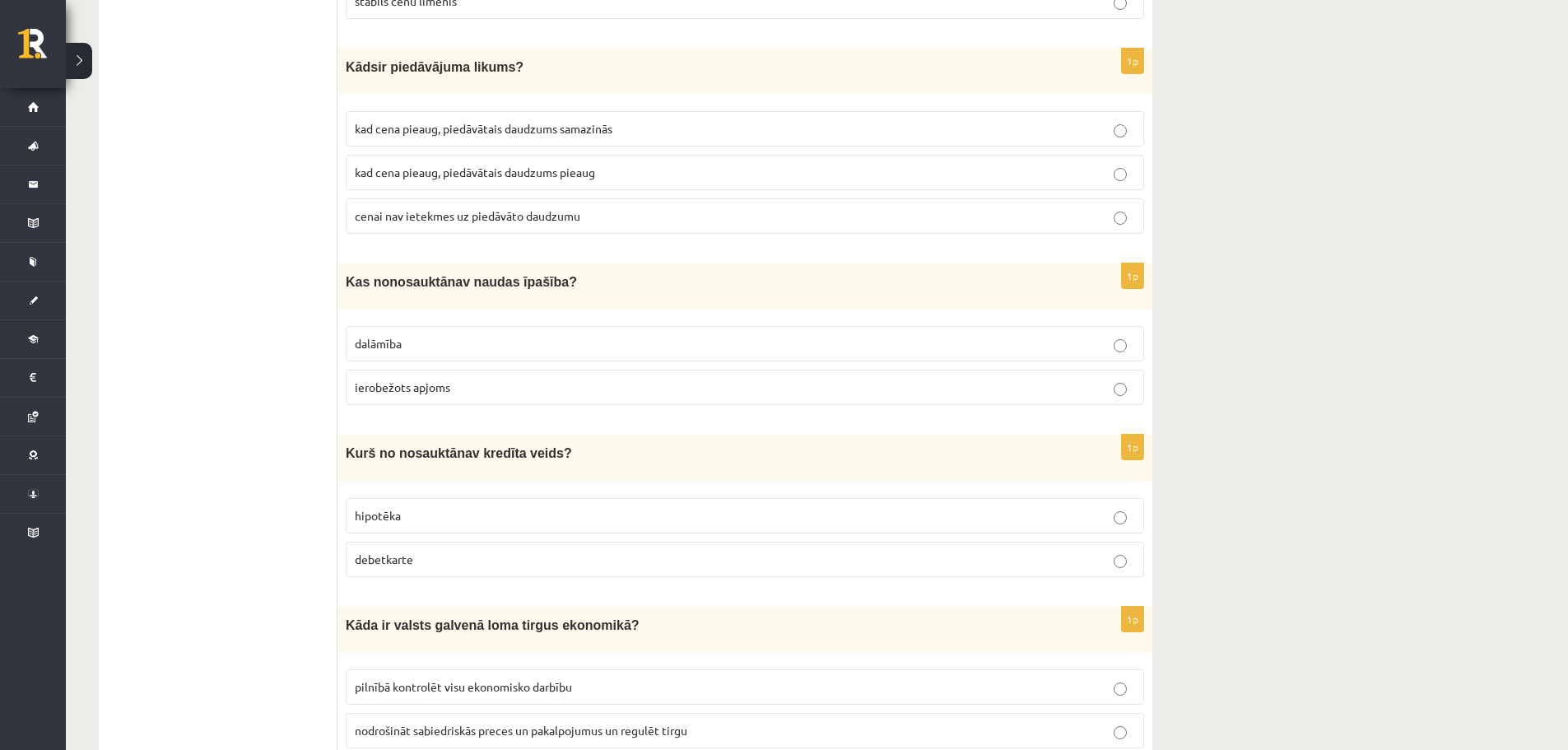
click at [464, 379] on p "ierobežots apjoms" at bounding box center [744, 387] width 780 height 18
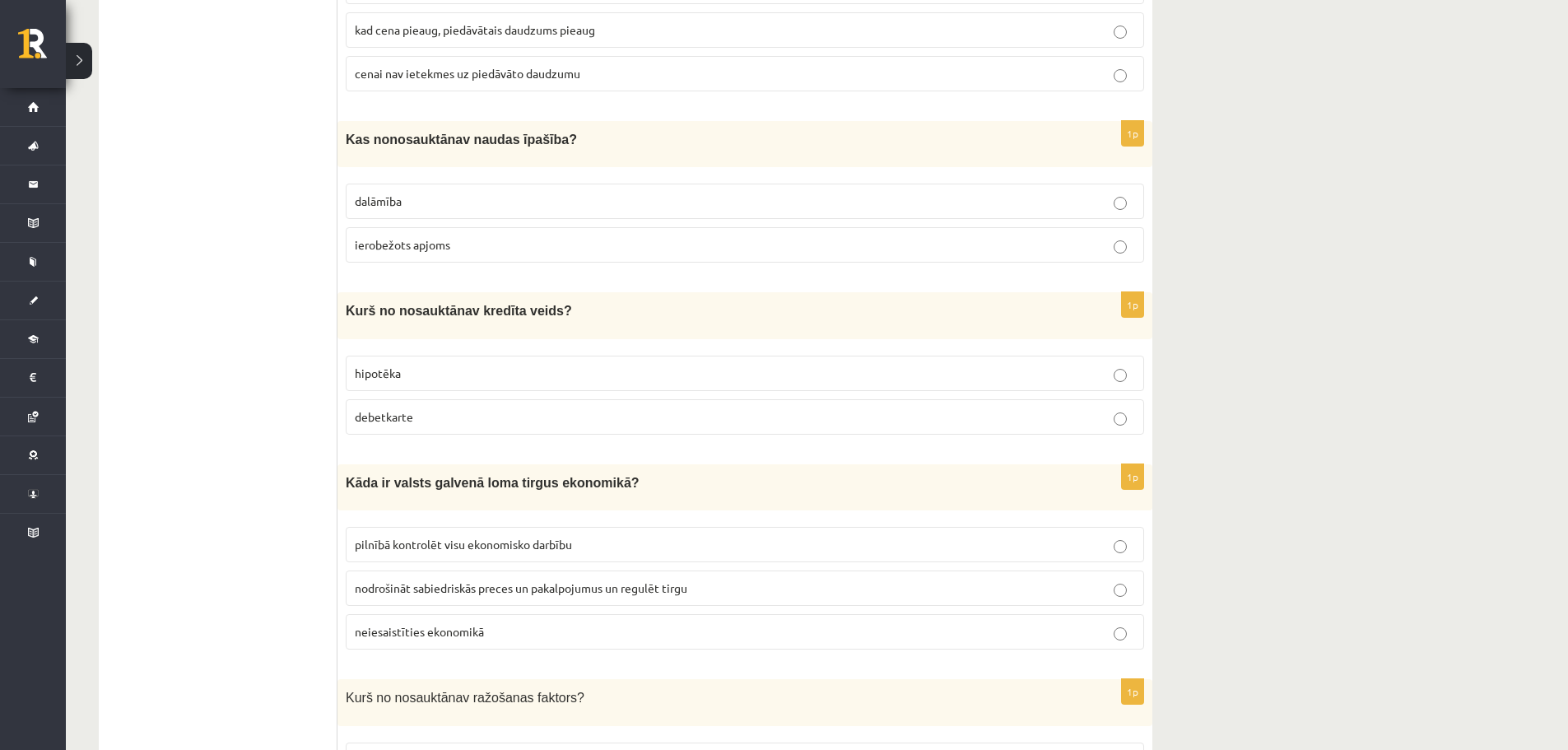
scroll to position [5682, 0]
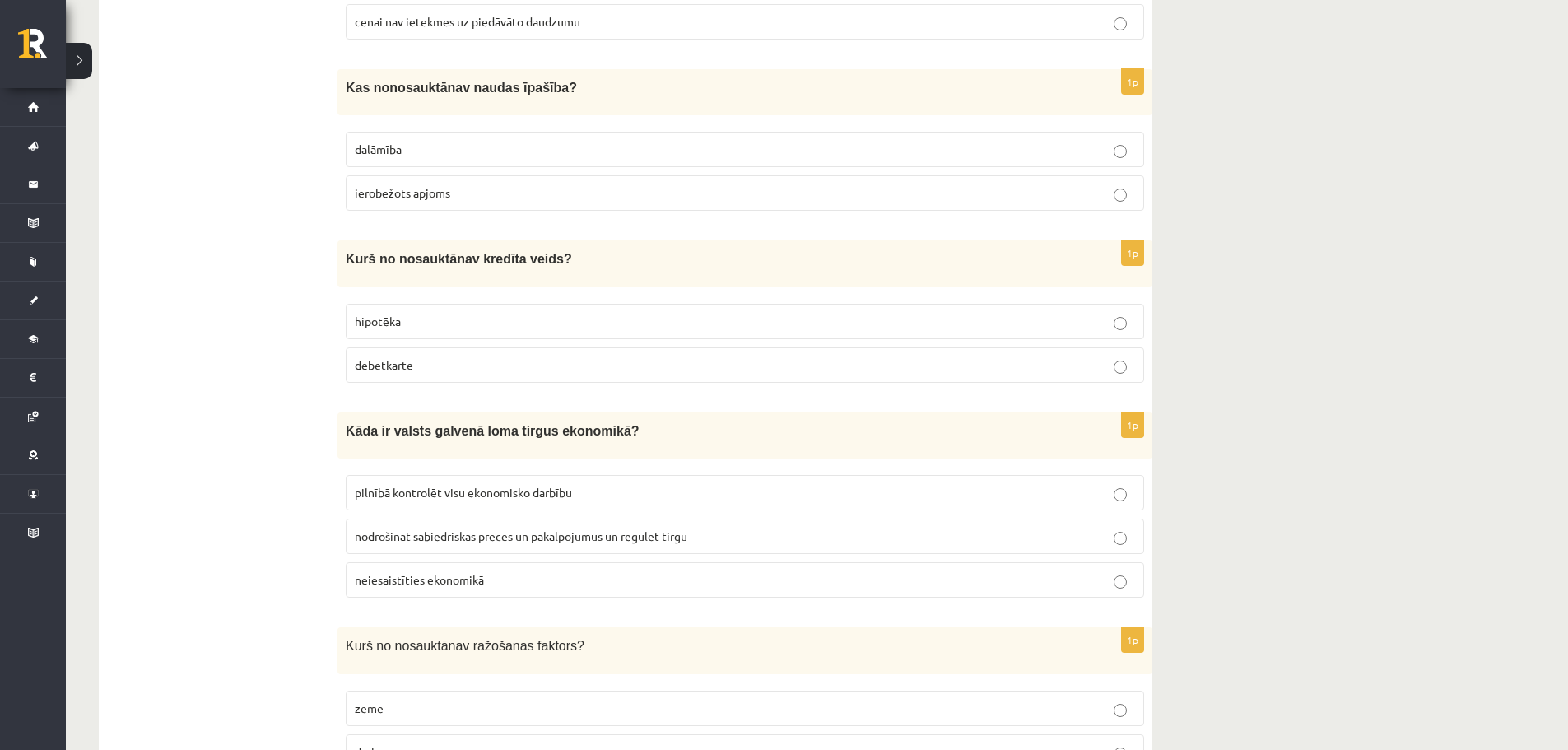
click at [463, 311] on label "hipotēka" at bounding box center [744, 322] width 799 height 35
click at [535, 485] on span "pilnībā kontrolēt visu ekonomisko darbību" at bounding box center [463, 492] width 217 height 15
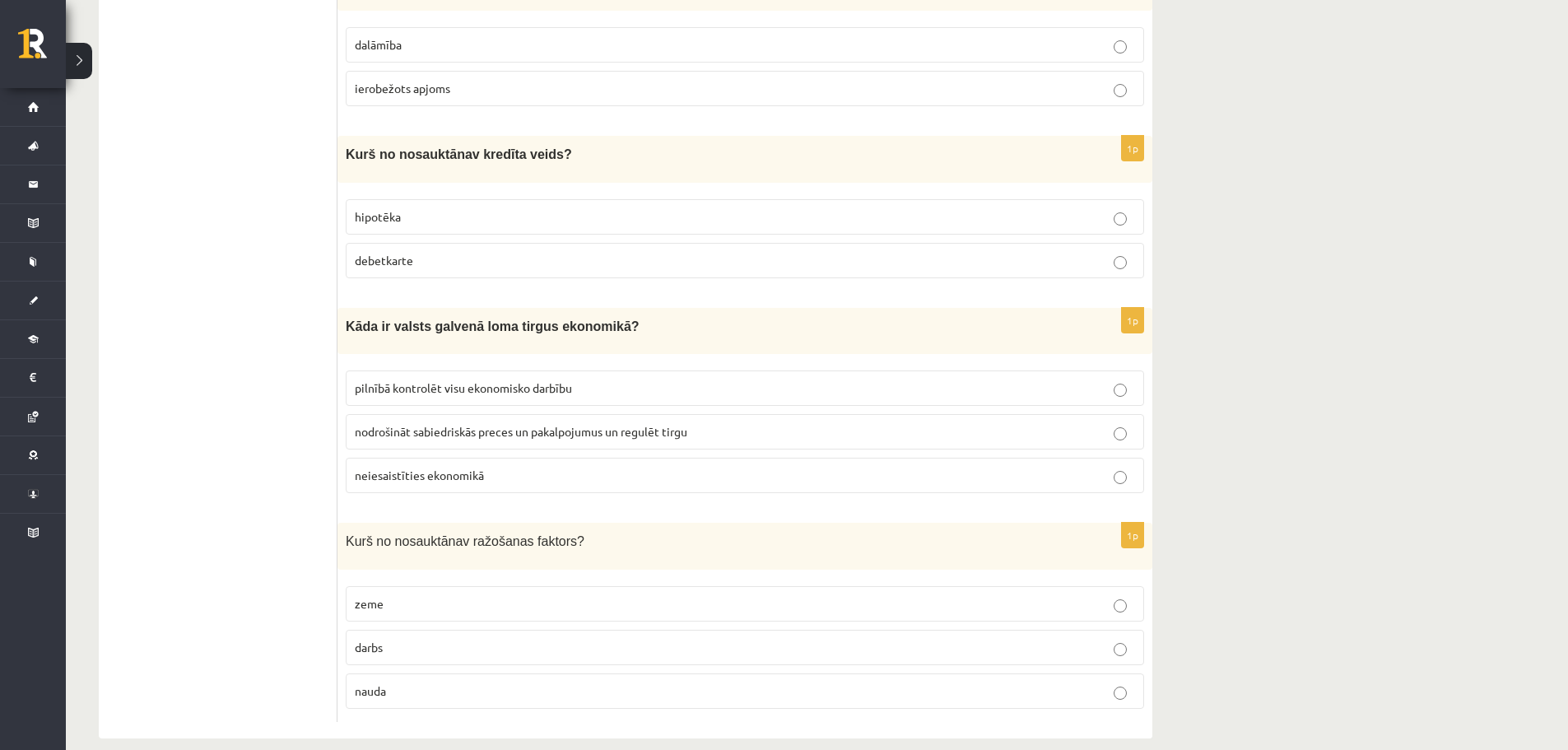
click at [377, 684] on span "nauda" at bounding box center [370, 691] width 31 height 15
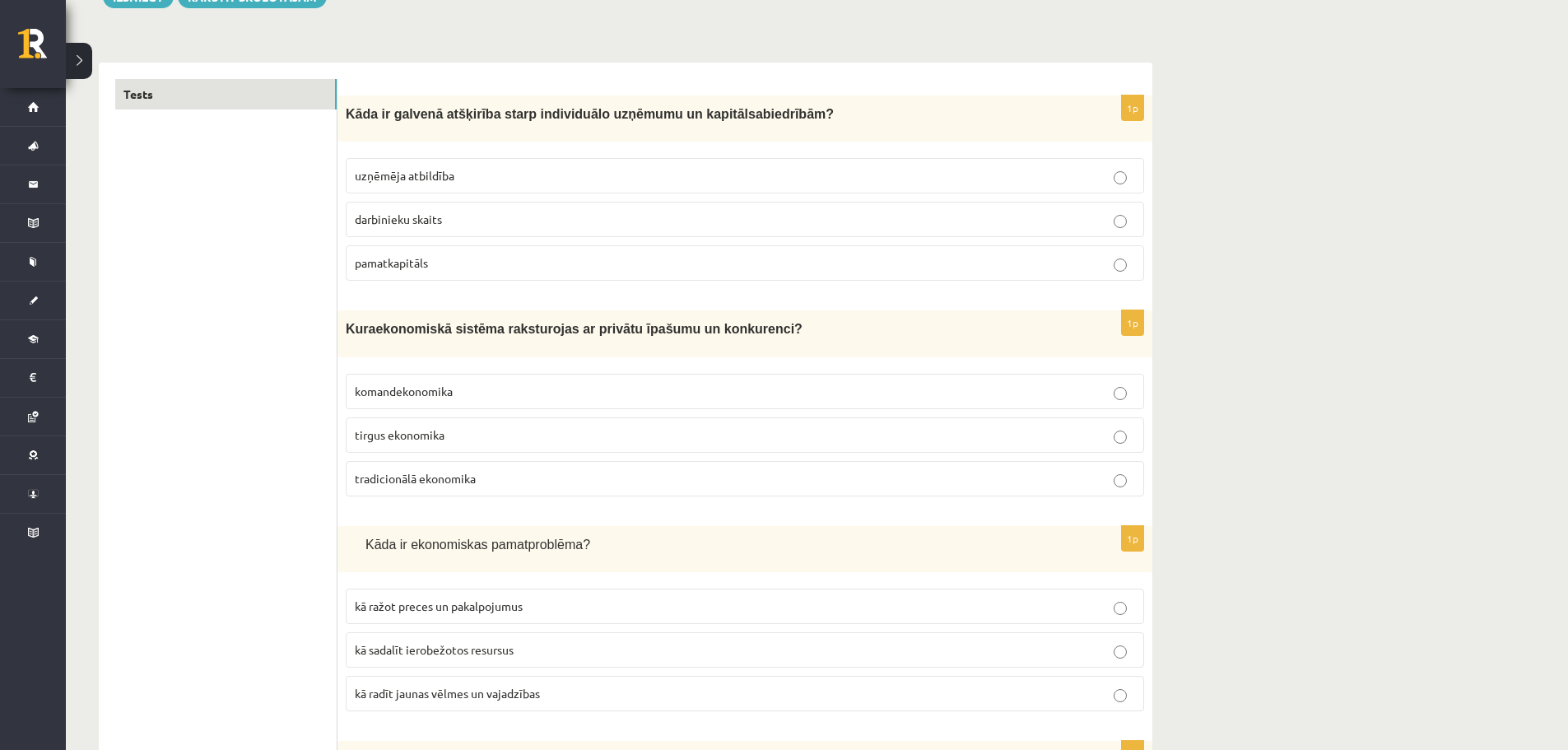
scroll to position [0, 0]
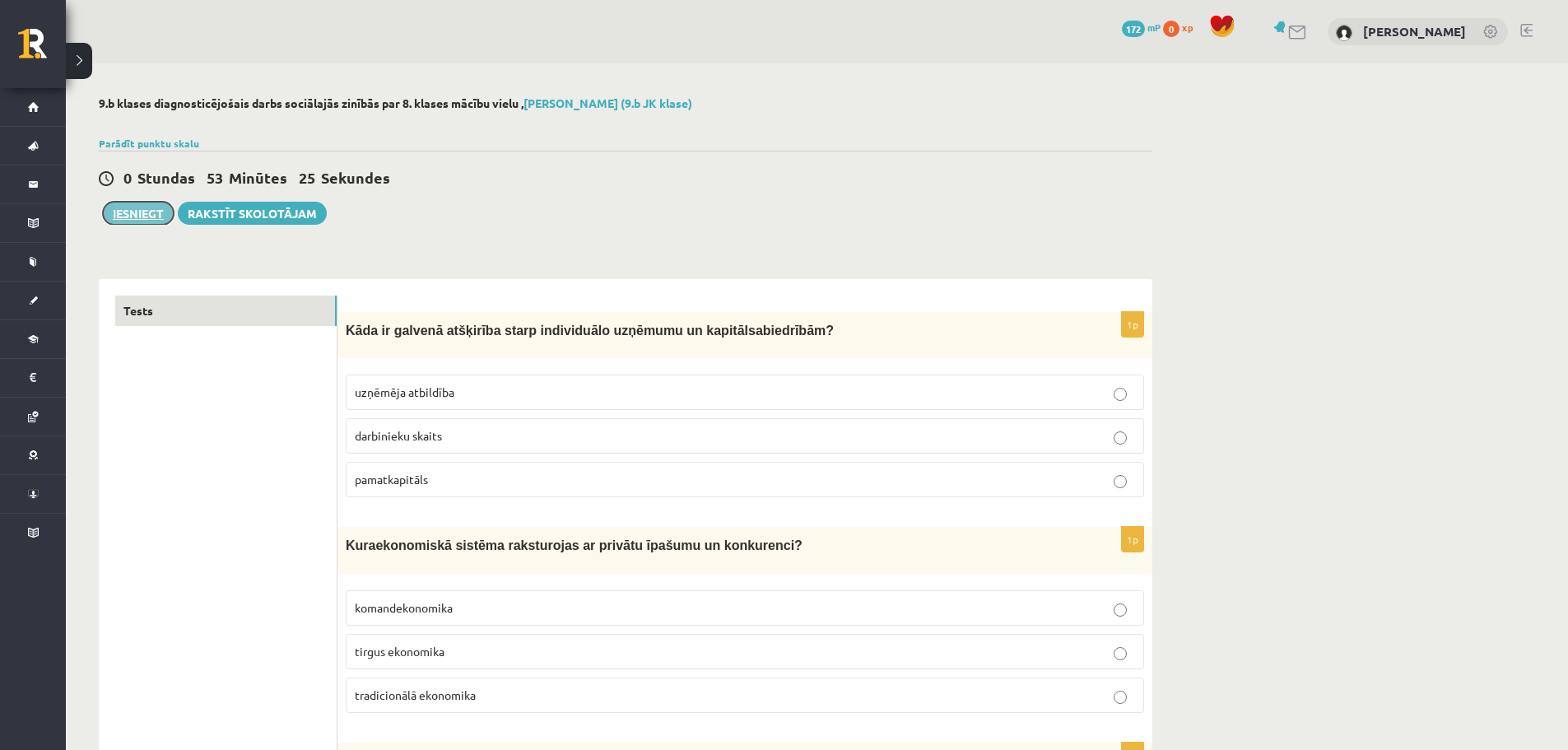
click at [123, 213] on button "Iesniegt" at bounding box center [138, 213] width 71 height 23
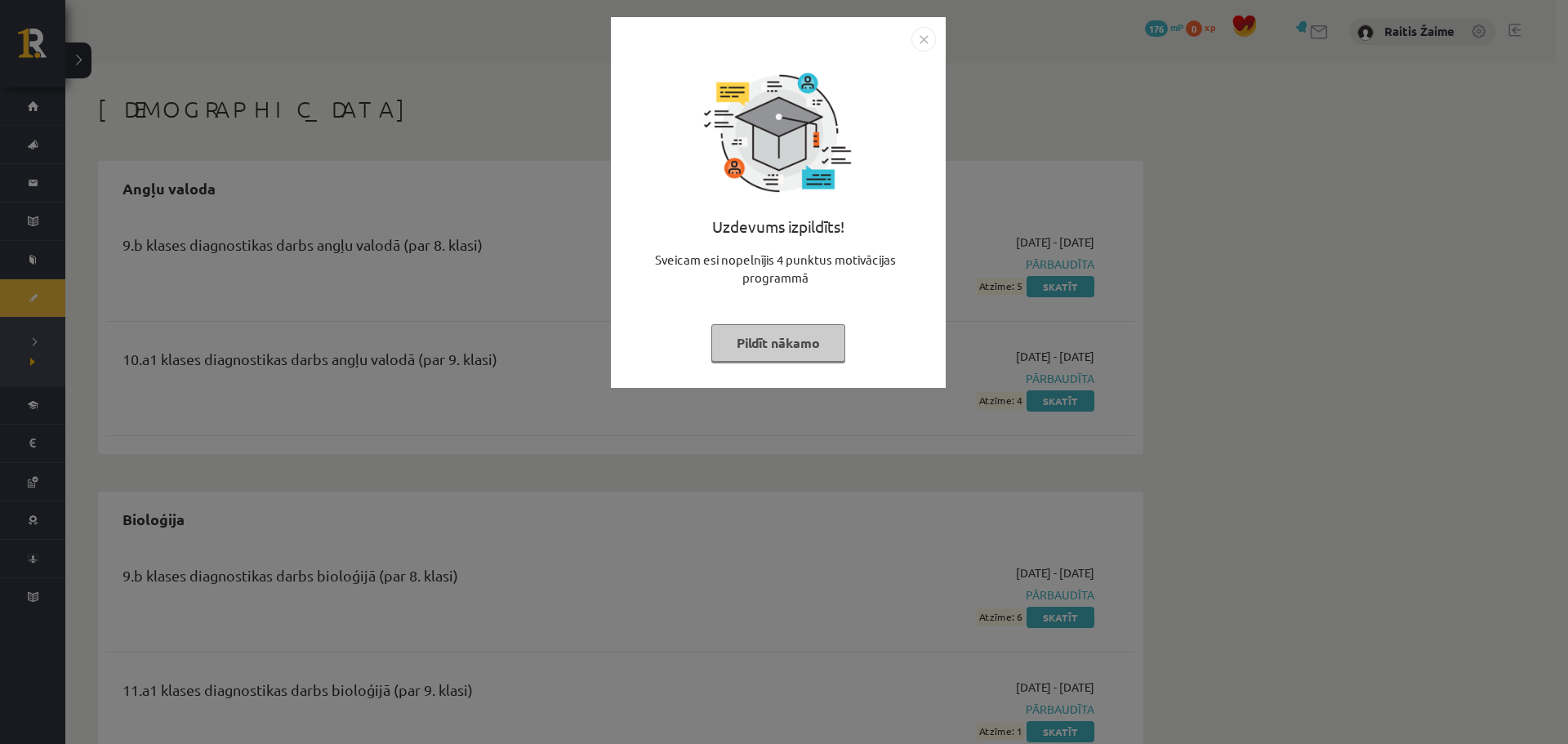
click at [926, 43] on img "Close" at bounding box center [923, 38] width 25 height 25
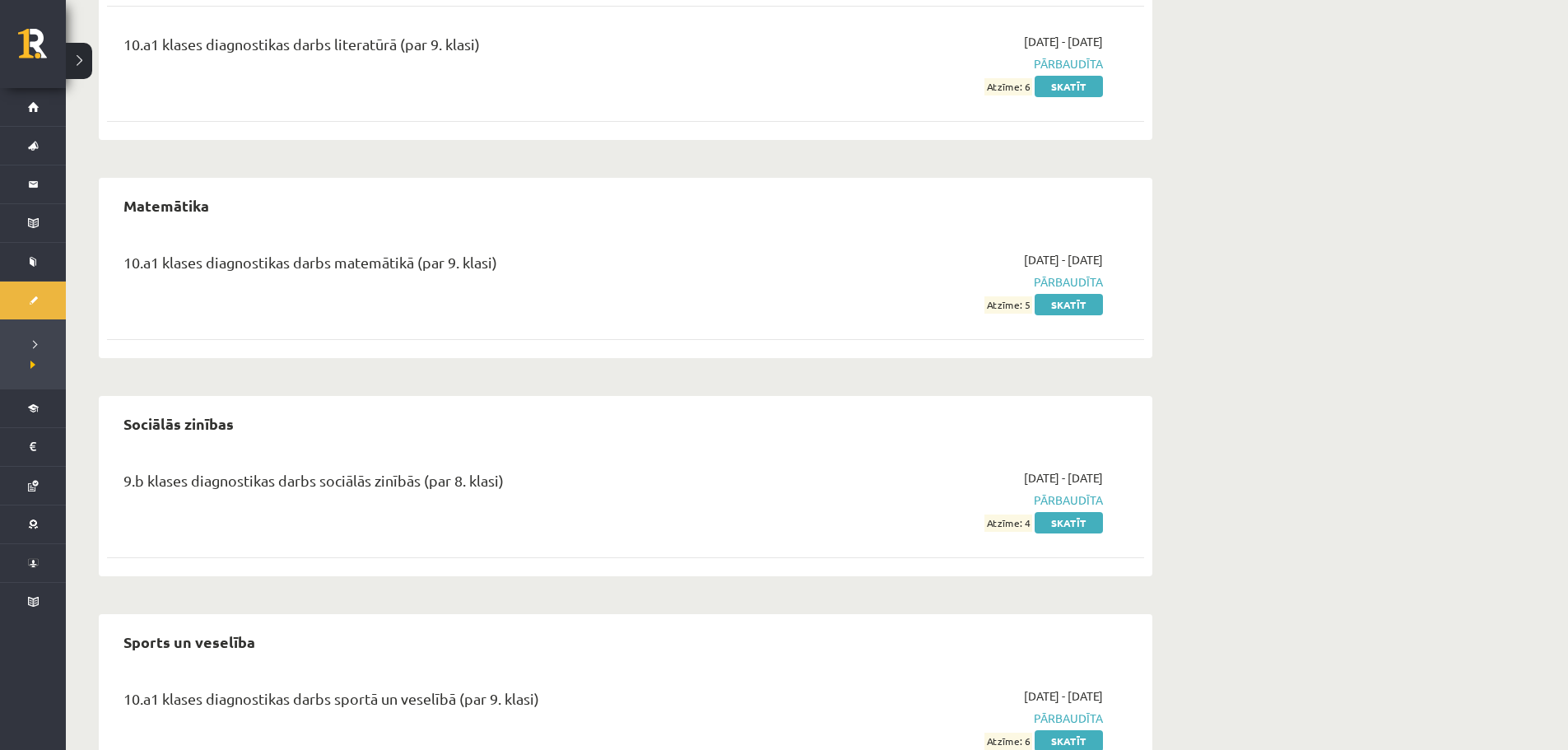
scroll to position [2832, 0]
